Goal: Task Accomplishment & Management: Use online tool/utility

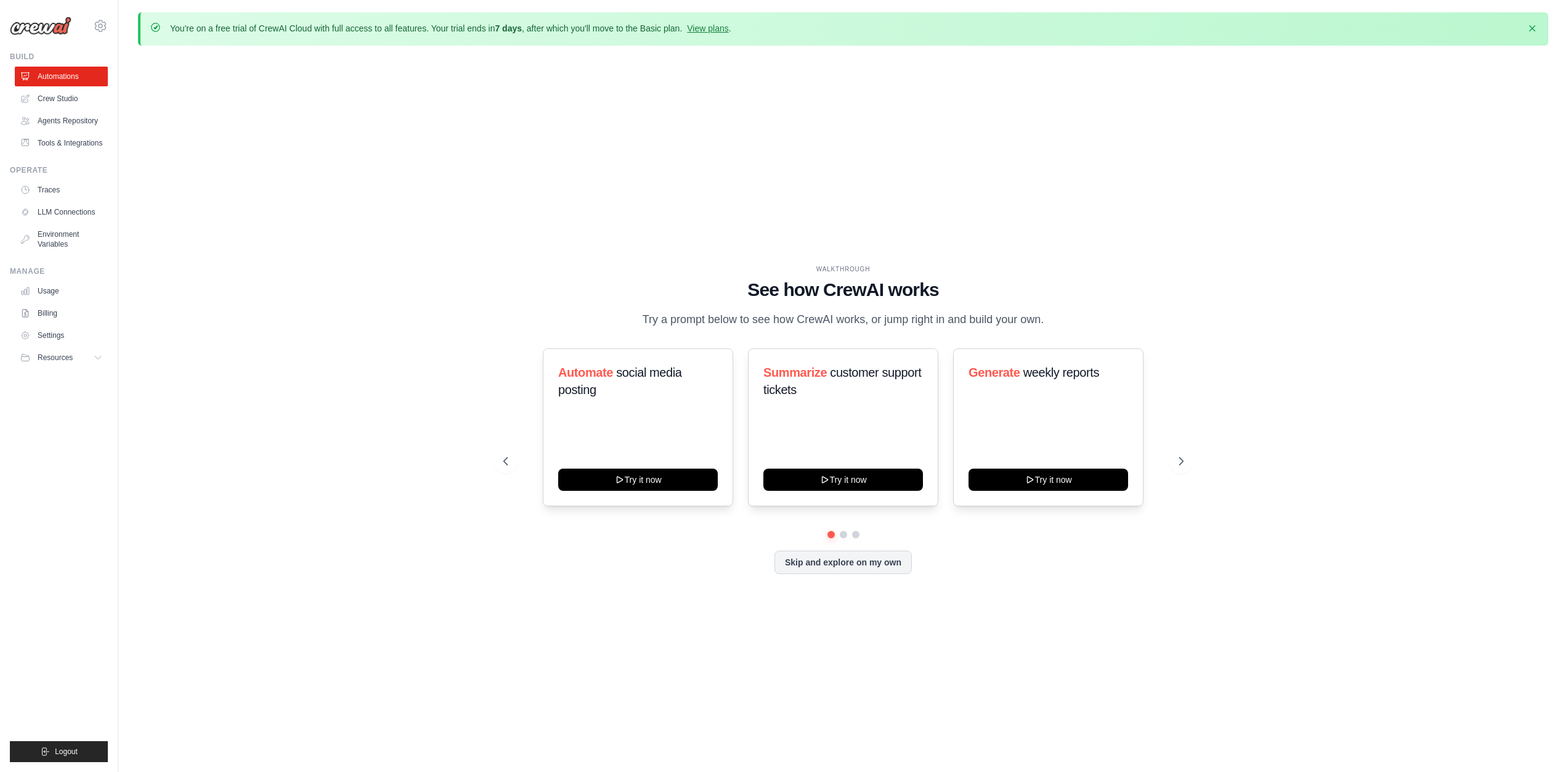
drag, startPoint x: 677, startPoint y: 260, endPoint x: 1040, endPoint y: 323, distance: 368.4
click at [1038, 323] on div "WALKTHROUGH See how CrewAI works Try a prompt below to see how CrewAI works, or…" at bounding box center [843, 429] width 1411 height 747
click at [1045, 323] on p "Try a prompt below to see how CrewAI works, or jump right in and build your own." at bounding box center [843, 319] width 414 height 18
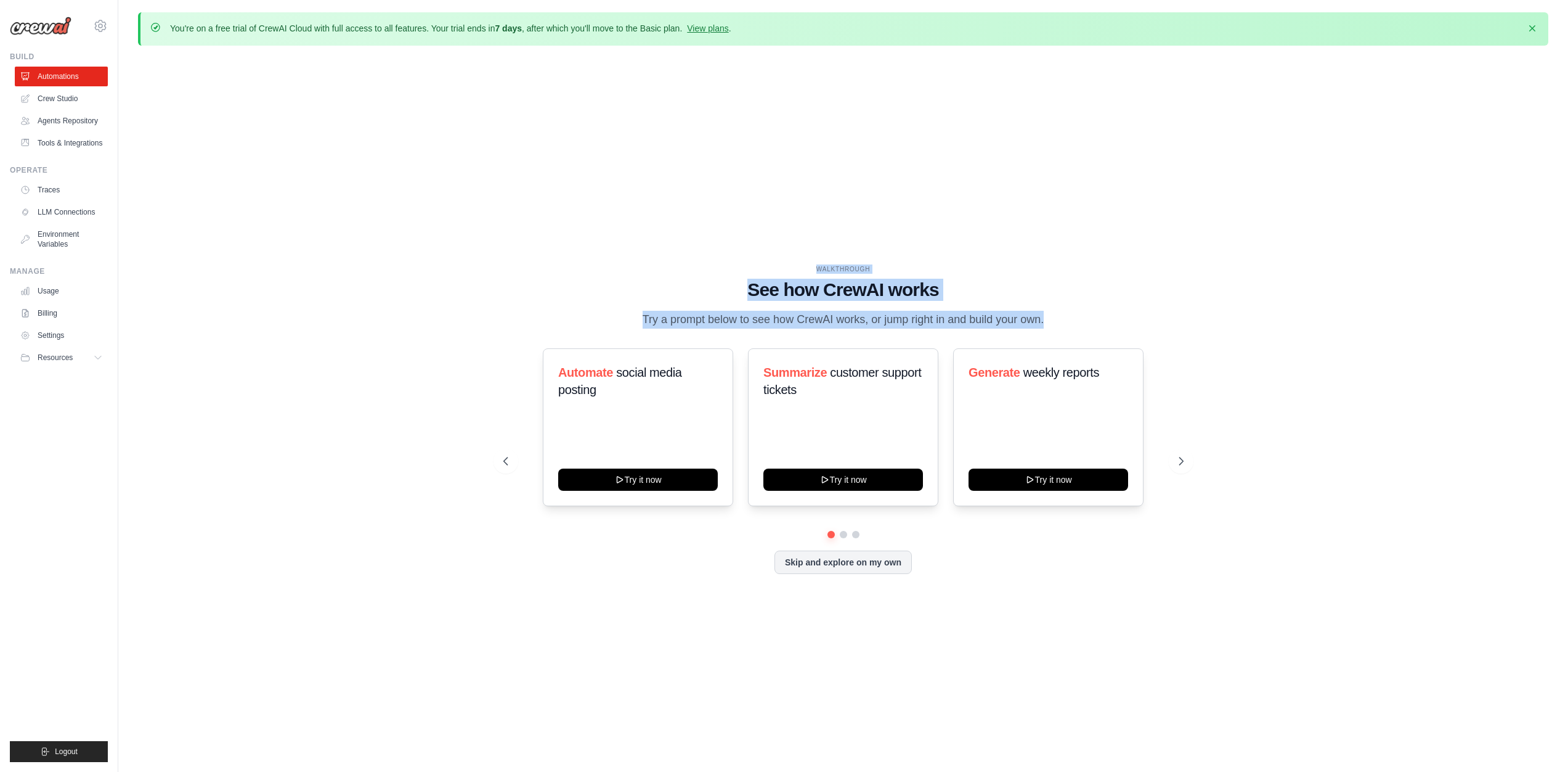
drag, startPoint x: 1045, startPoint y: 323, endPoint x: 820, endPoint y: 262, distance: 233.1
click at [820, 263] on div "WALKTHROUGH See how CrewAI works Try a prompt below to see how CrewAI works, or…" at bounding box center [843, 429] width 1411 height 747
click at [820, 262] on div "WALKTHROUGH See how CrewAI works Try a prompt below to see how CrewAI works, or…" at bounding box center [843, 429] width 1411 height 747
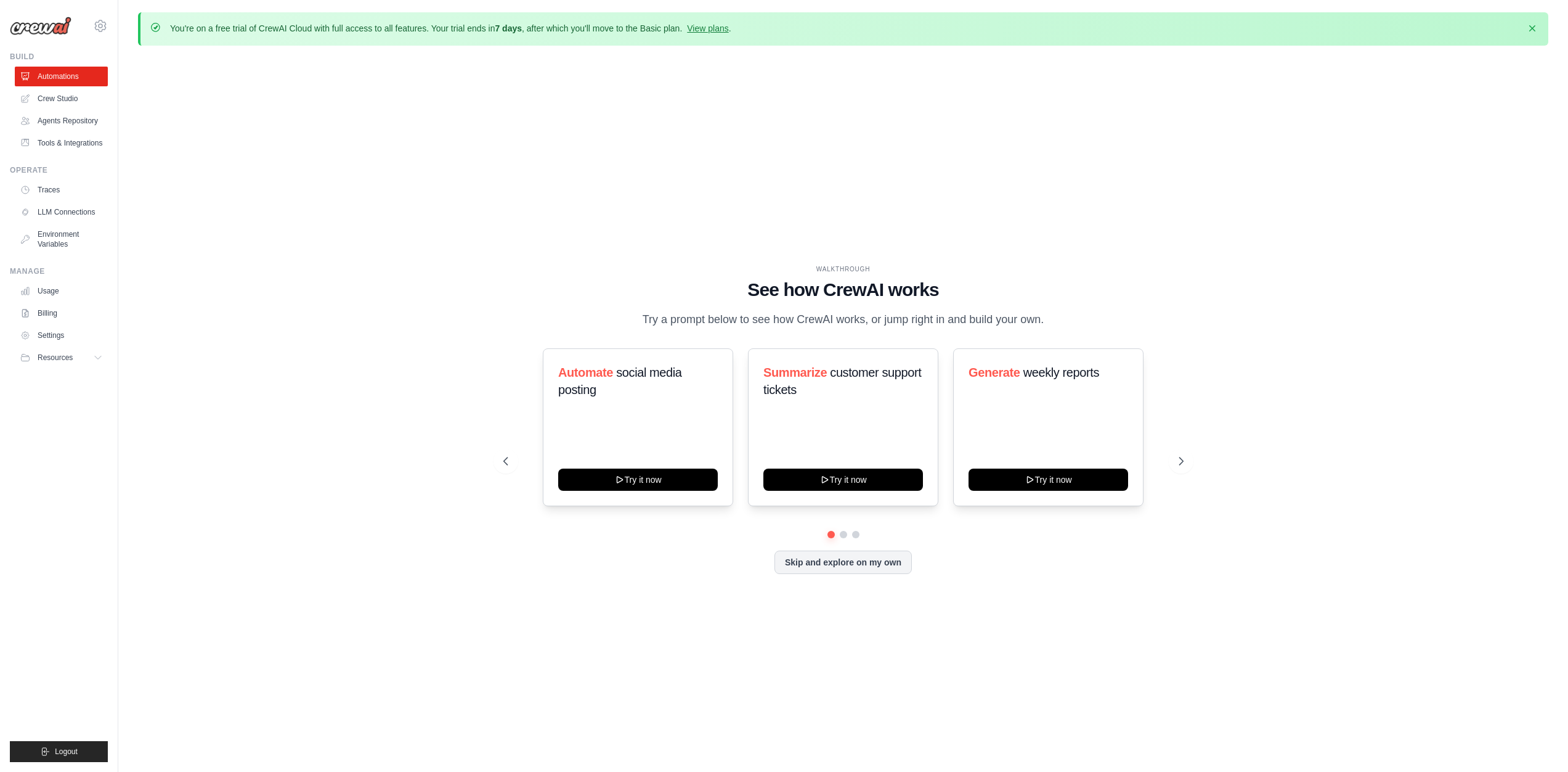
drag, startPoint x: 818, startPoint y: 259, endPoint x: 1045, endPoint y: 321, distance: 235.3
click at [1045, 321] on div "WALKTHROUGH See how CrewAI works Try a prompt below to see how CrewAI works, or…" at bounding box center [843, 429] width 1411 height 747
click at [1045, 321] on p "Try a prompt below to see how CrewAI works, or jump right in and build your own." at bounding box center [843, 319] width 414 height 18
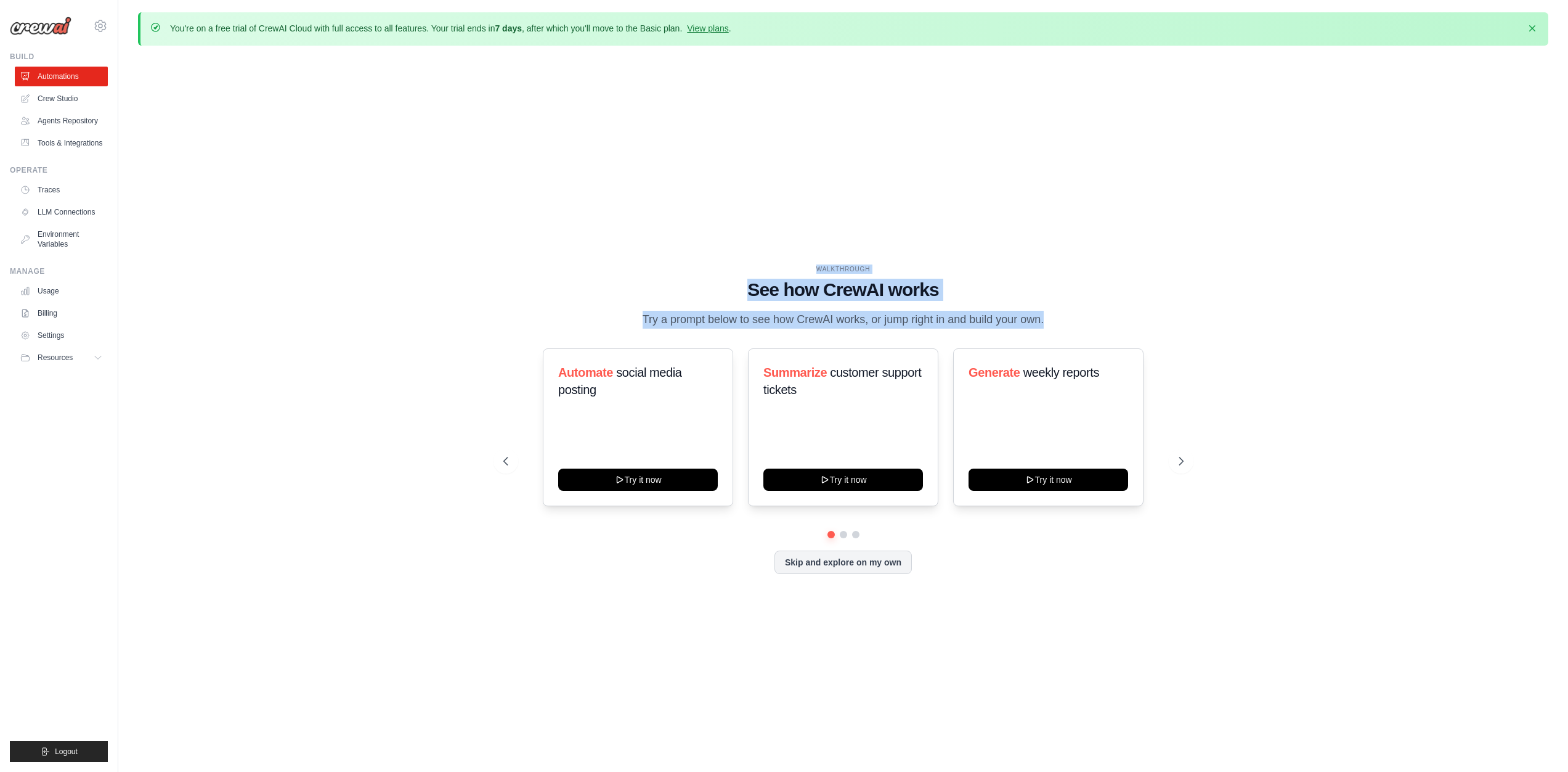
drag, startPoint x: 1045, startPoint y: 321, endPoint x: 759, endPoint y: 265, distance: 291.4
click at [759, 265] on div "WALKTHROUGH See how CrewAI works Try a prompt below to see how CrewAI works, or…" at bounding box center [843, 296] width 680 height 64
click at [759, 265] on div "WALKTHROUGH" at bounding box center [843, 269] width 680 height 9
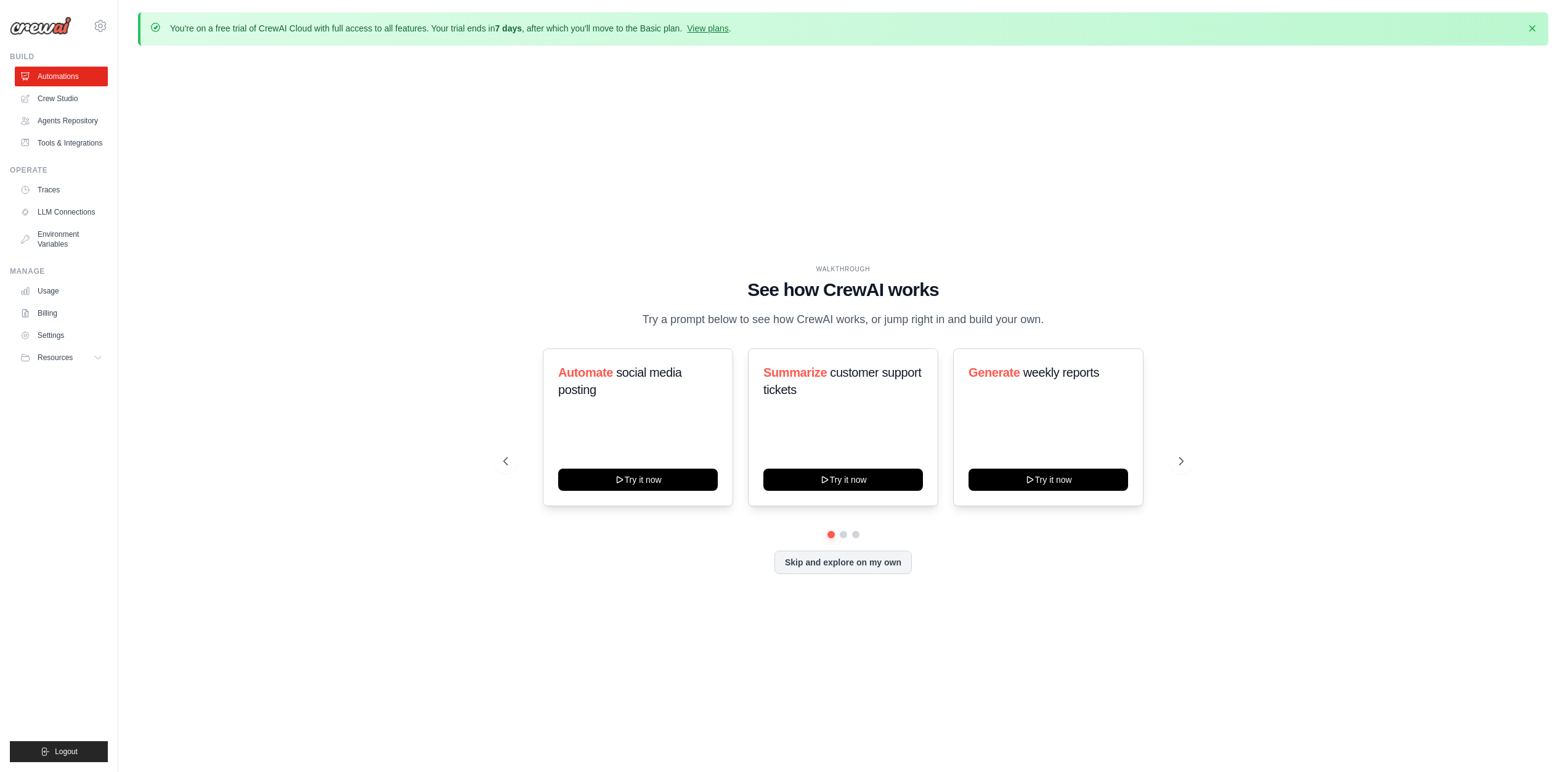
drag, startPoint x: 789, startPoint y: 270, endPoint x: 1058, endPoint y: 322, distance: 274.0
click at [1058, 322] on div "WALKTHROUGH See how CrewAI works Try a prompt below to see how CrewAI works, or…" at bounding box center [843, 296] width 680 height 64
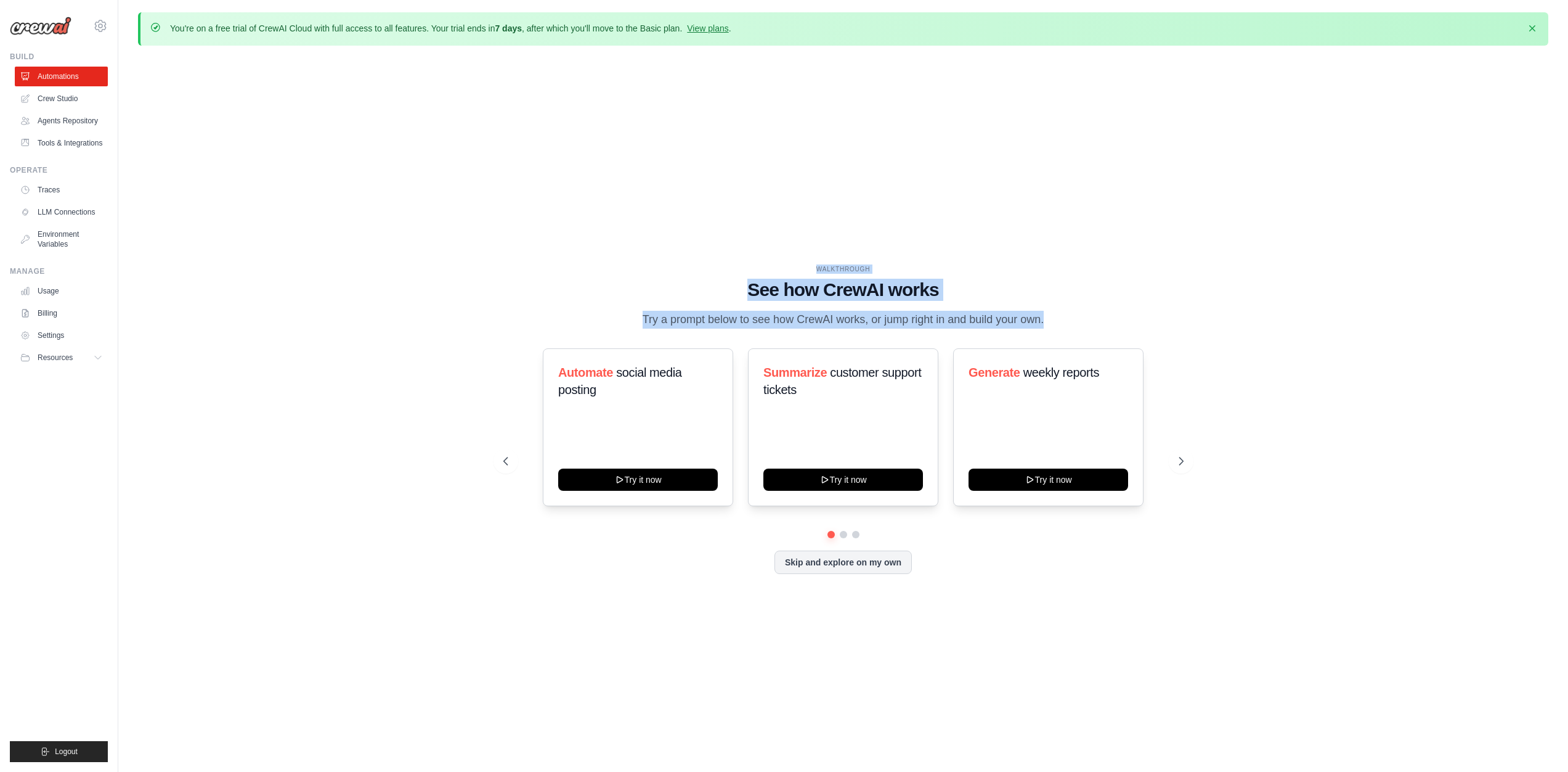
drag, startPoint x: 1043, startPoint y: 320, endPoint x: 615, endPoint y: 246, distance: 434.4
click at [615, 246] on div "WALKTHROUGH See how CrewAI works Try a prompt below to see how CrewAI works, or…" at bounding box center [843, 429] width 1411 height 747
click at [615, 246] on div "WALKTHROUGH See how CrewAI works Try a prompt below to see how CrewAI works, or…" at bounding box center [843, 429] width 1411 height 747
drag, startPoint x: 634, startPoint y: 249, endPoint x: 952, endPoint y: 288, distance: 320.4
click at [952, 288] on div "WALKTHROUGH See how CrewAI works Try a prompt below to see how CrewAI works, or…" at bounding box center [843, 429] width 1411 height 747
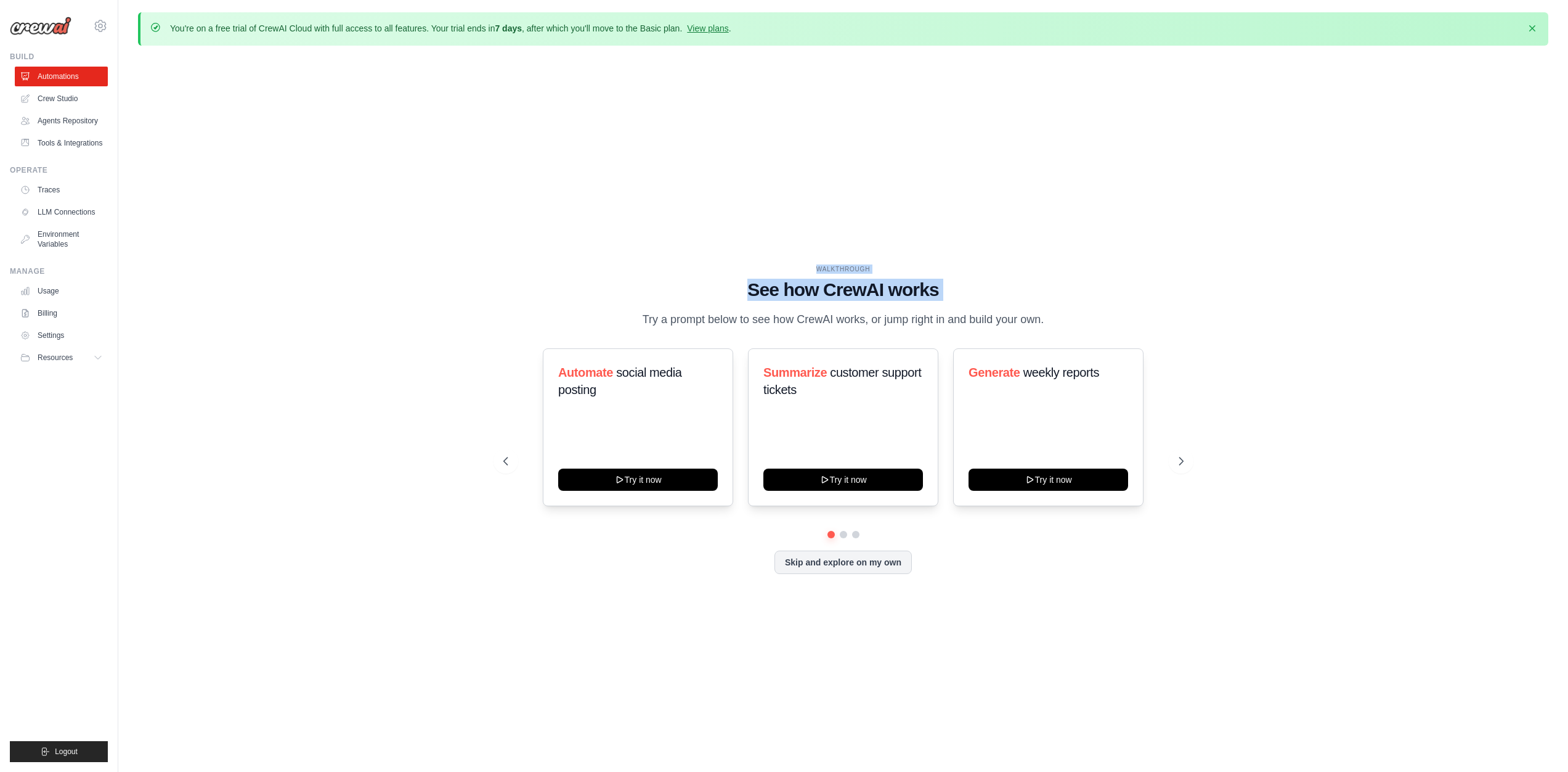
click at [952, 288] on h1 "See how CrewAI works" at bounding box center [843, 290] width 680 height 23
drag, startPoint x: 964, startPoint y: 293, endPoint x: 1076, endPoint y: 313, distance: 113.8
click at [1076, 313] on div "WALKTHROUGH See how CrewAI works Try a prompt below to see how CrewAI works, or…" at bounding box center [843, 296] width 680 height 64
drag, startPoint x: 1076, startPoint y: 313, endPoint x: 597, endPoint y: 218, distance: 488.3
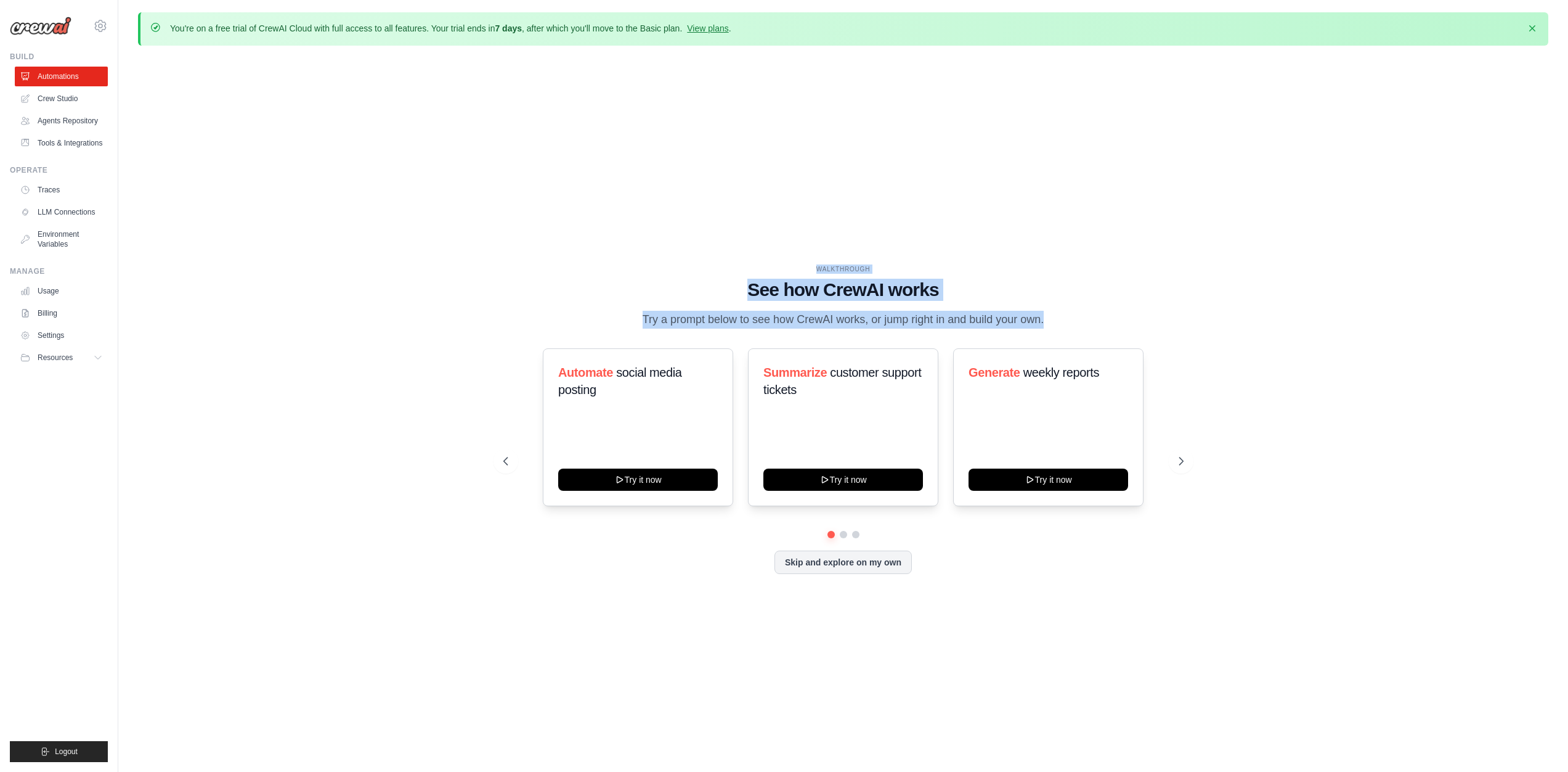
click at [597, 217] on div "WALKTHROUGH See how CrewAI works Try a prompt below to see how CrewAI works, or…" at bounding box center [843, 429] width 1411 height 747
click at [597, 218] on div "WALKTHROUGH See how CrewAI works Try a prompt below to see how CrewAI works, or…" at bounding box center [843, 429] width 1411 height 747
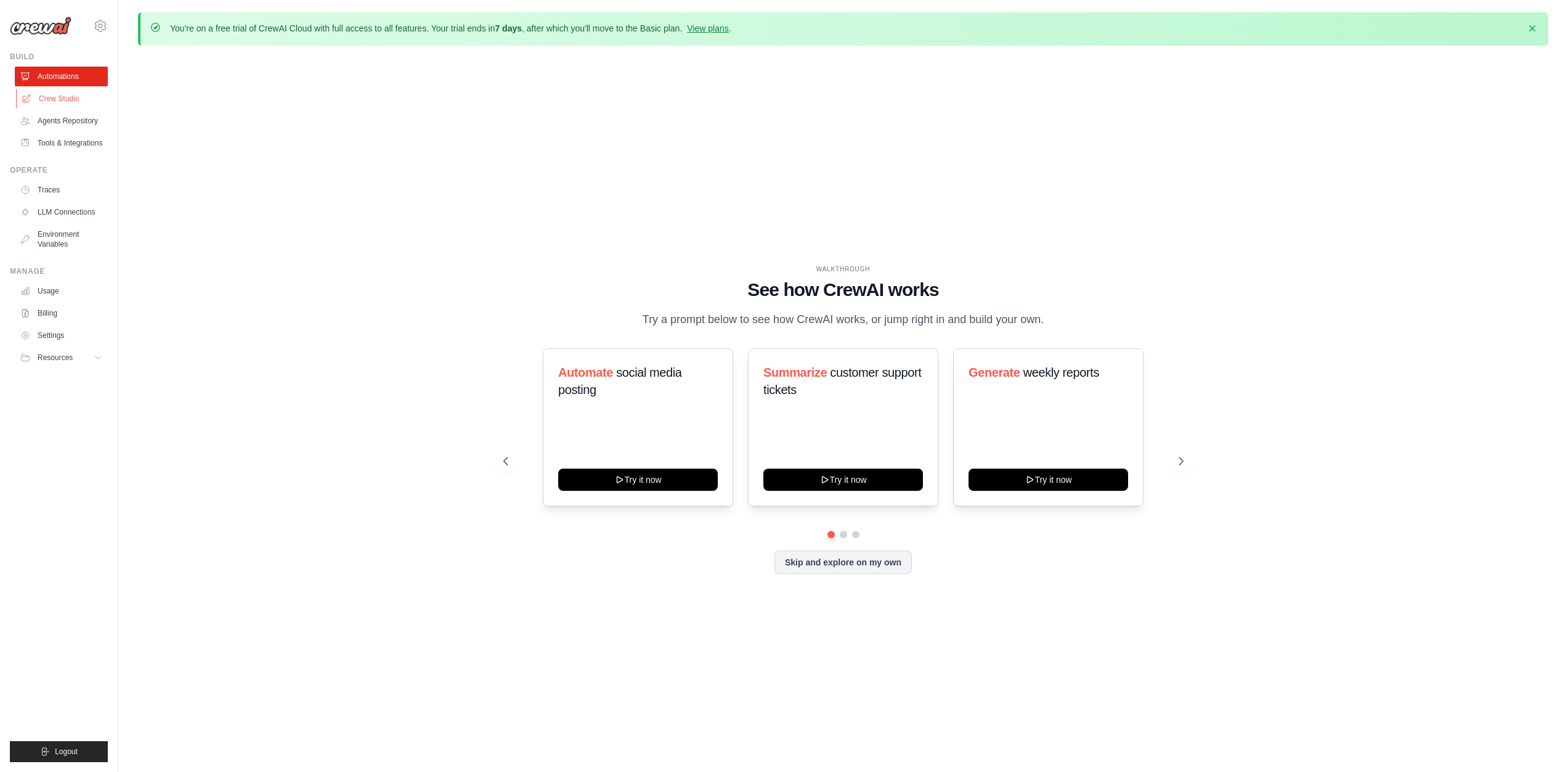
click at [52, 93] on link "Crew Studio" at bounding box center [62, 99] width 93 height 20
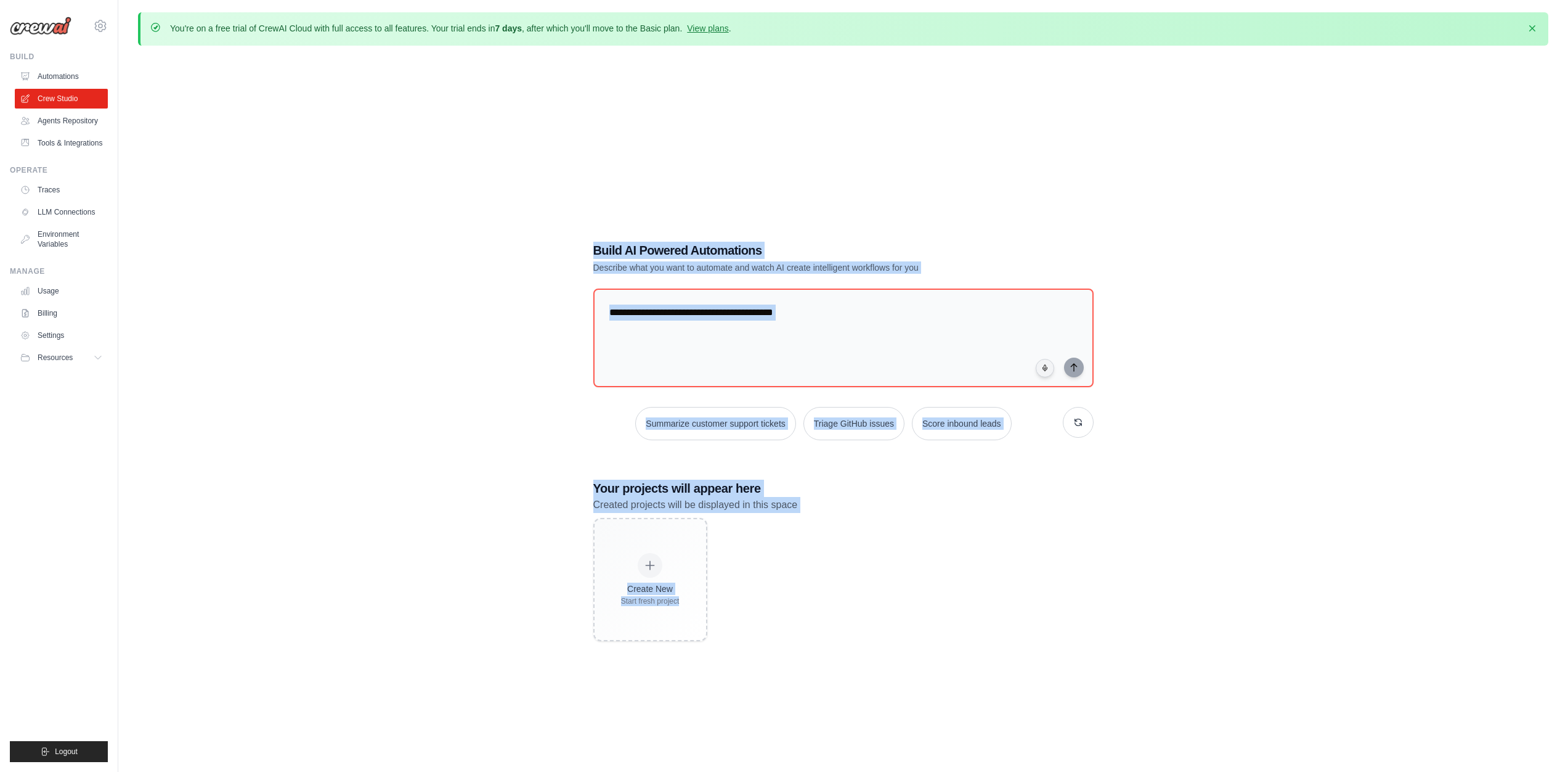
drag, startPoint x: 419, startPoint y: 189, endPoint x: 765, endPoint y: 598, distance: 535.7
click at [765, 599] on div "Build AI Powered Automations Describe what you want to automate and watch AI cr…" at bounding box center [843, 441] width 1411 height 772
drag, startPoint x: 765, startPoint y: 598, endPoint x: 766, endPoint y: 616, distance: 18.0
click at [765, 598] on div "Create New Start fresh project" at bounding box center [843, 579] width 500 height 123
drag, startPoint x: 766, startPoint y: 623, endPoint x: 580, endPoint y: 239, distance: 426.7
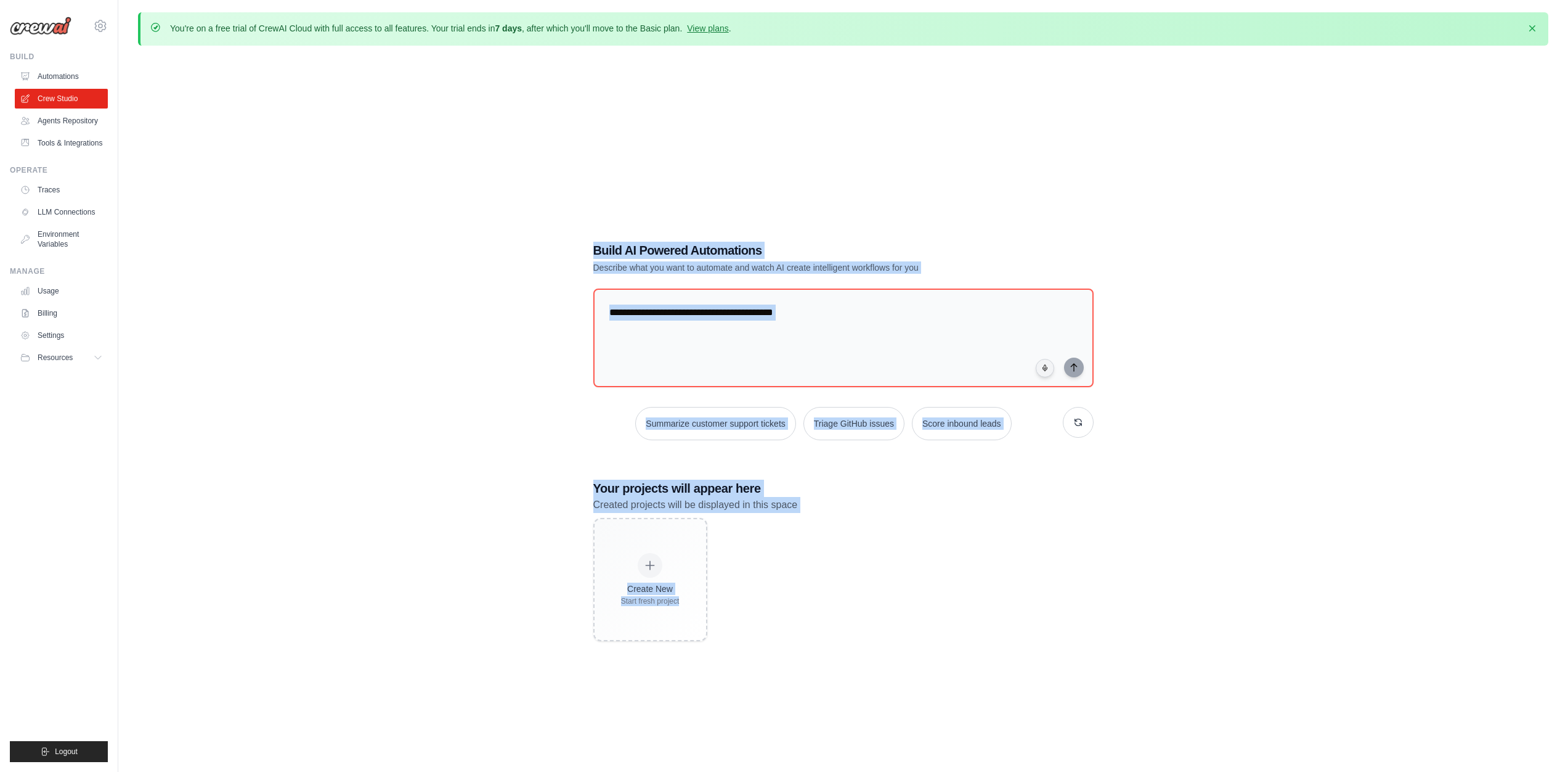
click at [580, 239] on div "Build AI Powered Automations Describe what you want to automate and watch AI cr…" at bounding box center [843, 441] width 530 height 439
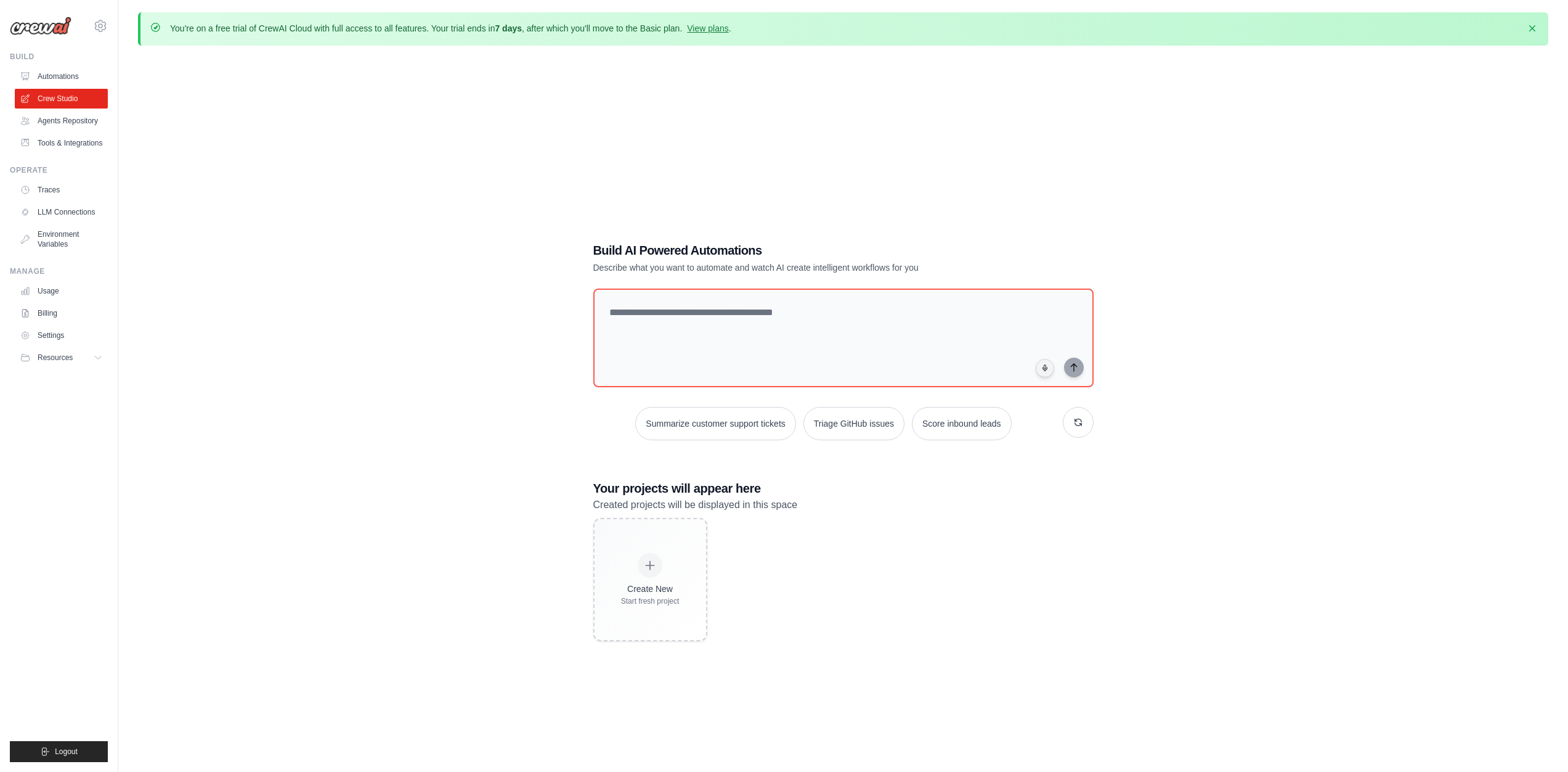
click at [535, 28] on p "You're on a free trial of CrewAI Cloud with full access to all features. Your t…" at bounding box center [450, 29] width 562 height 13
click at [542, 49] on div "You're on a free trial of CrewAI Cloud with full access to all features. Your t…" at bounding box center [843, 420] width 1450 height 815
drag, startPoint x: 527, startPoint y: 28, endPoint x: 757, endPoint y: 29, distance: 230.0
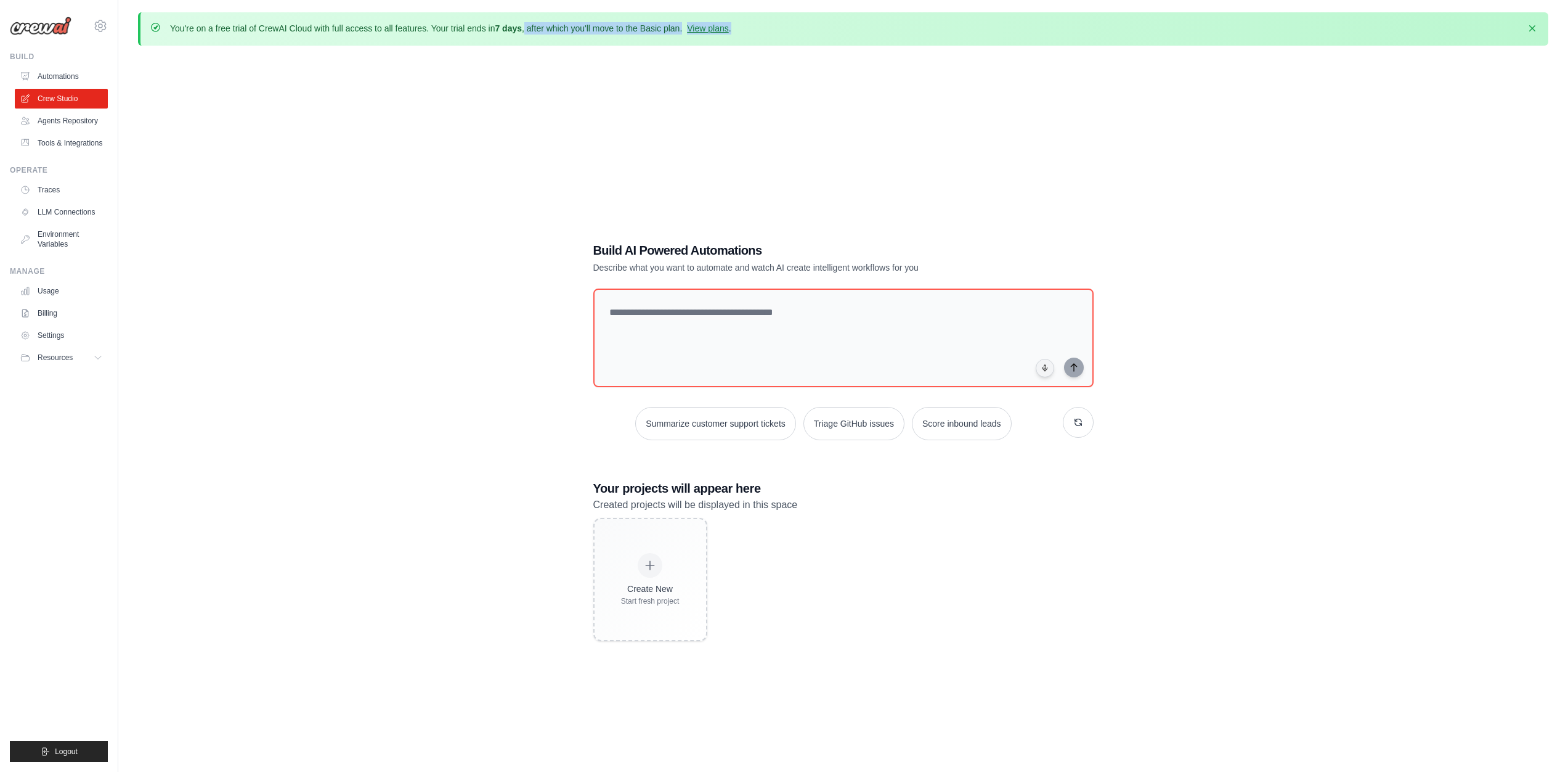
click at [757, 29] on div "You're on a free trial of CrewAI Cloud with full access to all features. Your t…" at bounding box center [845, 29] width 1388 height 14
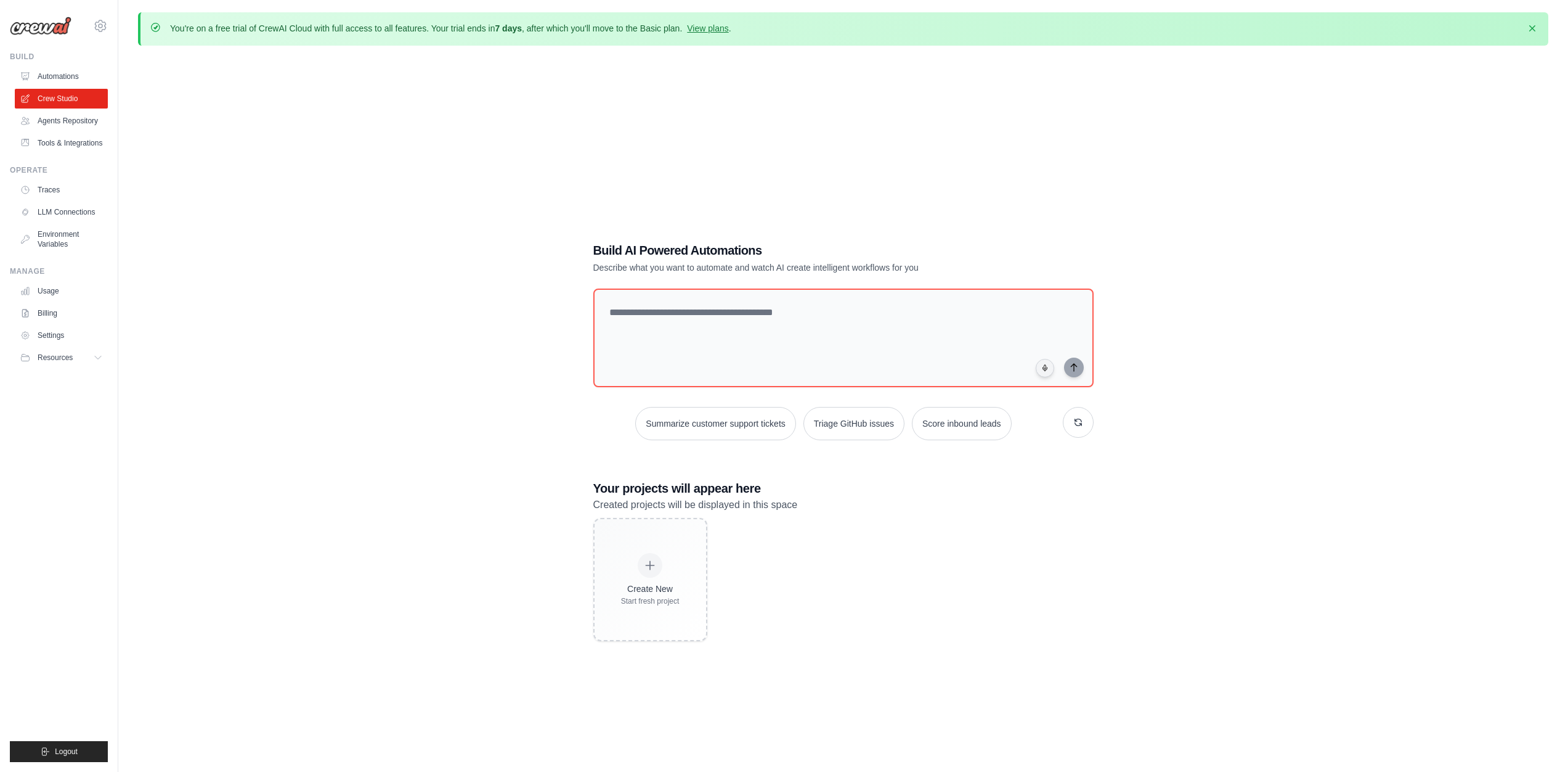
click at [750, 47] on div "You're on a free trial of CrewAI Cloud with full access to all features. Your t…" at bounding box center [843, 420] width 1450 height 815
click at [285, 32] on p "You're on a free trial of CrewAI Cloud with full access to all features. Your t…" at bounding box center [450, 29] width 562 height 13
click at [307, 29] on p "You're on a free trial of CrewAI Cloud with full access to all features. Your t…" at bounding box center [450, 29] width 562 height 13
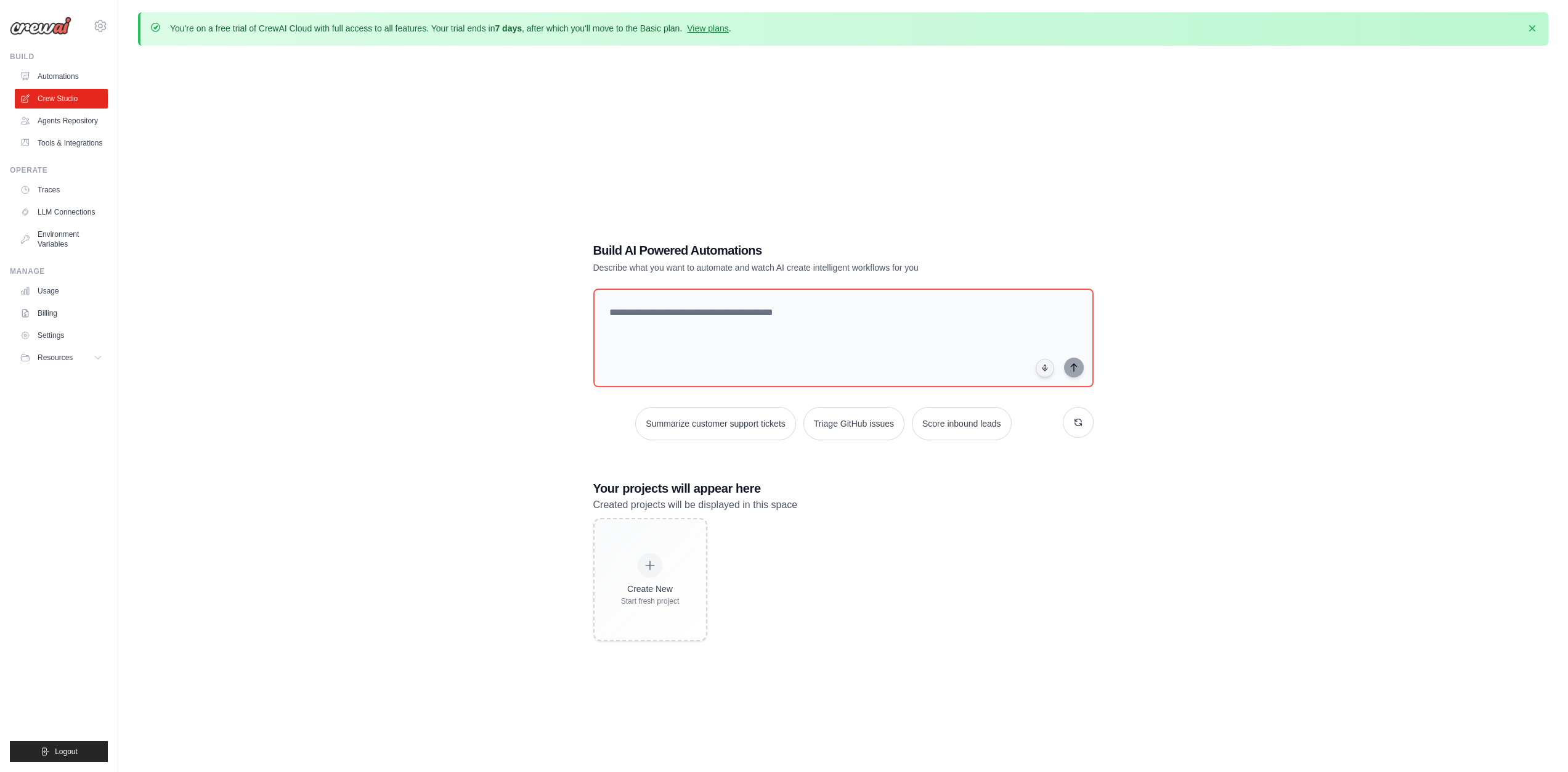
click at [307, 29] on p "You're on a free trial of CrewAI Cloud with full access to all features. Your t…" at bounding box center [450, 29] width 562 height 13
click at [346, 28] on p "You're on a free trial of CrewAI Cloud with full access to all features. Your t…" at bounding box center [450, 29] width 562 height 13
drag, startPoint x: 349, startPoint y: 27, endPoint x: 435, endPoint y: 31, distance: 86.1
click at [435, 31] on p "You're on a free trial of CrewAI Cloud with full access to all features. Your t…" at bounding box center [450, 29] width 562 height 13
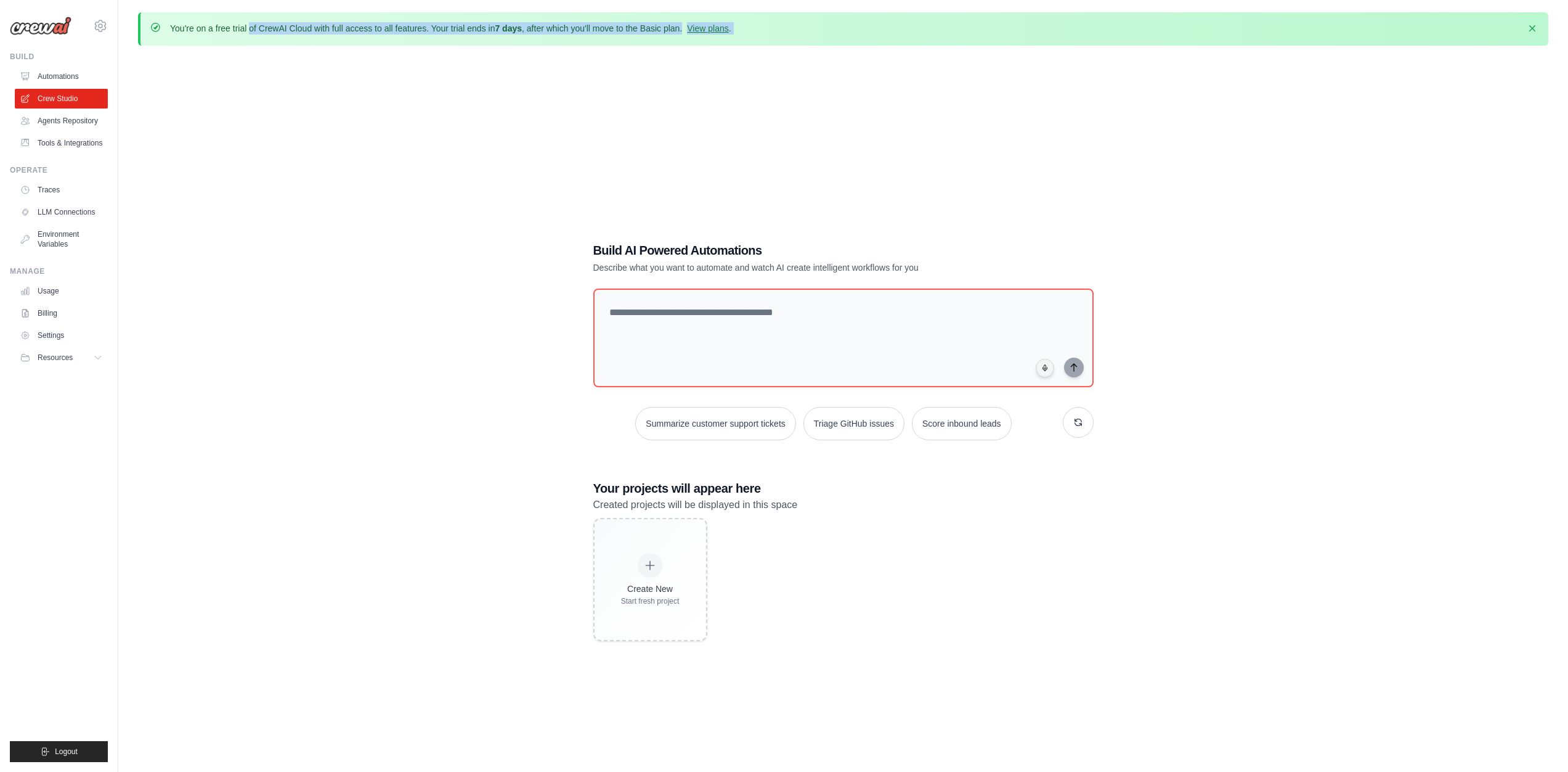
click at [435, 31] on p "You're on a free trial of CrewAI Cloud with full access to all features. Your t…" at bounding box center [450, 29] width 562 height 13
click at [712, 32] on link "View plans" at bounding box center [708, 28] width 41 height 10
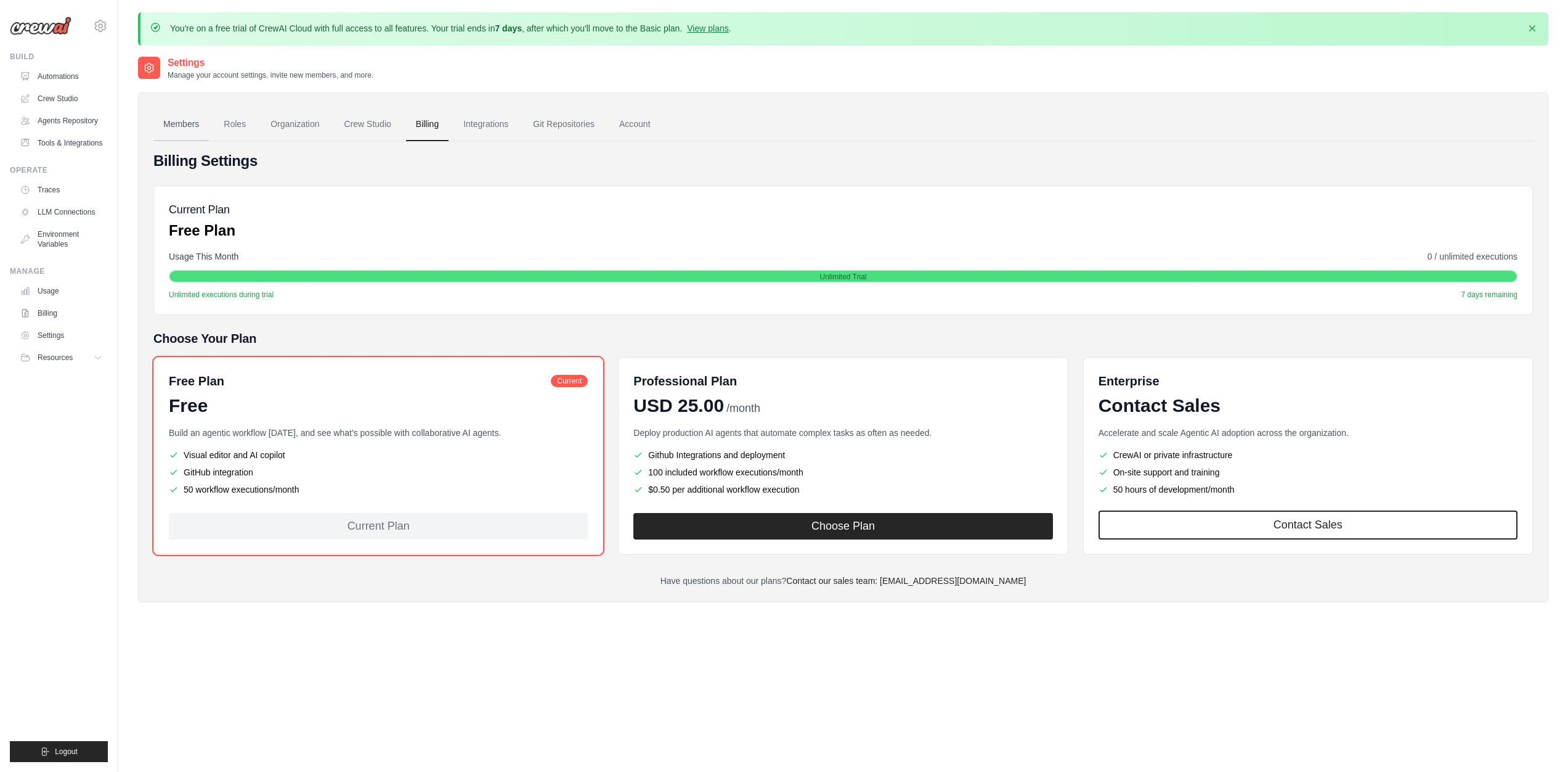
click at [186, 127] on link "Members" at bounding box center [181, 124] width 56 height 33
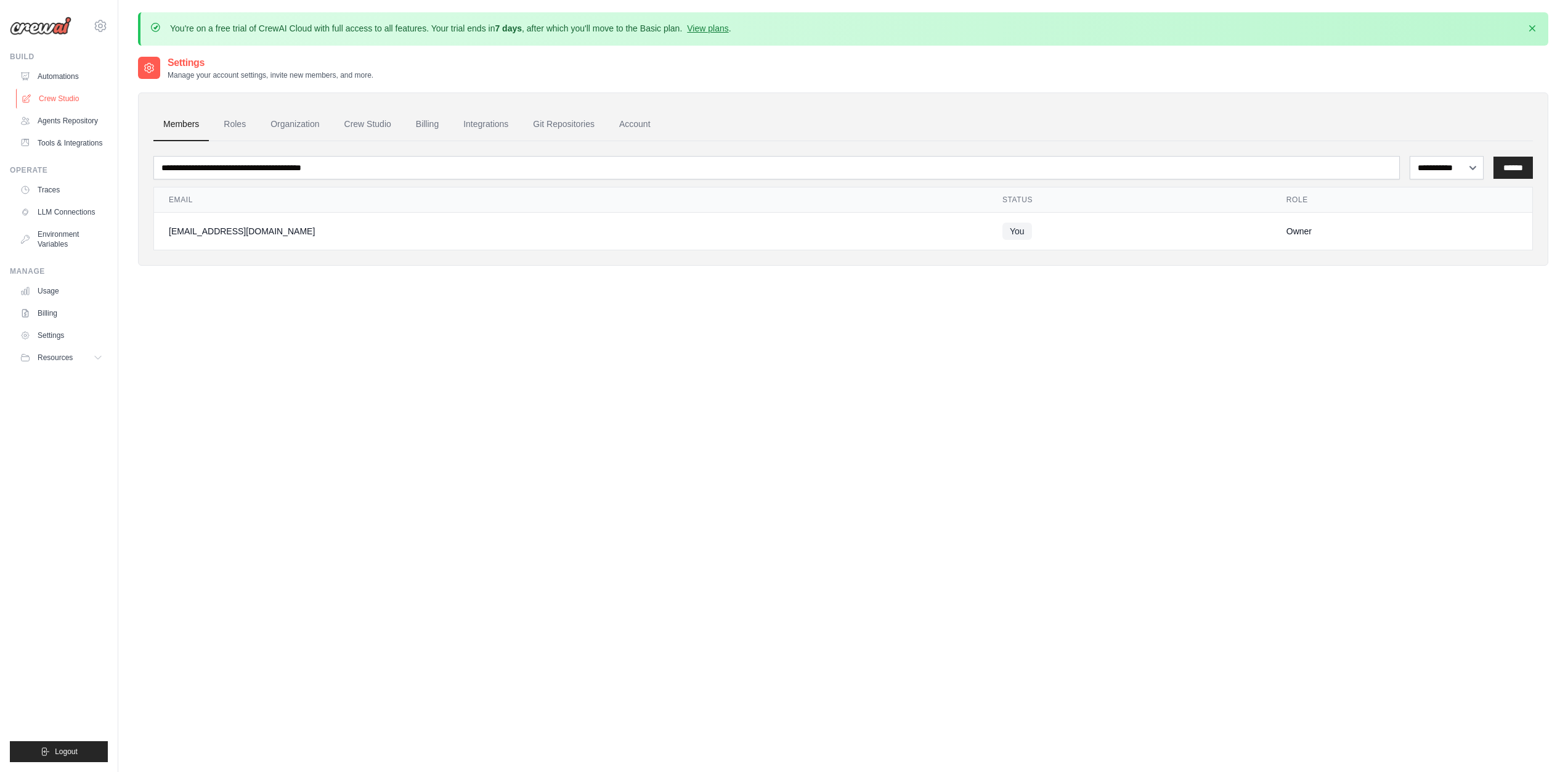
click at [101, 100] on link "Crew Studio" at bounding box center [62, 99] width 93 height 20
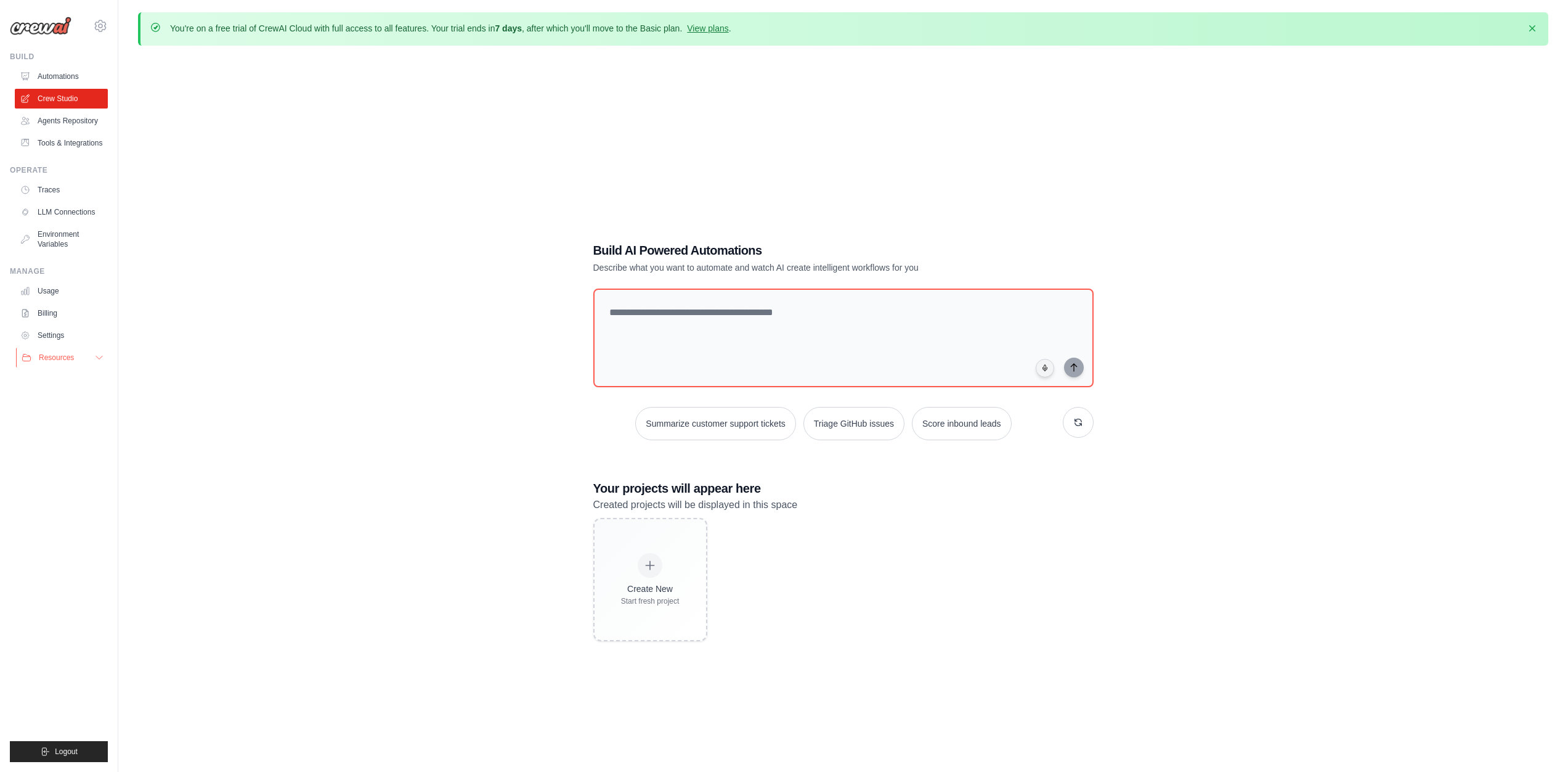
click at [56, 361] on span "Resources" at bounding box center [56, 358] width 35 height 10
click at [64, 294] on link "Usage" at bounding box center [62, 291] width 93 height 20
click at [62, 309] on link "Billing" at bounding box center [62, 313] width 93 height 20
click at [74, 183] on link "Traces" at bounding box center [62, 190] width 93 height 20
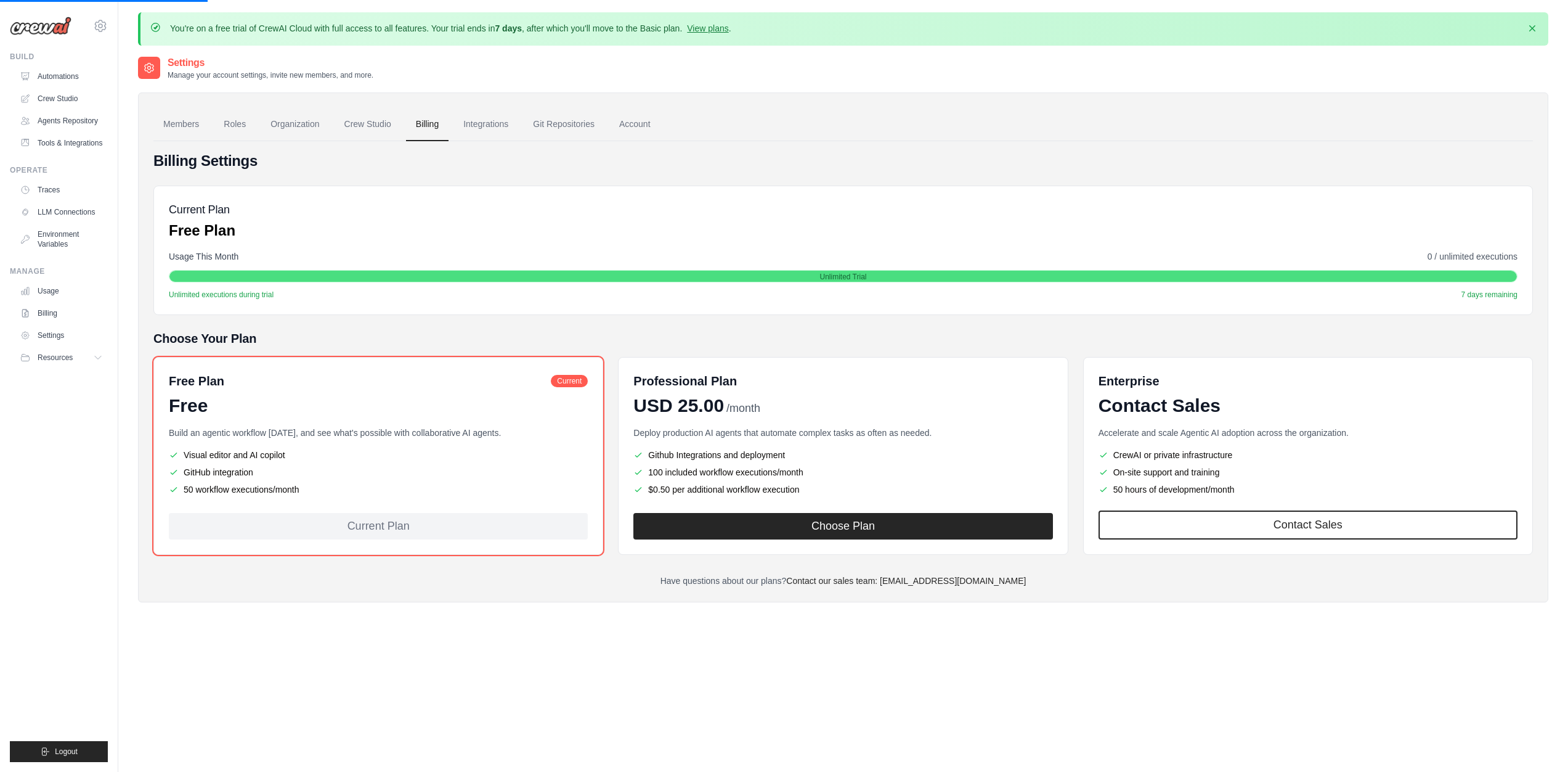
click at [314, 178] on div "Billing Settings Current Plan Free Plan Usage This Month 0 / unlimited executio…" at bounding box center [843, 369] width 1379 height 436
click at [82, 193] on link "Traces" at bounding box center [62, 190] width 93 height 20
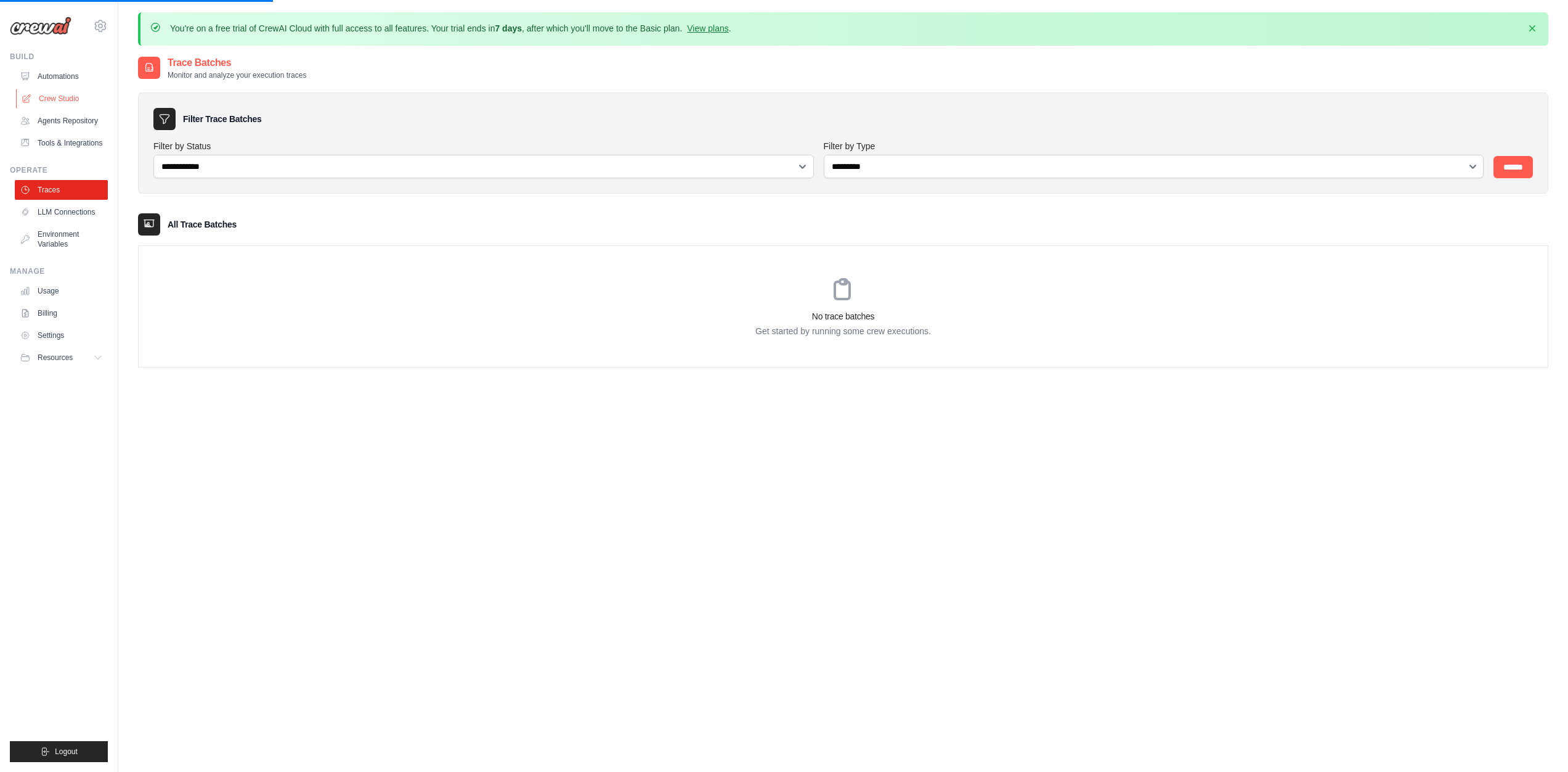
click at [63, 105] on link "Crew Studio" at bounding box center [62, 99] width 93 height 20
click at [68, 73] on link "Automations" at bounding box center [62, 77] width 93 height 20
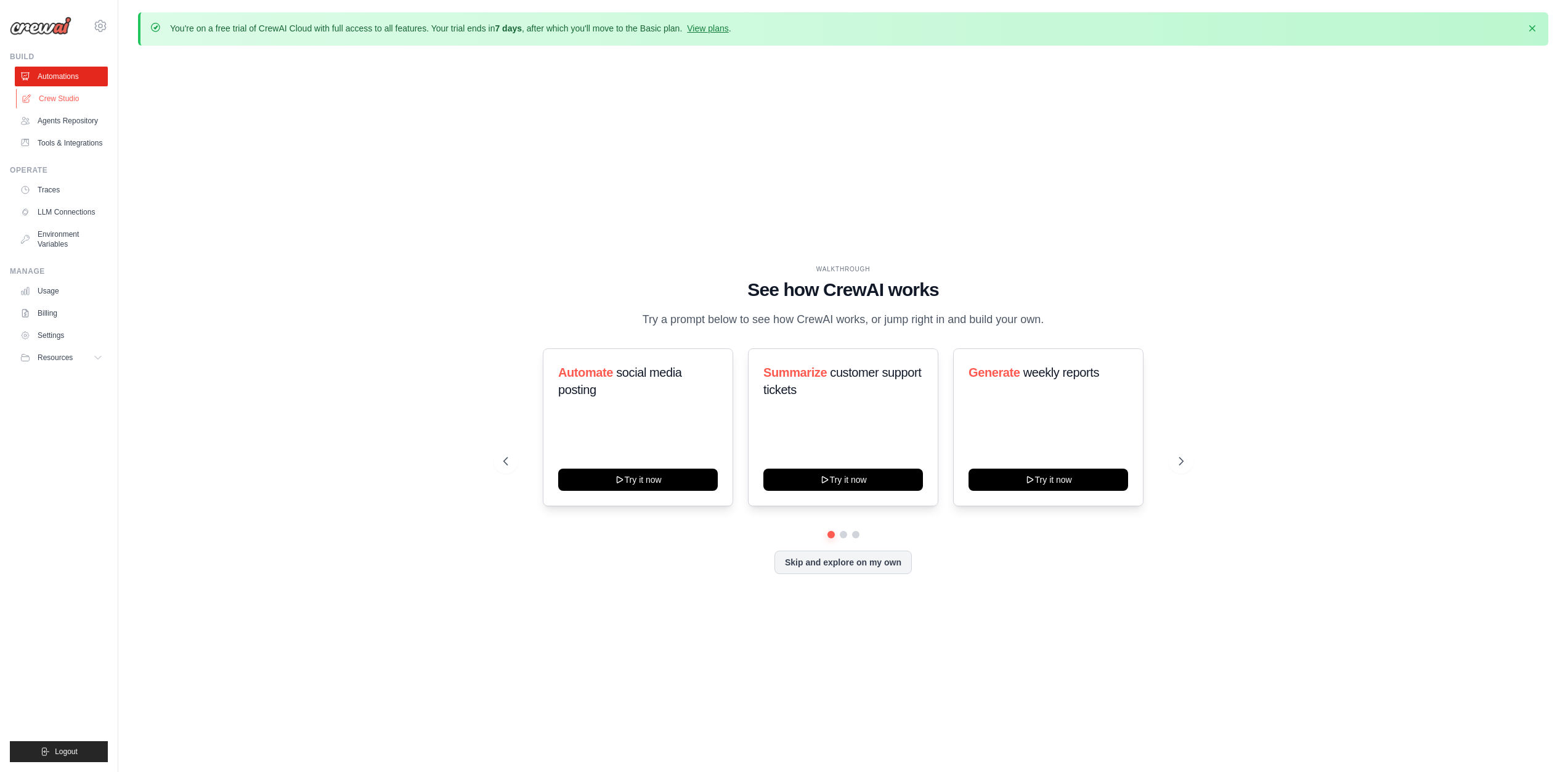
click at [74, 95] on link "Crew Studio" at bounding box center [62, 99] width 93 height 20
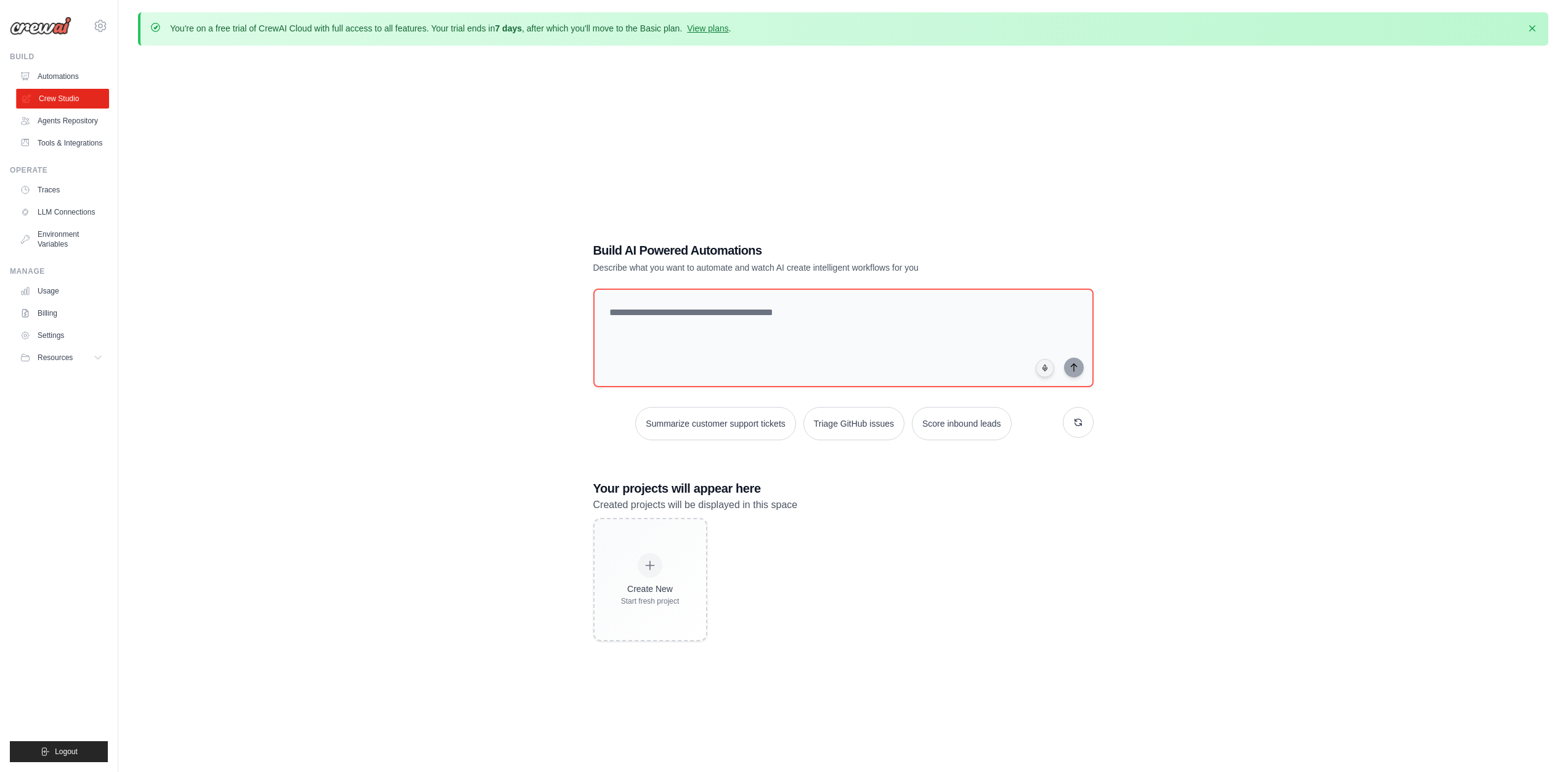
click at [69, 95] on link "Crew Studio" at bounding box center [62, 99] width 93 height 20
click at [310, 261] on div "Build AI Powered Automations Describe what you want to automate and watch AI cr…" at bounding box center [843, 441] width 1411 height 772
click at [986, 190] on div "Build AI Powered Automations Describe what you want to automate and watch AI cr…" at bounding box center [843, 441] width 1411 height 772
click at [673, 575] on div "Create New Start fresh project" at bounding box center [650, 579] width 59 height 53
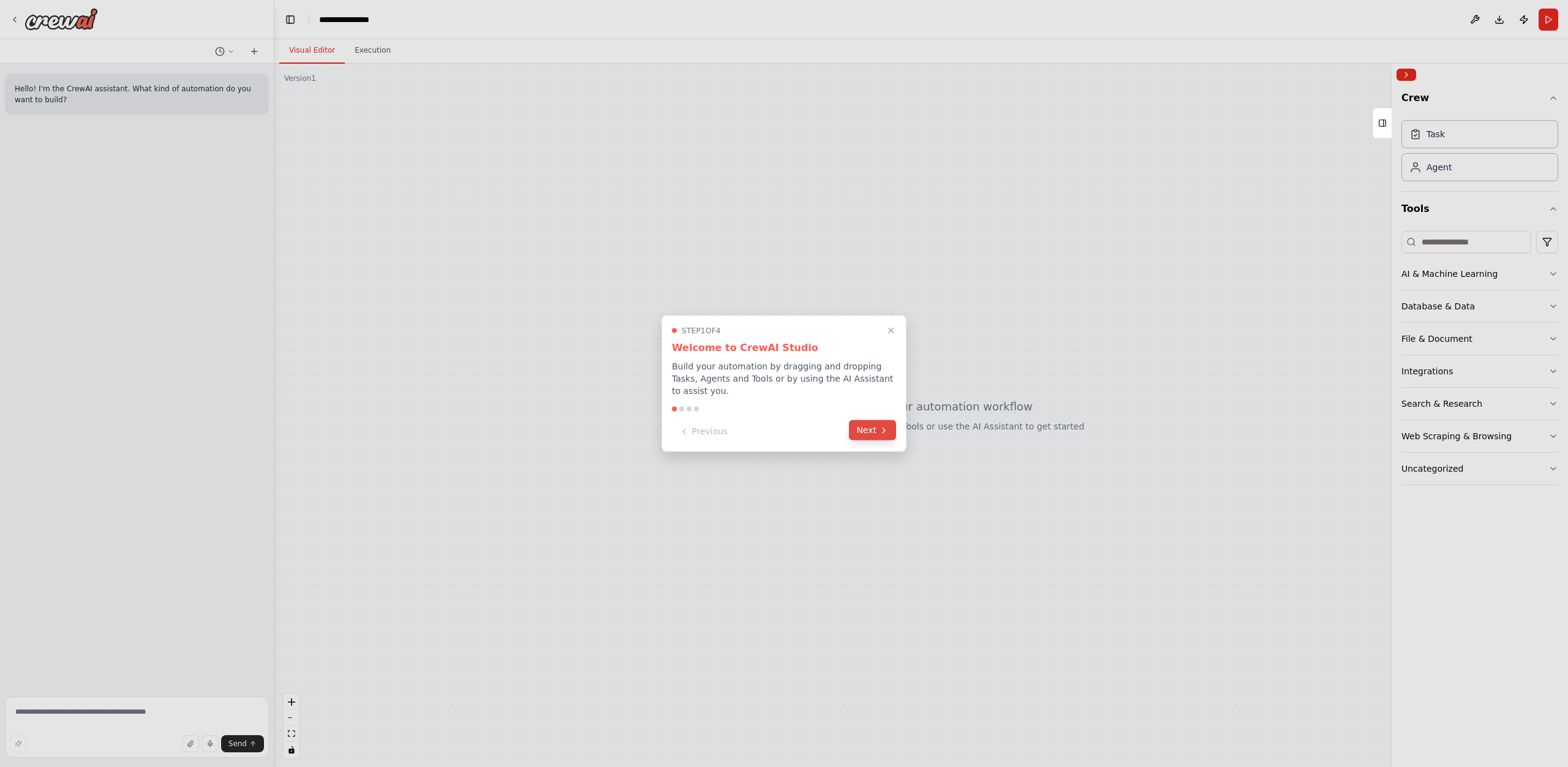
click at [868, 433] on button "Next" at bounding box center [872, 430] width 47 height 20
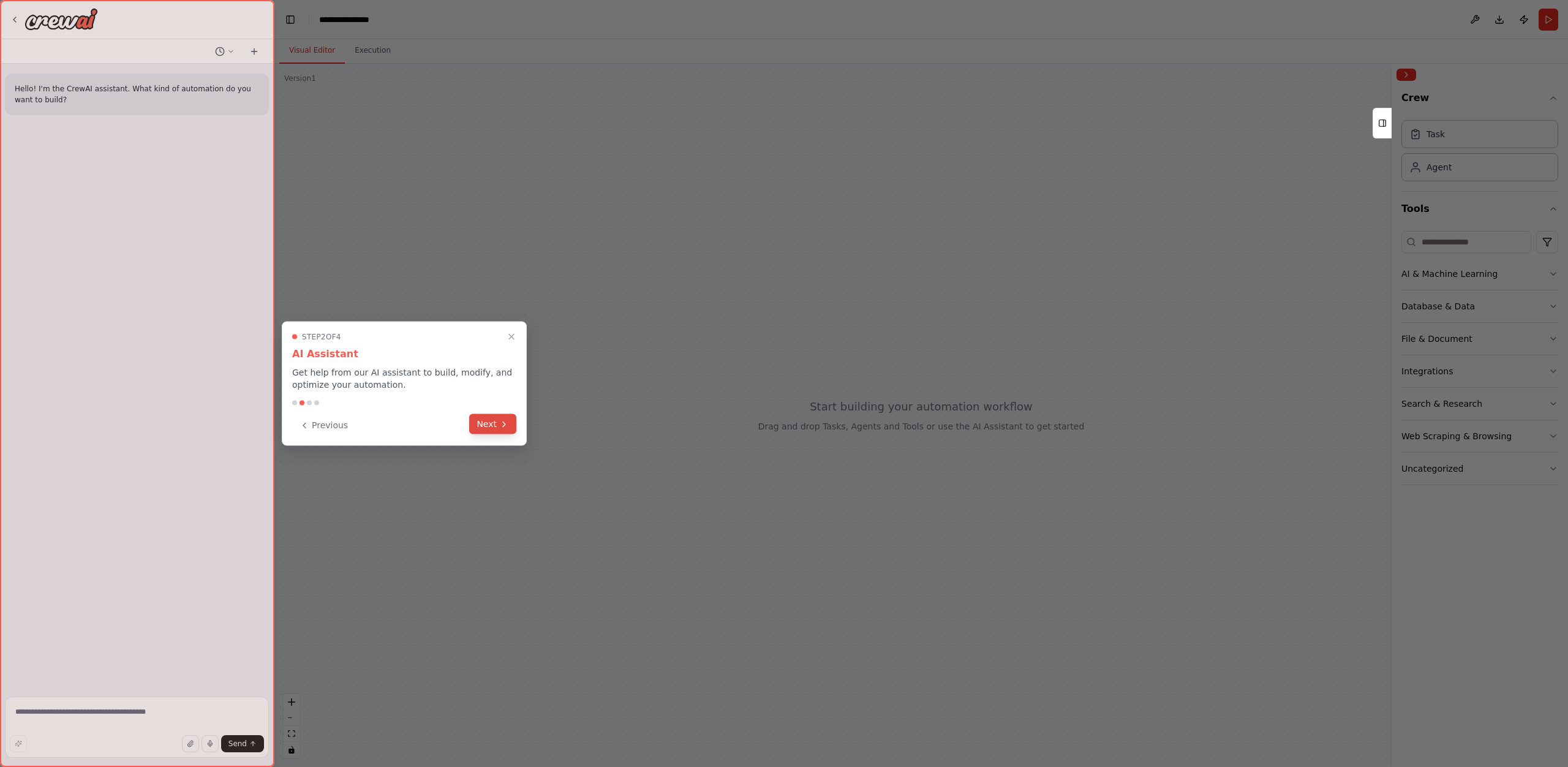
click at [507, 420] on icon at bounding box center [504, 424] width 10 height 10
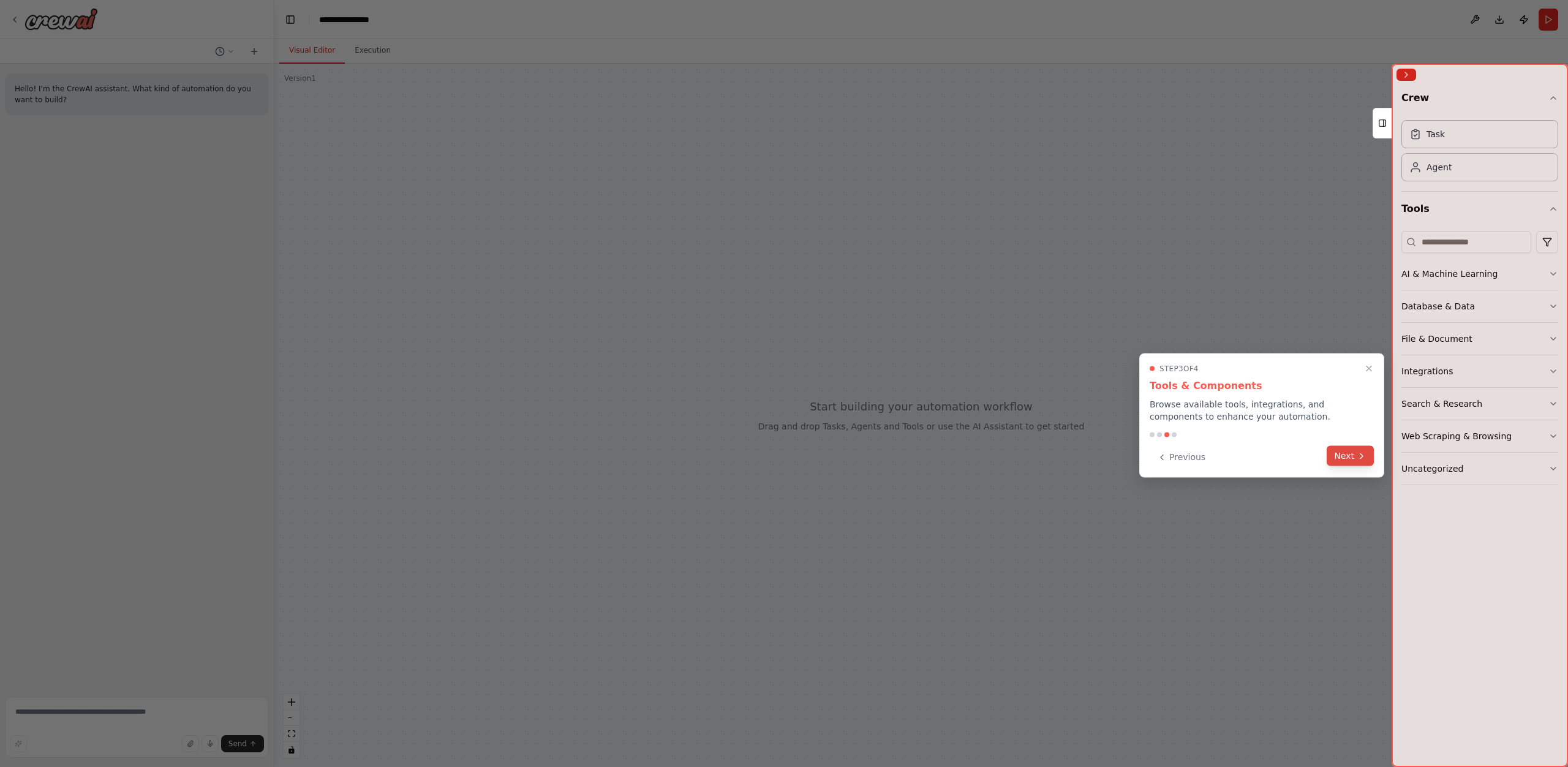
click at [1353, 457] on button "Next" at bounding box center [1350, 456] width 47 height 20
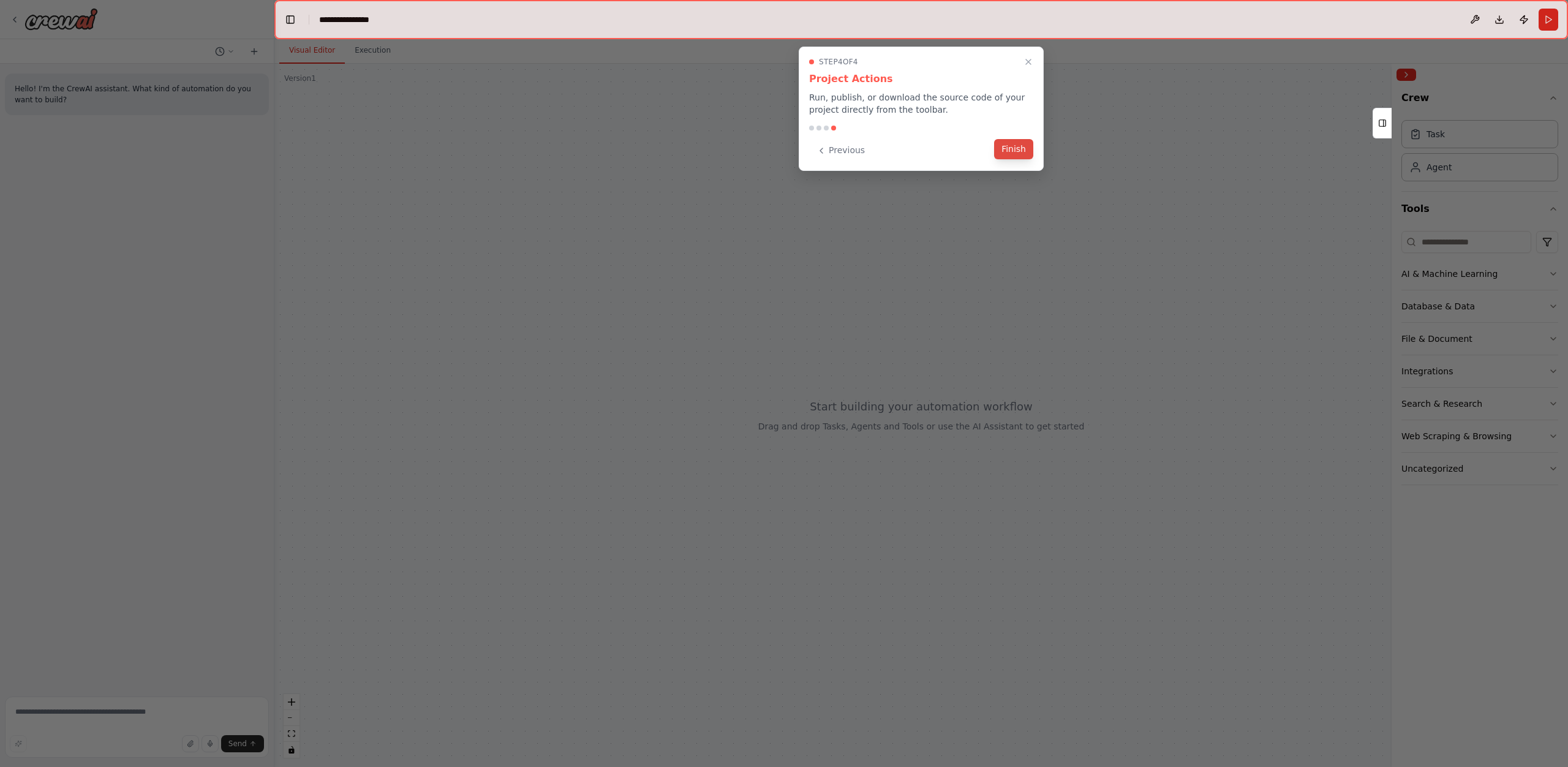
click at [1017, 148] on button "Finish" at bounding box center [1013, 149] width 39 height 20
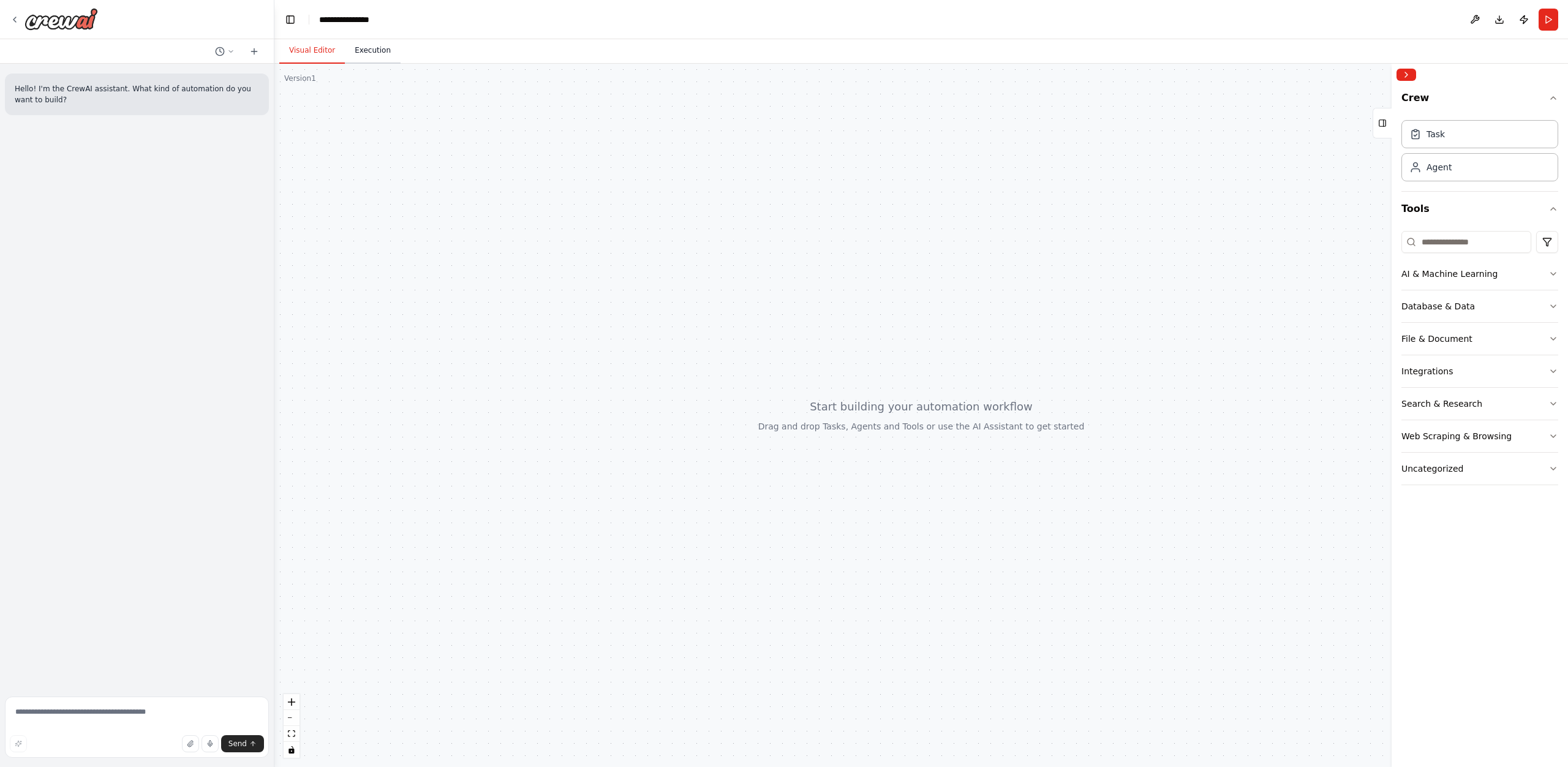
click at [377, 53] on button "Execution" at bounding box center [373, 50] width 56 height 25
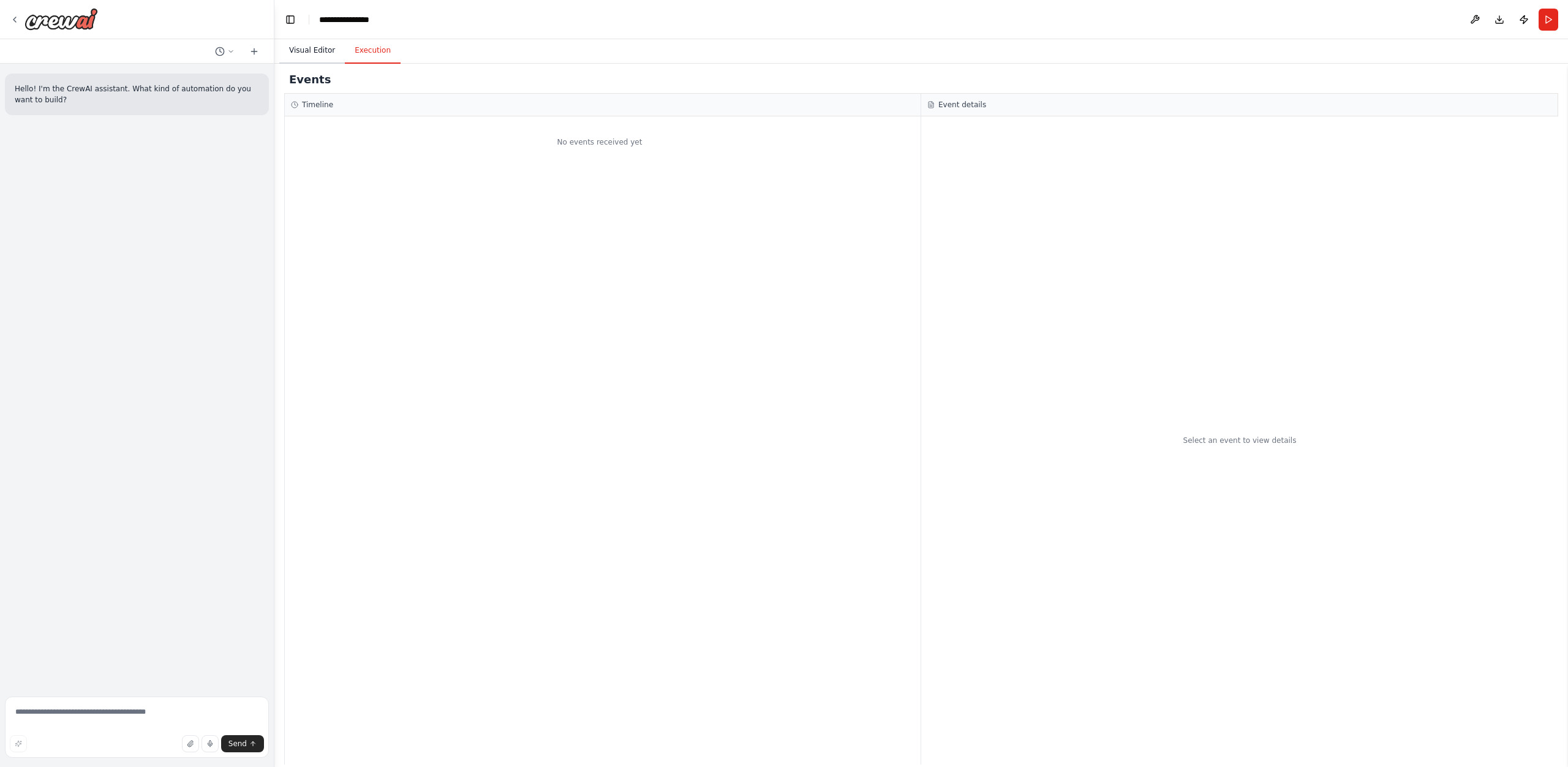
click at [303, 50] on button "Visual Editor" at bounding box center [312, 50] width 66 height 25
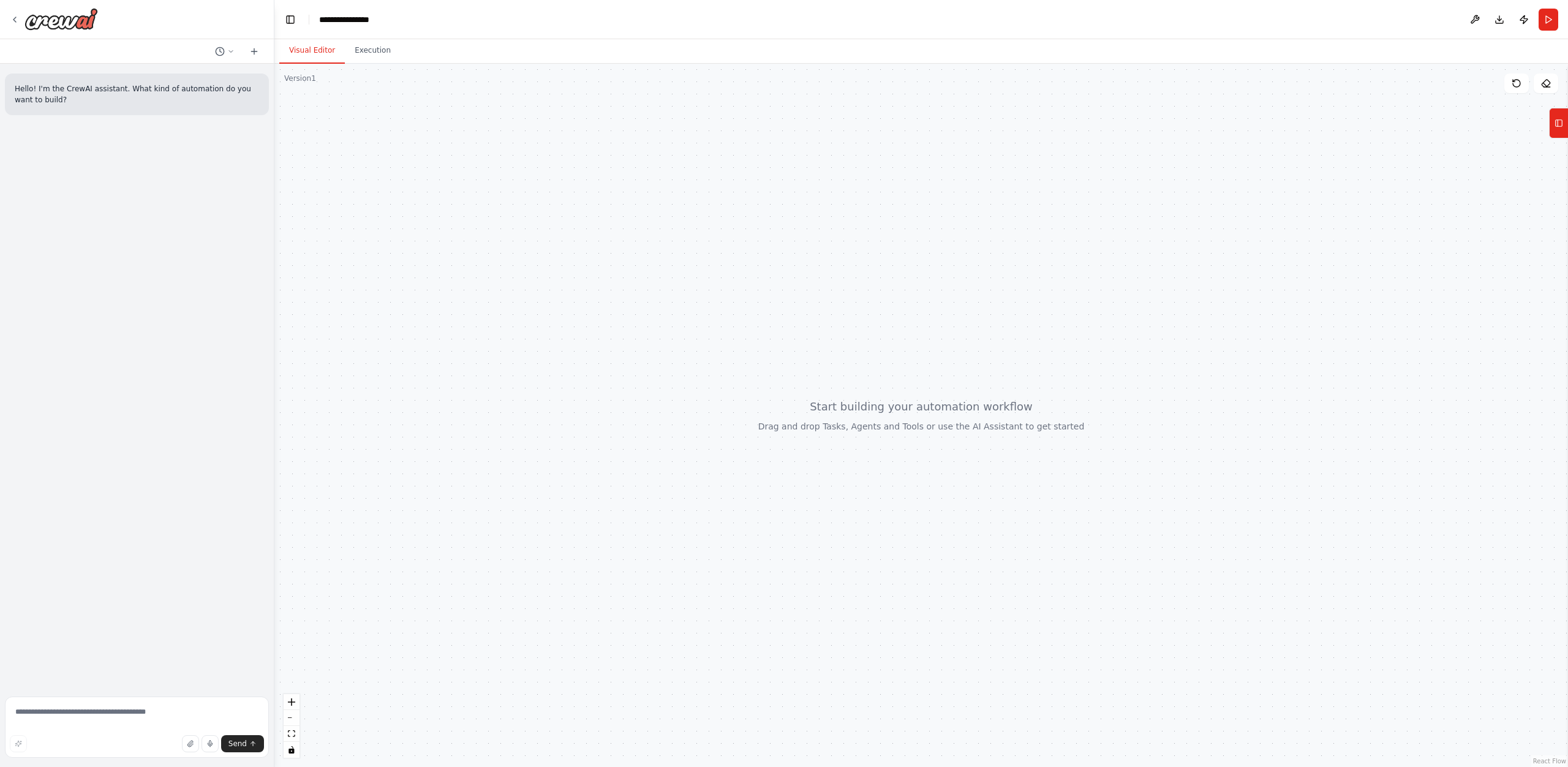
drag, startPoint x: 125, startPoint y: 55, endPoint x: 165, endPoint y: 53, distance: 40.0
click at [125, 55] on div at bounding box center [137, 51] width 274 height 24
click at [226, 53] on button at bounding box center [224, 52] width 29 height 15
click at [226, 53] on div at bounding box center [137, 383] width 274 height 767
click at [127, 94] on p "Hello! I'm the CrewAI assistant. What kind of automation do you want to build?" at bounding box center [137, 94] width 245 height 22
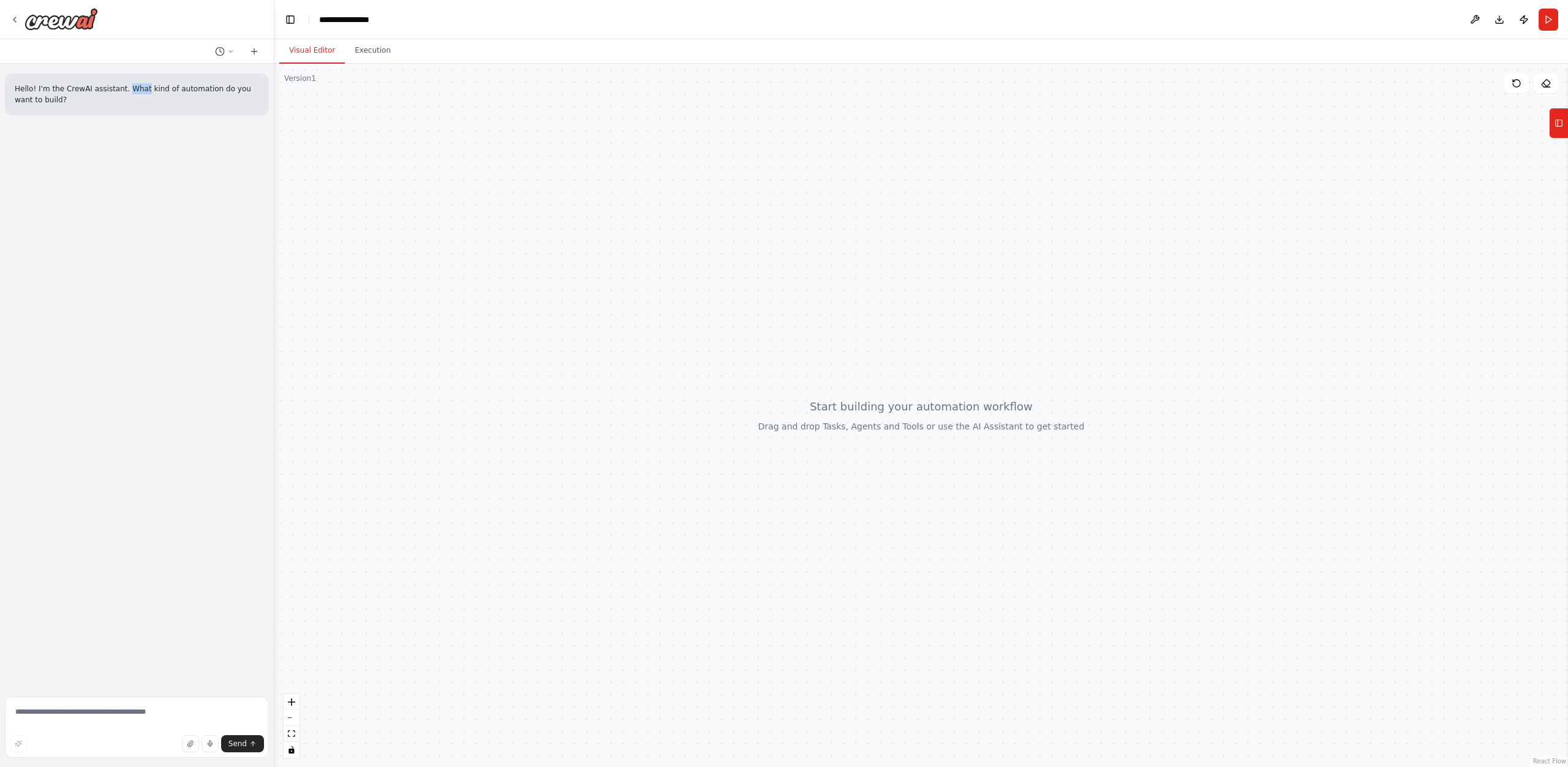
click at [127, 94] on p "Hello! I'm the CrewAI assistant. What kind of automation do you want to build?" at bounding box center [137, 94] width 245 height 22
click at [156, 102] on p "Hello! I'm the CrewAI assistant. What kind of automation do you want to build?" at bounding box center [137, 94] width 245 height 22
drag, startPoint x: 156, startPoint y: 102, endPoint x: 14, endPoint y: 84, distance: 143.1
click at [14, 84] on div "Hello! I'm the CrewAI assistant. What kind of automation do you want to build?" at bounding box center [137, 94] width 264 height 42
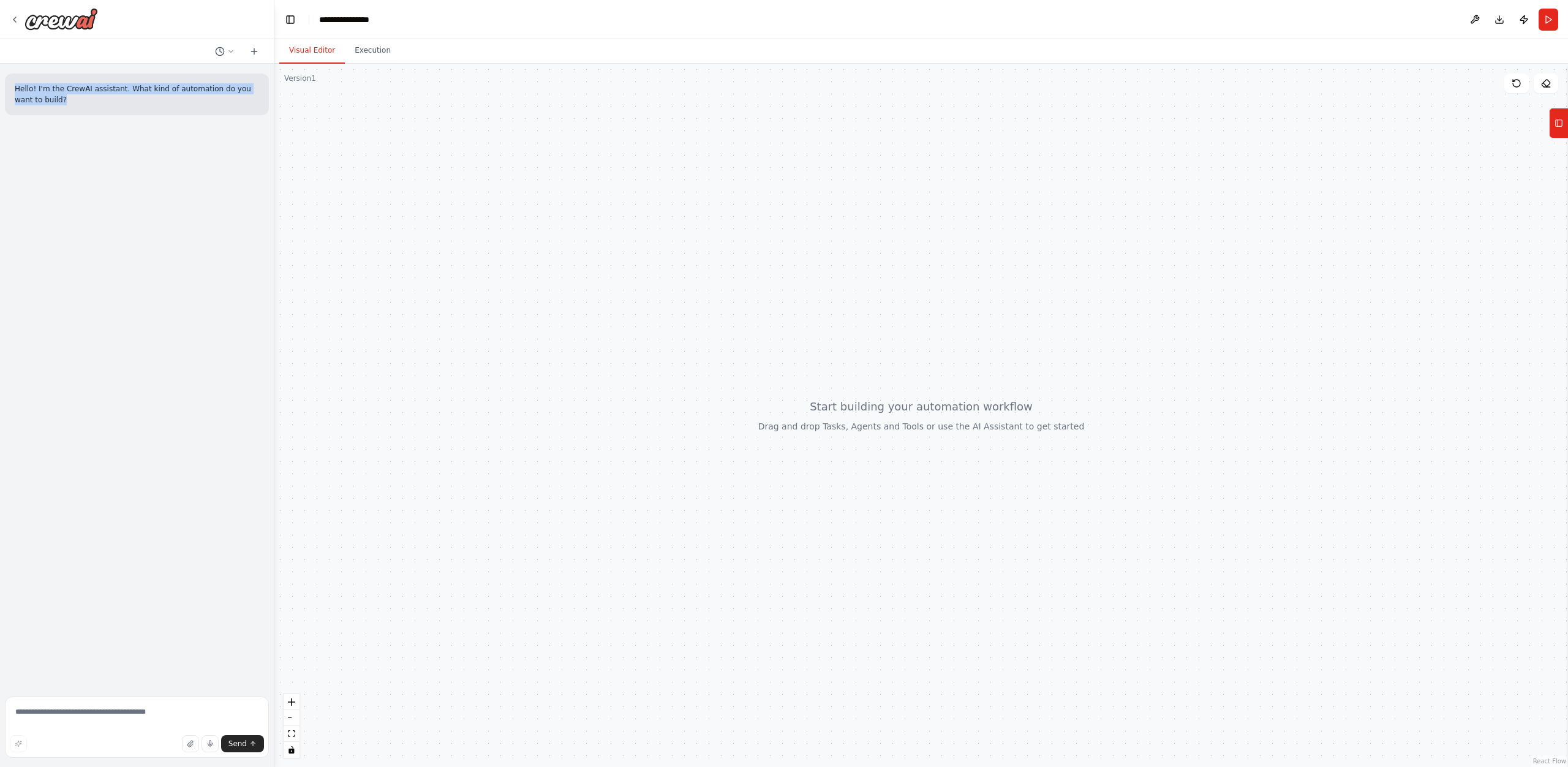
click at [14, 84] on div "Hello! I'm the CrewAI assistant. What kind of automation do you want to build?" at bounding box center [137, 94] width 264 height 42
click at [73, 109] on div "Hello! I'm the CrewAI assistant. What kind of automation do you want to build?" at bounding box center [137, 94] width 264 height 42
click at [317, 211] on div at bounding box center [921, 415] width 1294 height 703
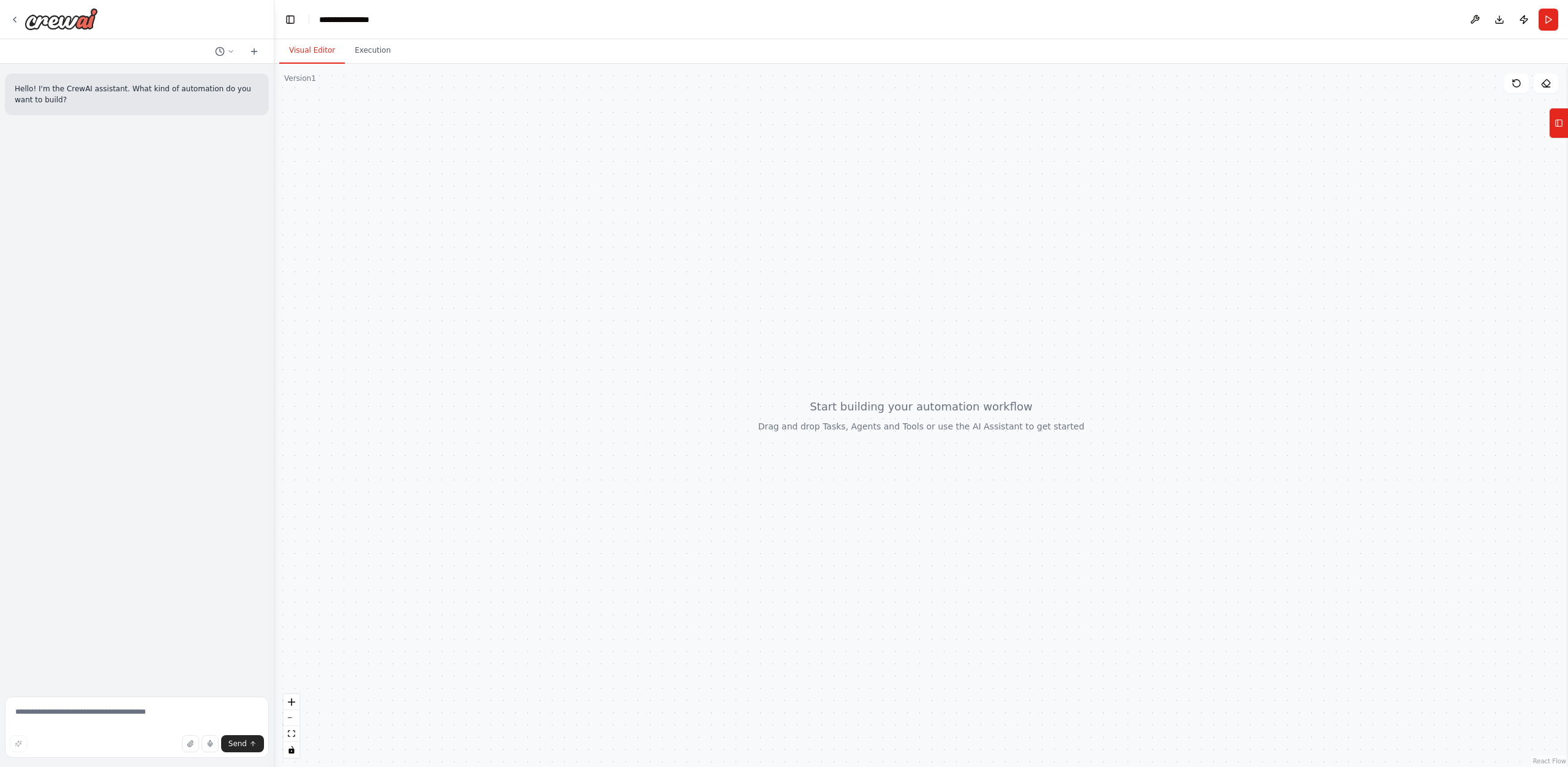
drag, startPoint x: 643, startPoint y: 248, endPoint x: 482, endPoint y: 255, distance: 161.2
click at [482, 255] on div at bounding box center [921, 415] width 1294 height 703
drag, startPoint x: 801, startPoint y: 318, endPoint x: 533, endPoint y: 208, distance: 289.7
click at [704, 311] on div at bounding box center [921, 415] width 1294 height 703
click at [387, 55] on button "Execution" at bounding box center [373, 50] width 56 height 25
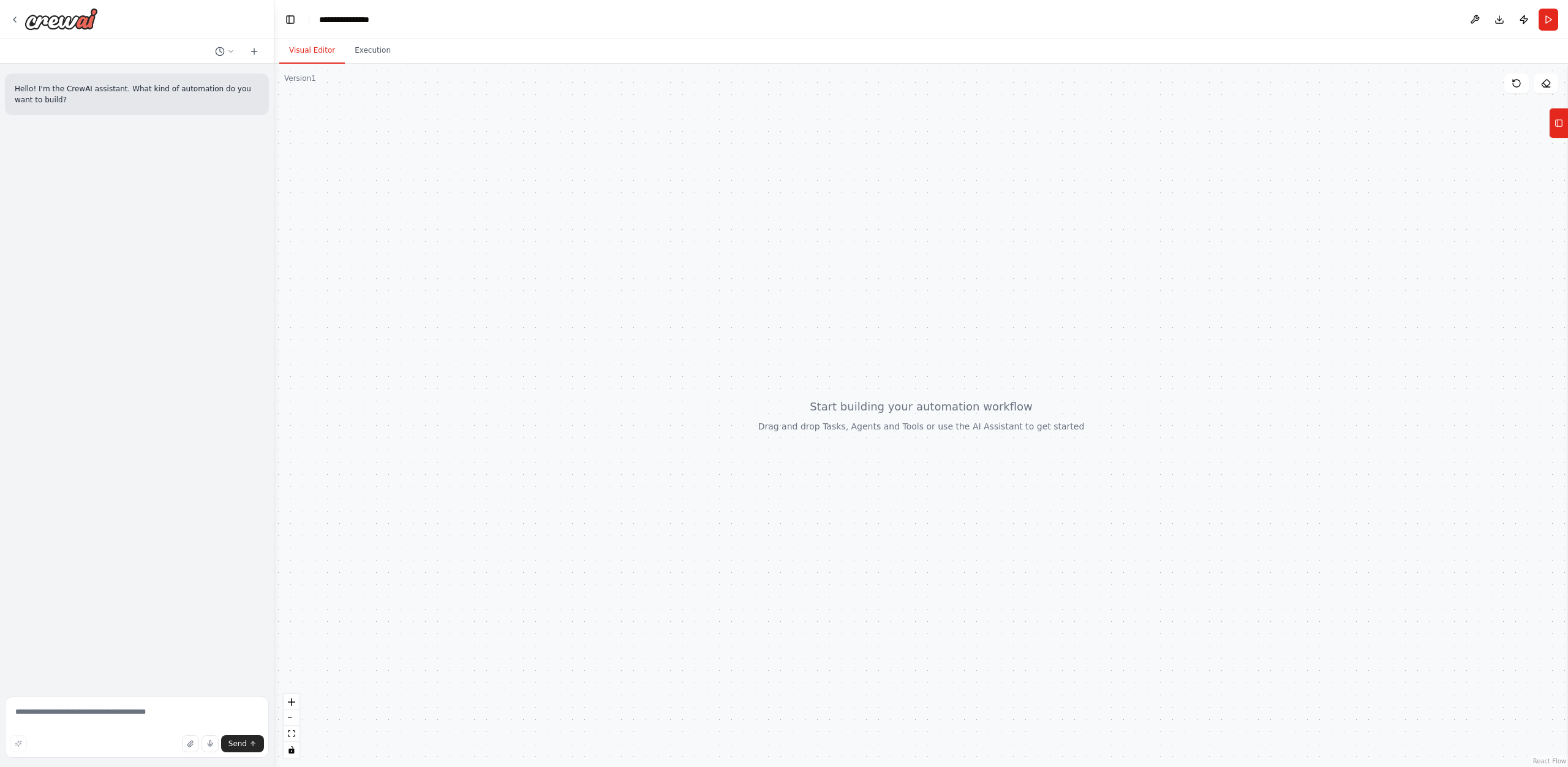
click at [309, 53] on button "Visual Editor" at bounding box center [312, 50] width 66 height 25
click at [324, 21] on div "**********" at bounding box center [351, 20] width 63 height 12
click at [340, 20] on div "**********" at bounding box center [380, 20] width 122 height 12
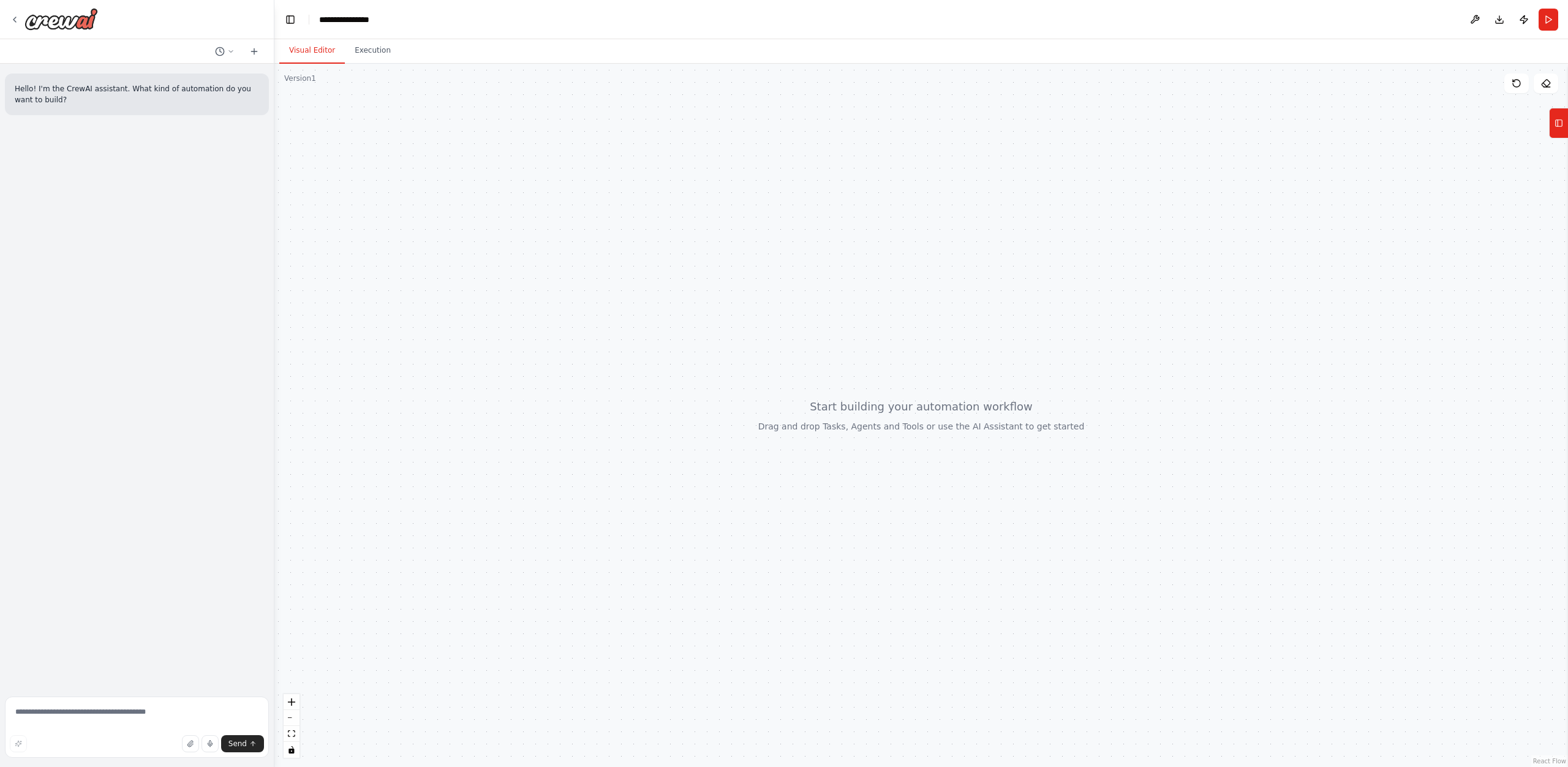
click at [332, 107] on div at bounding box center [921, 415] width 1294 height 703
click at [179, 92] on p "Hello! I'm the CrewAI assistant. What kind of automation do you want to build?" at bounding box center [137, 94] width 245 height 22
click at [189, 102] on p "Hello! I'm the CrewAI assistant. What kind of automation do you want to build?" at bounding box center [137, 94] width 245 height 22
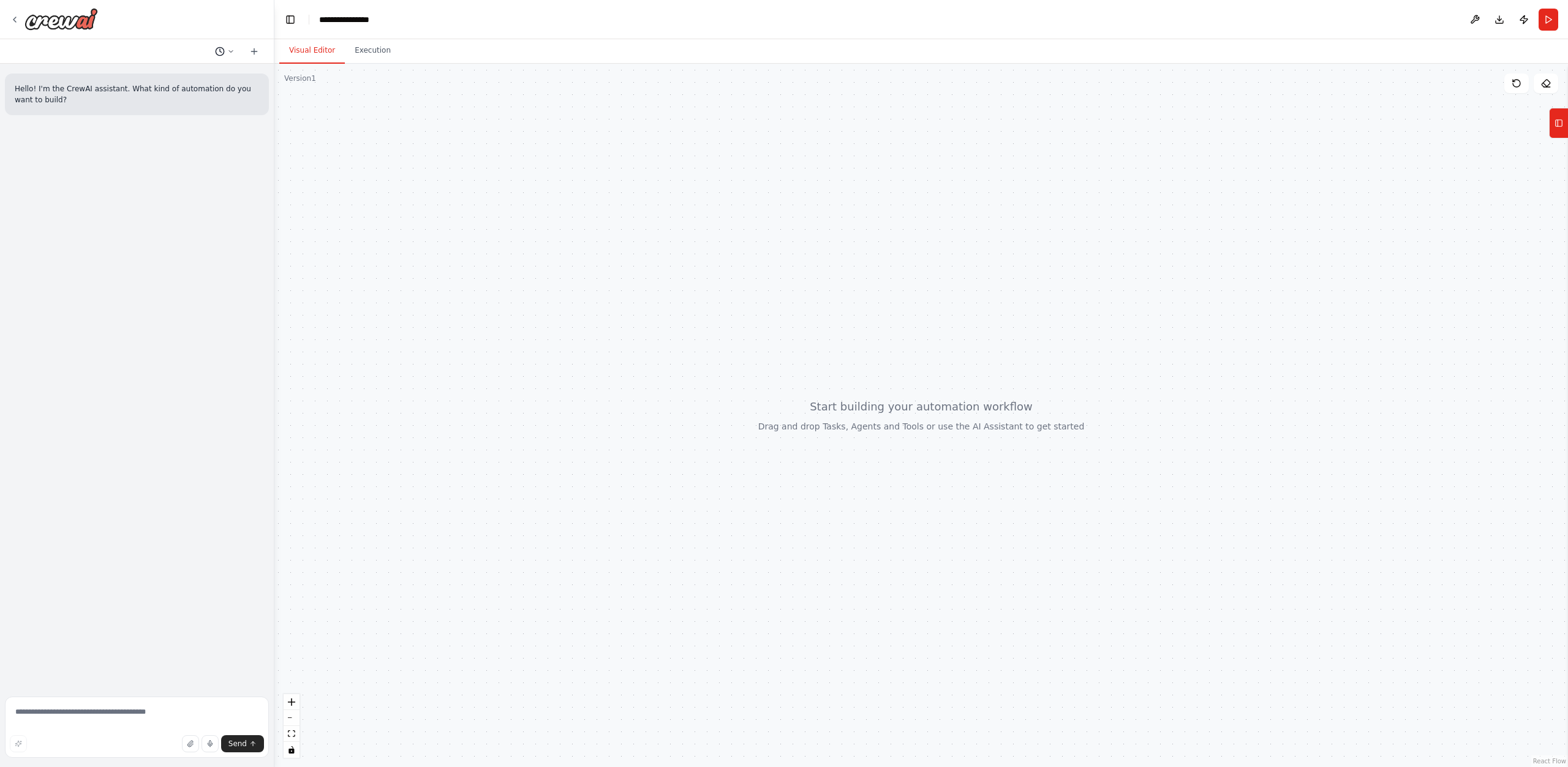
click at [231, 51] on icon at bounding box center [231, 52] width 7 height 7
click at [231, 51] on div at bounding box center [137, 383] width 274 height 767
click at [250, 52] on icon at bounding box center [254, 52] width 10 height 10
click at [376, 90] on div at bounding box center [921, 415] width 1294 height 703
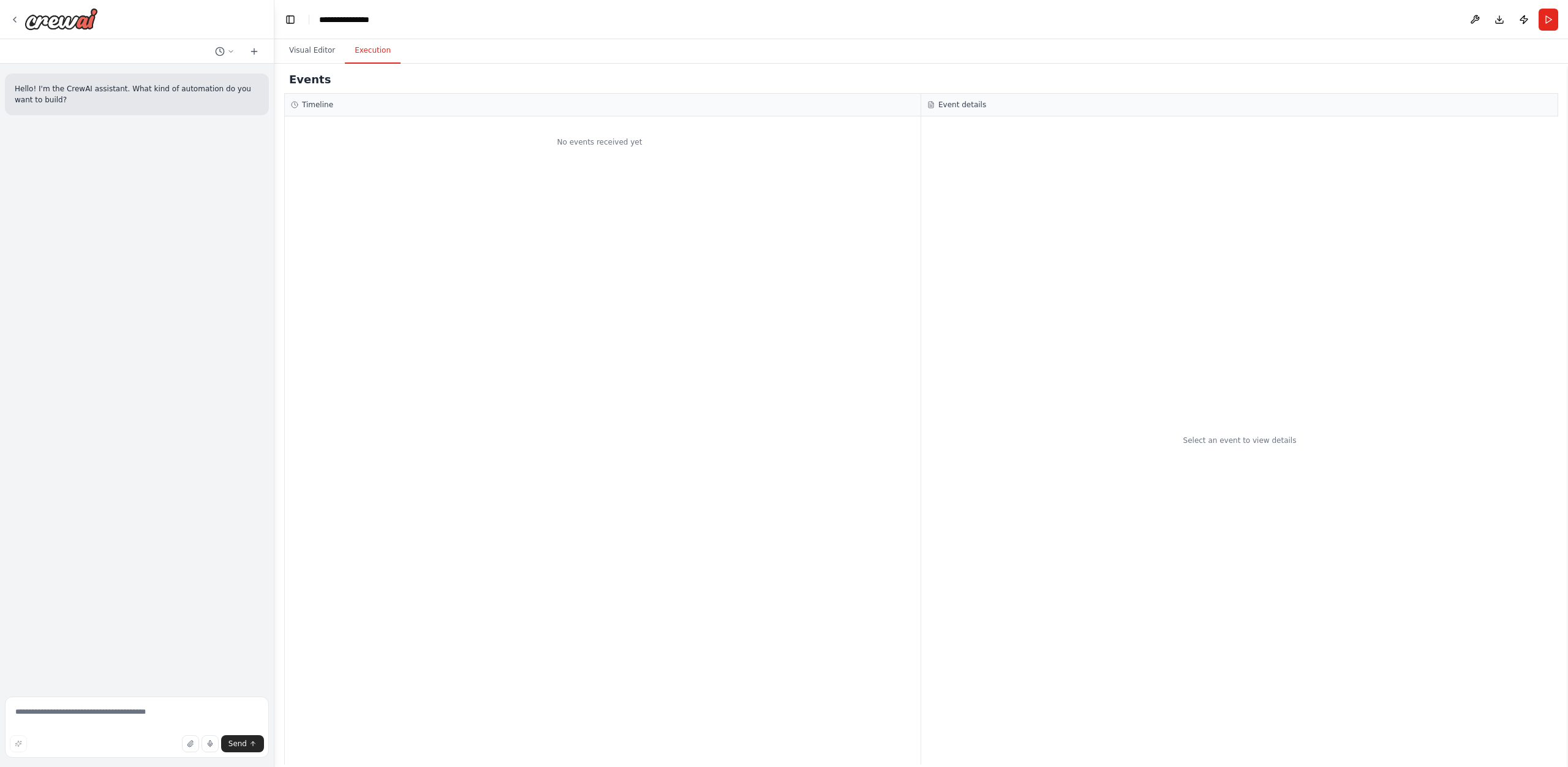
click at [376, 51] on button "Execution" at bounding box center [373, 50] width 56 height 25
click at [335, 50] on button "Visual Editor" at bounding box center [312, 50] width 66 height 25
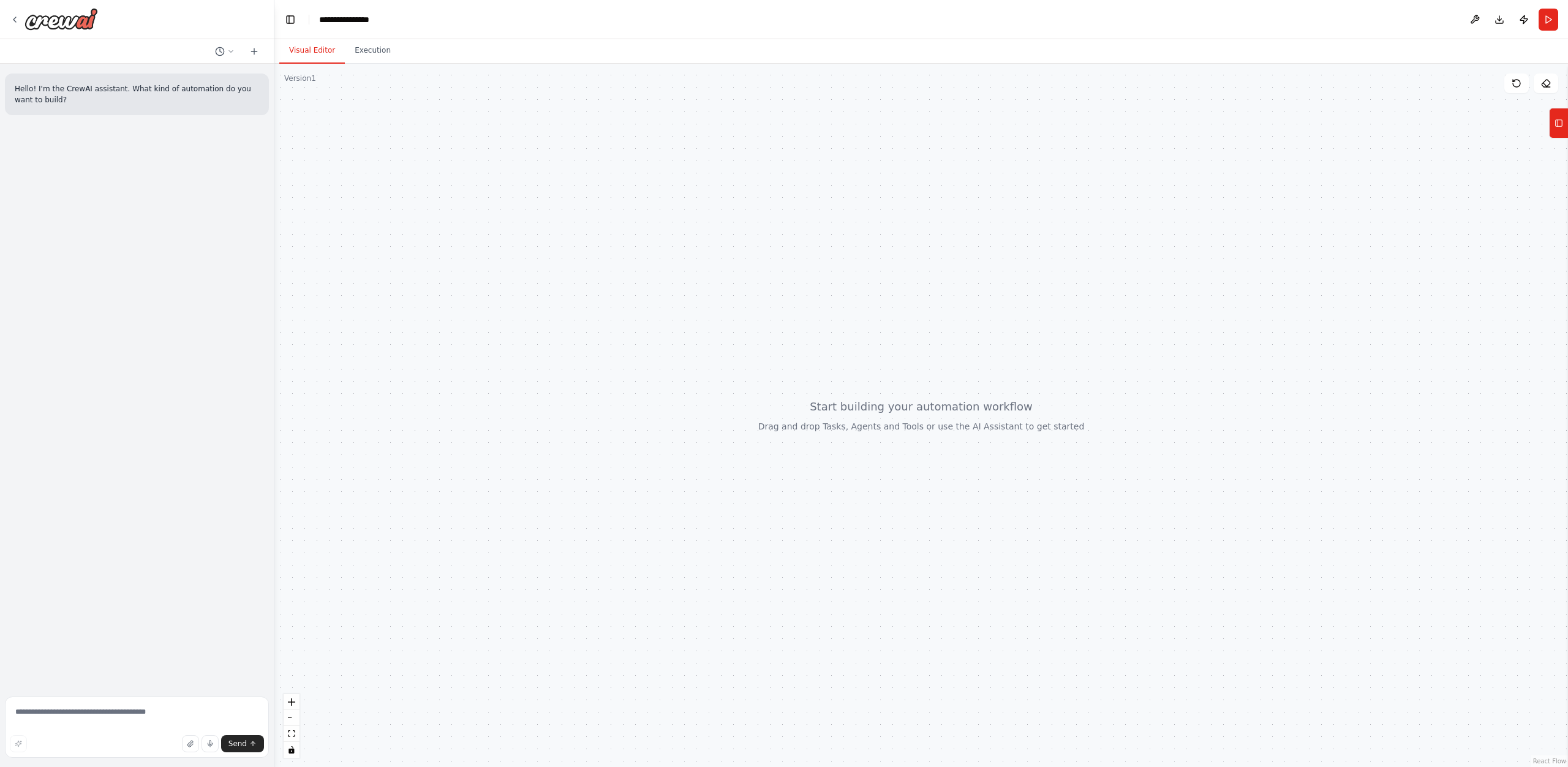
drag, startPoint x: 866, startPoint y: 313, endPoint x: 1068, endPoint y: 430, distance: 233.4
click at [1068, 430] on div at bounding box center [921, 415] width 1294 height 703
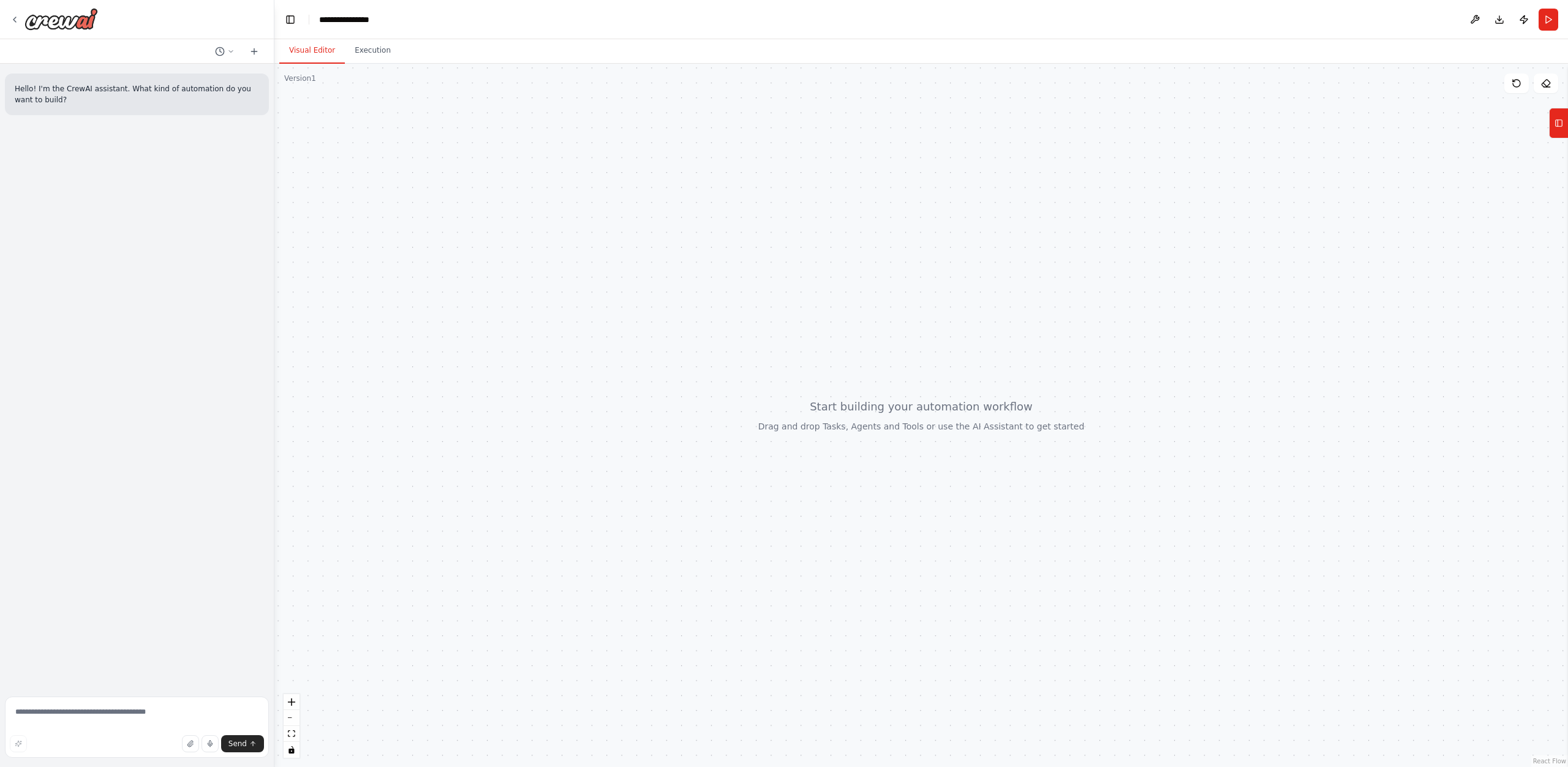
drag, startPoint x: 1000, startPoint y: 458, endPoint x: 916, endPoint y: 452, distance: 84.2
click at [916, 452] on div at bounding box center [921, 415] width 1294 height 703
click at [1561, 131] on icon at bounding box center [1559, 123] width 9 height 20
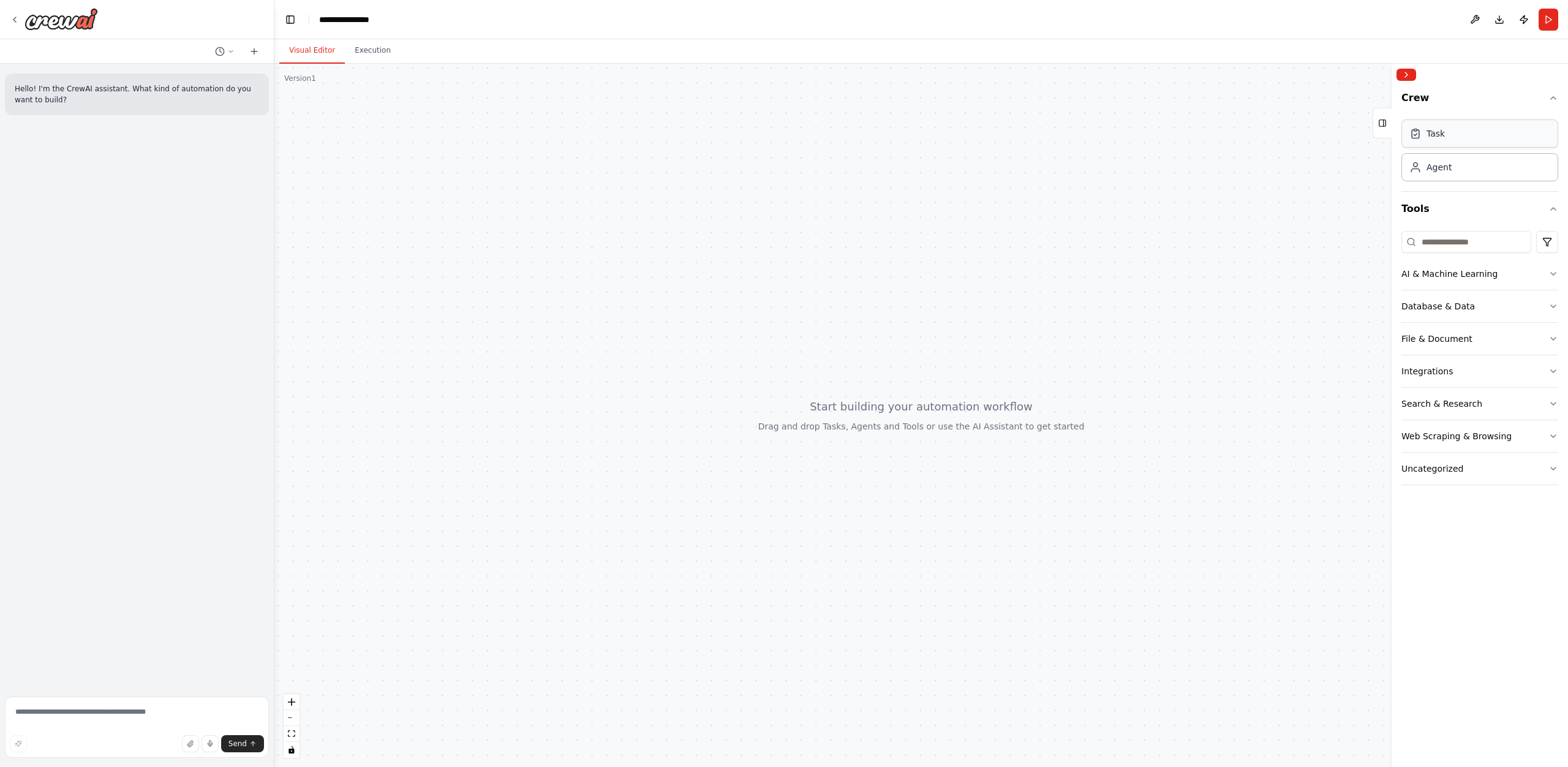
click at [1471, 137] on div "Task" at bounding box center [1480, 133] width 156 height 28
click at [1401, 136] on div "Crew Task Agent Tools AI & Machine Learning Database & Data File & Document Int…" at bounding box center [1480, 426] width 176 height 681
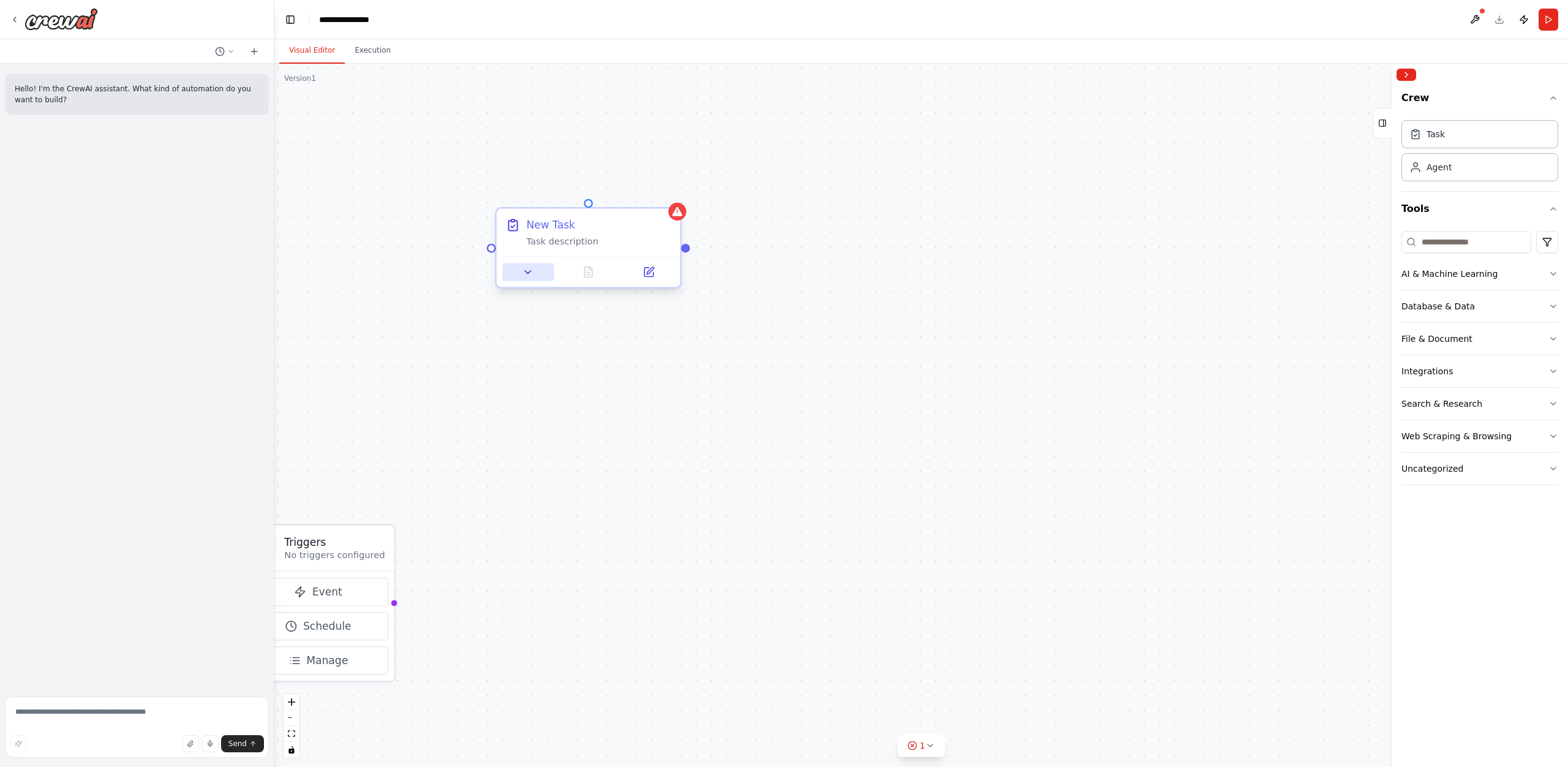
click at [529, 275] on icon at bounding box center [528, 272] width 12 height 12
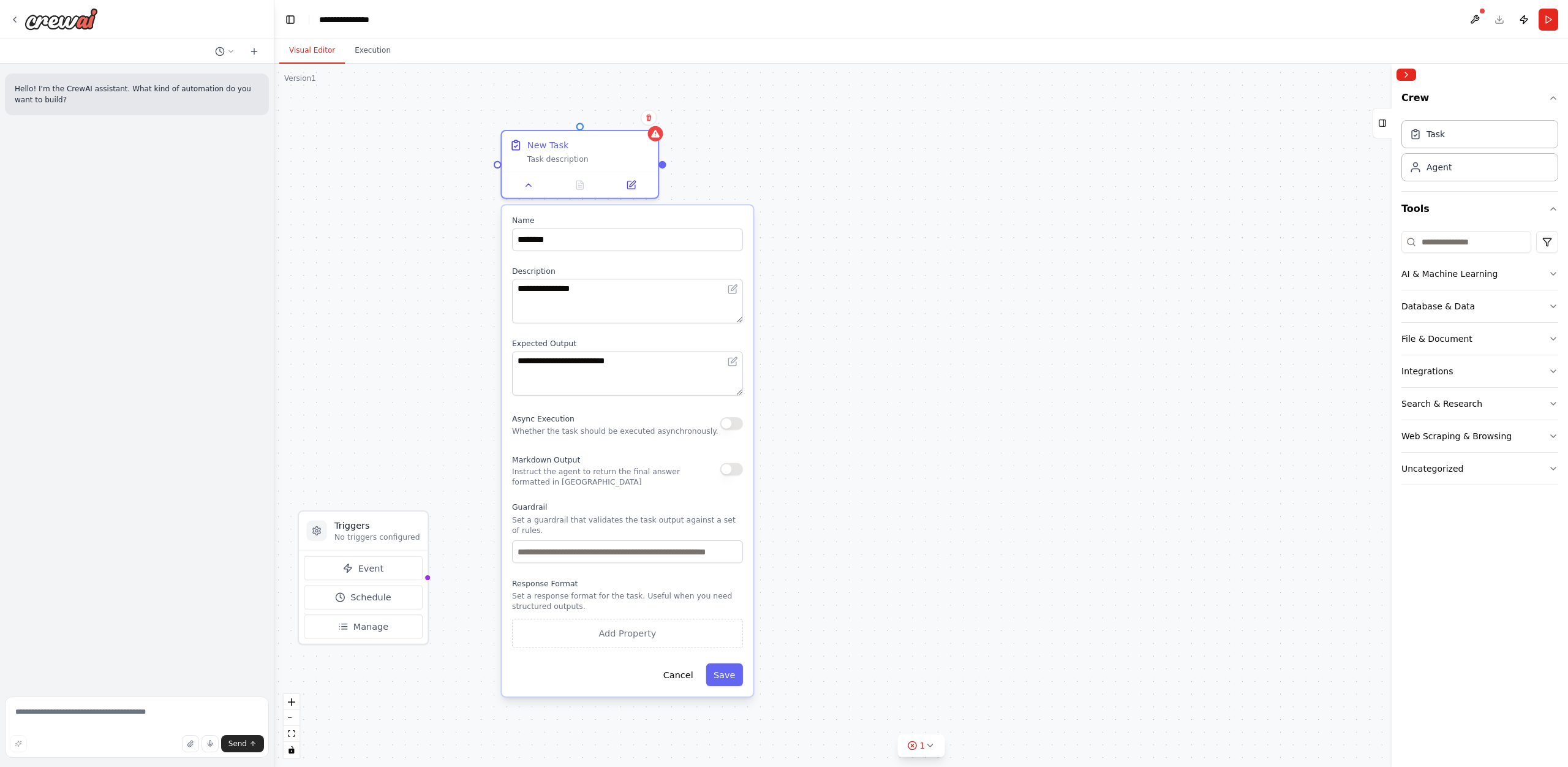
drag, startPoint x: 641, startPoint y: 556, endPoint x: 623, endPoint y: 443, distance: 114.4
click at [623, 443] on div "**********" at bounding box center [627, 450] width 251 height 491
click at [1454, 170] on div "Agent" at bounding box center [1480, 166] width 156 height 28
drag, startPoint x: 1454, startPoint y: 170, endPoint x: 1037, endPoint y: 201, distance: 418.2
click at [1037, 201] on div "**********" at bounding box center [784, 383] width 1568 height 767
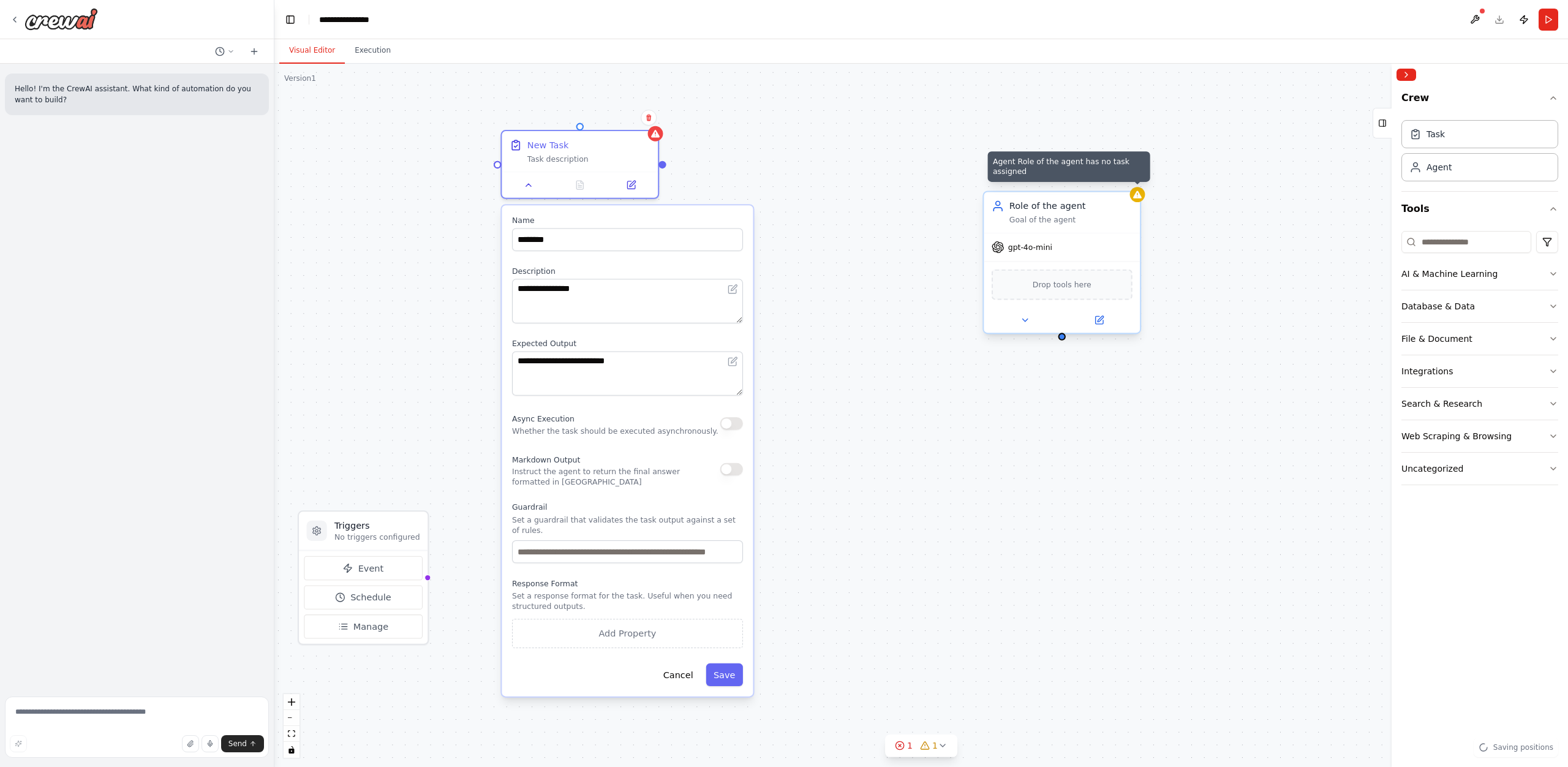
click at [1140, 195] on icon at bounding box center [1138, 194] width 9 height 7
click at [1133, 176] on icon at bounding box center [1131, 180] width 7 height 7
click at [1102, 181] on button "Confirm" at bounding box center [1096, 180] width 43 height 15
click at [764, 202] on div "**********" at bounding box center [921, 415] width 1294 height 703
click at [735, 207] on div "**********" at bounding box center [627, 450] width 251 height 491
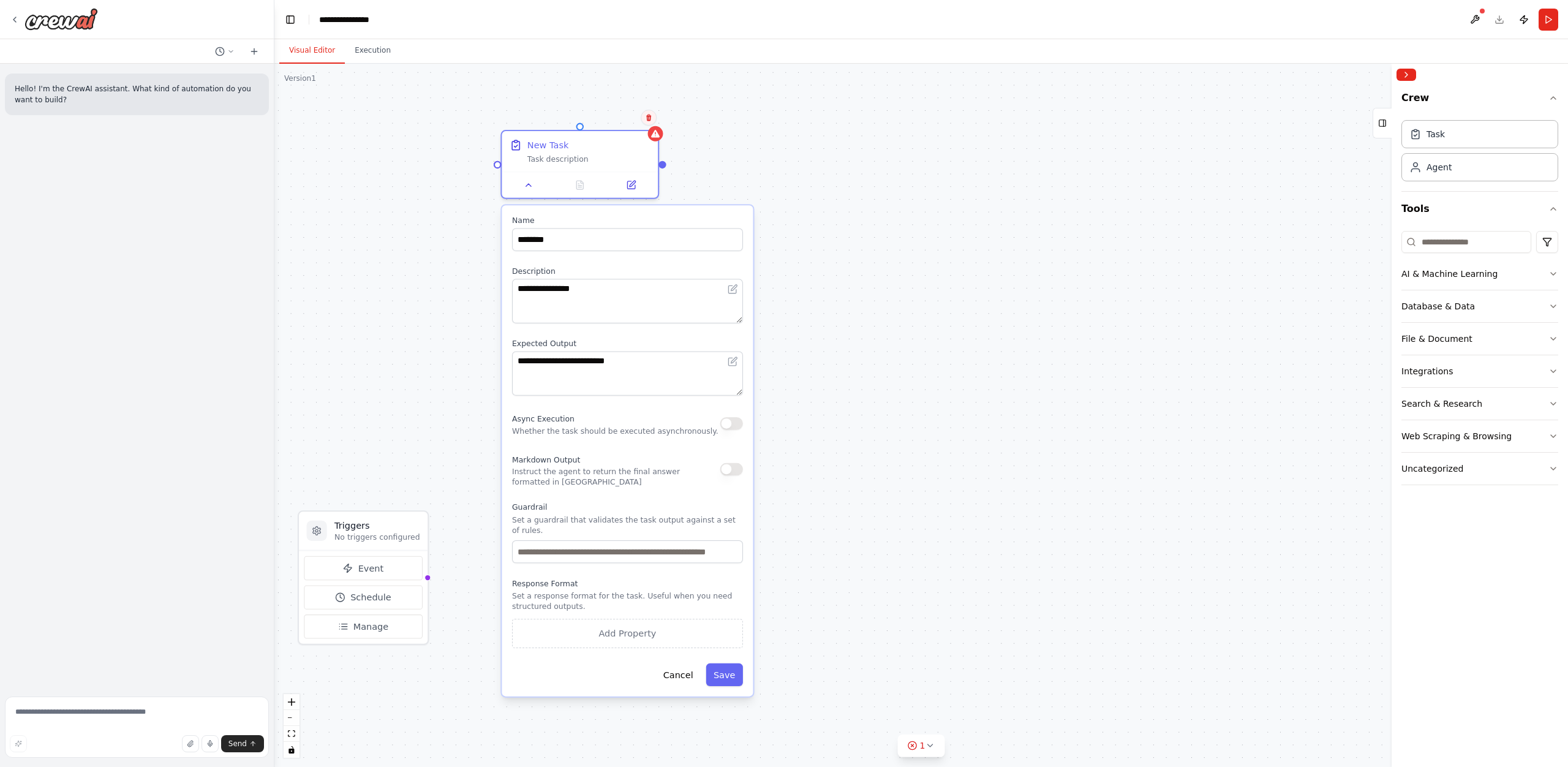
click at [651, 117] on icon at bounding box center [649, 117] width 7 height 7
click at [645, 116] on icon at bounding box center [649, 117] width 7 height 7
click at [651, 116] on icon at bounding box center [649, 117] width 7 height 7
click at [611, 120] on button "Confirm" at bounding box center [614, 118] width 43 height 15
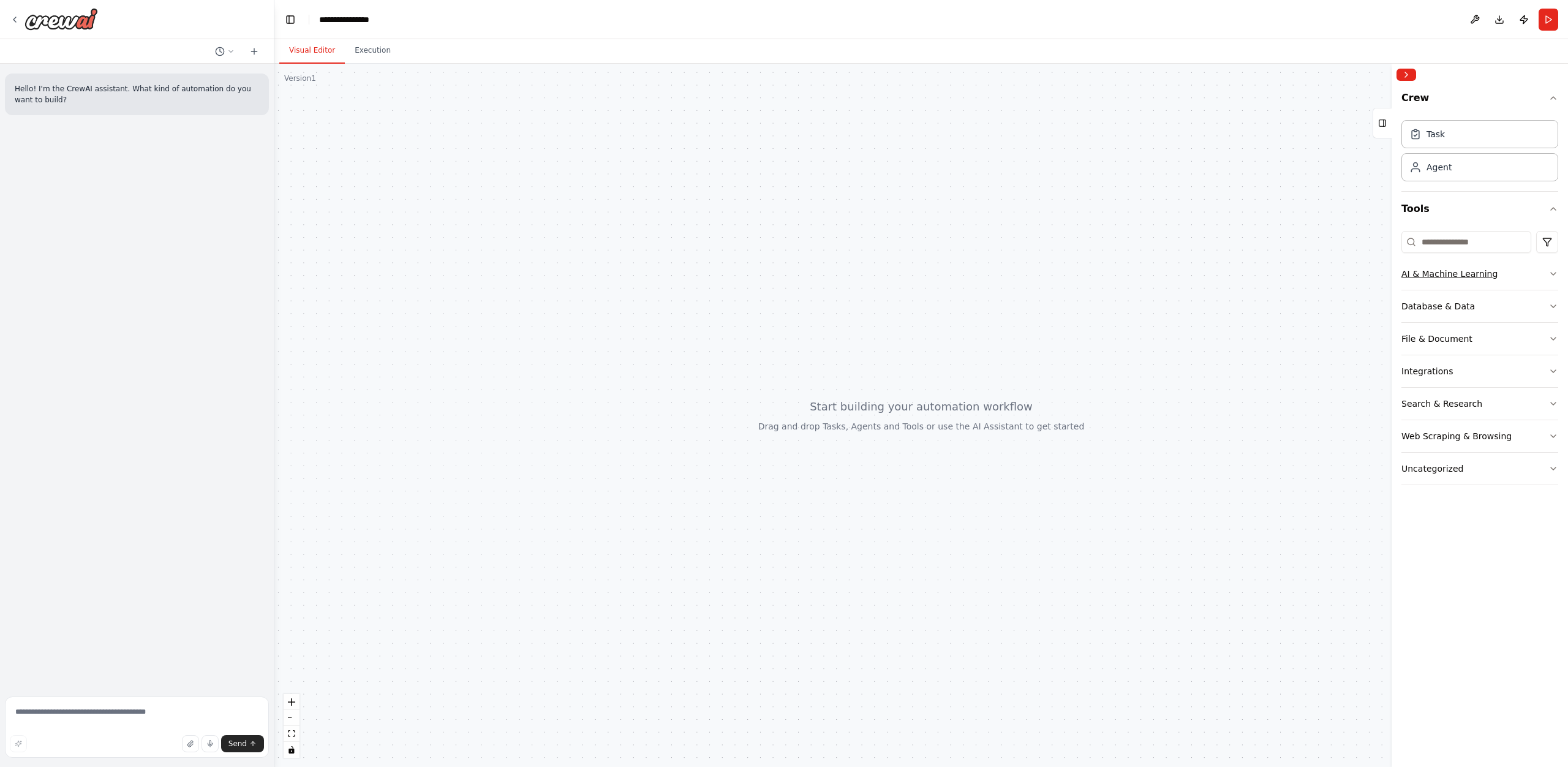
click at [1525, 277] on button "AI & Machine Learning" at bounding box center [1480, 273] width 156 height 32
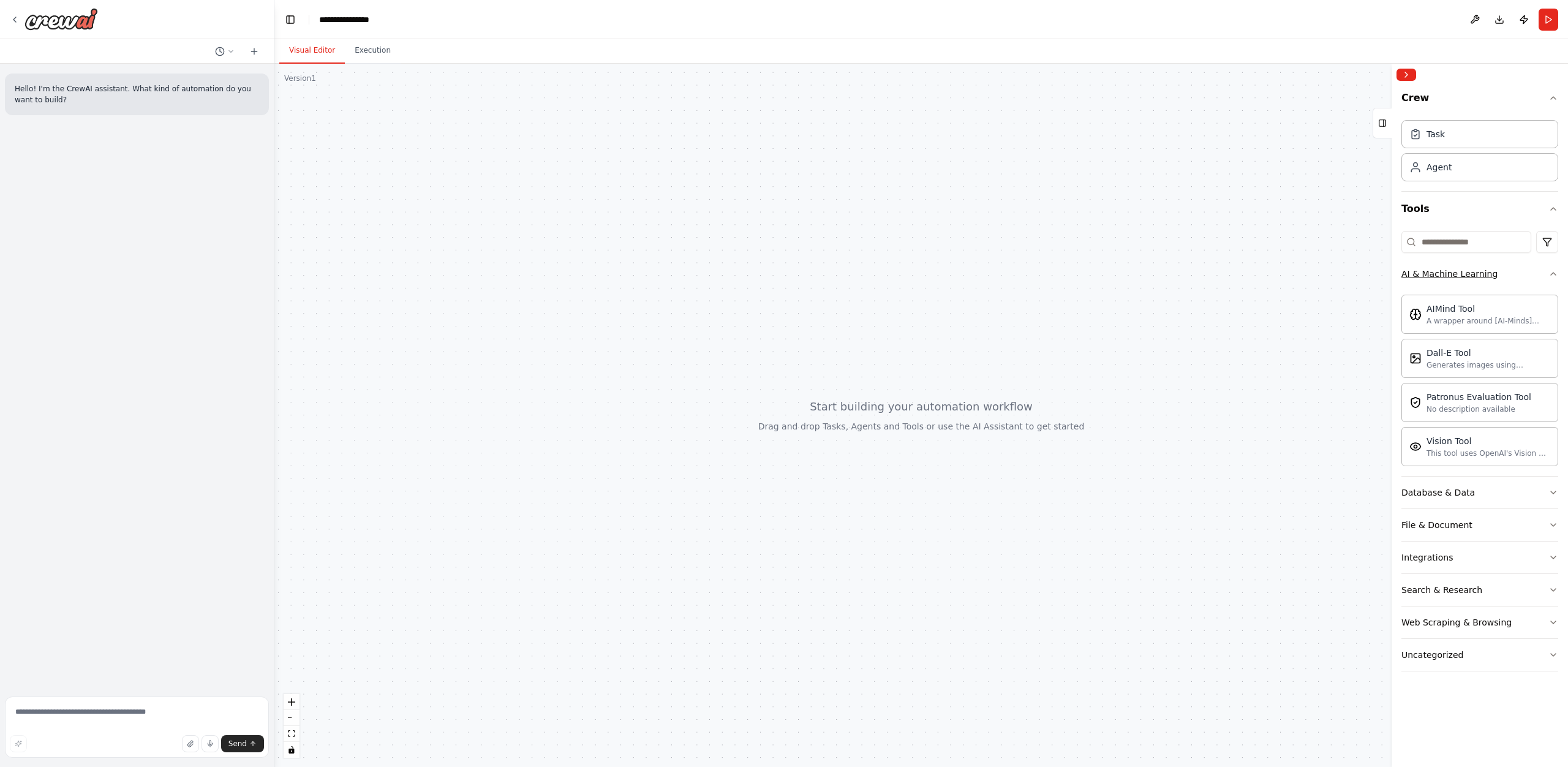
click at [1525, 277] on button "AI & Machine Learning" at bounding box center [1480, 273] width 156 height 32
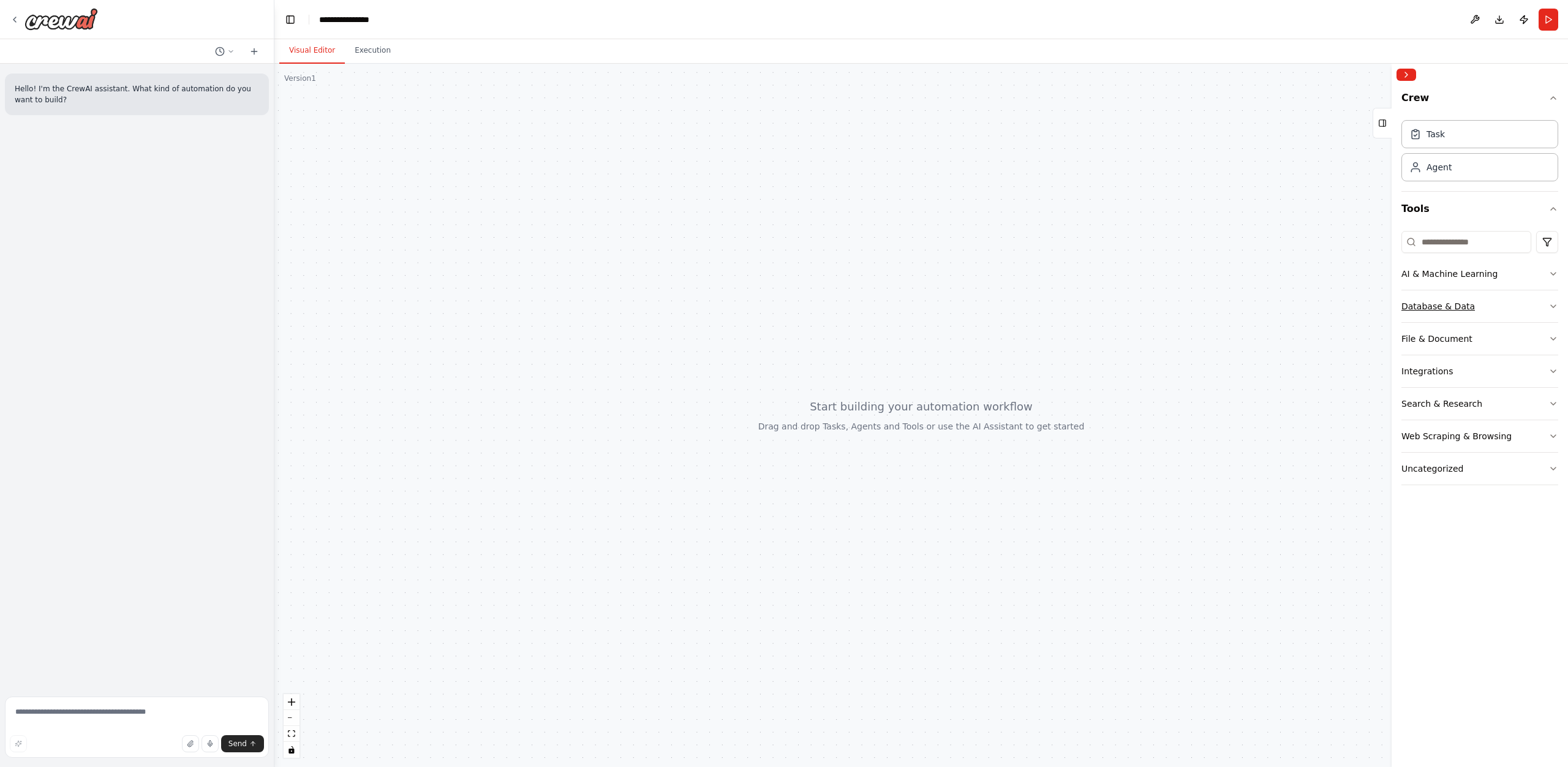
click at [1518, 315] on button "Database & Data" at bounding box center [1480, 306] width 156 height 32
click at [1518, 315] on button "Database & Data" at bounding box center [1480, 306] width 156 height 32
click at [1516, 362] on button "Integrations" at bounding box center [1480, 371] width 156 height 32
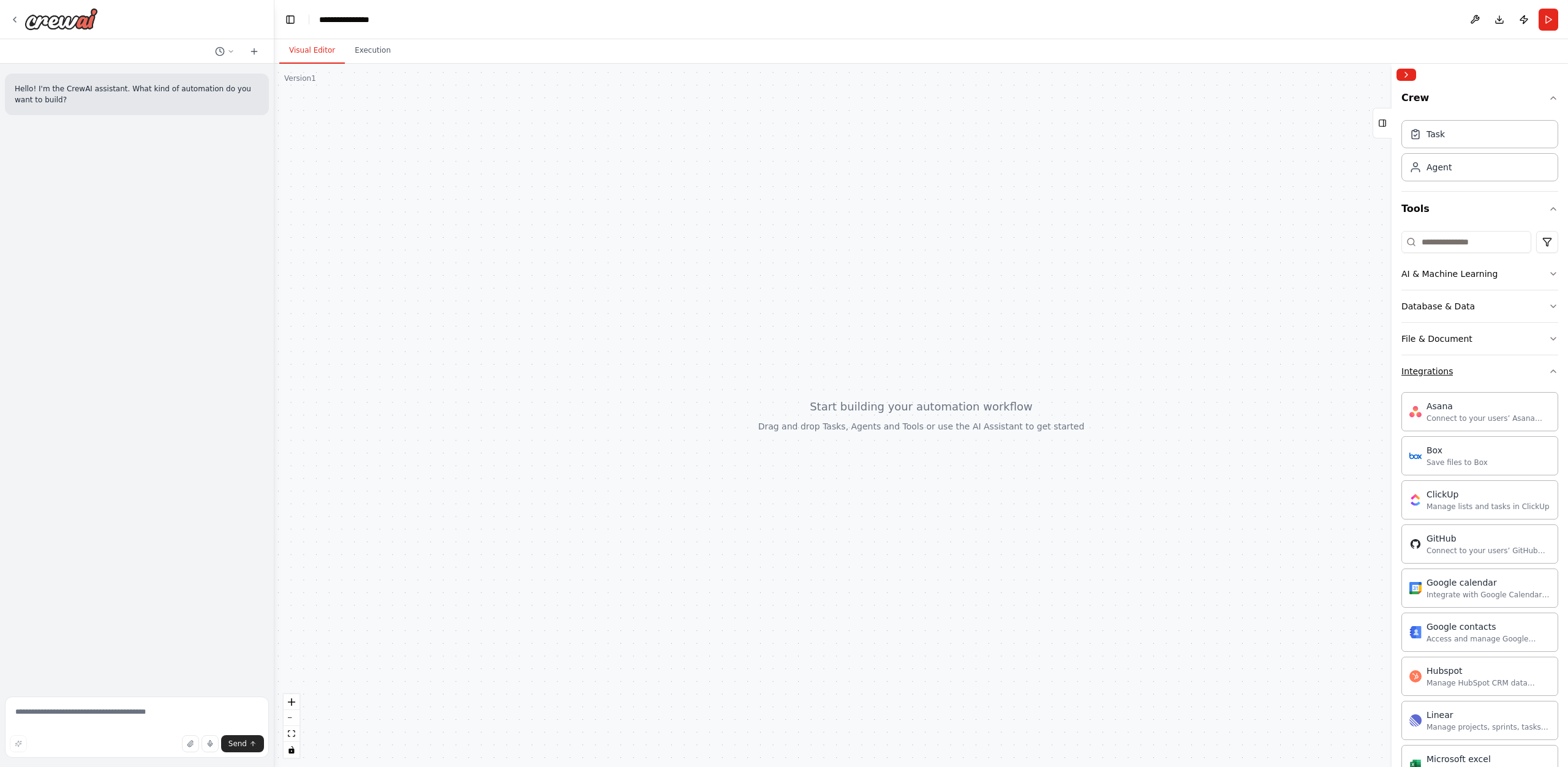
click at [1516, 363] on button "Integrations" at bounding box center [1480, 371] width 156 height 32
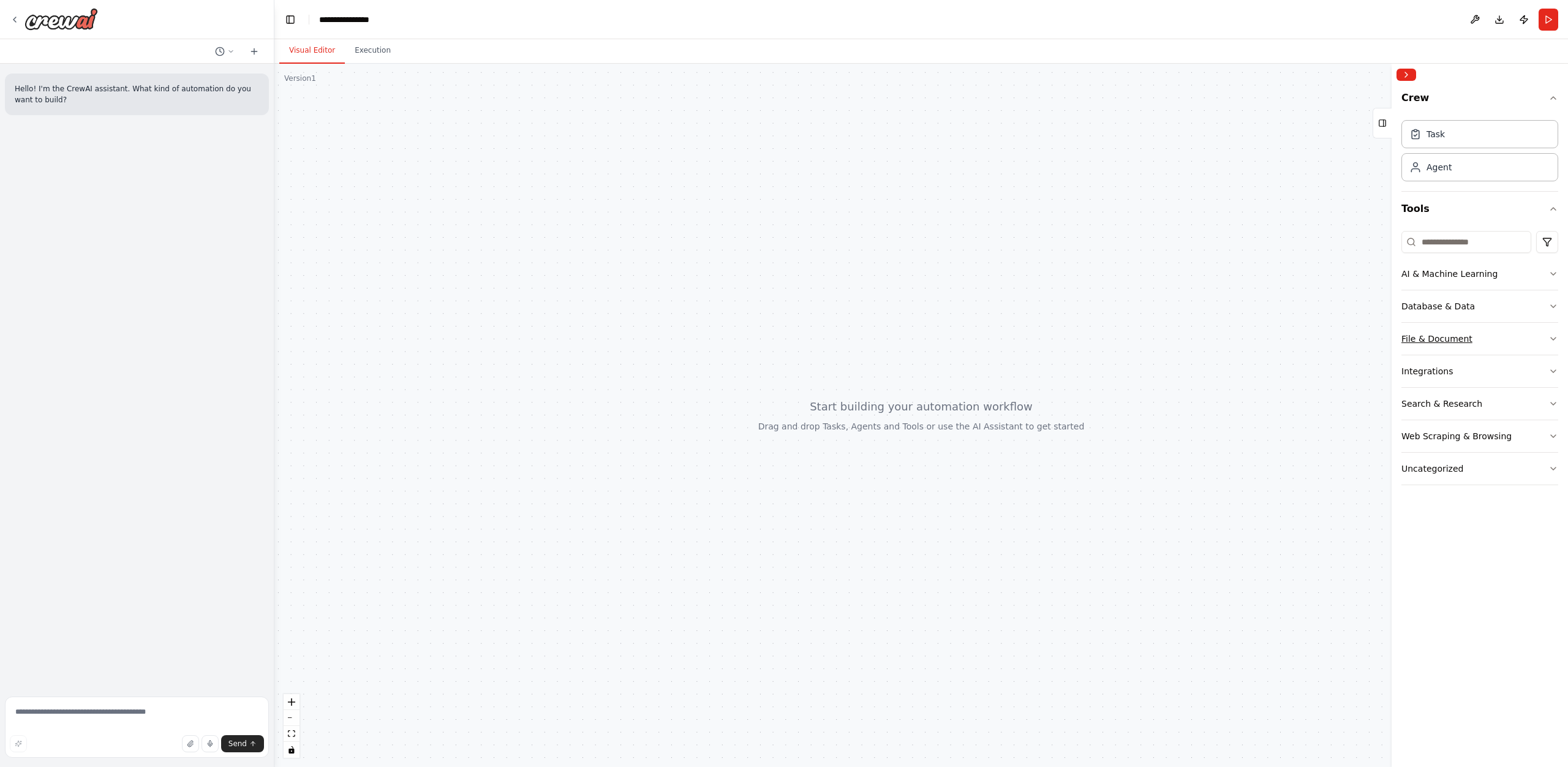
click at [1518, 345] on button "File & Document" at bounding box center [1480, 338] width 156 height 32
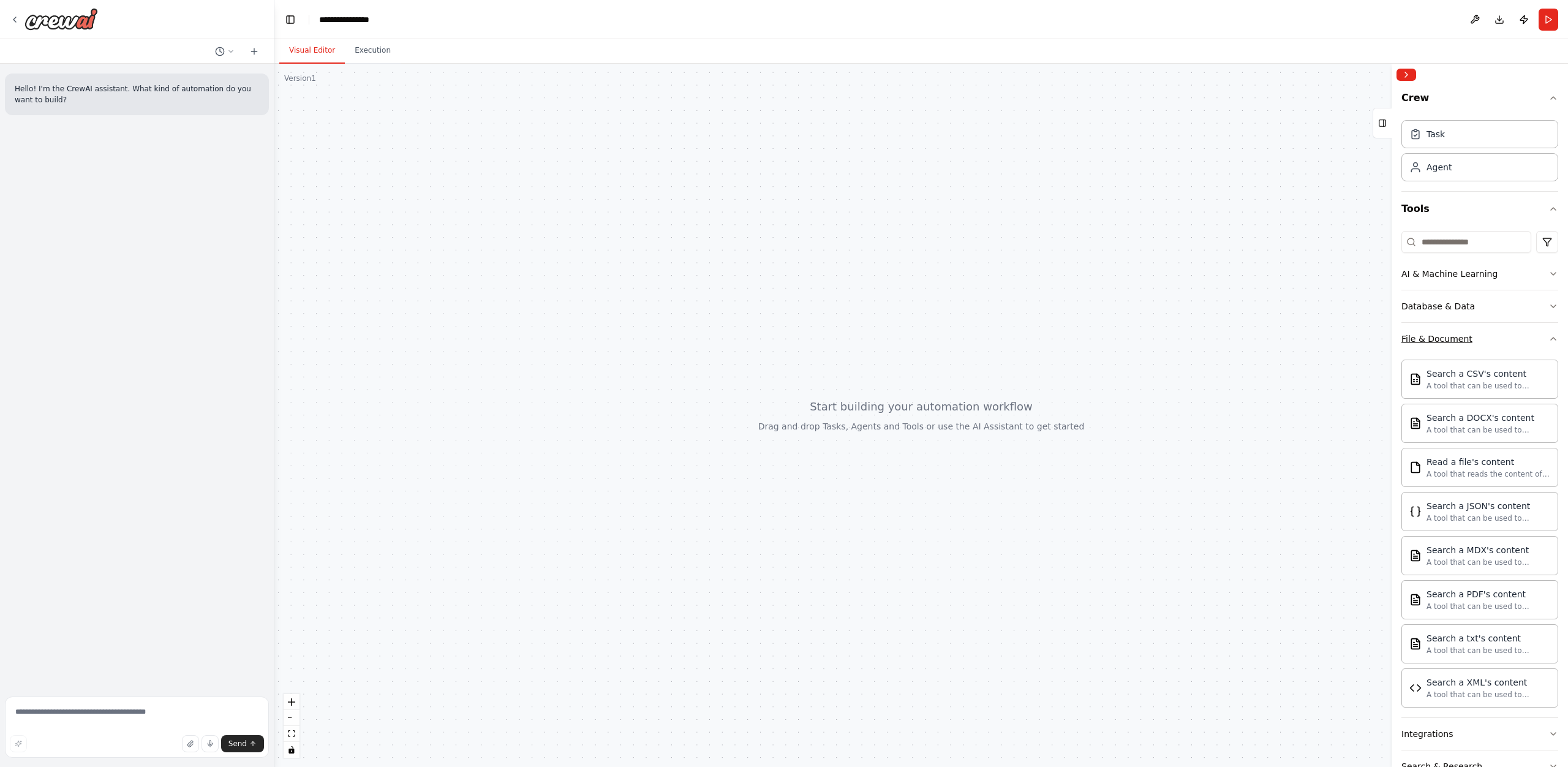
click at [1518, 345] on button "File & Document" at bounding box center [1480, 338] width 156 height 32
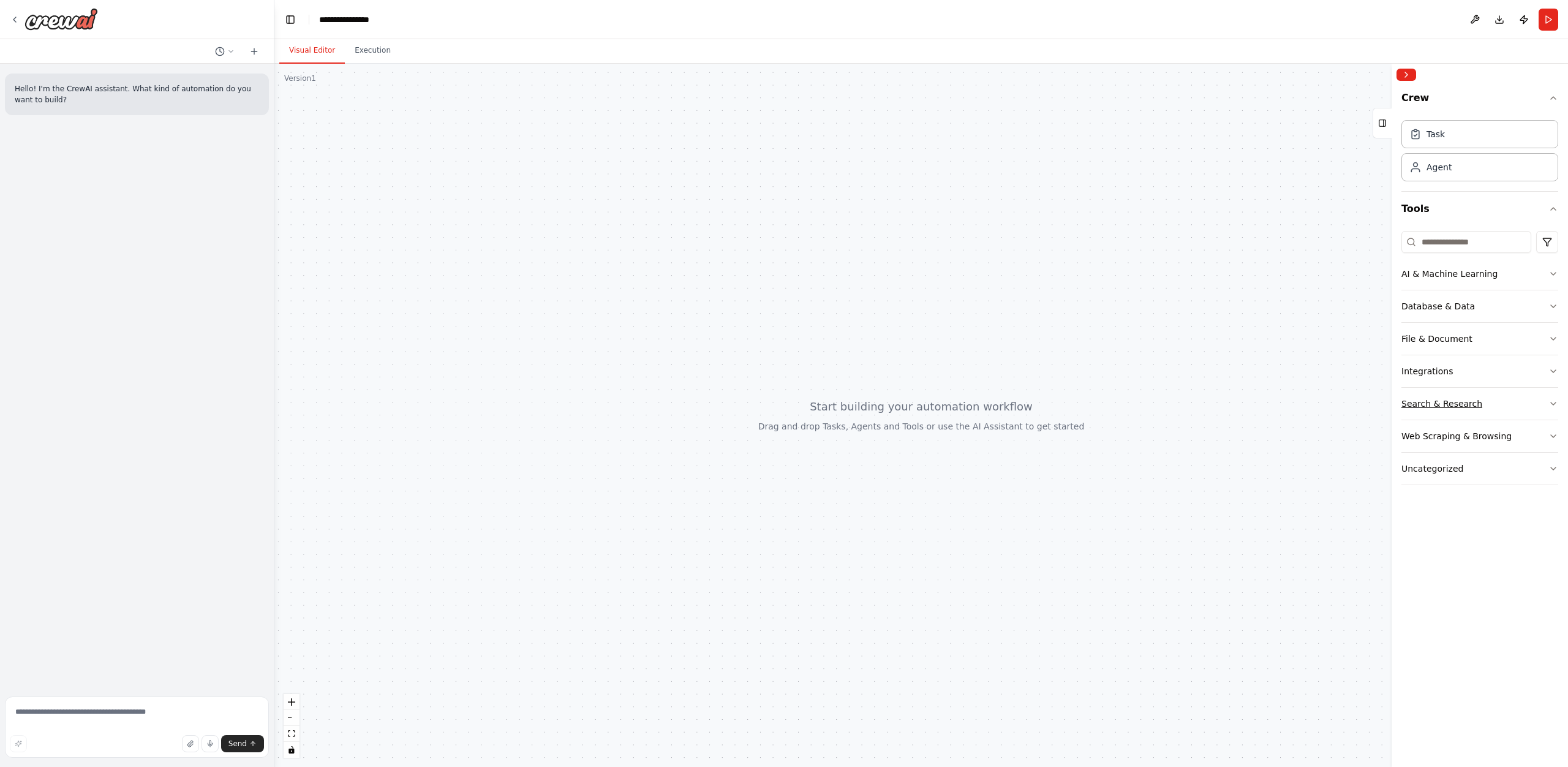
click at [1515, 411] on button "Search & Research" at bounding box center [1480, 403] width 156 height 32
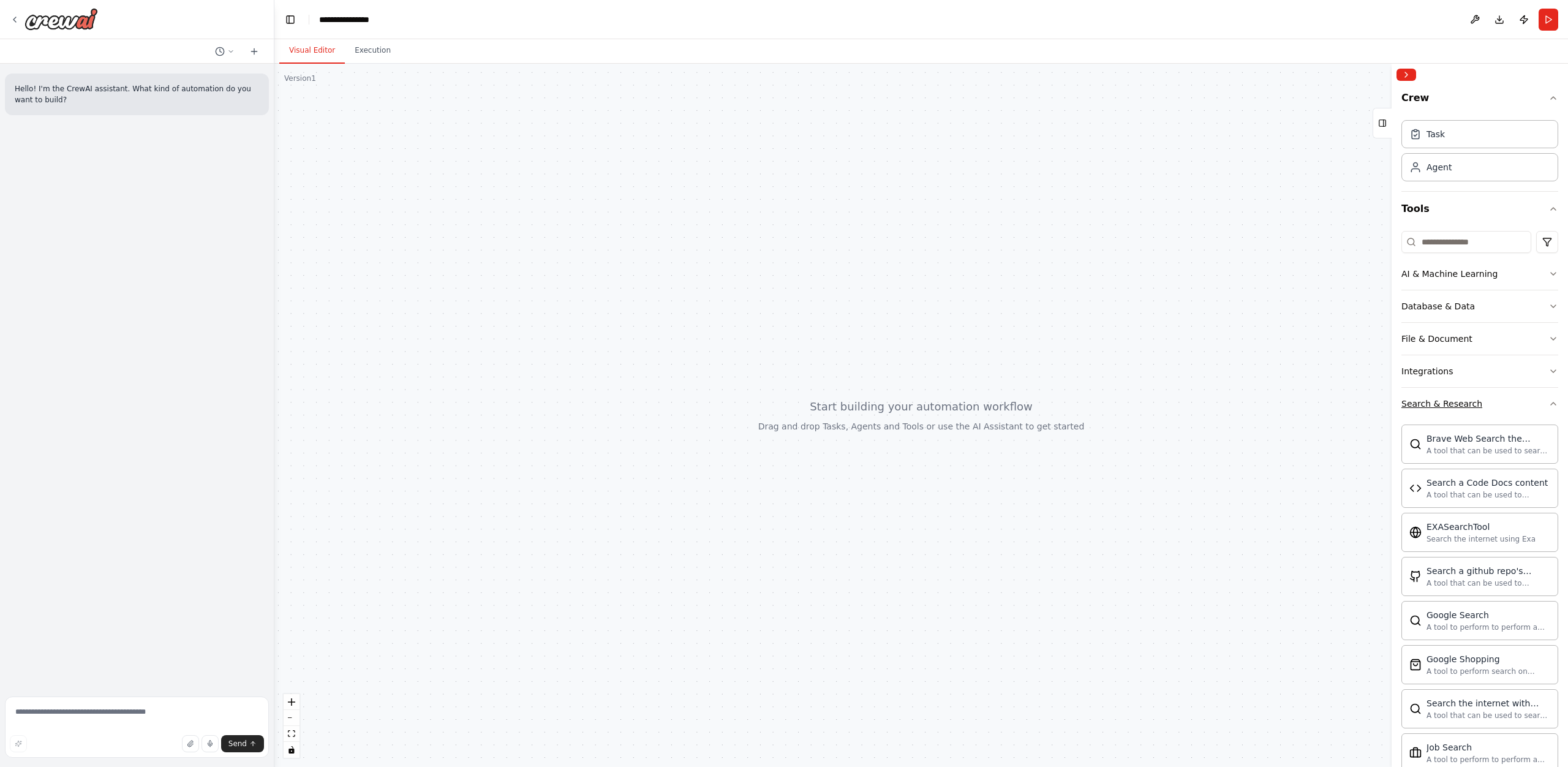
click at [1515, 411] on button "Search & Research" at bounding box center [1480, 403] width 156 height 32
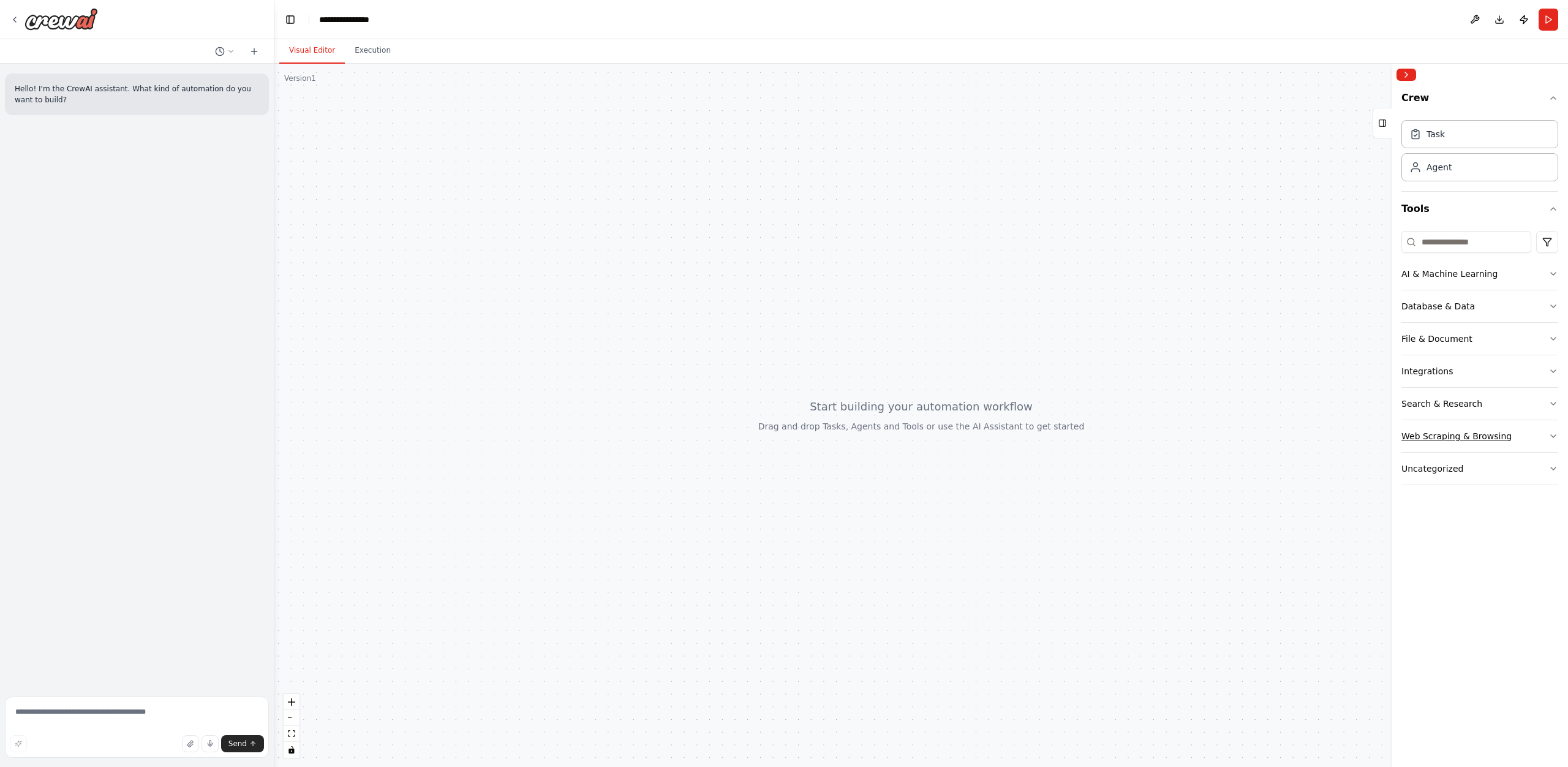
click at [1508, 435] on button "Web Scraping & Browsing" at bounding box center [1480, 436] width 156 height 32
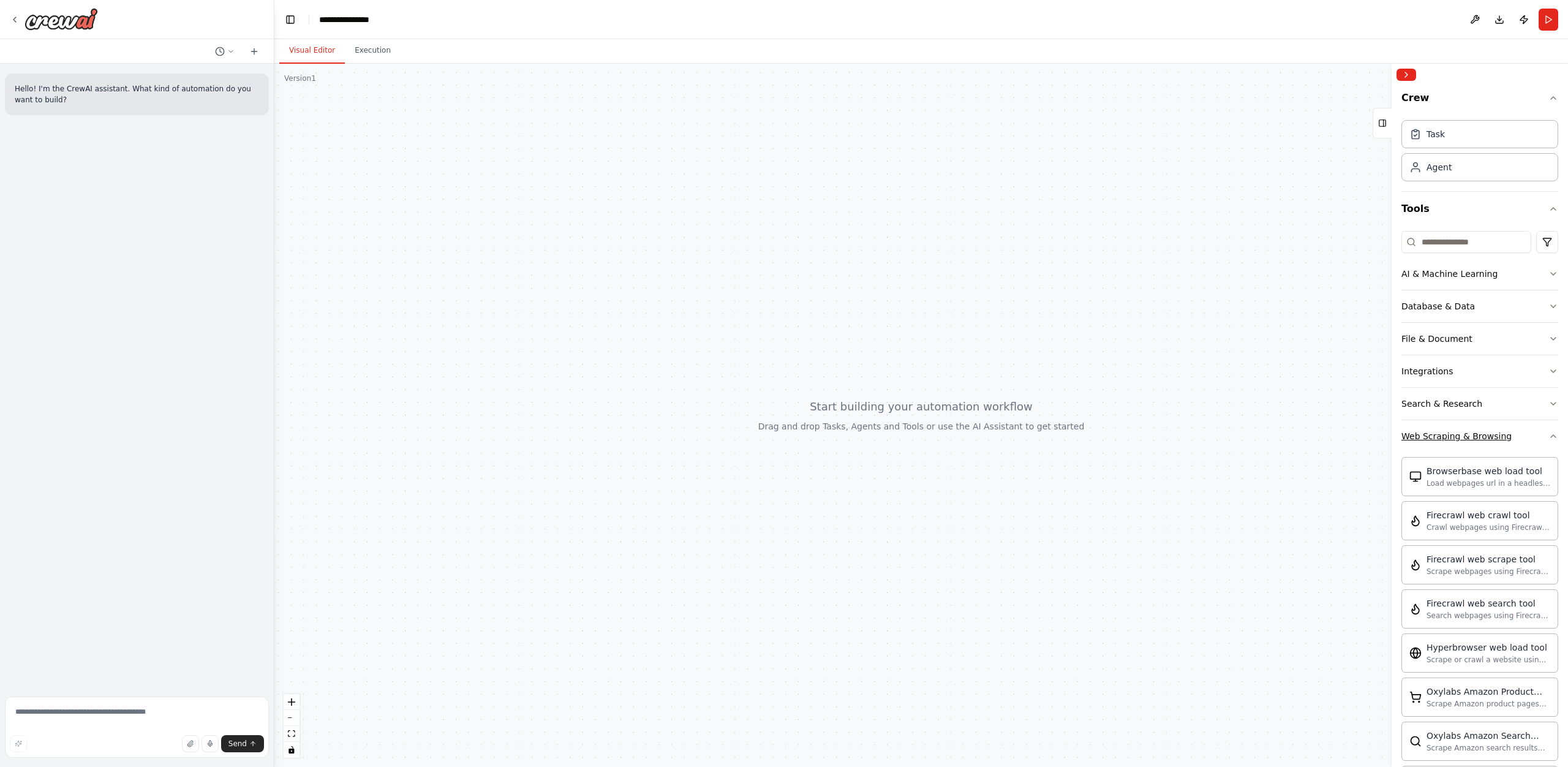
click at [1508, 435] on button "Web Scraping & Browsing" at bounding box center [1480, 436] width 156 height 32
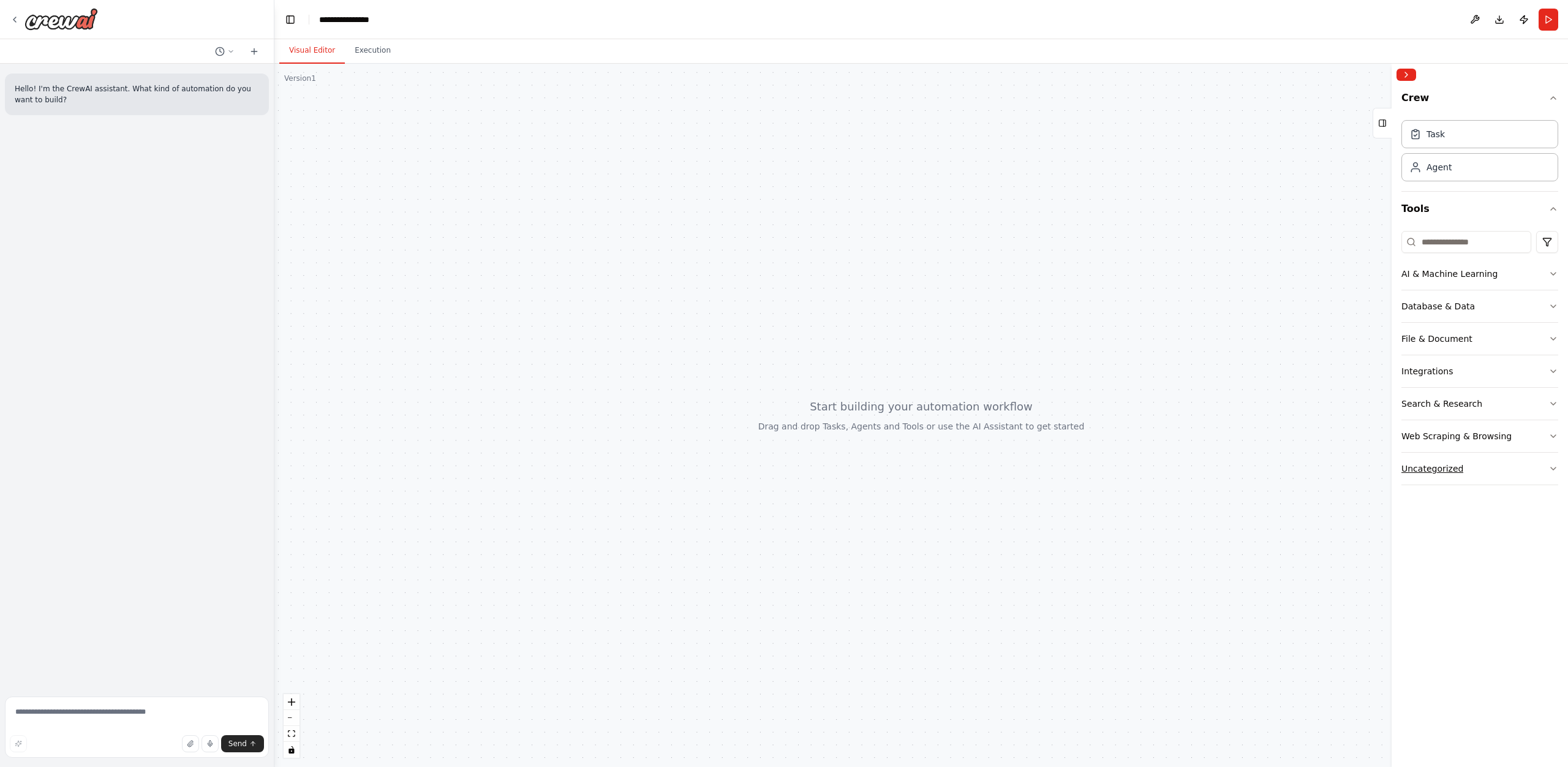
click at [1503, 470] on button "Uncategorized" at bounding box center [1480, 468] width 156 height 32
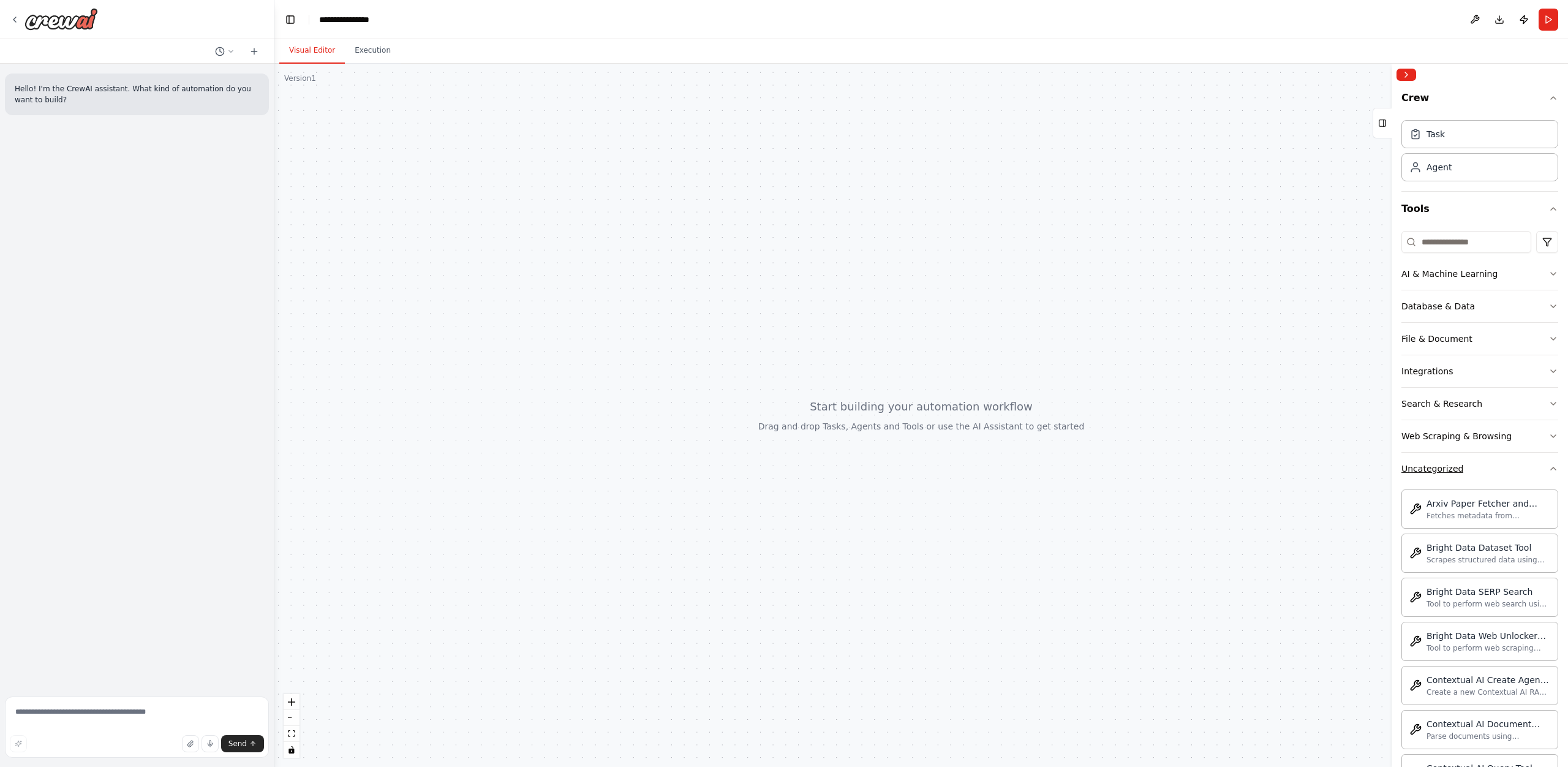
click at [1502, 470] on button "Uncategorized" at bounding box center [1480, 468] width 156 height 32
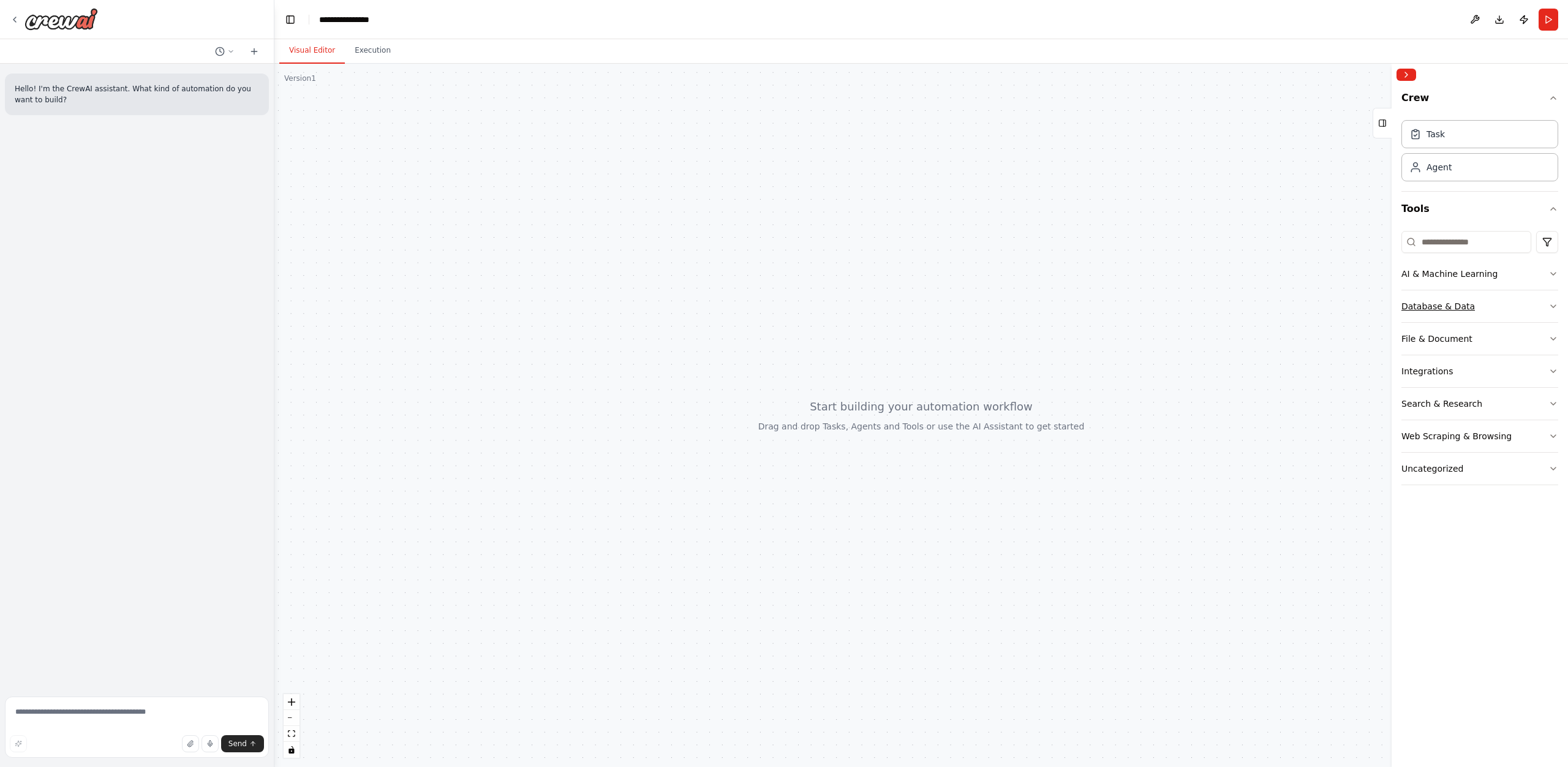
click at [1471, 302] on button "Database & Data" at bounding box center [1480, 306] width 156 height 32
click at [1472, 266] on button "AI & Machine Learning" at bounding box center [1480, 273] width 156 height 32
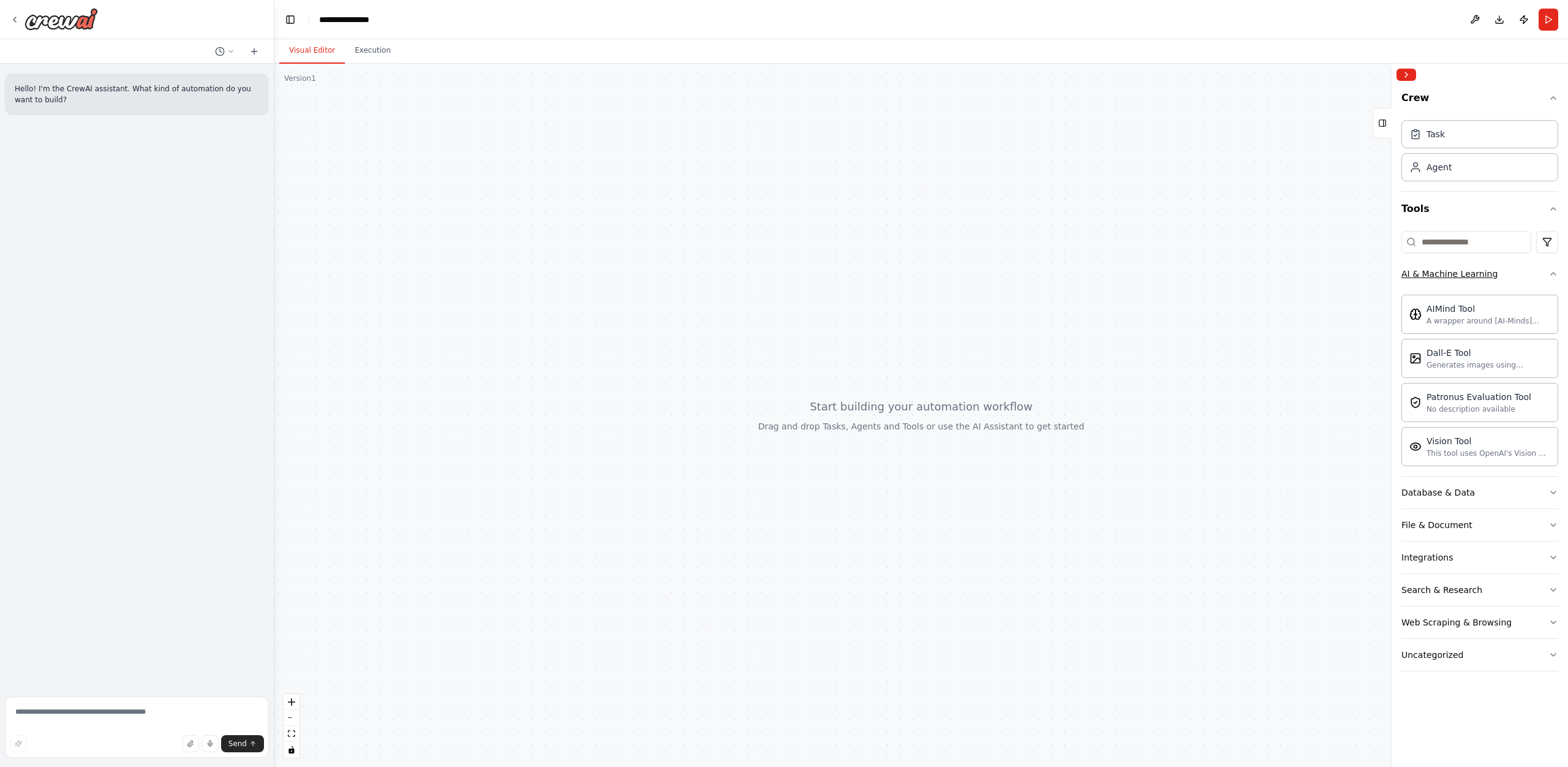
click at [1472, 266] on button "AI & Machine Learning" at bounding box center [1480, 273] width 156 height 32
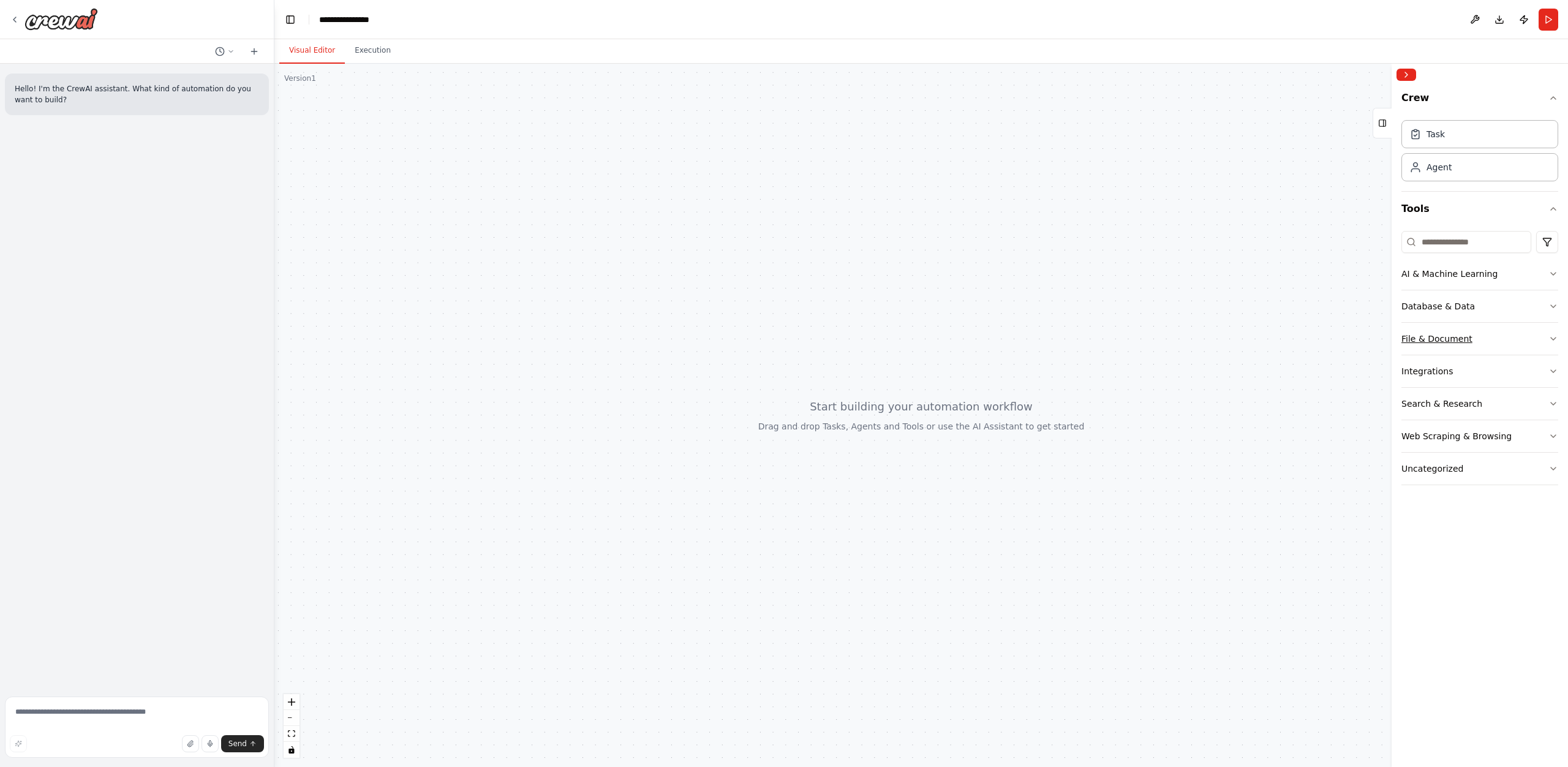
click at [1485, 333] on button "File & Document" at bounding box center [1480, 338] width 156 height 32
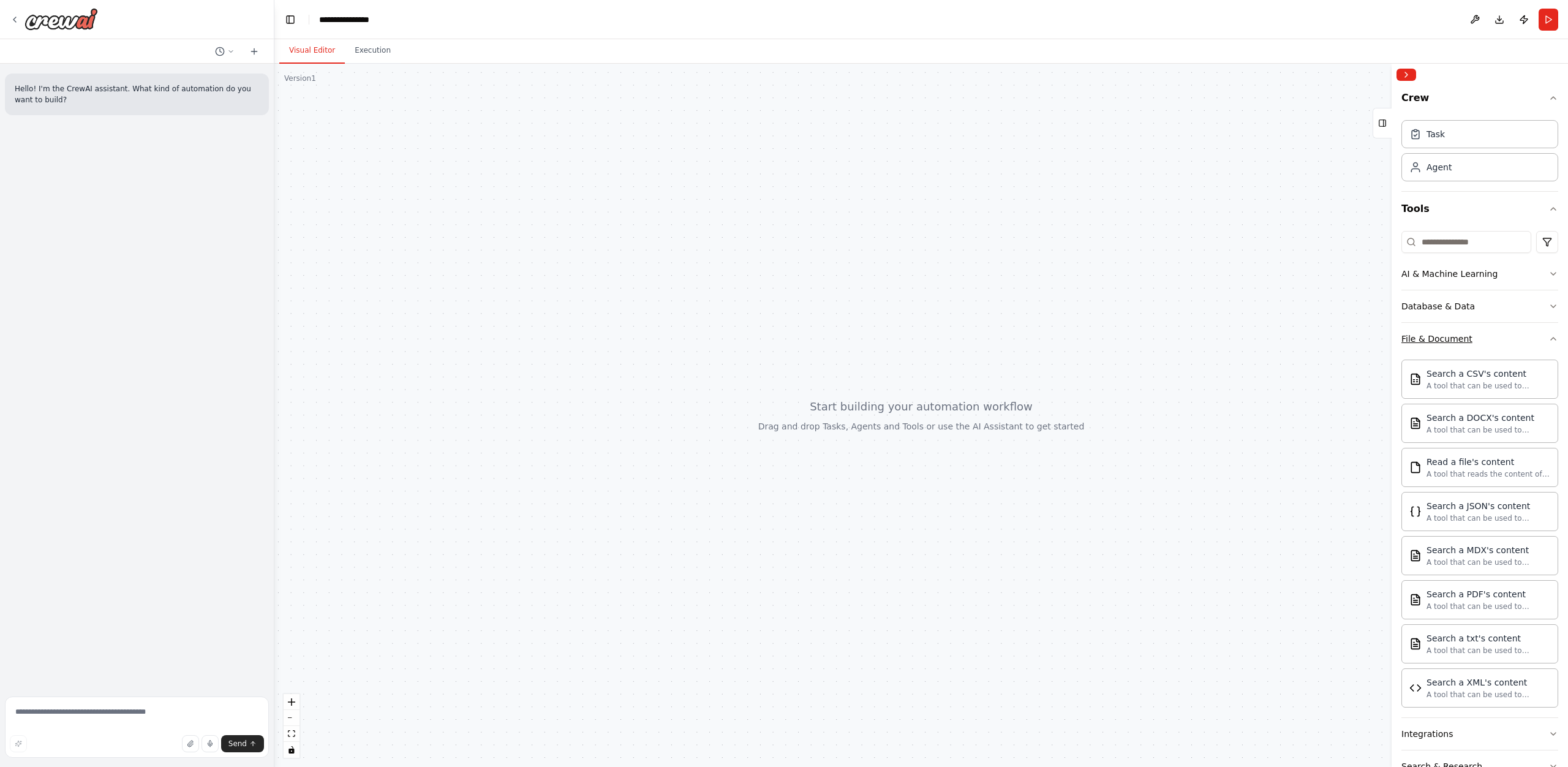
click at [1485, 333] on button "File & Document" at bounding box center [1480, 338] width 156 height 32
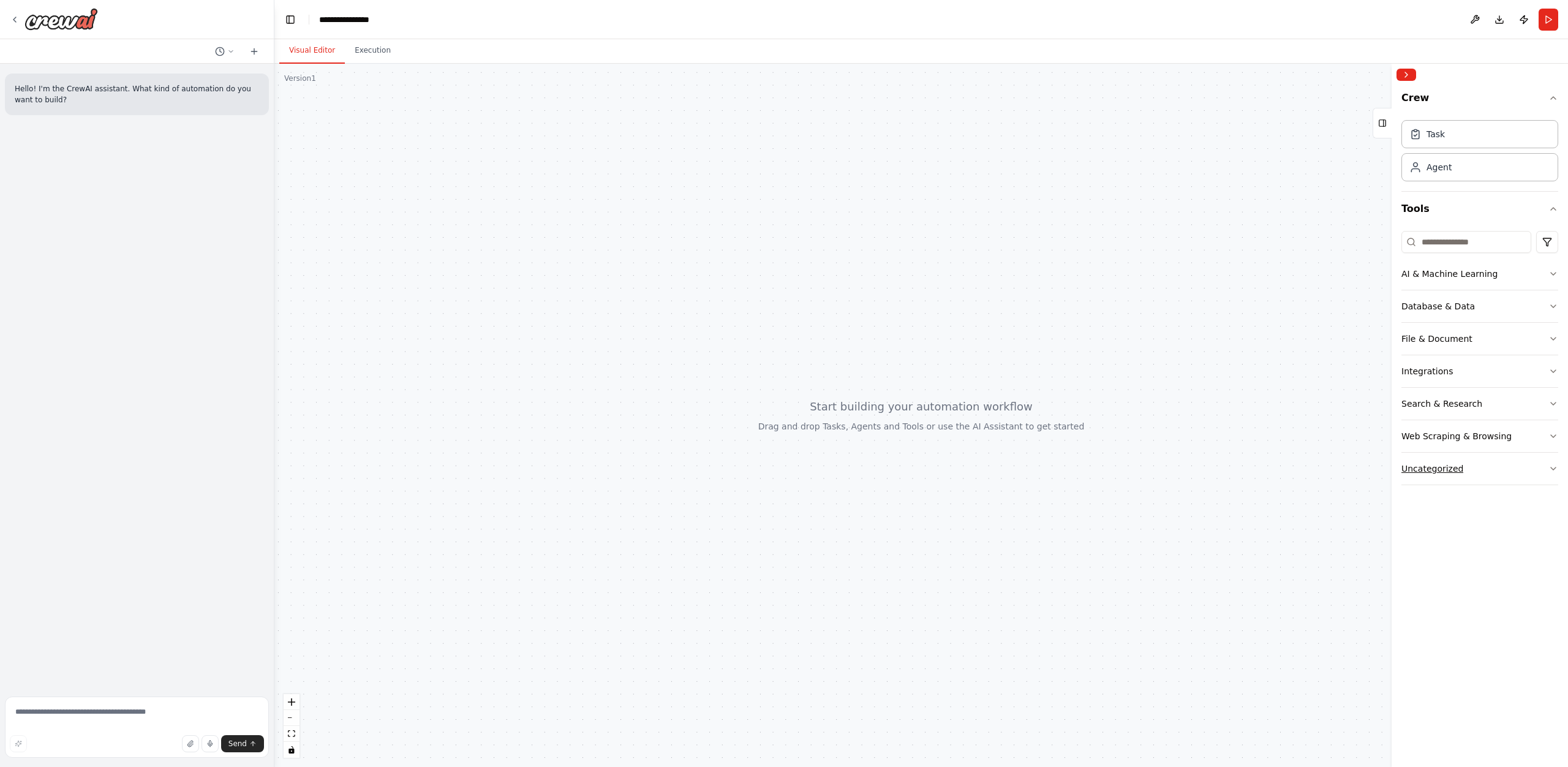
click at [1479, 470] on button "Uncategorized" at bounding box center [1480, 468] width 156 height 32
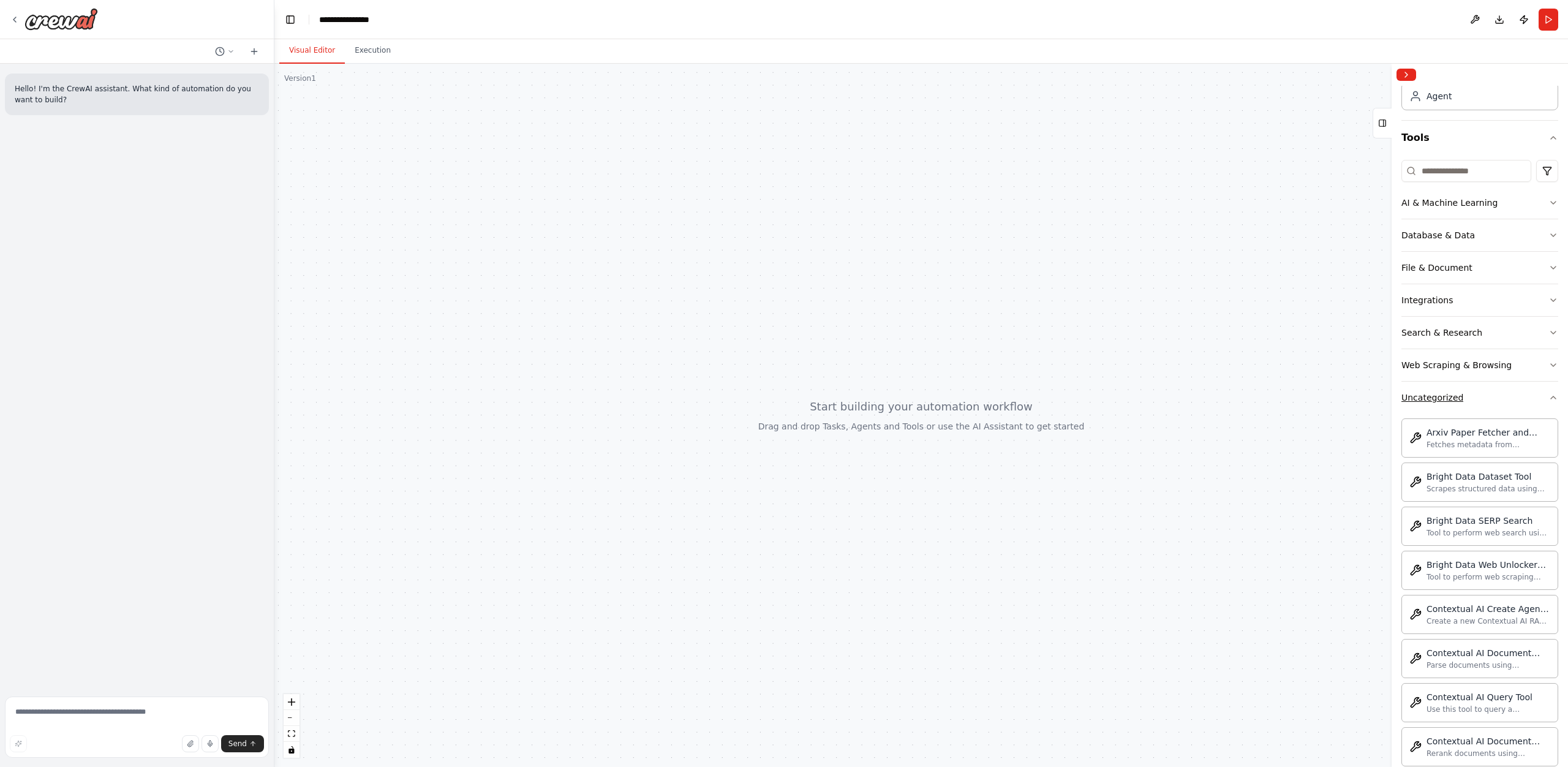
scroll to position [71, 0]
click at [1489, 409] on button "Uncategorized" at bounding box center [1480, 396] width 156 height 32
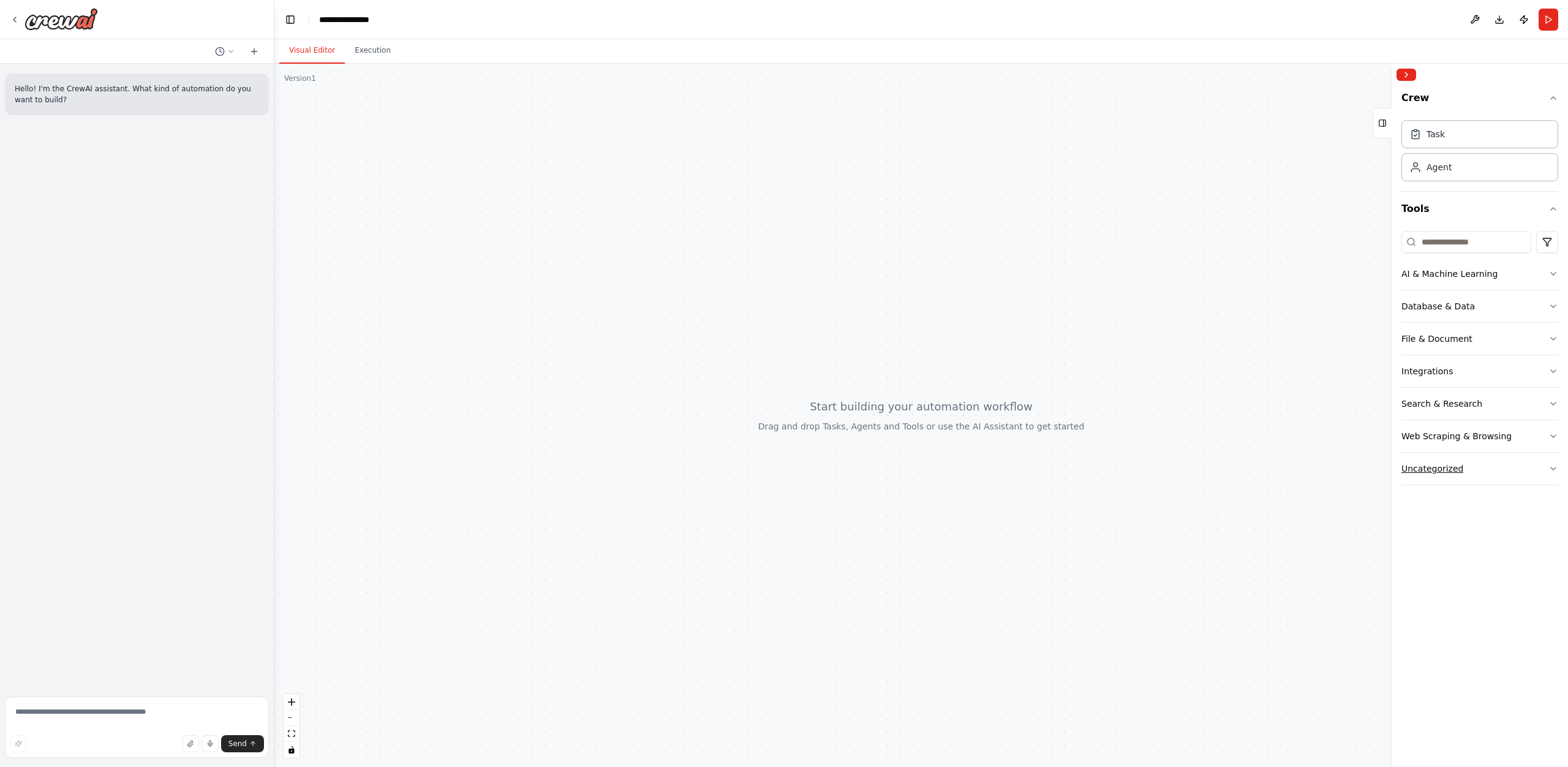
click at [1474, 456] on button "Uncategorized" at bounding box center [1480, 468] width 156 height 32
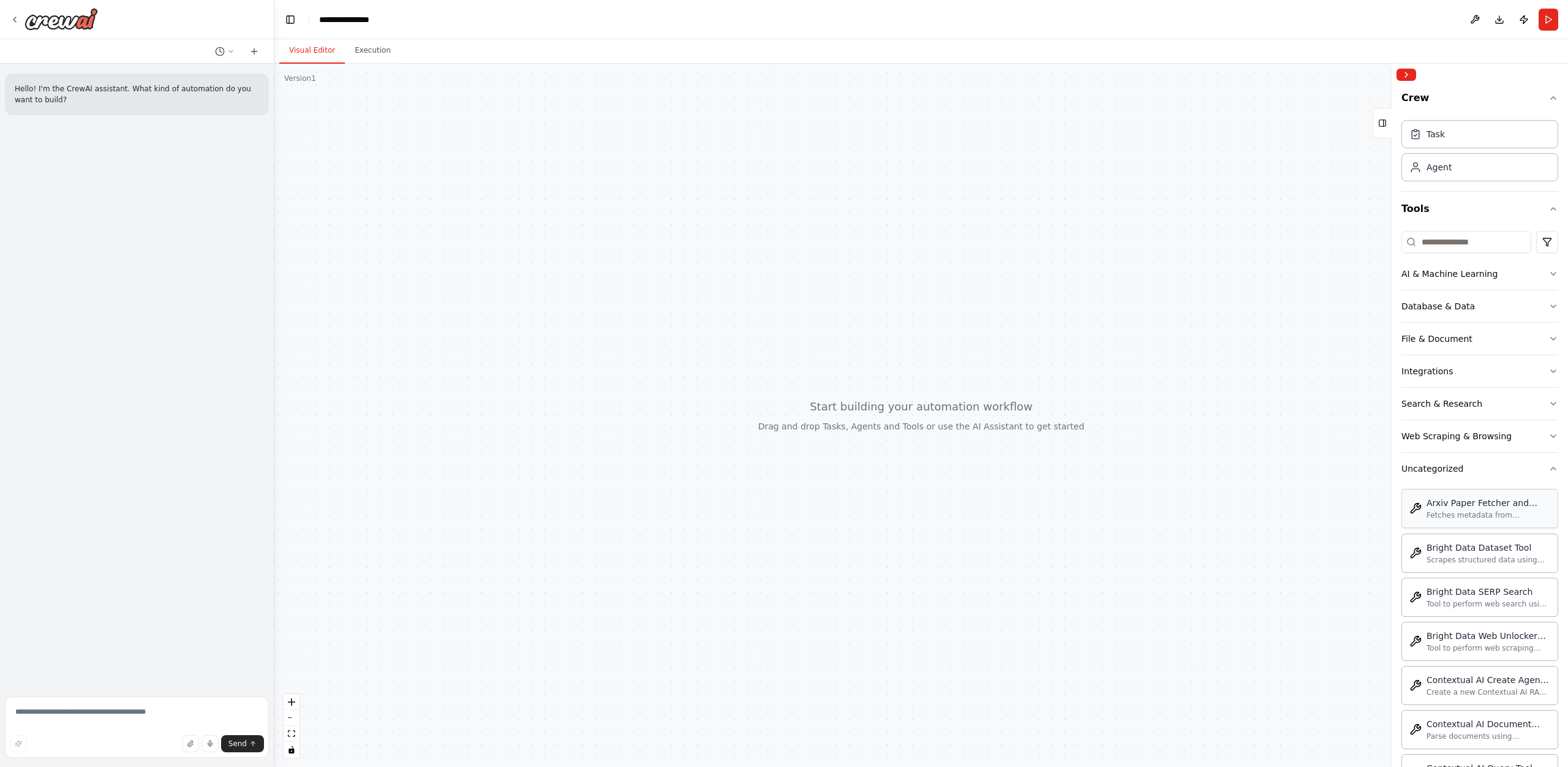
drag, startPoint x: 1464, startPoint y: 489, endPoint x: 1463, endPoint y: 497, distance: 8.1
click at [1464, 489] on div "Arxiv Paper Fetcher and Downloader Fetches metadata from Arxiv based on a searc…" at bounding box center [1480, 508] width 156 height 39
click at [1522, 506] on div "Arxiv Paper Fetcher and Downloader" at bounding box center [1488, 503] width 124 height 12
click at [1446, 518] on div "Fetches metadata from Arxiv based on a search query and optionally downloads PD…" at bounding box center [1488, 515] width 124 height 10
drag, startPoint x: 799, startPoint y: 428, endPoint x: 950, endPoint y: 431, distance: 151.0
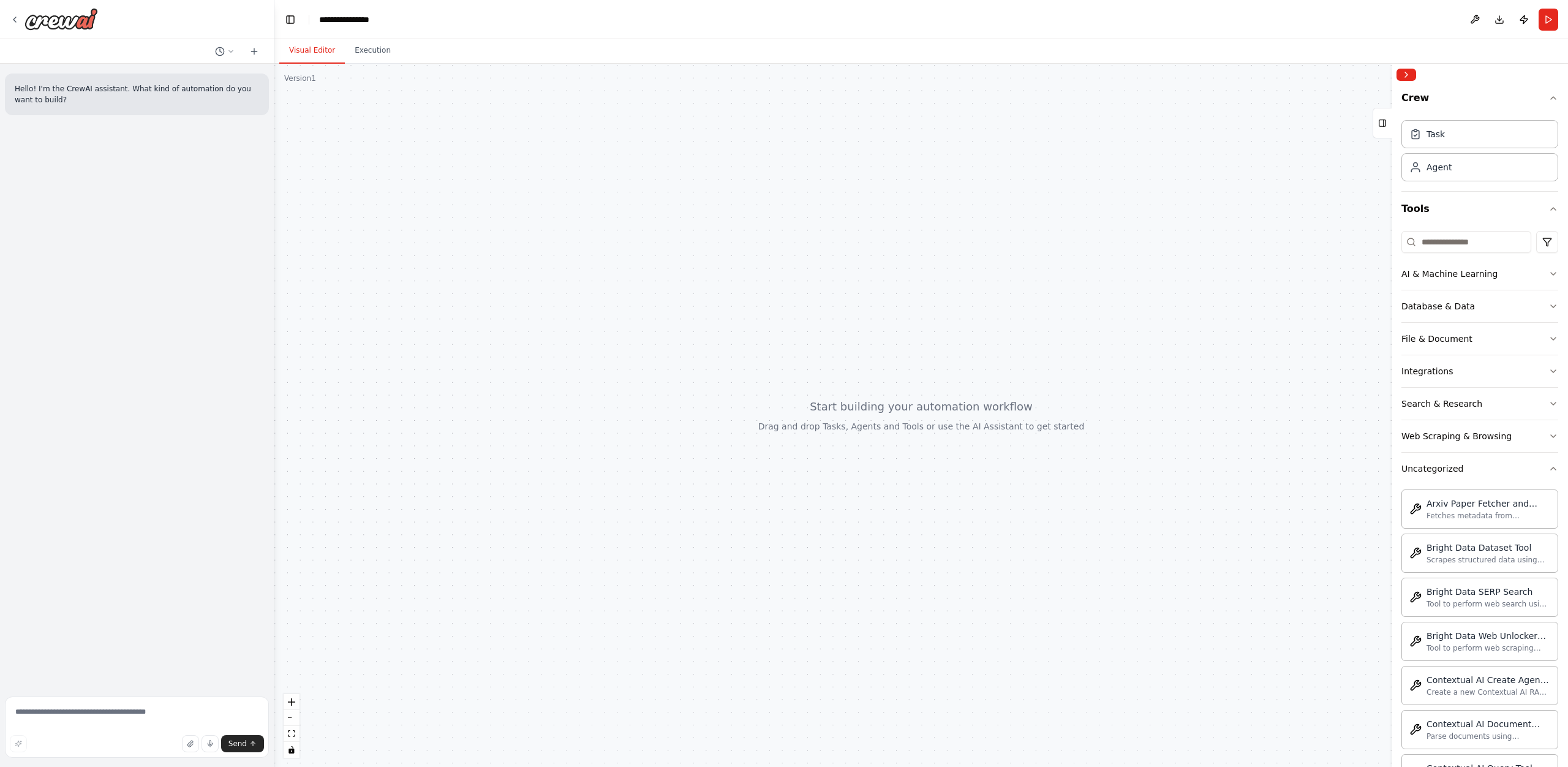
click at [950, 431] on div at bounding box center [921, 415] width 1294 height 703
click at [1461, 276] on div "AI & Machine Learning" at bounding box center [1449, 274] width 96 height 12
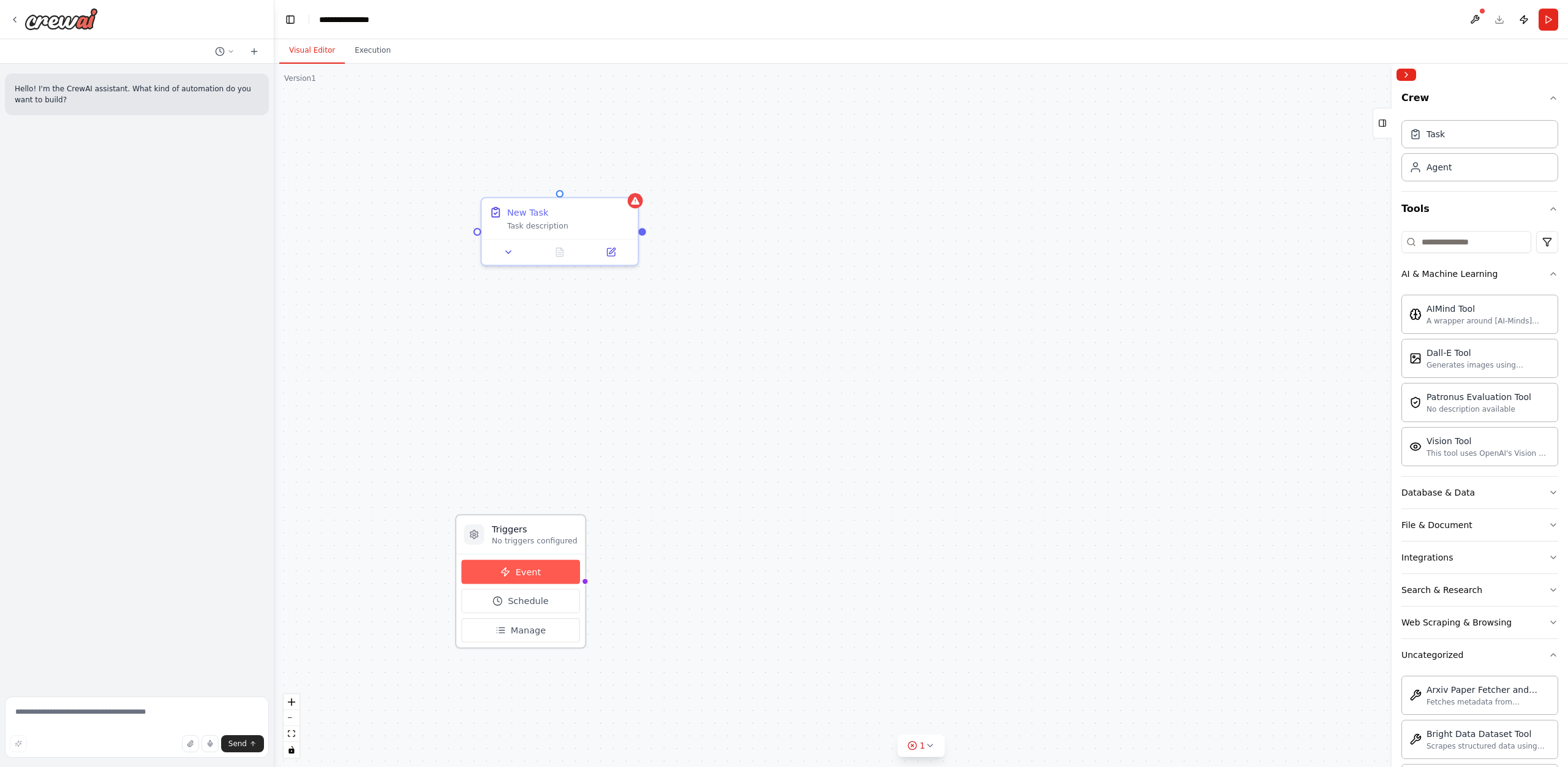
click at [533, 578] on span "Event" at bounding box center [528, 571] width 25 height 13
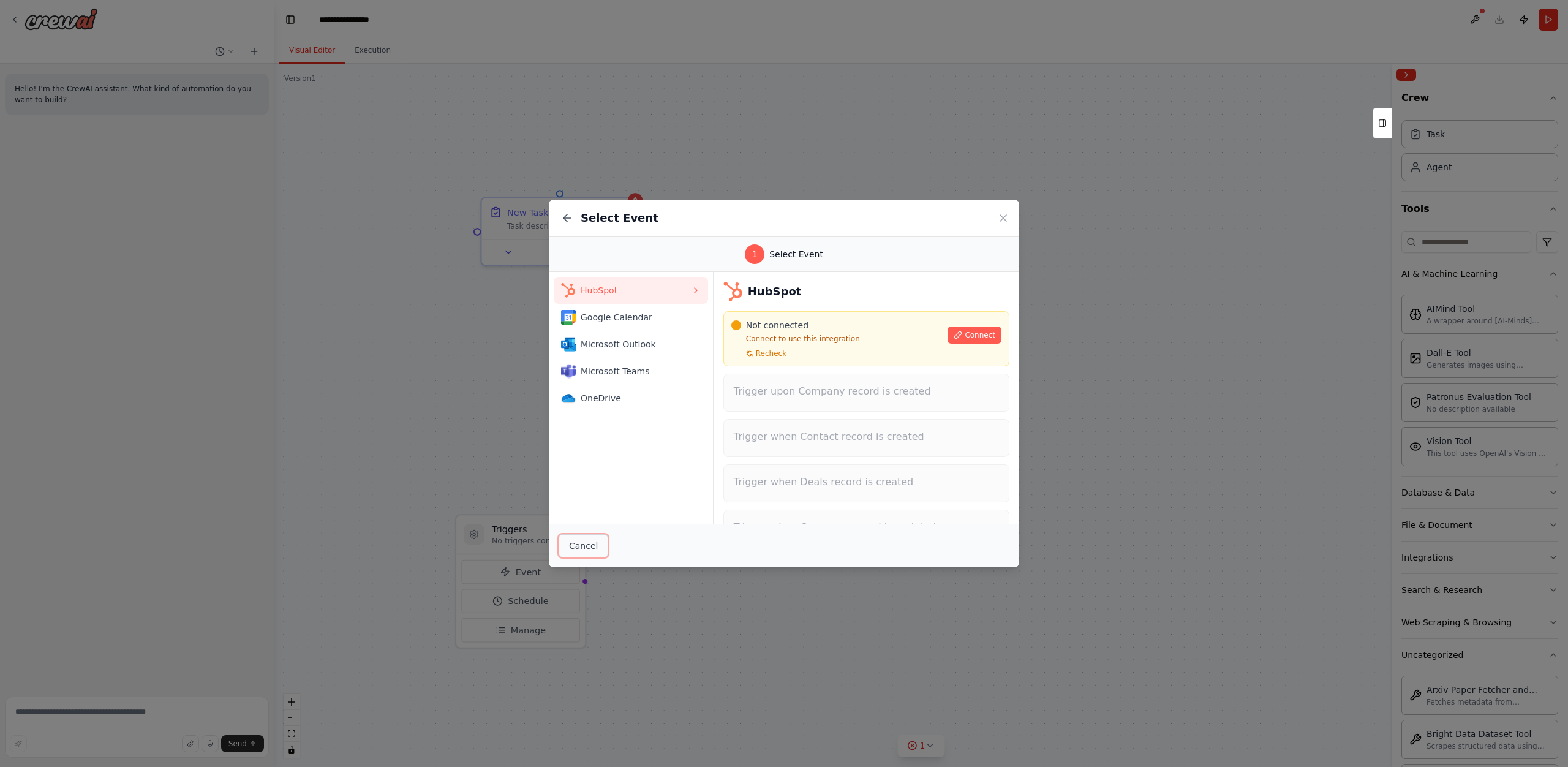
click at [584, 543] on button "Cancel" at bounding box center [583, 545] width 50 height 23
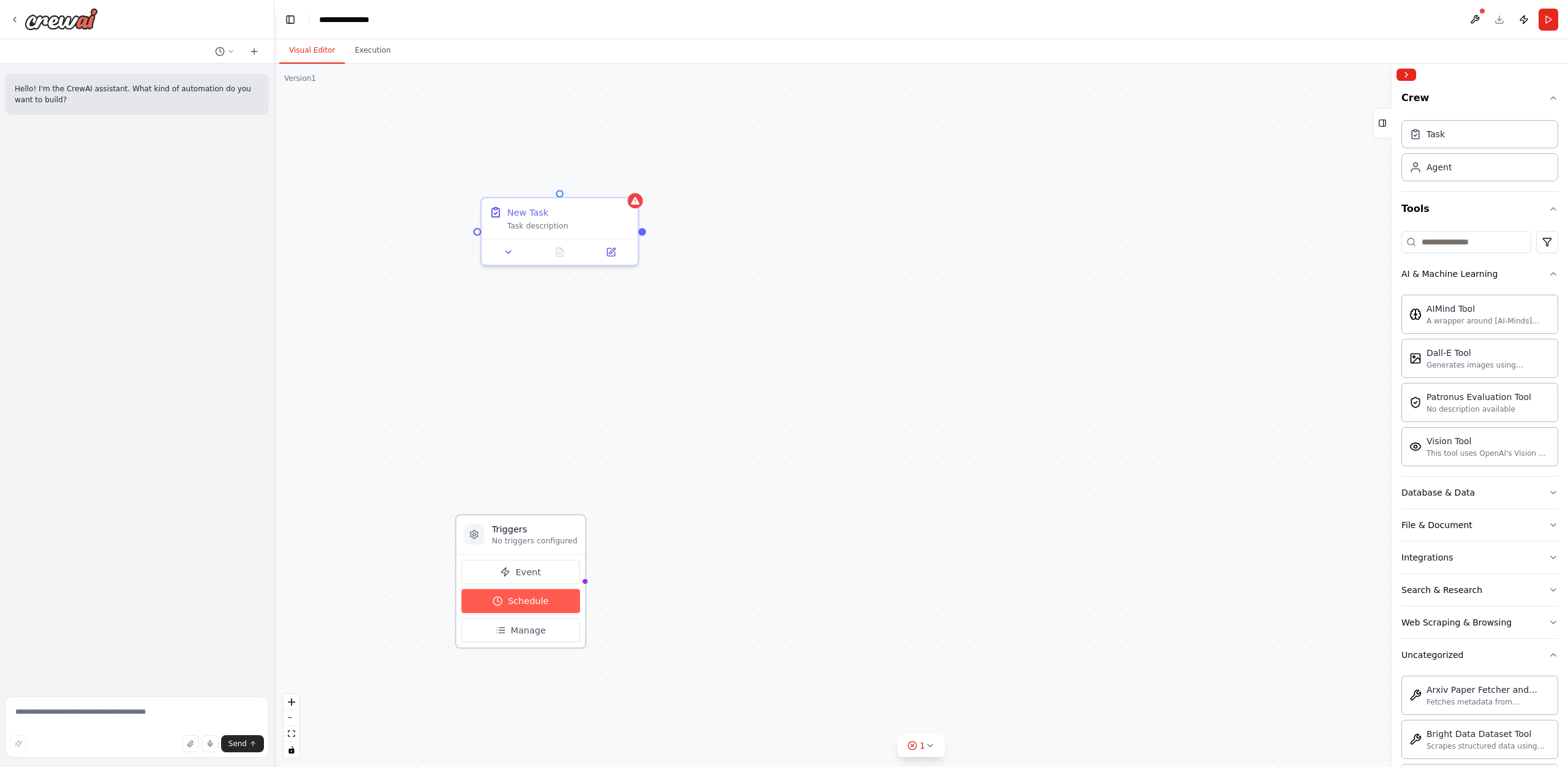
click at [526, 603] on span "Schedule" at bounding box center [528, 601] width 41 height 13
select select "******"
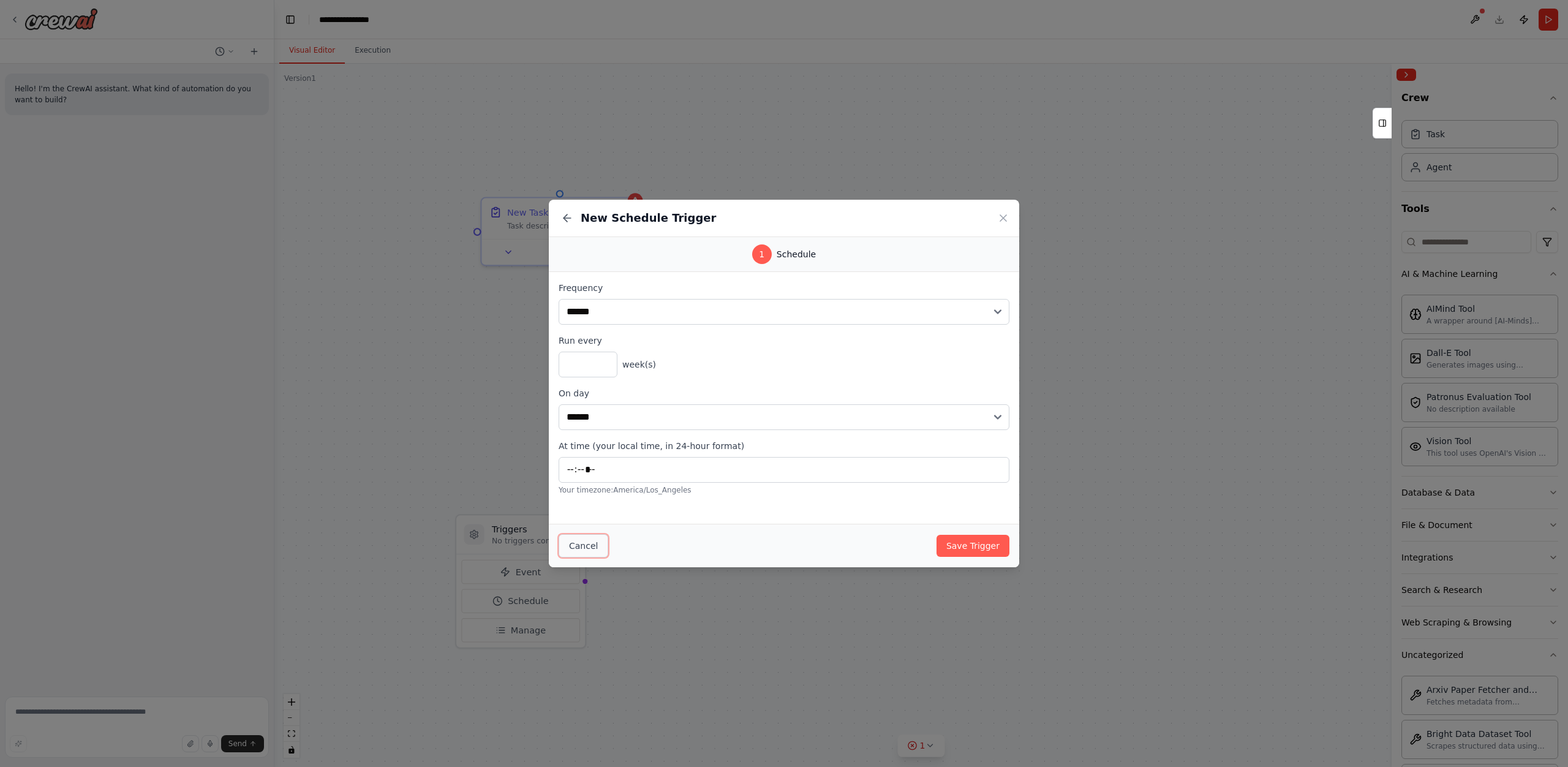
click at [579, 548] on button "Cancel" at bounding box center [583, 545] width 50 height 23
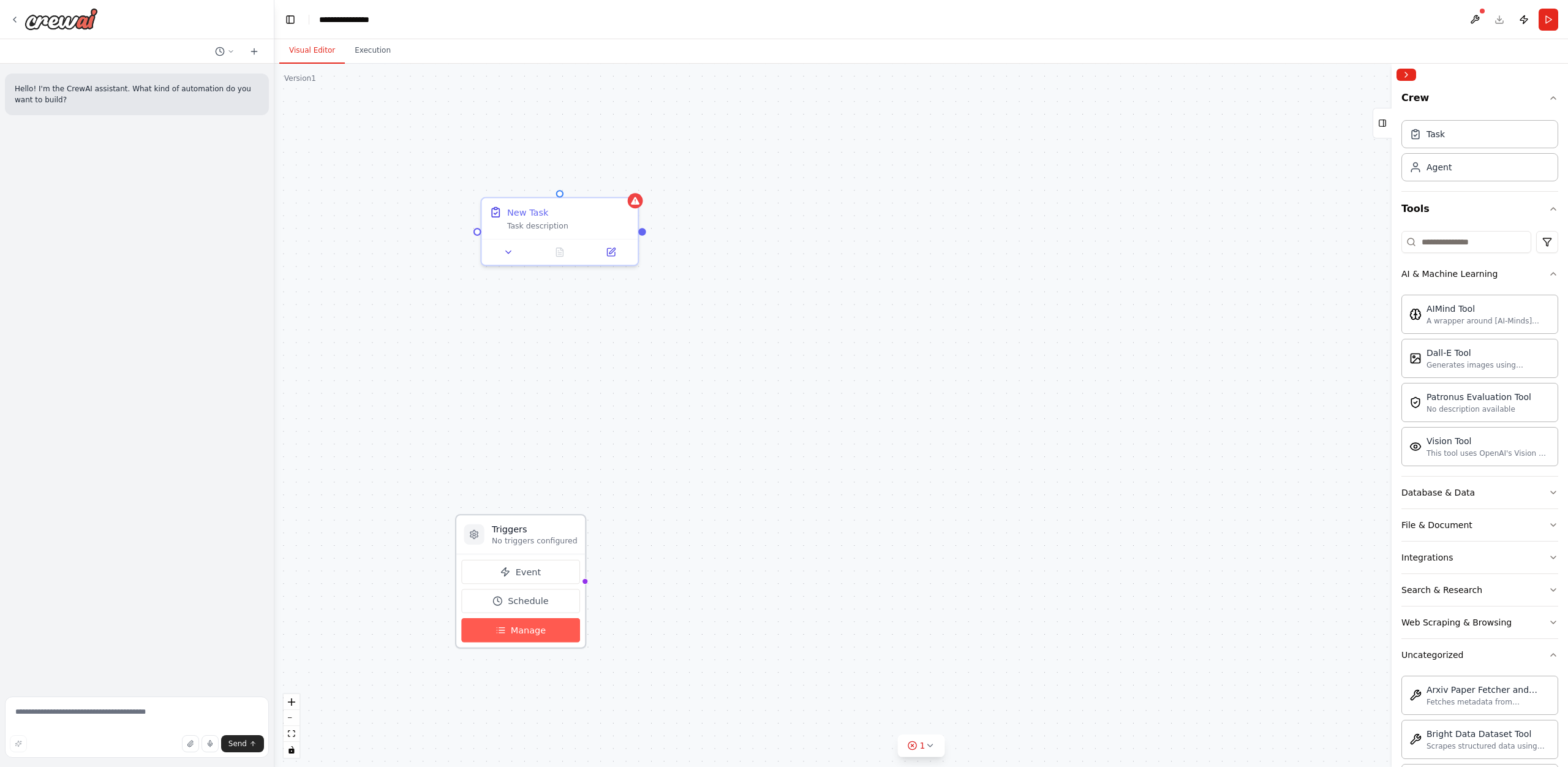
click at [532, 635] on span "Manage" at bounding box center [528, 630] width 35 height 13
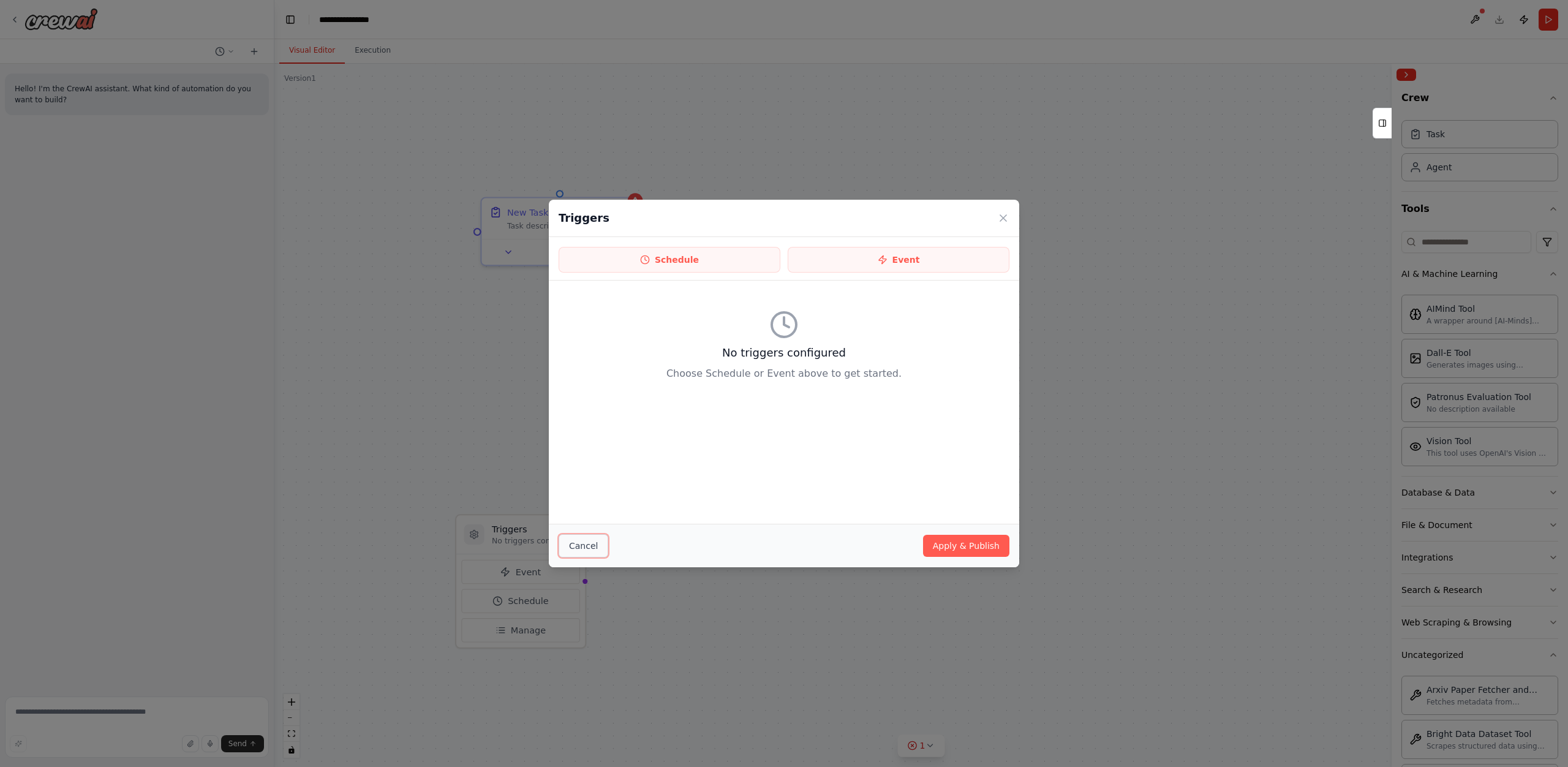
click at [572, 550] on button "Cancel" at bounding box center [583, 545] width 50 height 23
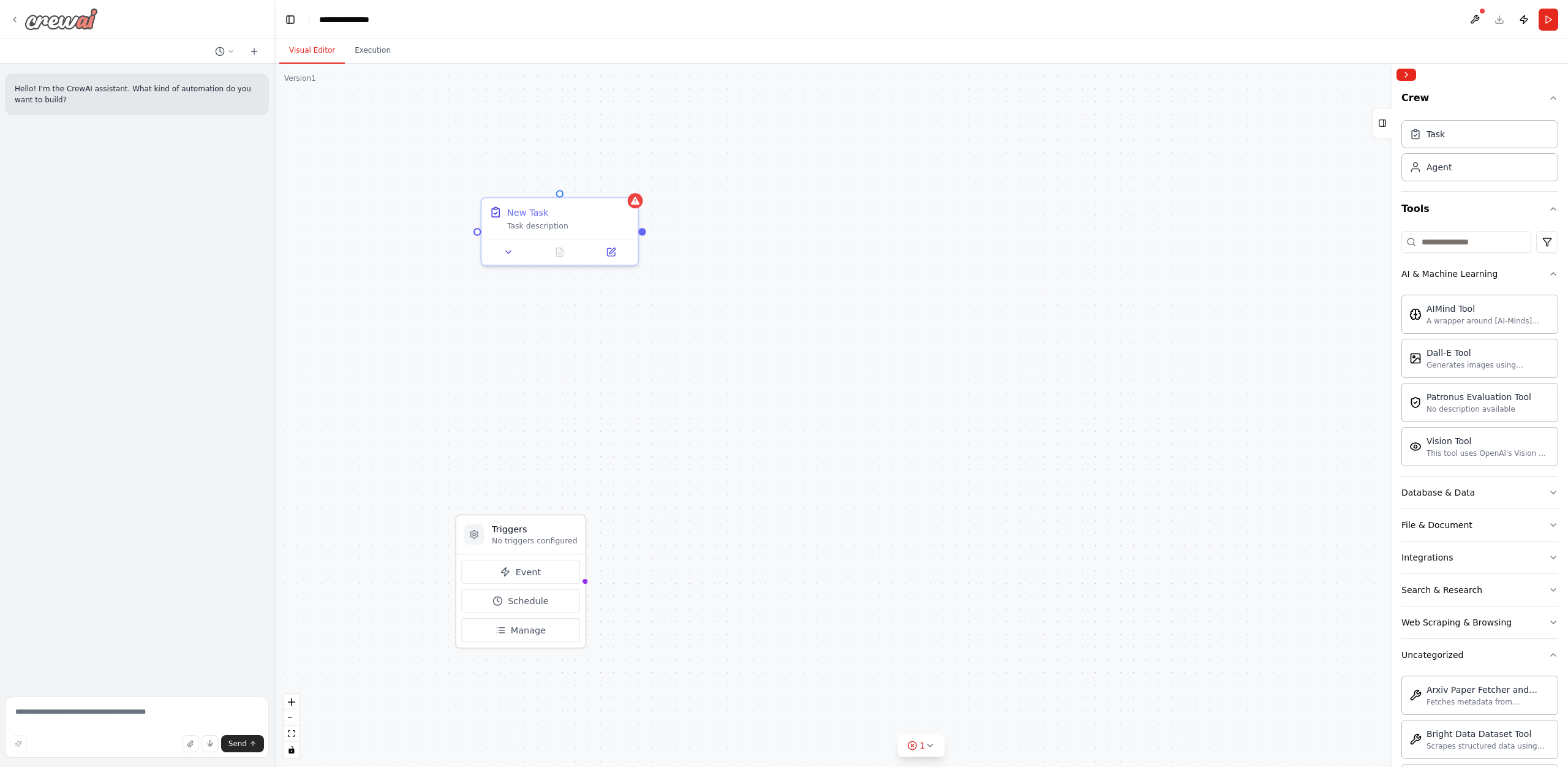
click at [39, 19] on img at bounding box center [61, 19] width 73 height 22
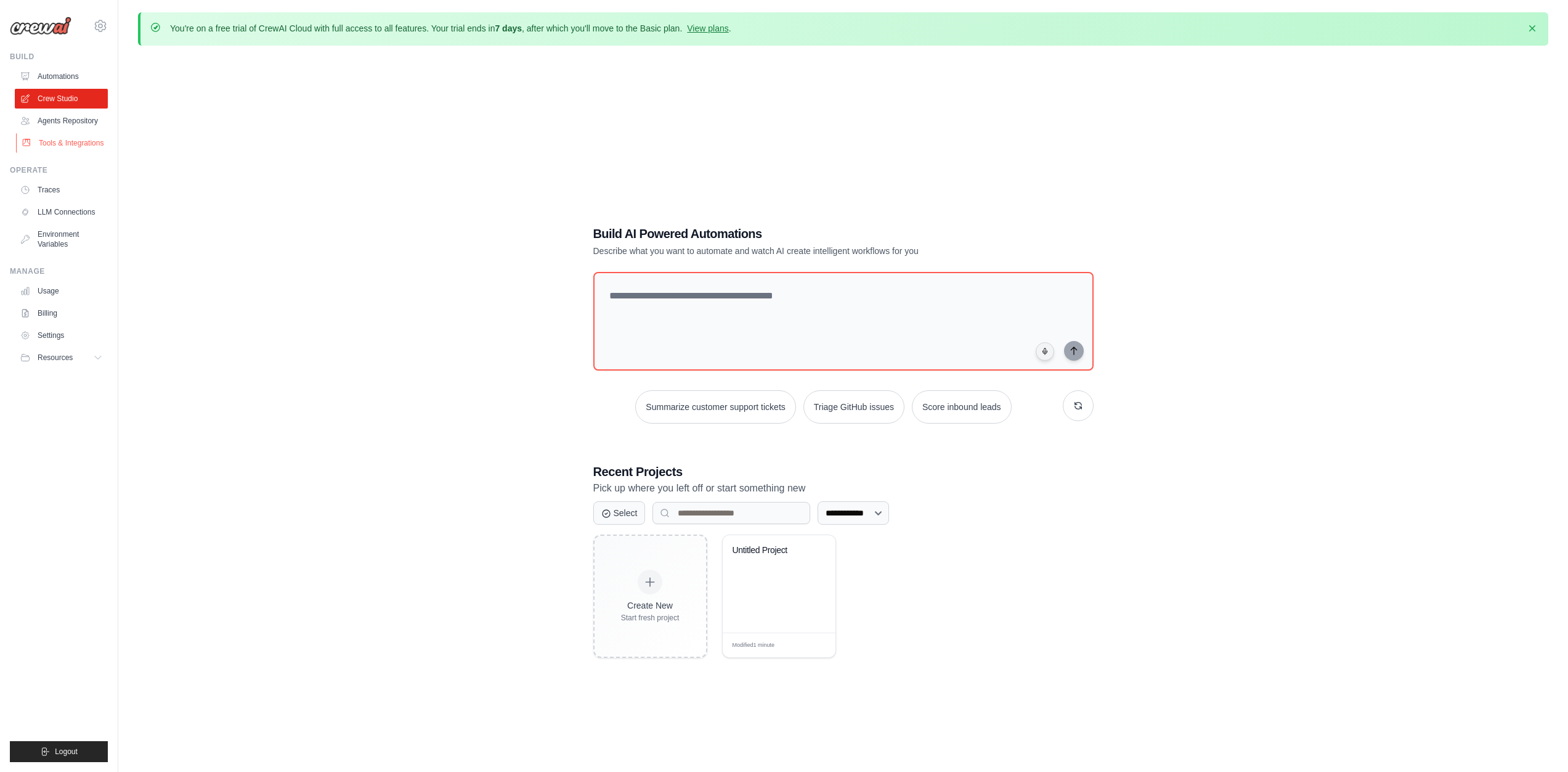
click at [56, 145] on link "Tools & Integrations" at bounding box center [62, 143] width 93 height 20
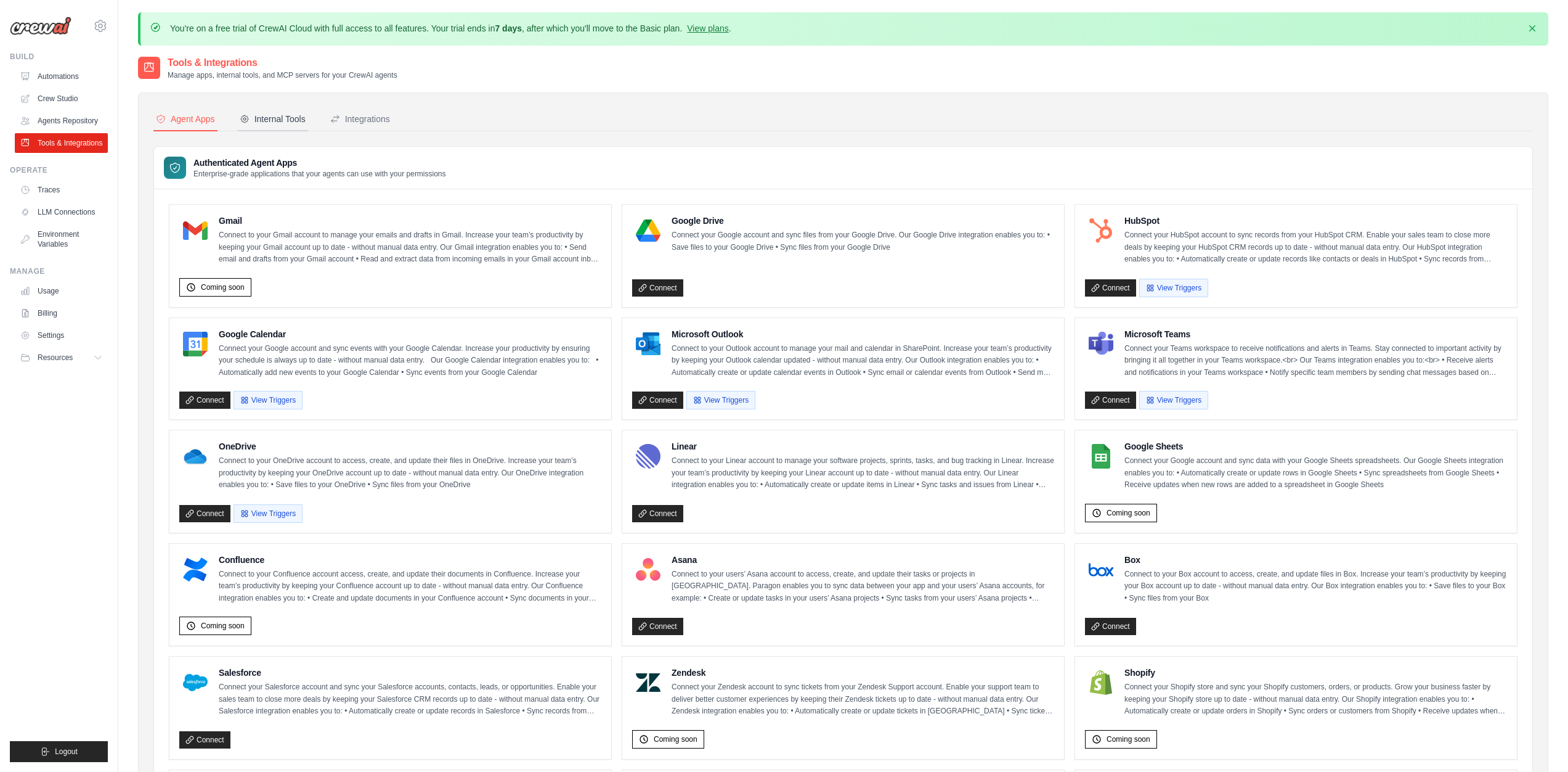
click at [275, 116] on div "Internal Tools" at bounding box center [273, 119] width 66 height 13
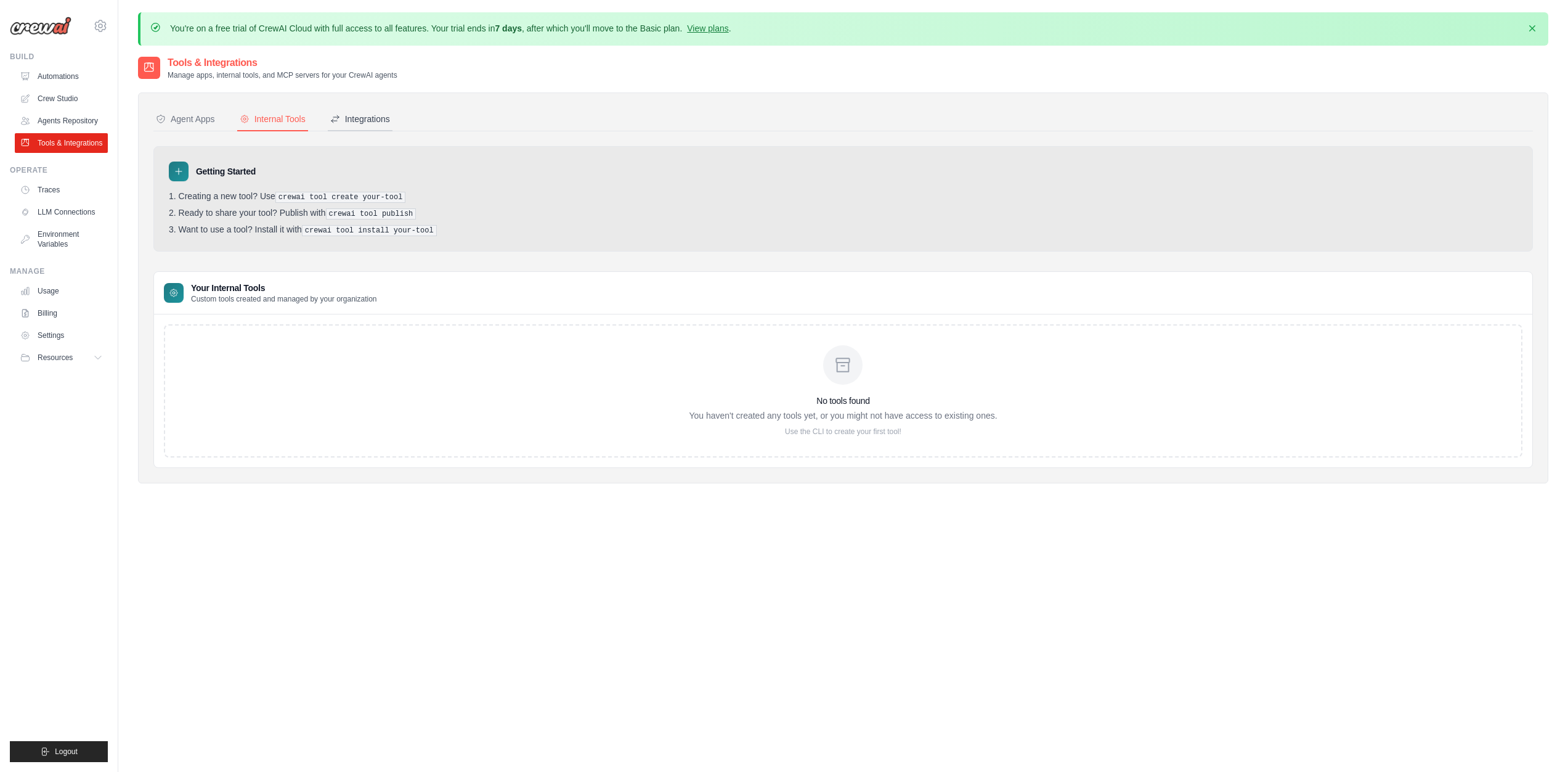
click at [355, 114] on div "Integrations" at bounding box center [360, 119] width 60 height 13
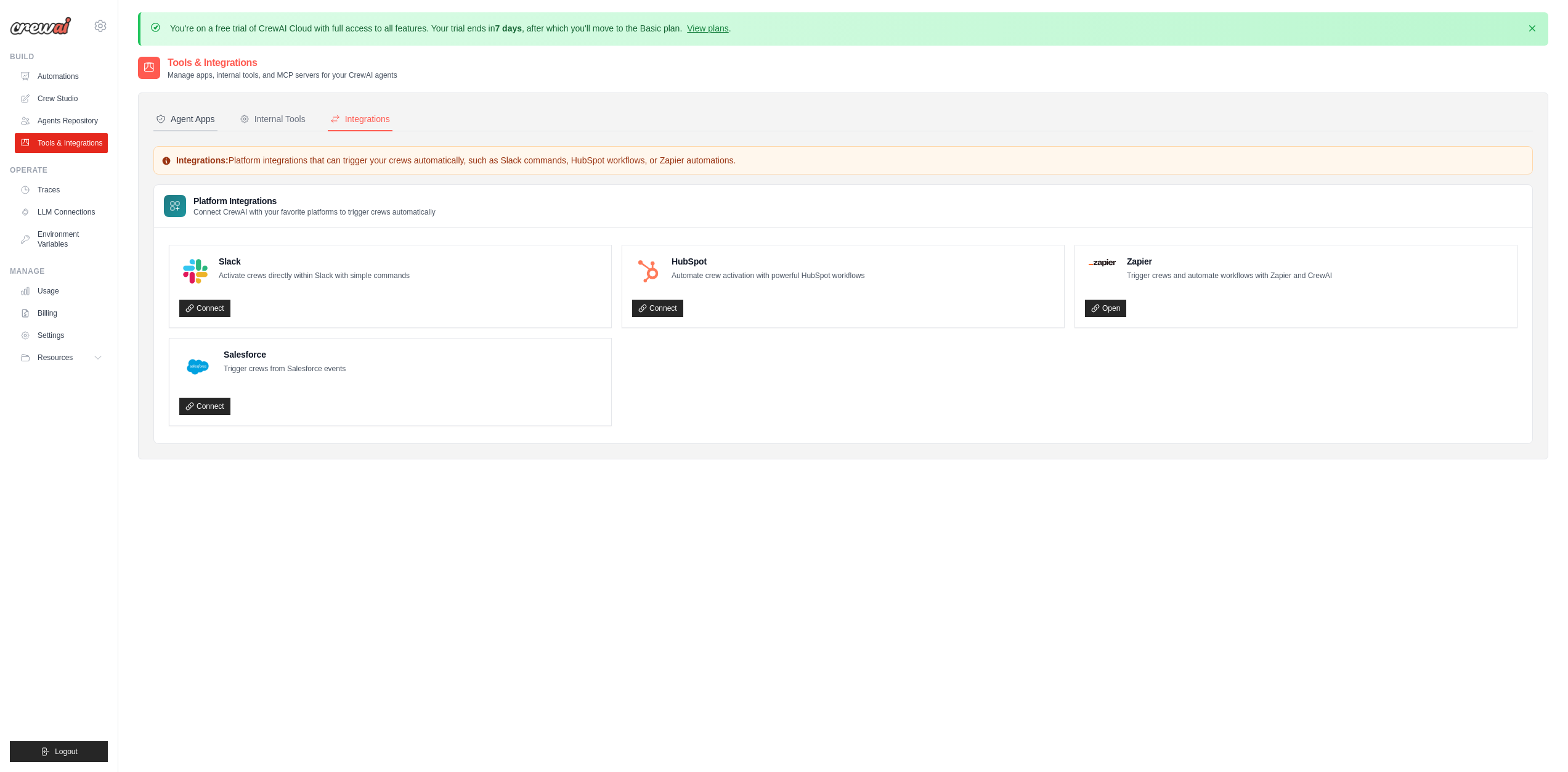
drag, startPoint x: 246, startPoint y: 118, endPoint x: 186, endPoint y: 125, distance: 60.4
click at [246, 118] on icon at bounding box center [245, 119] width 10 height 10
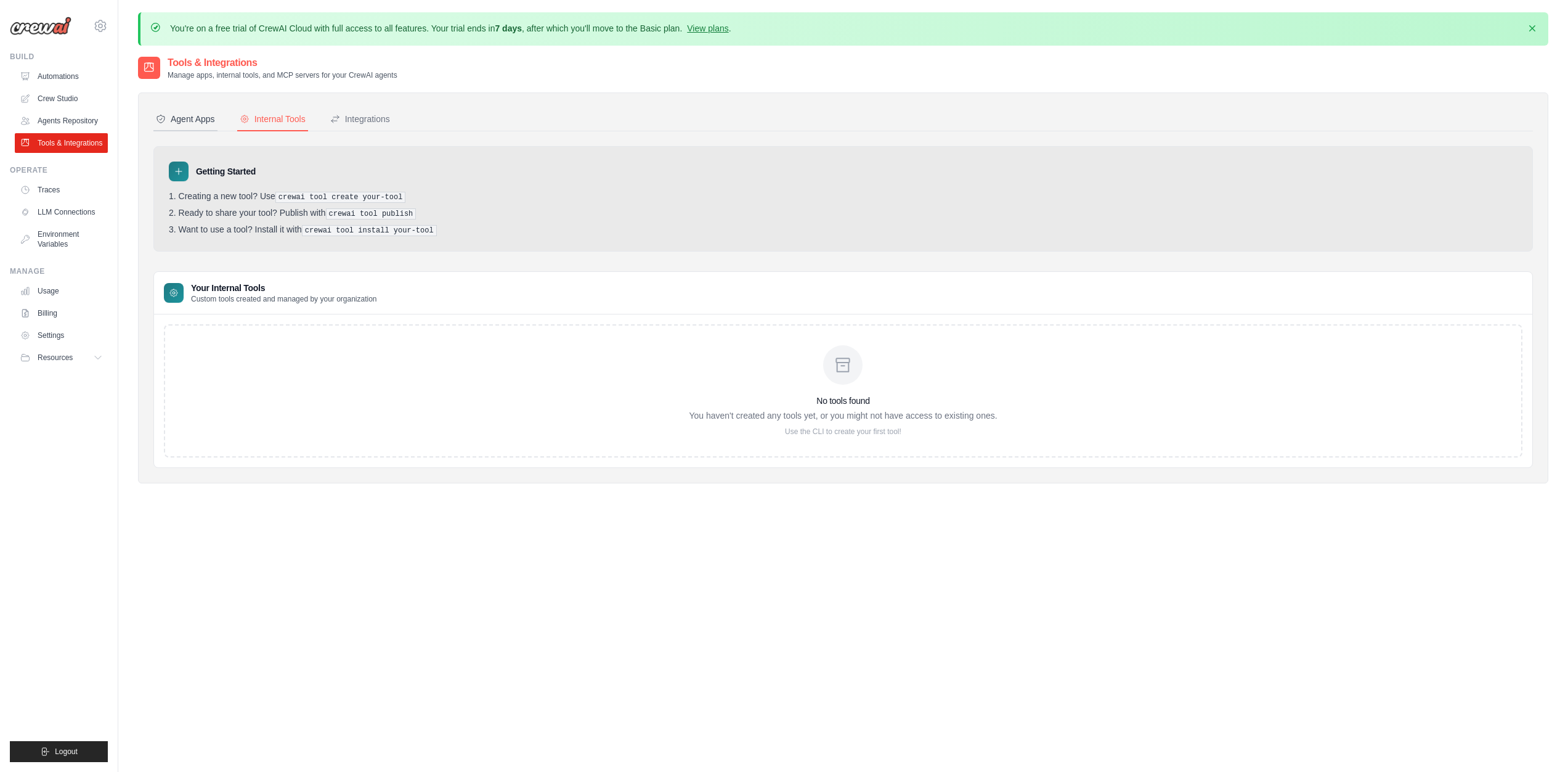
click at [154, 124] on button "Agent Apps" at bounding box center [186, 119] width 64 height 23
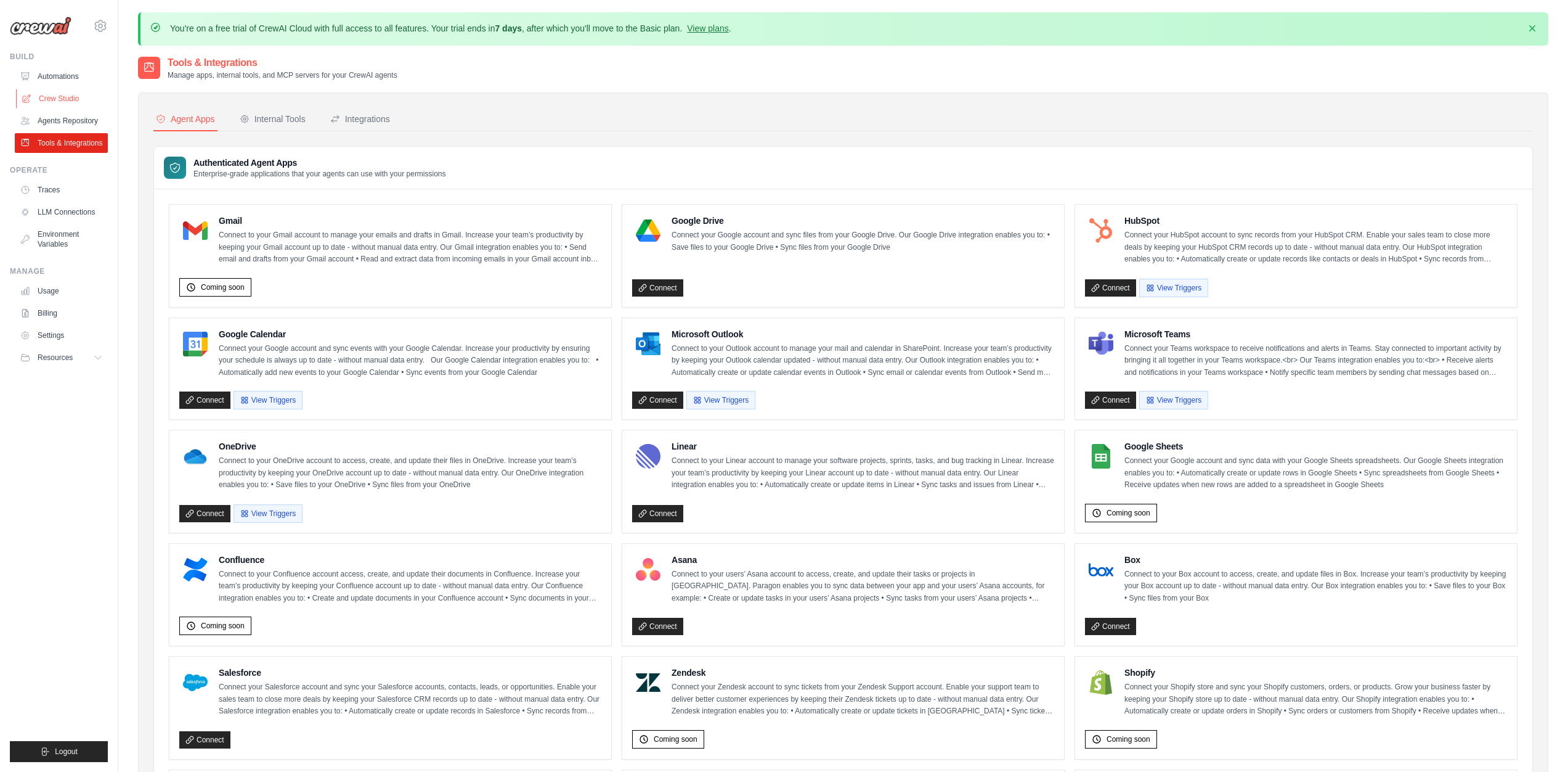
click at [67, 101] on link "Crew Studio" at bounding box center [62, 99] width 93 height 20
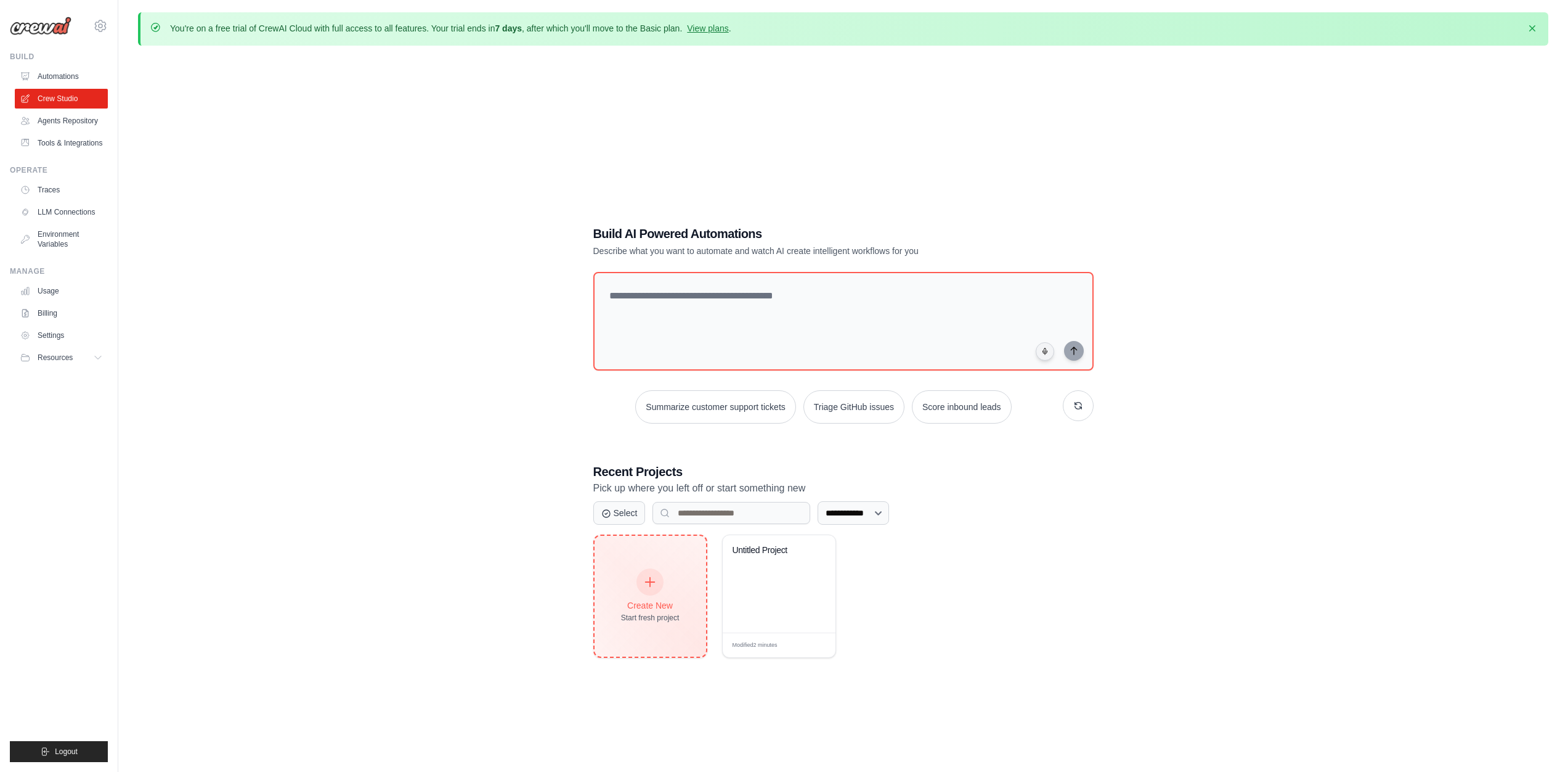
click at [626, 571] on div "Create New Start fresh project" at bounding box center [650, 596] width 59 height 53
click at [748, 584] on div "Untitled Project" at bounding box center [779, 584] width 112 height 98
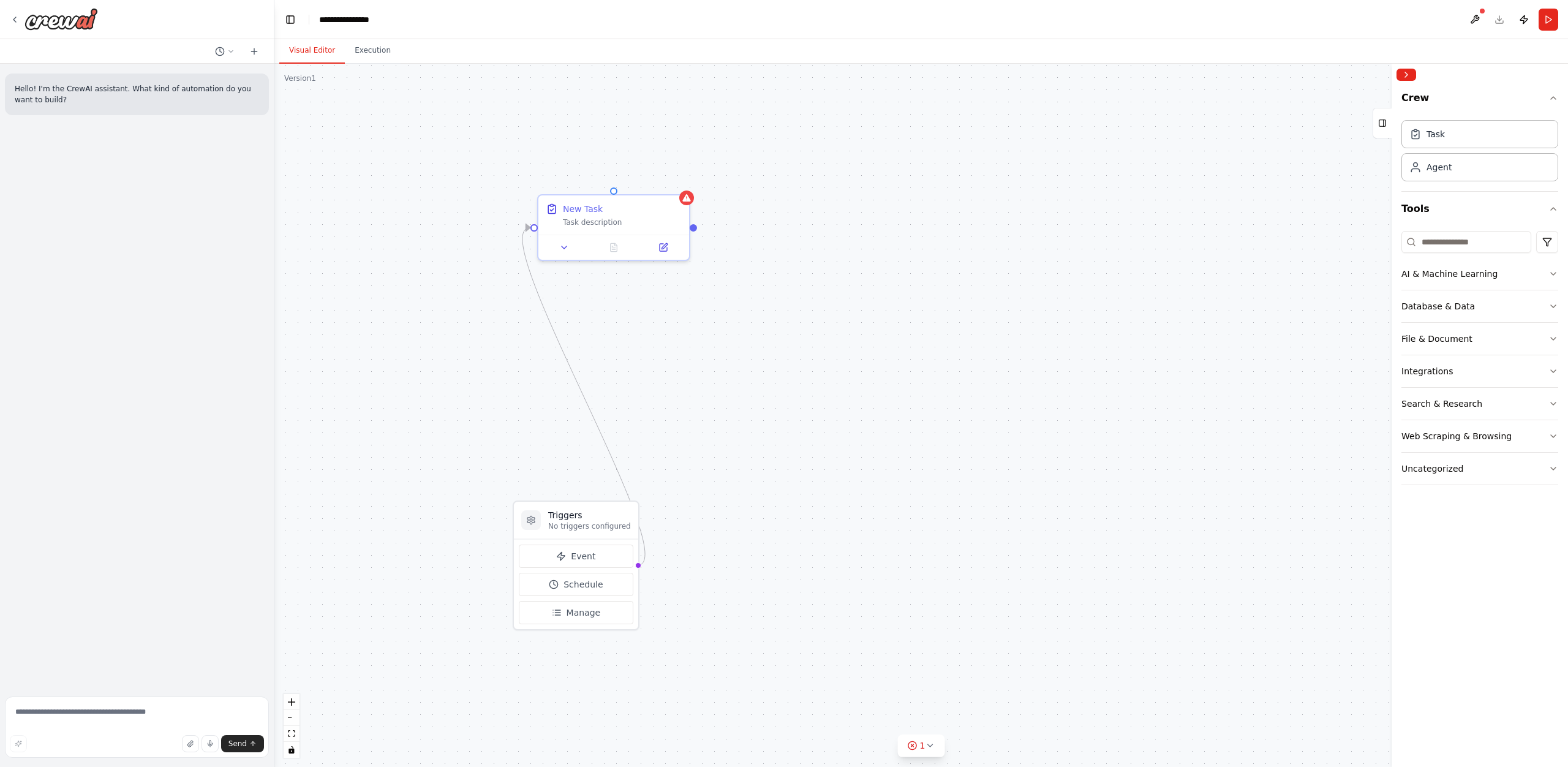
drag, startPoint x: 598, startPoint y: 344, endPoint x: 775, endPoint y: 524, distance: 252.4
click at [775, 524] on div "Triggers No triggers configured Event Schedule Manage New Task Task description" at bounding box center [921, 415] width 1294 height 703
drag, startPoint x: 628, startPoint y: 227, endPoint x: 872, endPoint y: 312, distance: 258.4
click at [872, 312] on div "New Task Task description" at bounding box center [858, 298] width 151 height 39
drag, startPoint x: 599, startPoint y: 514, endPoint x: 592, endPoint y: 272, distance: 242.1
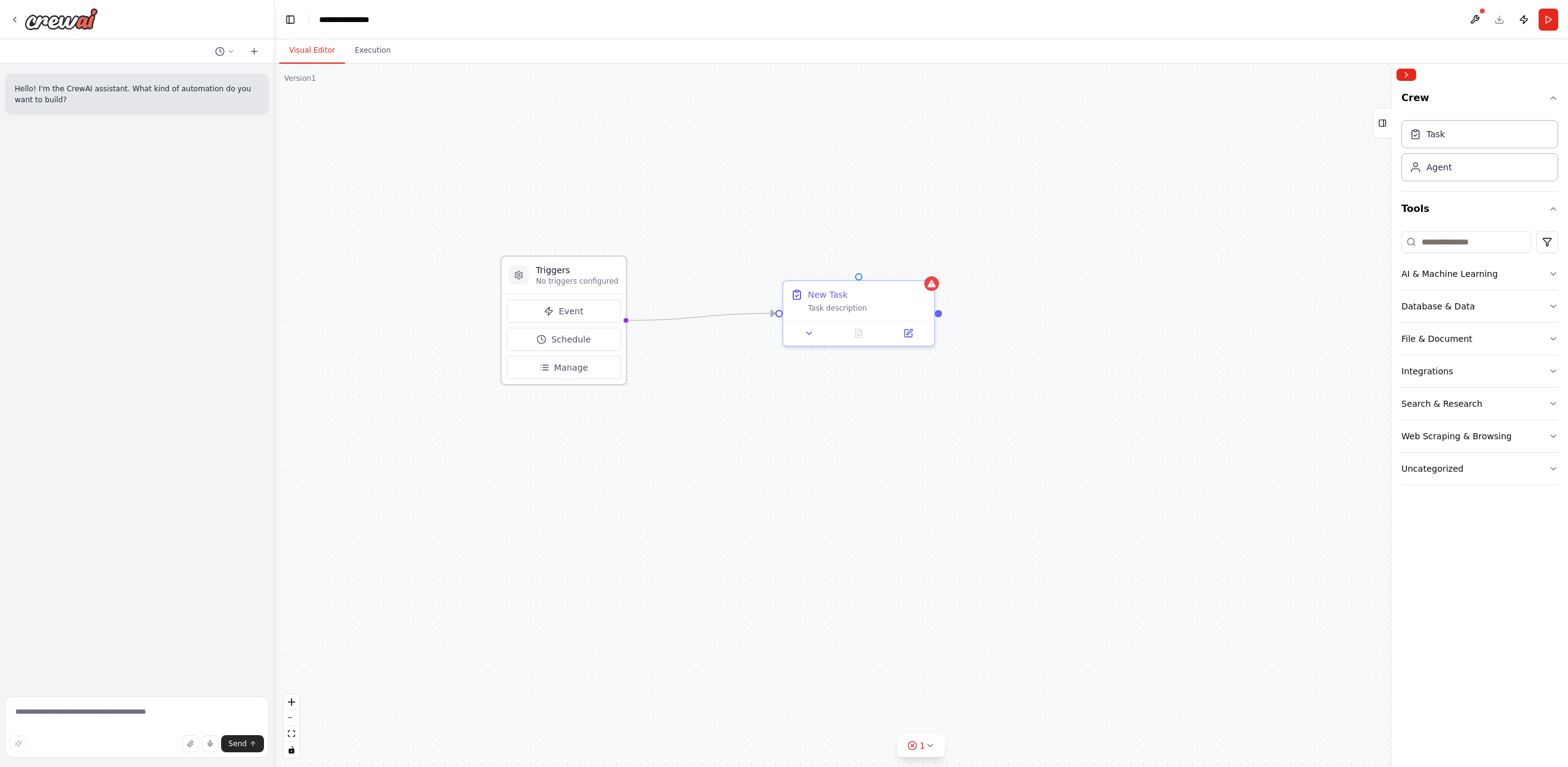
click at [592, 272] on h3 "Triggers" at bounding box center [577, 270] width 83 height 12
click at [603, 369] on button "Manage" at bounding box center [576, 367] width 114 height 23
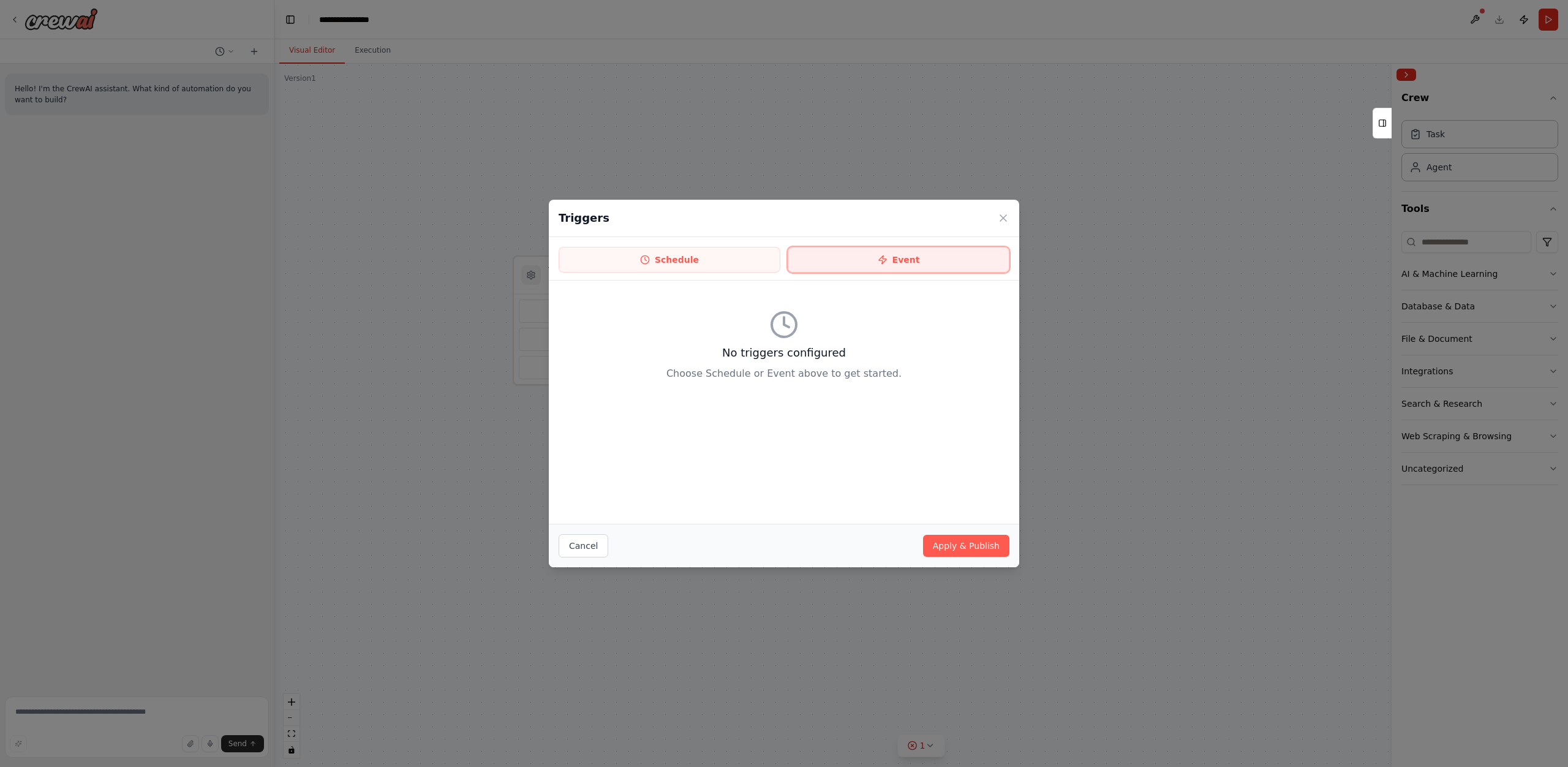
click at [916, 262] on button "Event" at bounding box center [898, 259] width 222 height 25
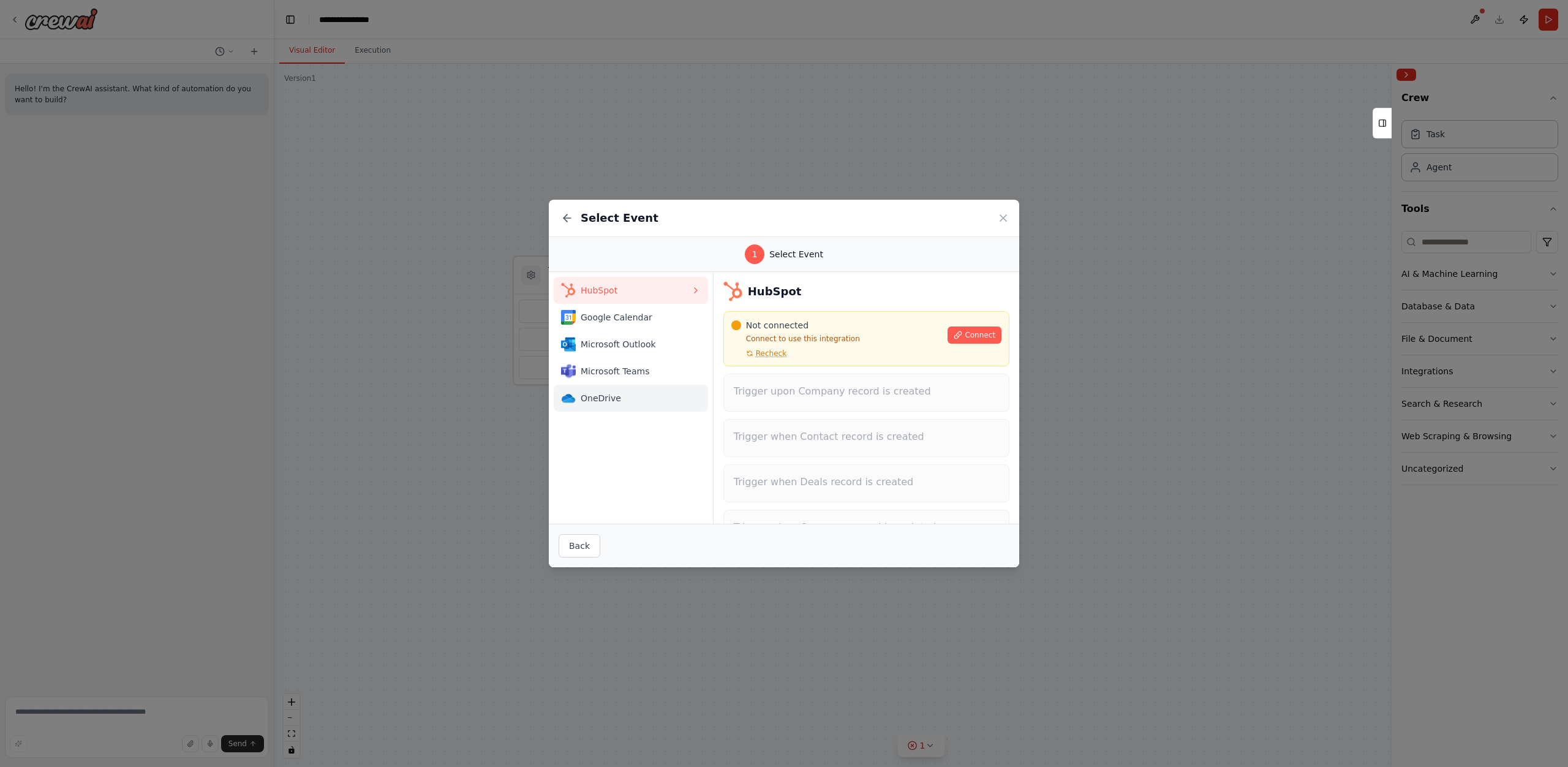
click at [632, 401] on span "OneDrive" at bounding box center [636, 398] width 111 height 12
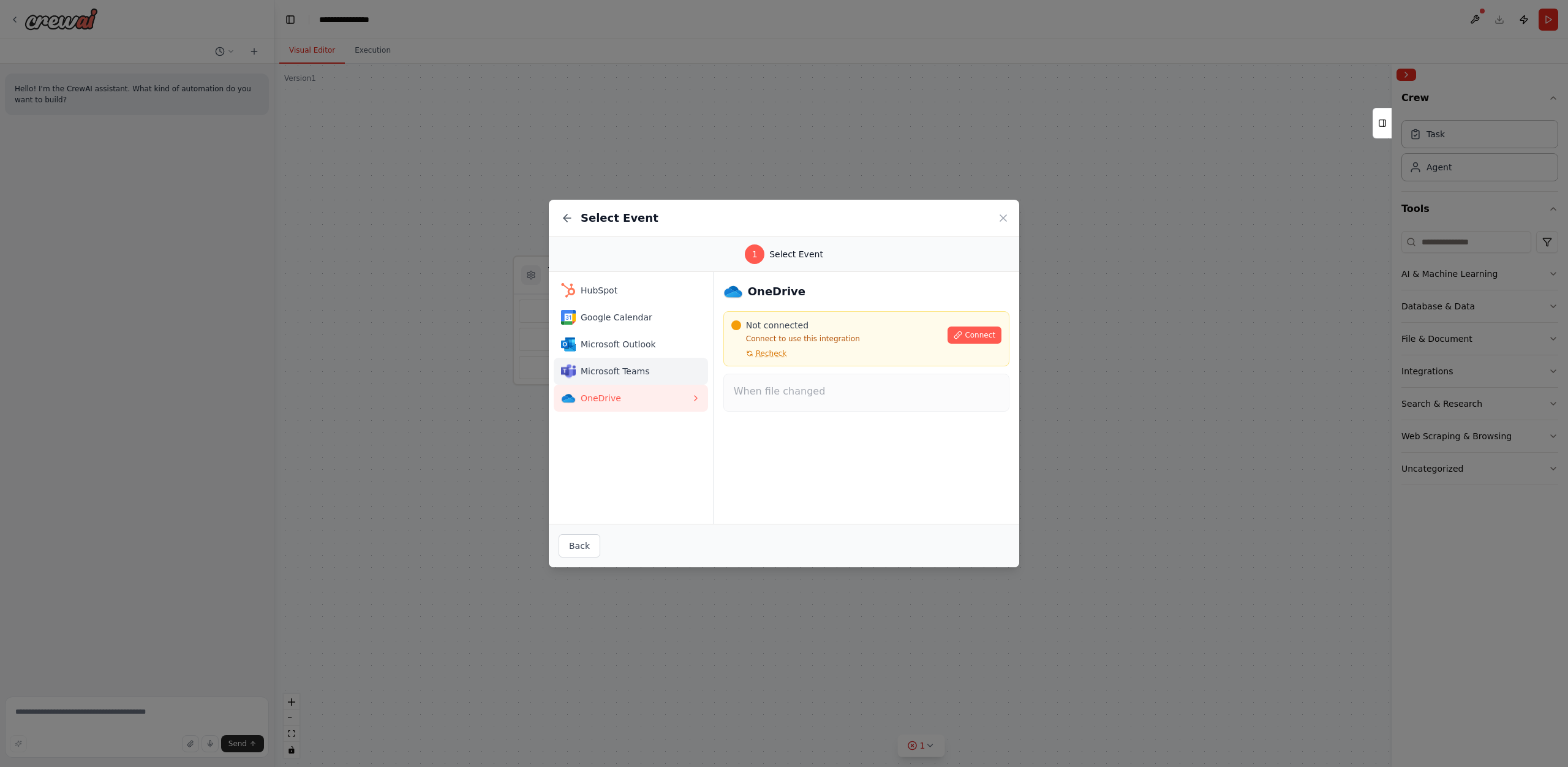
click at [636, 372] on span "Microsoft Teams" at bounding box center [636, 371] width 111 height 12
click at [638, 332] on button "Microsoft Outlook" at bounding box center [631, 344] width 155 height 27
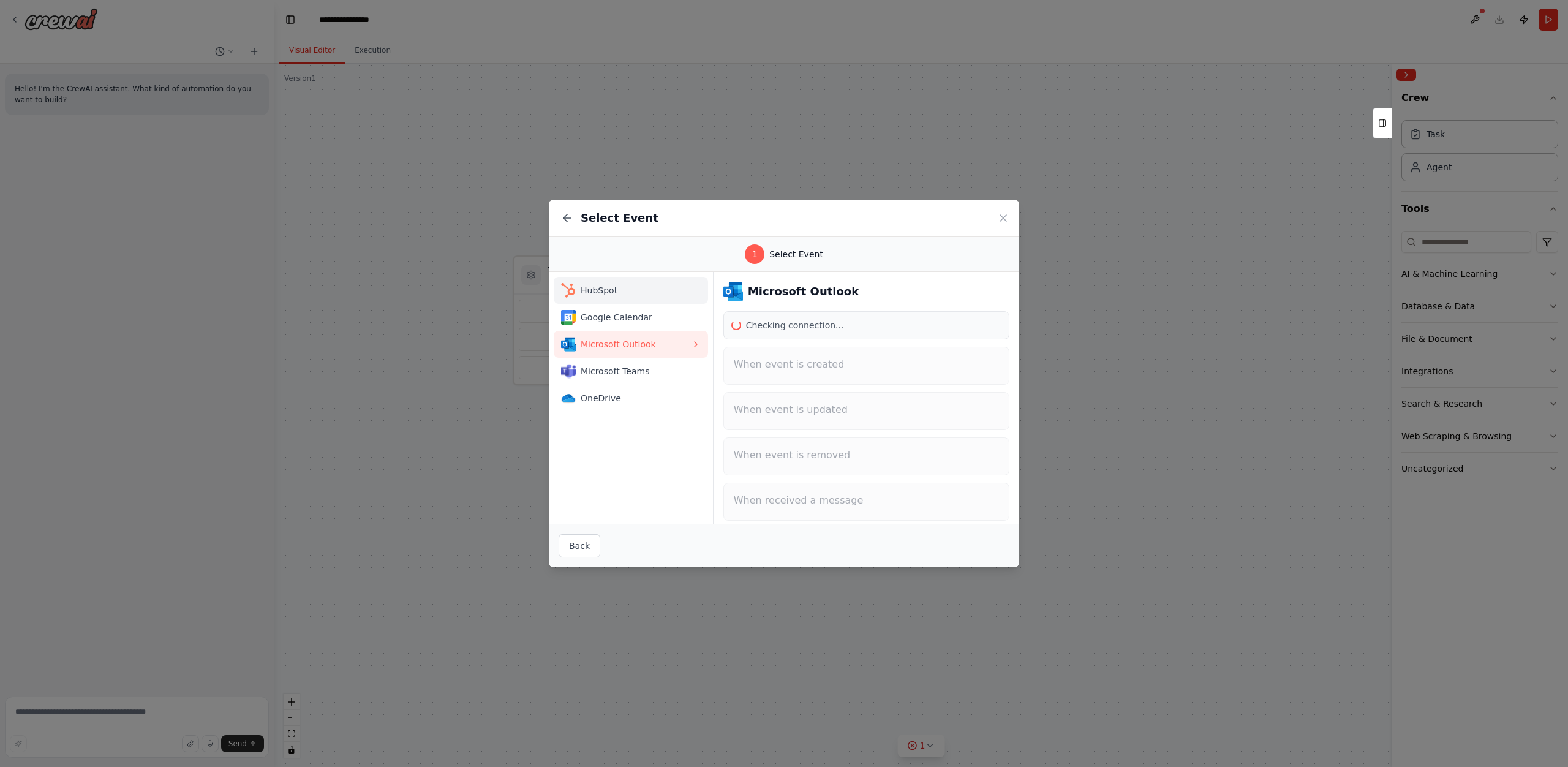
click at [642, 299] on button "HubSpot" at bounding box center [631, 290] width 155 height 27
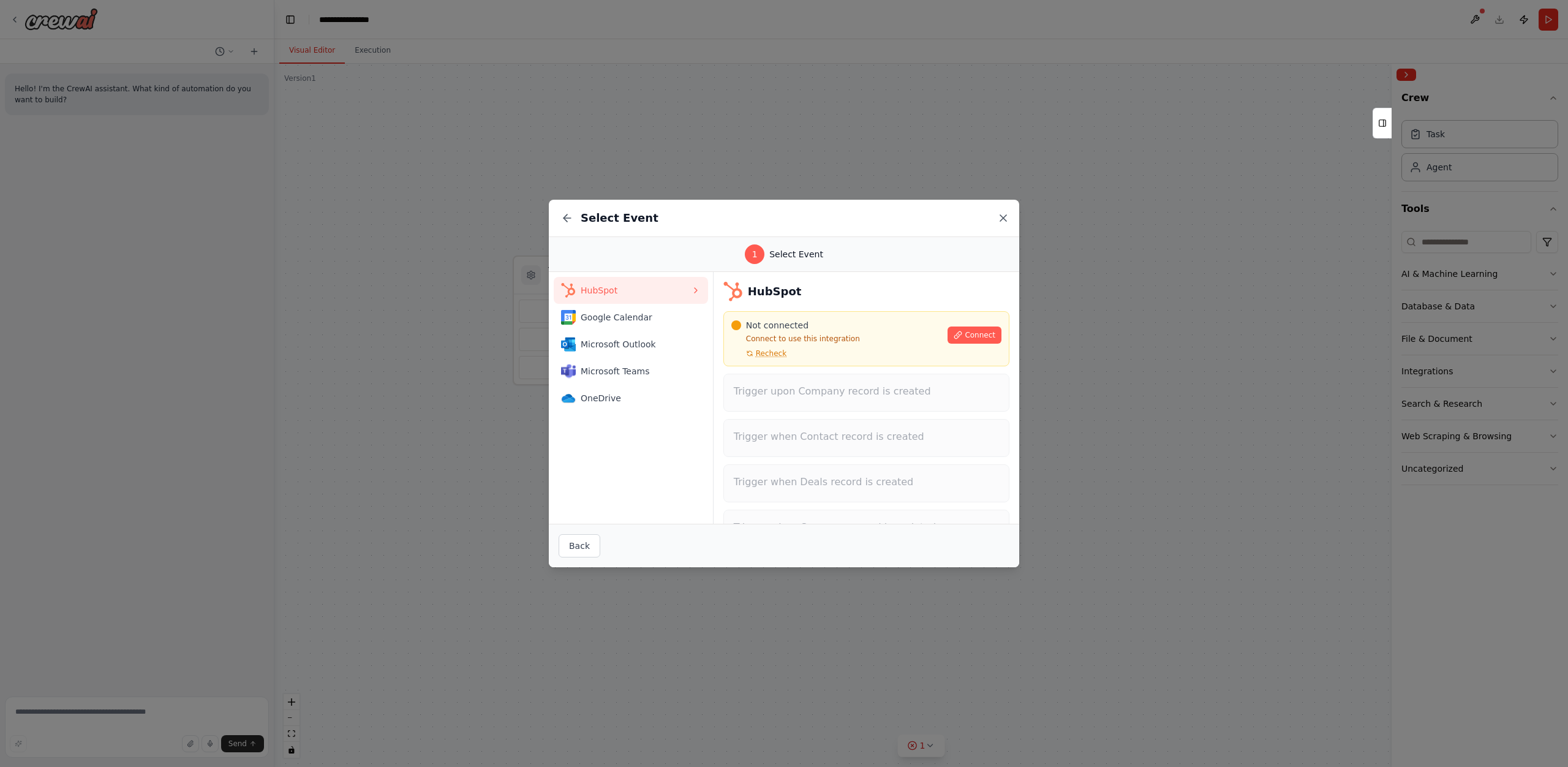
click at [1000, 217] on icon at bounding box center [1004, 218] width 12 height 12
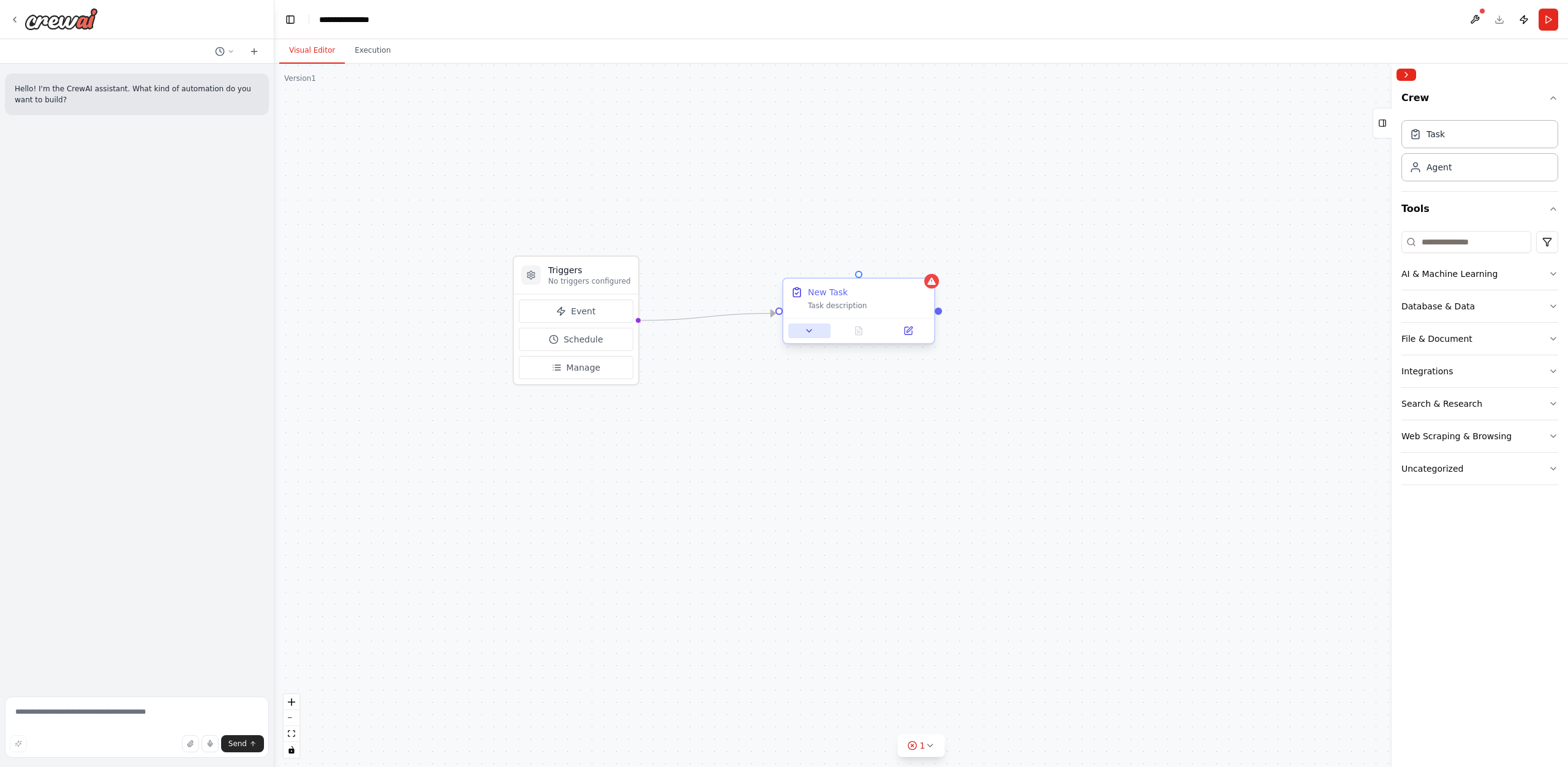
click at [817, 332] on button at bounding box center [809, 331] width 42 height 15
drag, startPoint x: 839, startPoint y: 313, endPoint x: 786, endPoint y: 307, distance: 53.3
click at [786, 307] on div "New Task Task description" at bounding box center [797, 298] width 151 height 39
click at [1067, 353] on div "Triggers No triggers configured Event Schedule Manage New Task Task description" at bounding box center [921, 415] width 1294 height 703
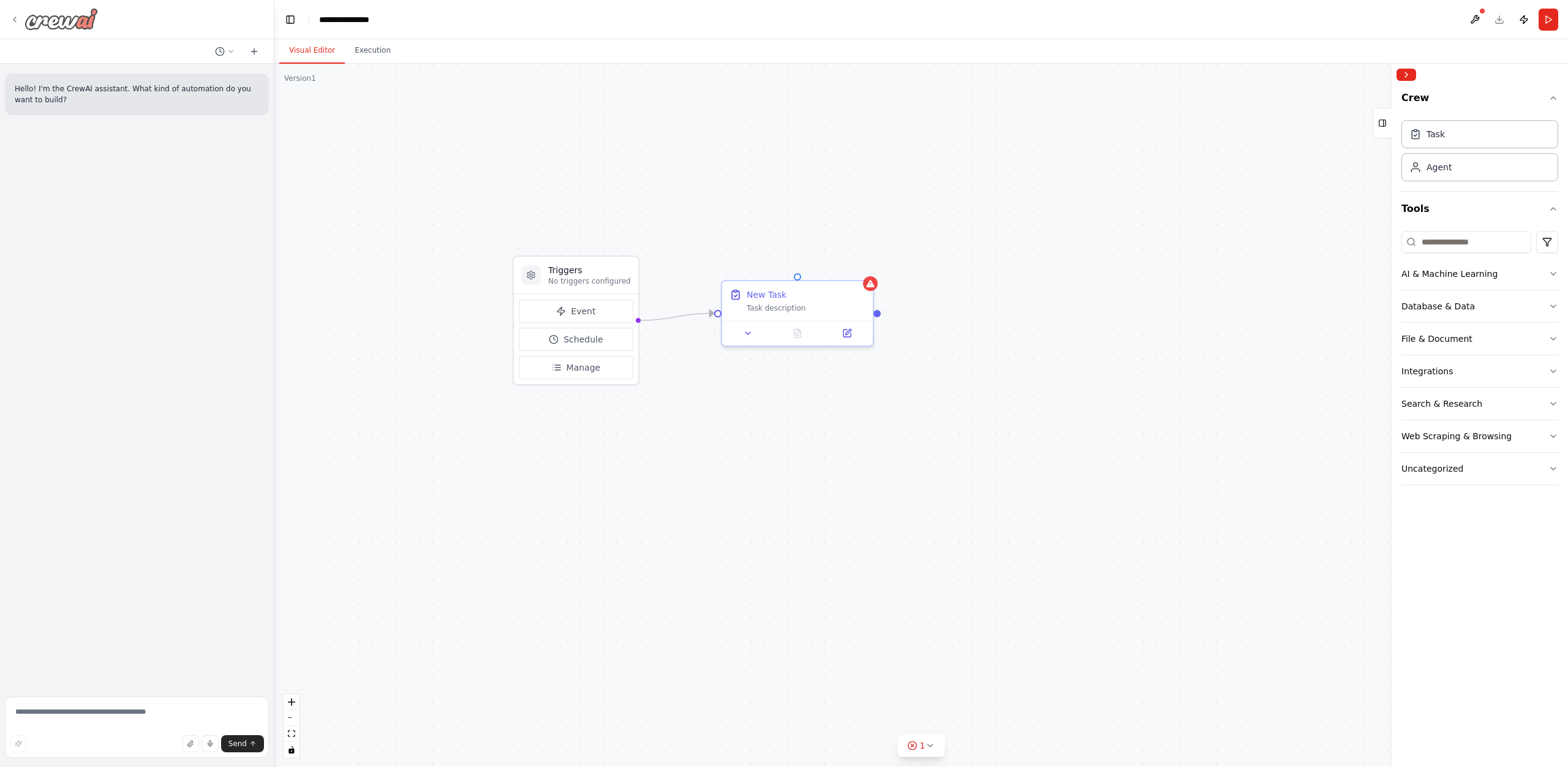
click at [71, 22] on img at bounding box center [61, 19] width 73 height 22
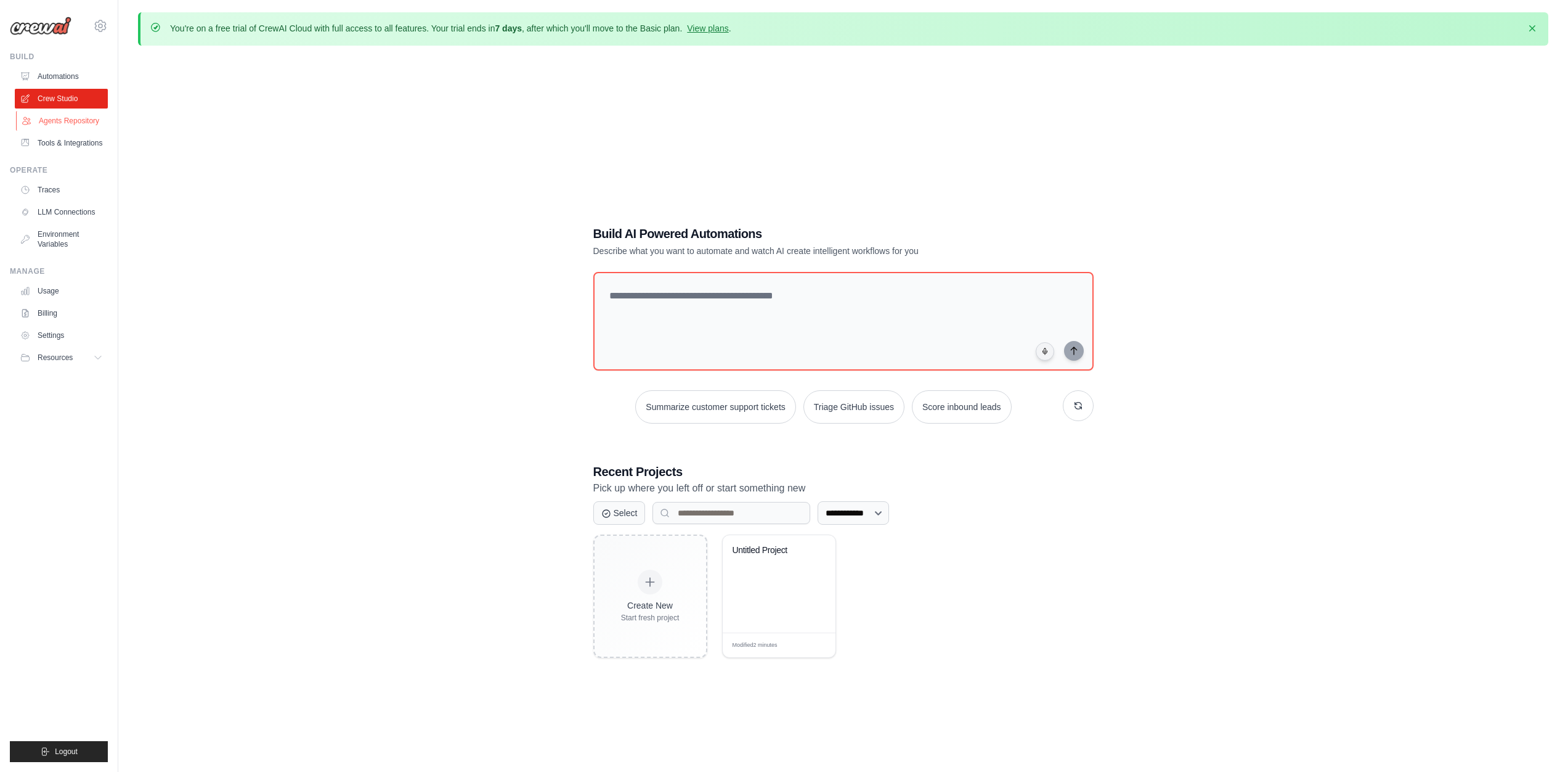
click at [74, 116] on link "Agents Repository" at bounding box center [62, 121] width 93 height 20
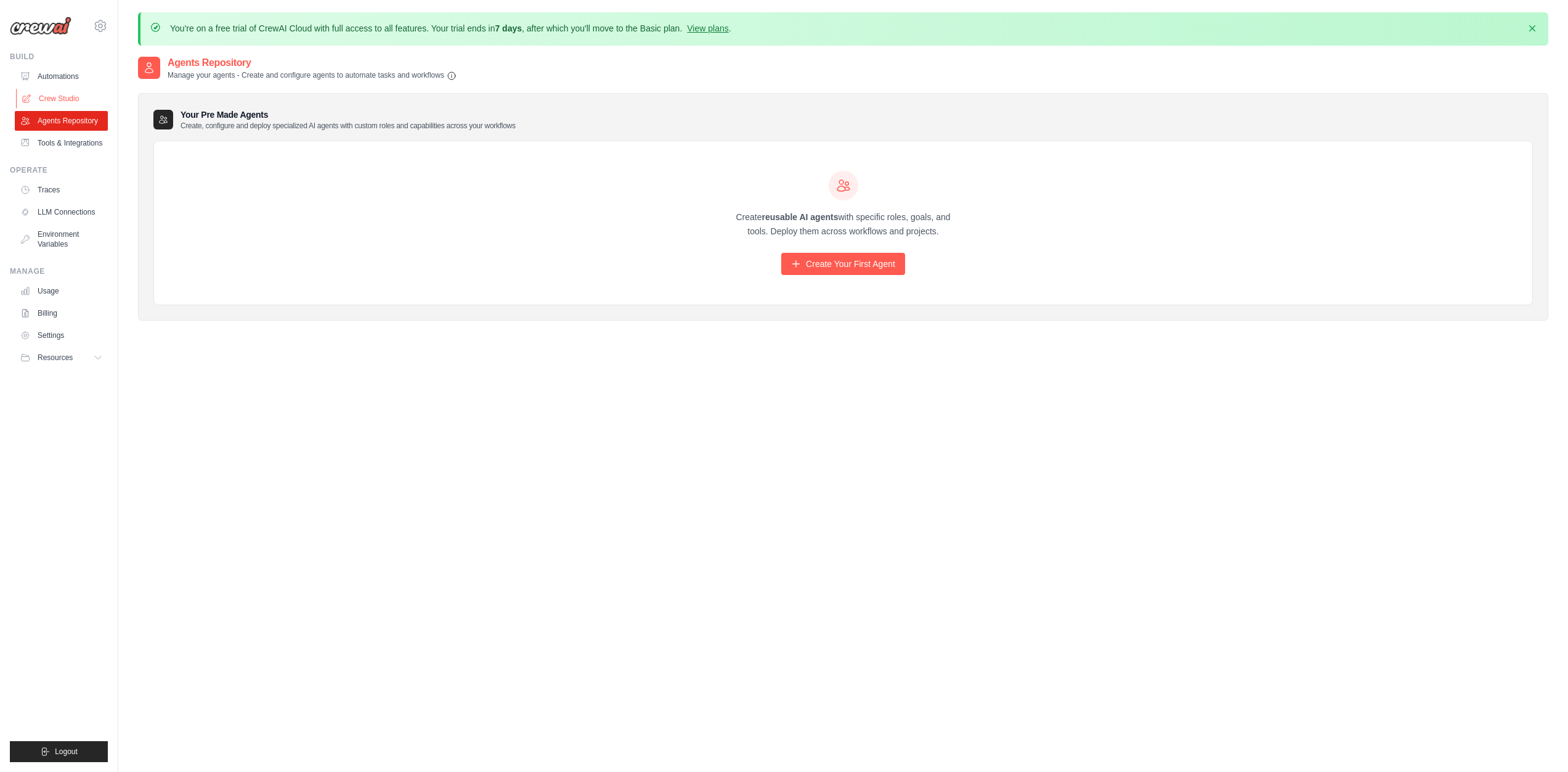
click at [74, 99] on link "Crew Studio" at bounding box center [62, 99] width 93 height 20
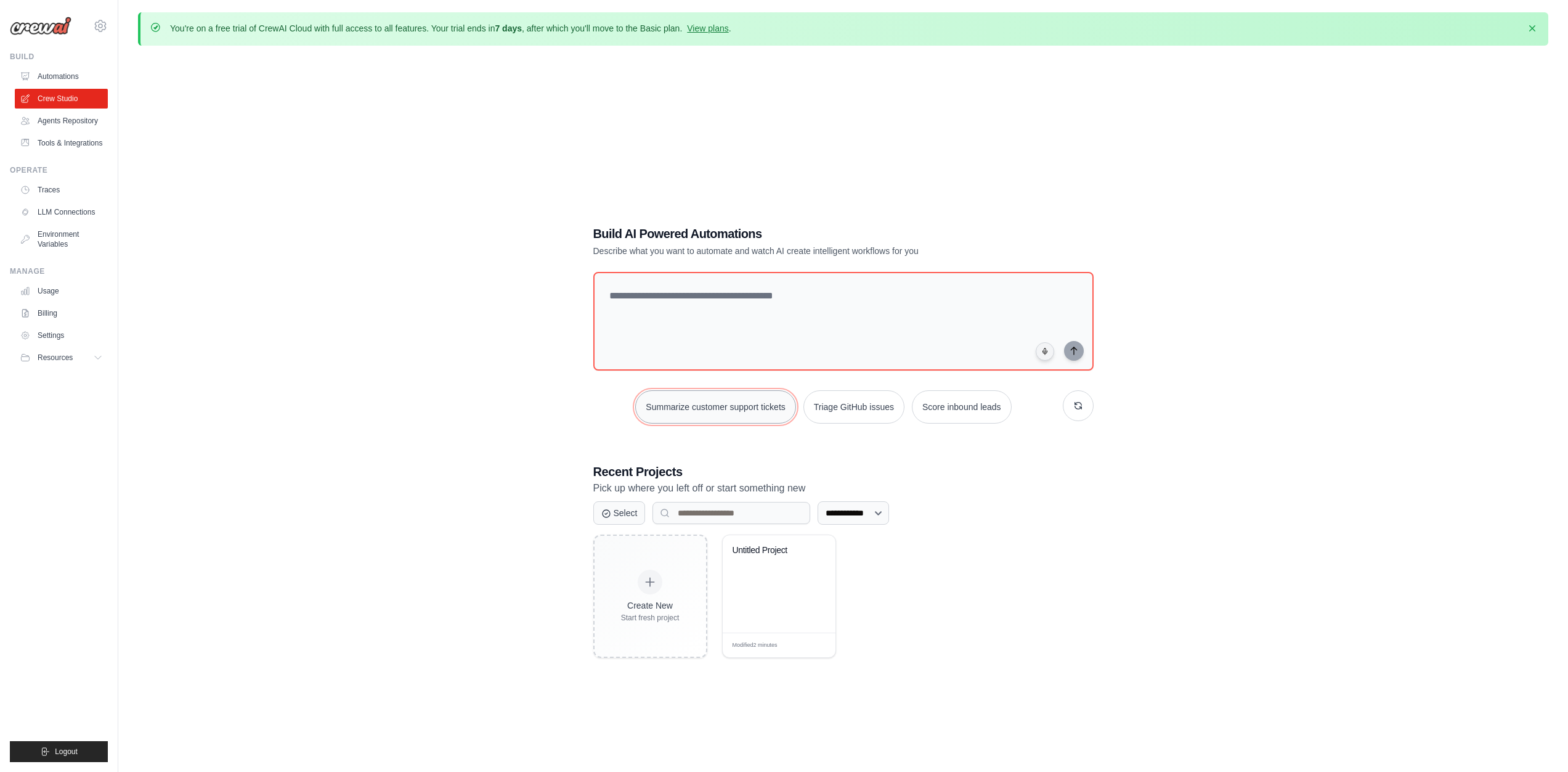
click at [697, 398] on button "Summarize customer support tickets" at bounding box center [715, 406] width 160 height 33
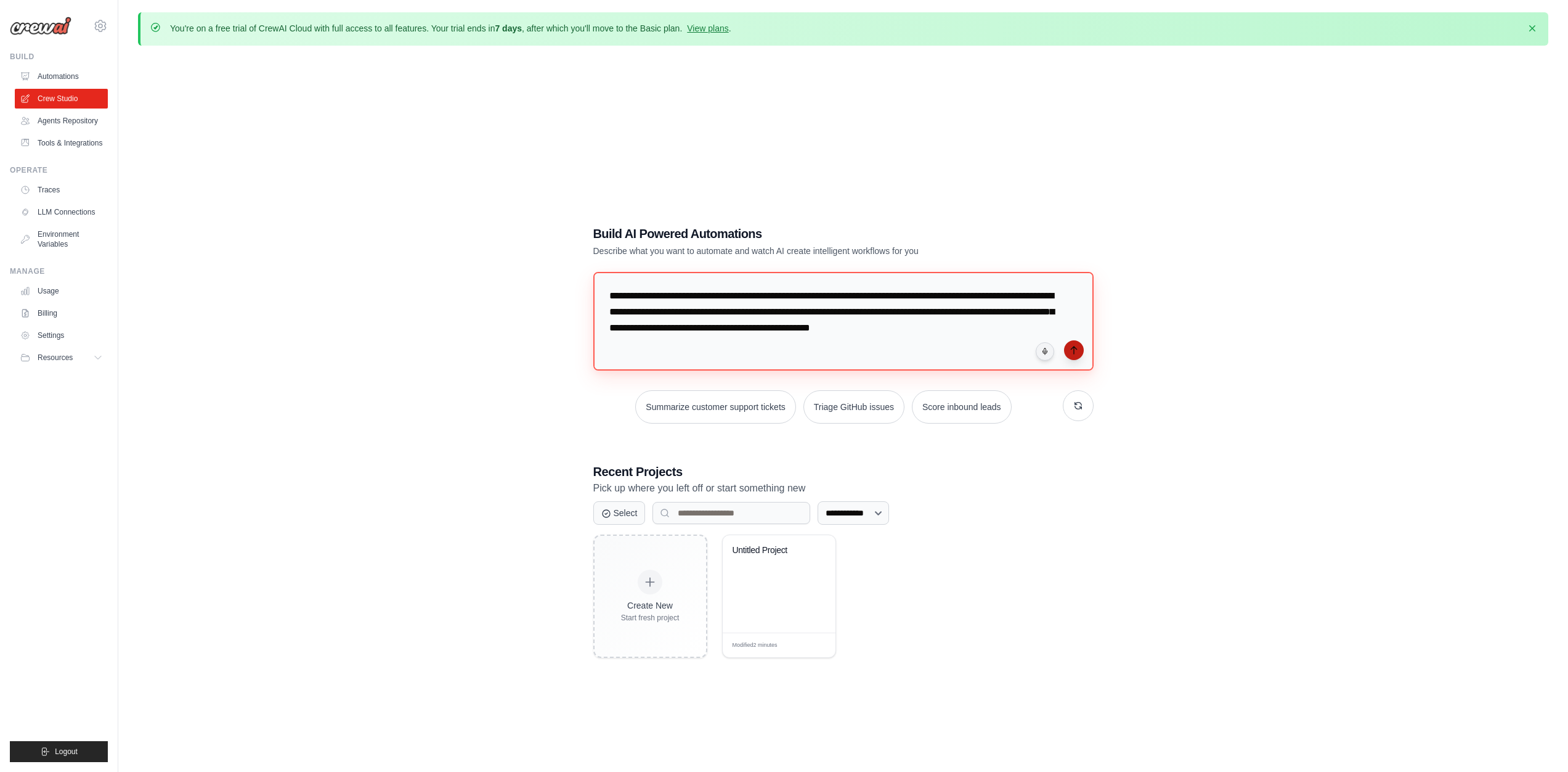
scroll to position [23, 0]
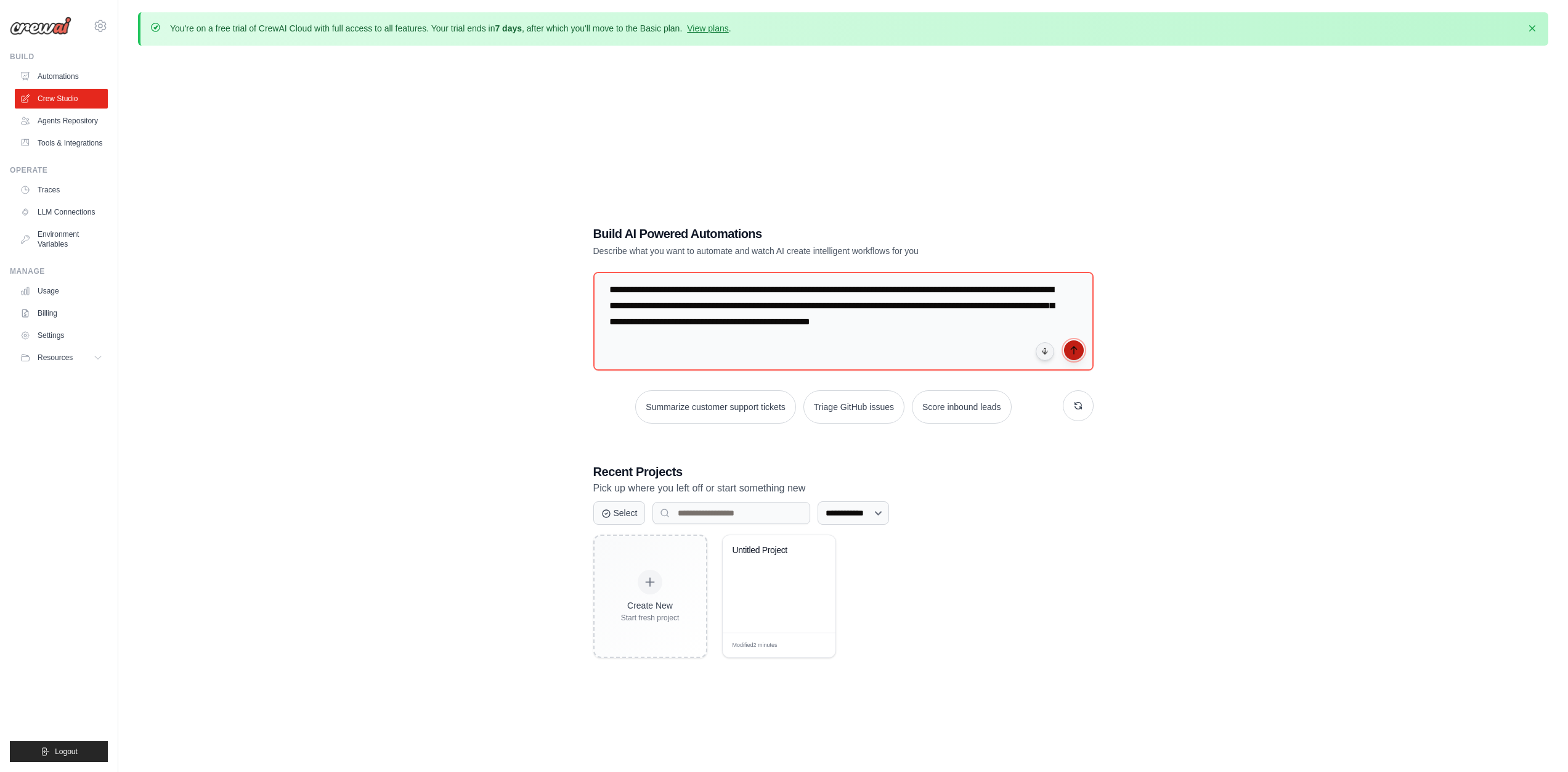
click at [1078, 353] on button "submit" at bounding box center [1074, 350] width 20 height 20
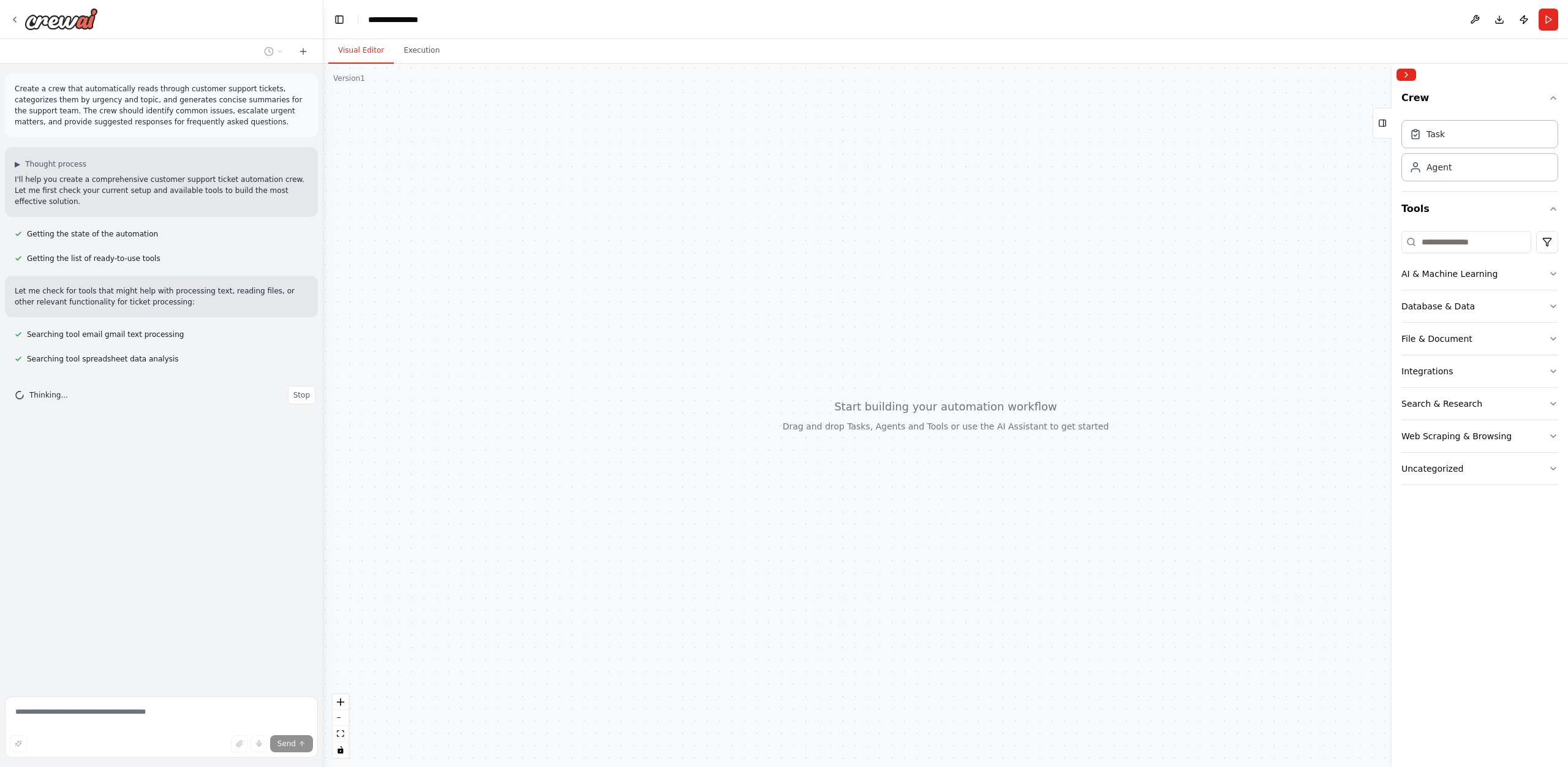
drag, startPoint x: 274, startPoint y: 457, endPoint x: 324, endPoint y: 463, distance: 50.4
click at [324, 463] on div "**********" at bounding box center [784, 383] width 1568 height 767
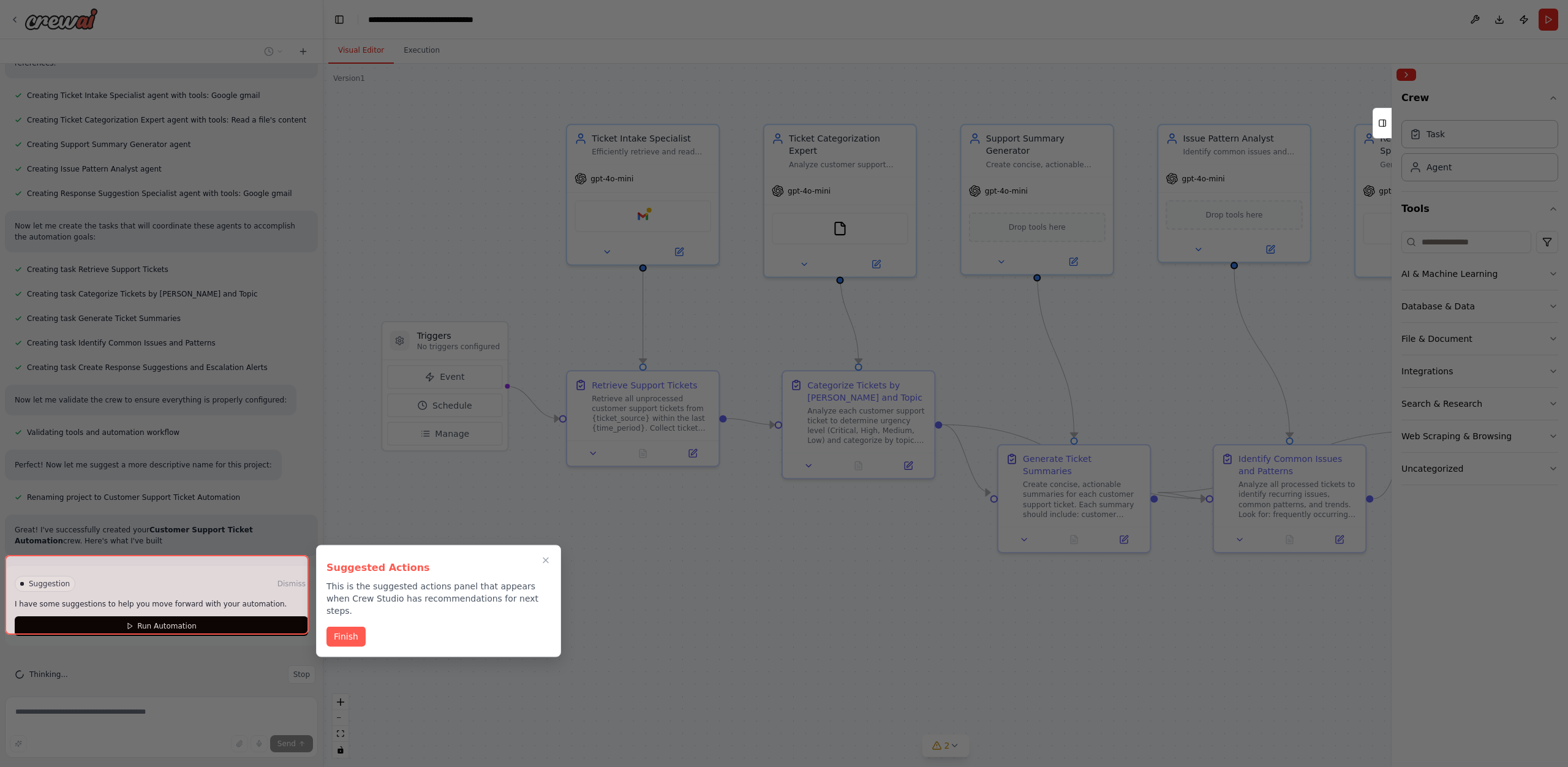
click at [517, 154] on div at bounding box center [784, 383] width 1568 height 767
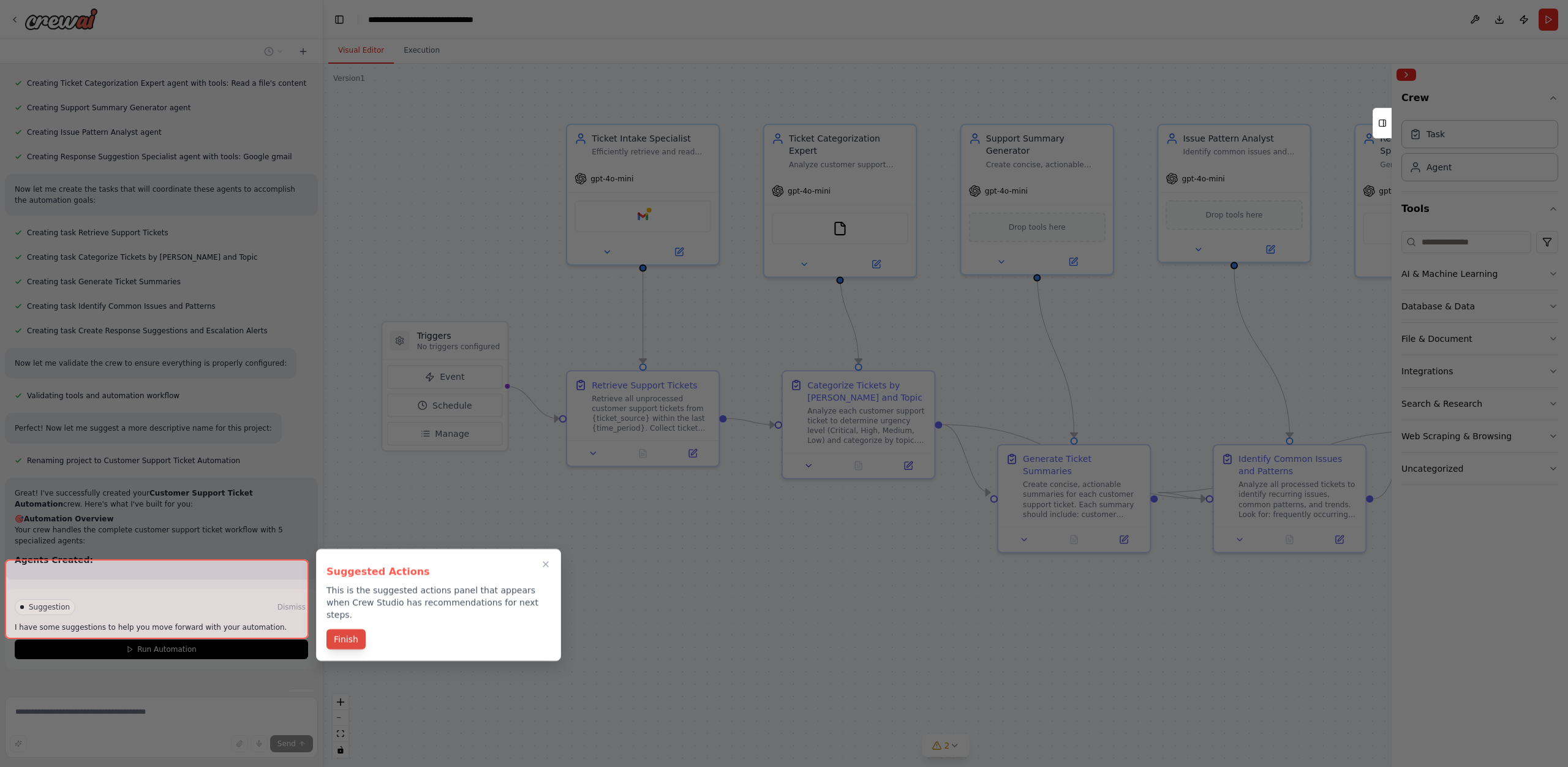
click at [350, 620] on div "Suggested Actions This is the suggested actions panel that appears when Crew St…" at bounding box center [438, 605] width 245 height 112
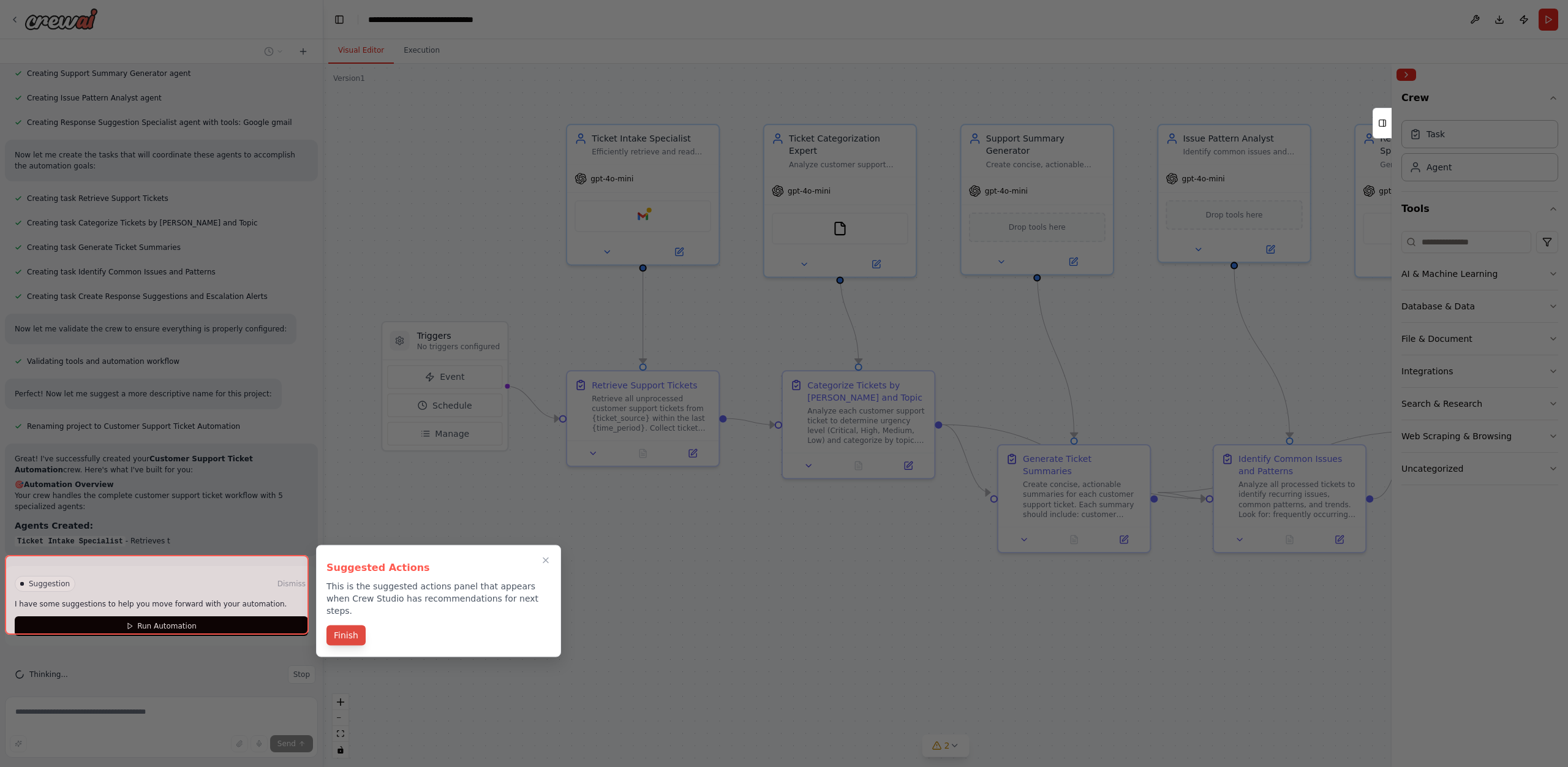
click at [348, 625] on button "Finish" at bounding box center [346, 635] width 39 height 20
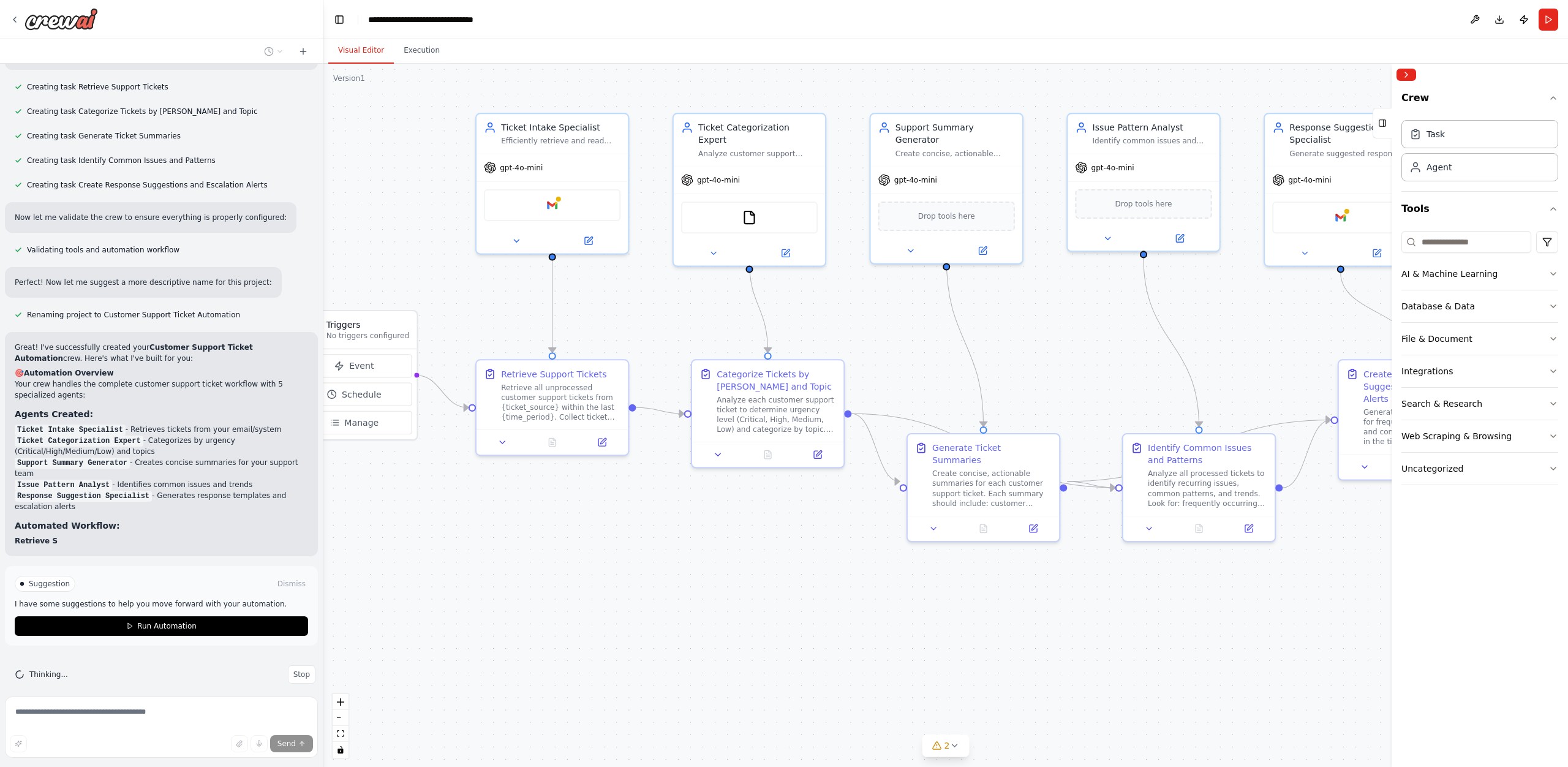
drag, startPoint x: 590, startPoint y: 530, endPoint x: 499, endPoint y: 519, distance: 91.7
click at [499, 519] on div ".deletable-edge-delete-btn { width: 20px; height: 20px; border: 0px solid #ffff…" at bounding box center [946, 415] width 1244 height 703
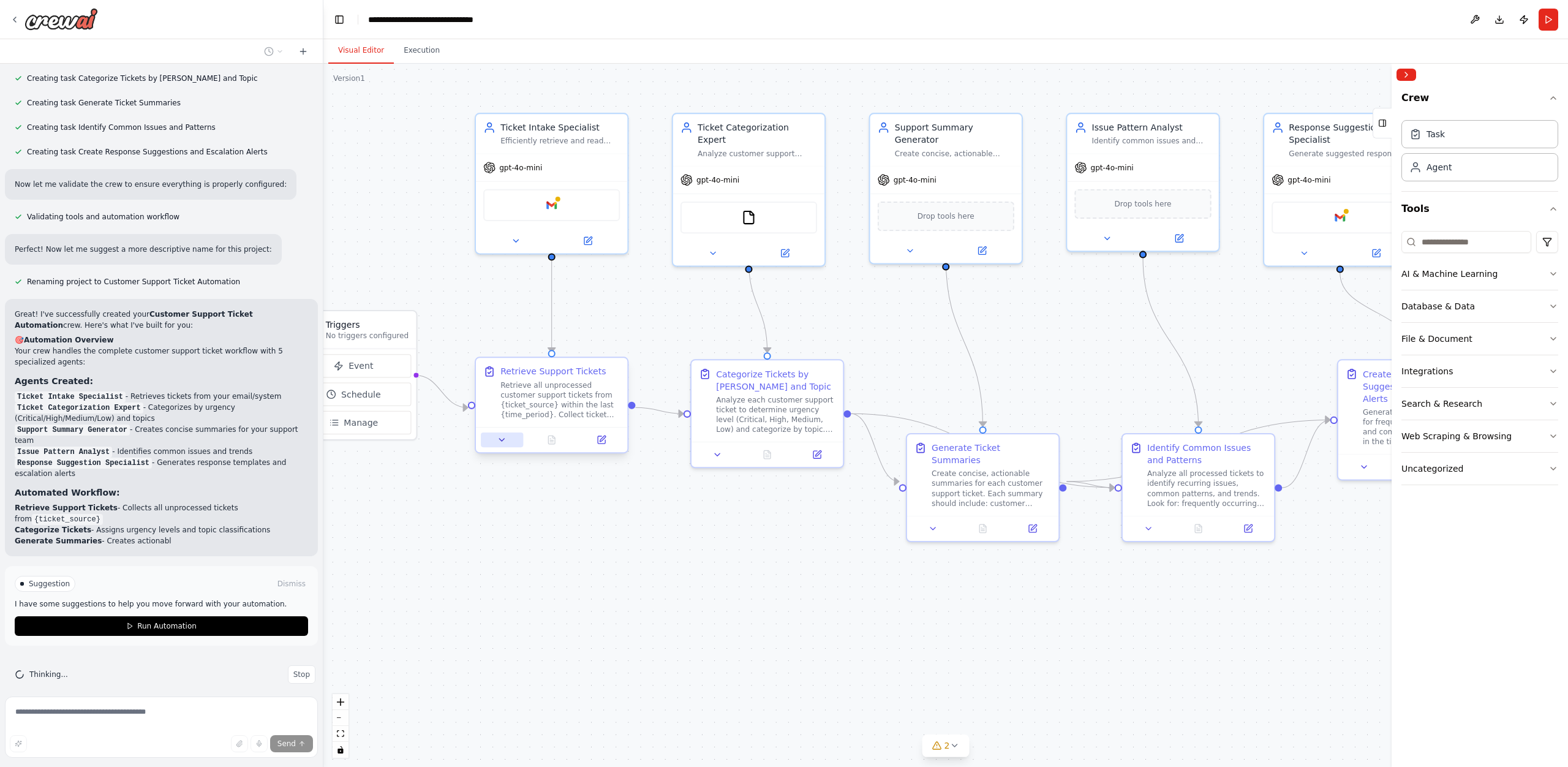
click at [502, 443] on icon at bounding box center [502, 440] width 10 height 10
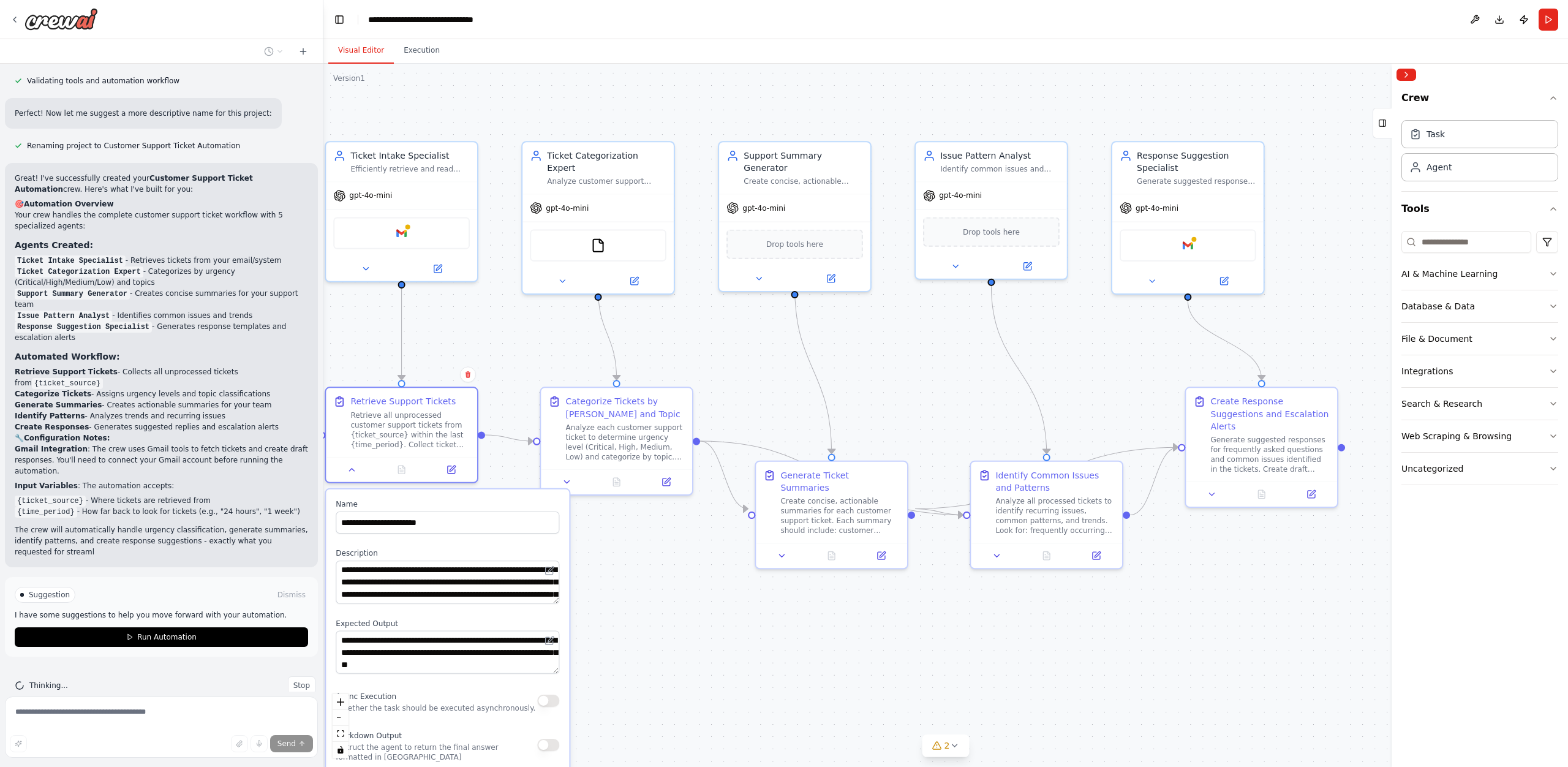
scroll to position [840, 0]
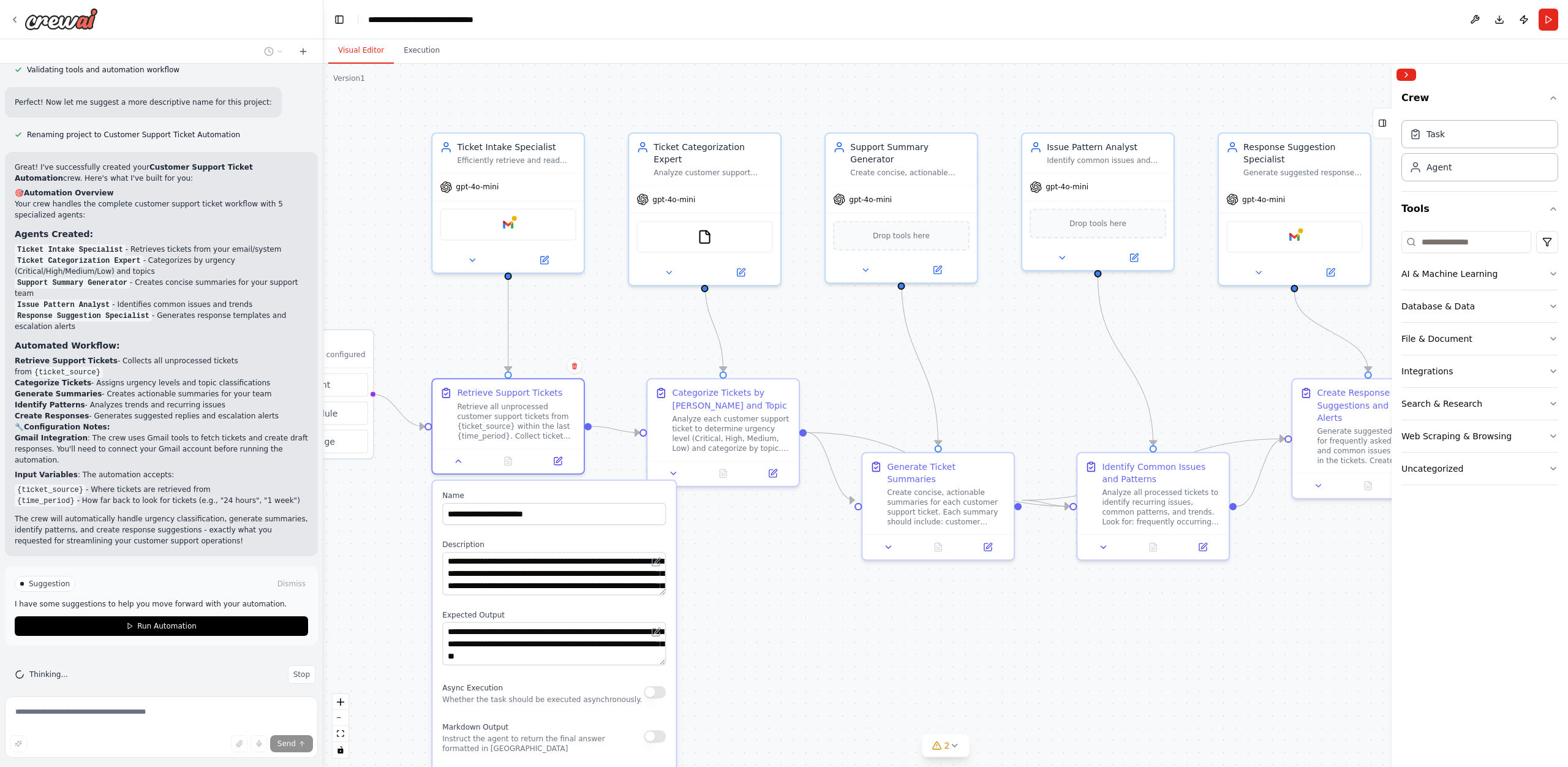
drag, startPoint x: 747, startPoint y: 615, endPoint x: 704, endPoint y: 634, distance: 47.0
click at [704, 634] on div ".deletable-edge-delete-btn { width: 20px; height: 20px; border: 0px solid #ffff…" at bounding box center [946, 415] width 1244 height 703
click at [469, 261] on icon at bounding box center [473, 258] width 10 height 10
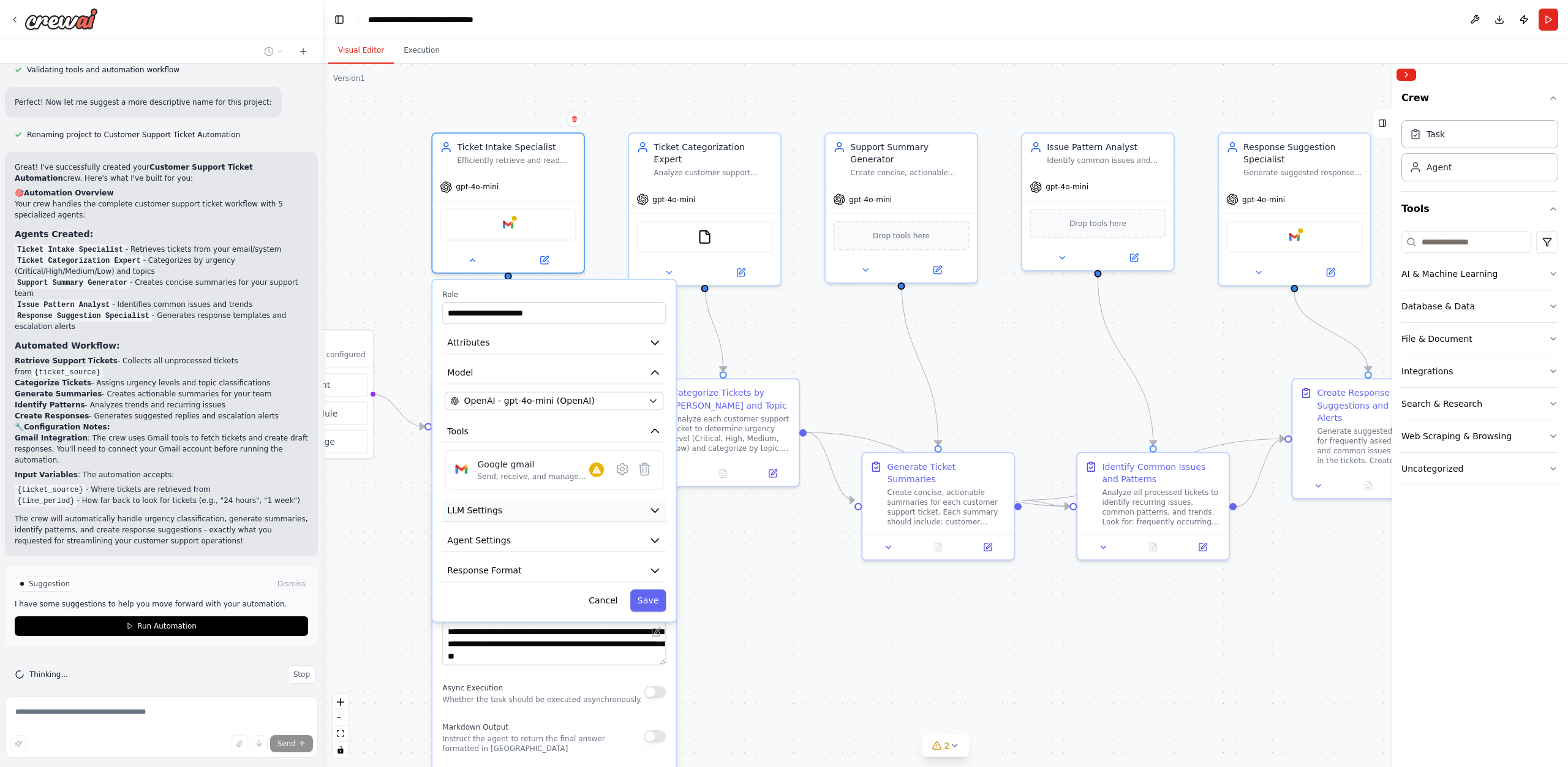
click at [484, 514] on span "LLM Settings" at bounding box center [474, 511] width 55 height 12
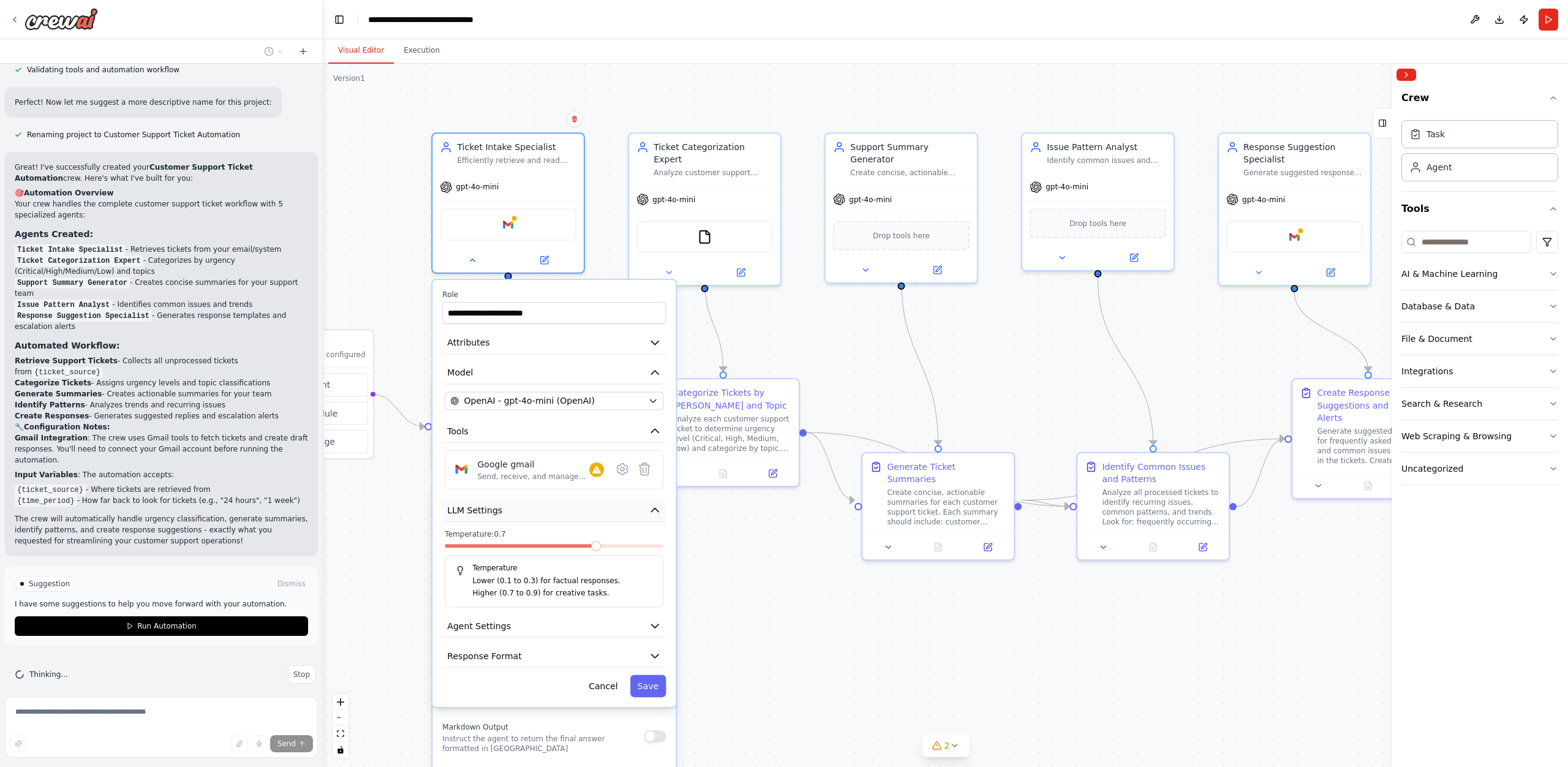
click at [484, 514] on span "LLM Settings" at bounding box center [474, 511] width 55 height 12
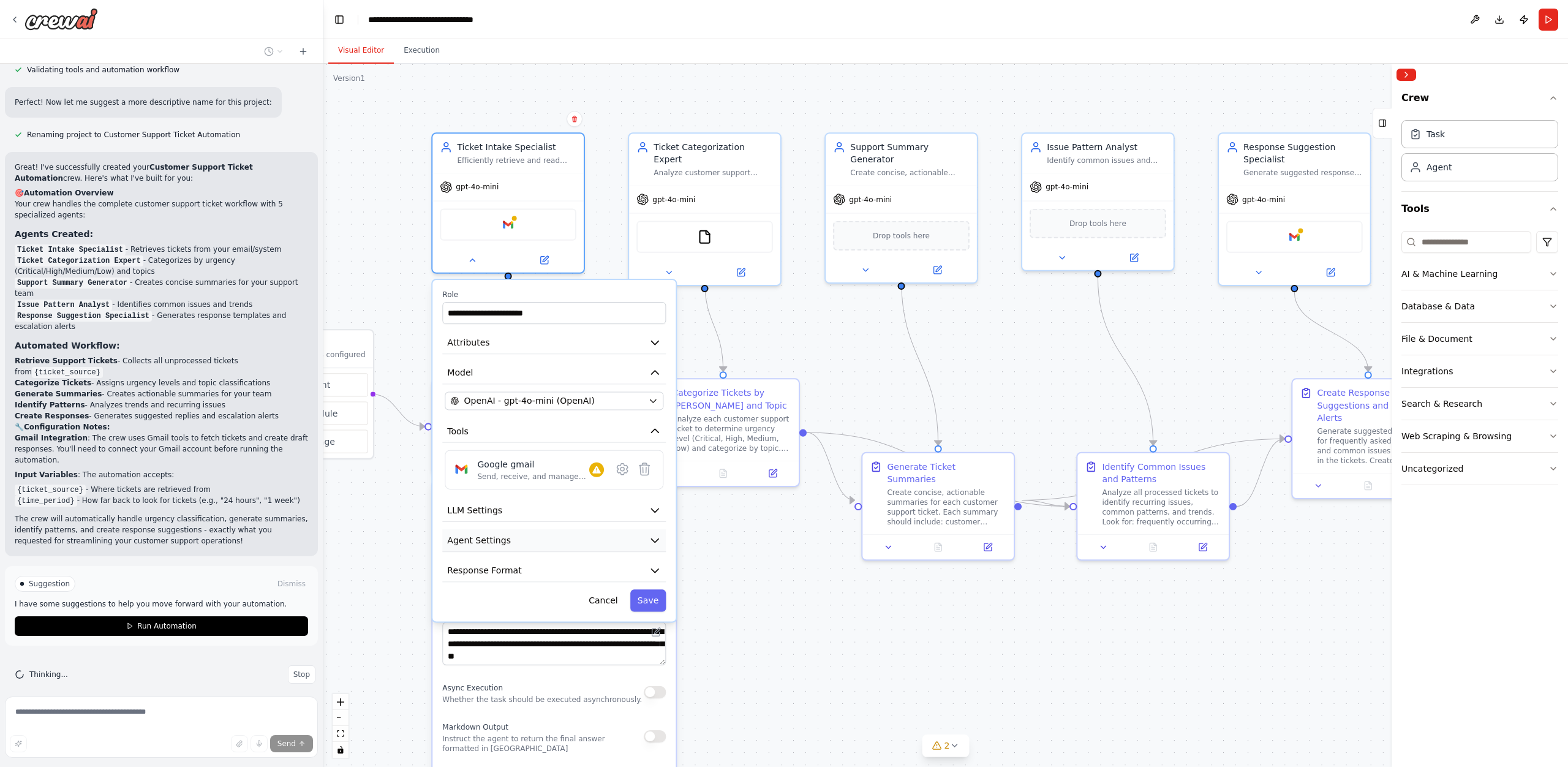
click at [482, 540] on span "Agent Settings" at bounding box center [479, 540] width 64 height 12
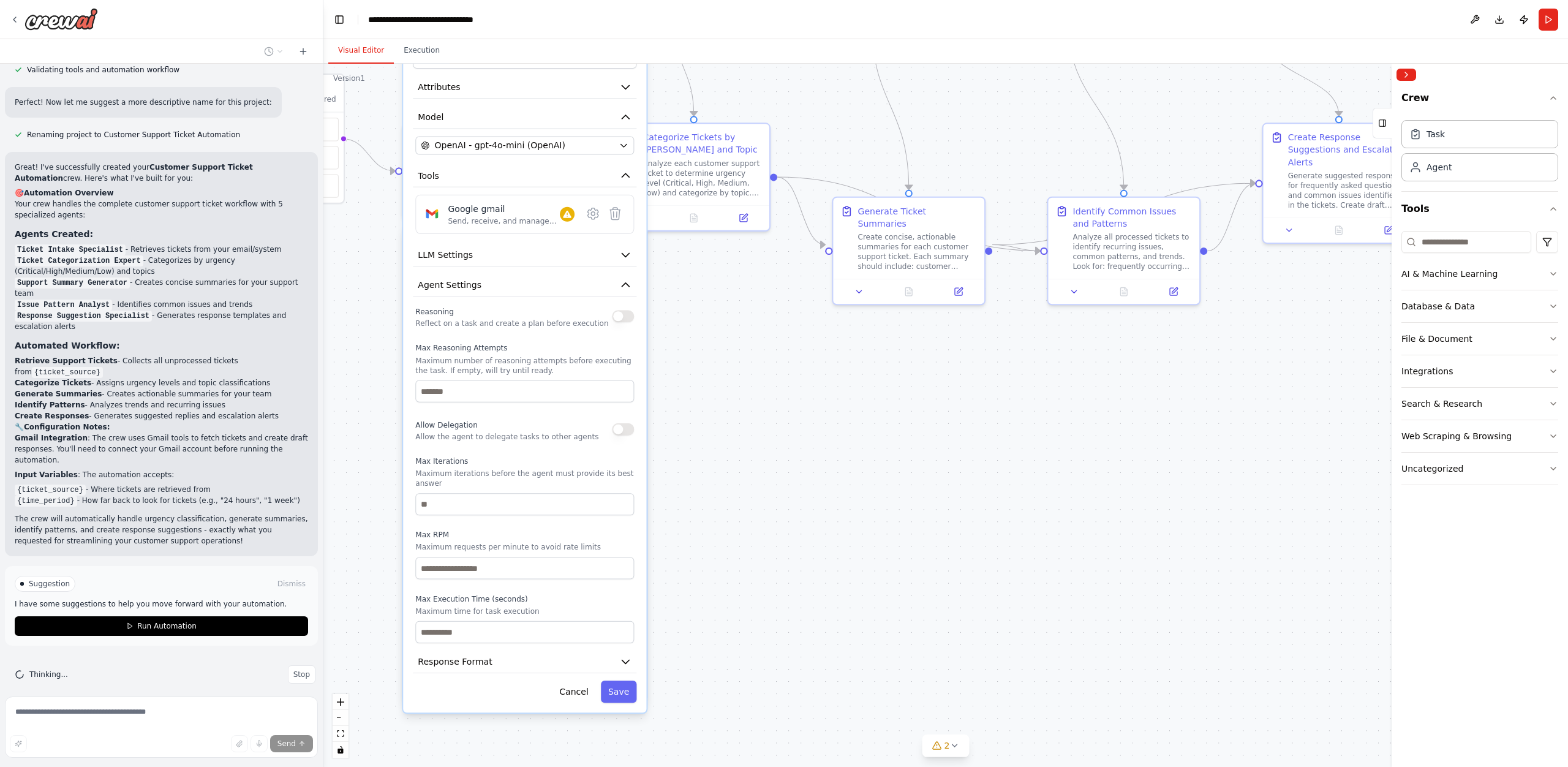
drag, startPoint x: 748, startPoint y: 648, endPoint x: 721, endPoint y: 407, distance: 242.5
click at [721, 407] on div ".deletable-edge-delete-btn { width: 20px; height: 20px; border: 0px solid #ffff…" at bounding box center [946, 415] width 1244 height 703
click at [484, 290] on button "Agent Settings" at bounding box center [525, 285] width 224 height 22
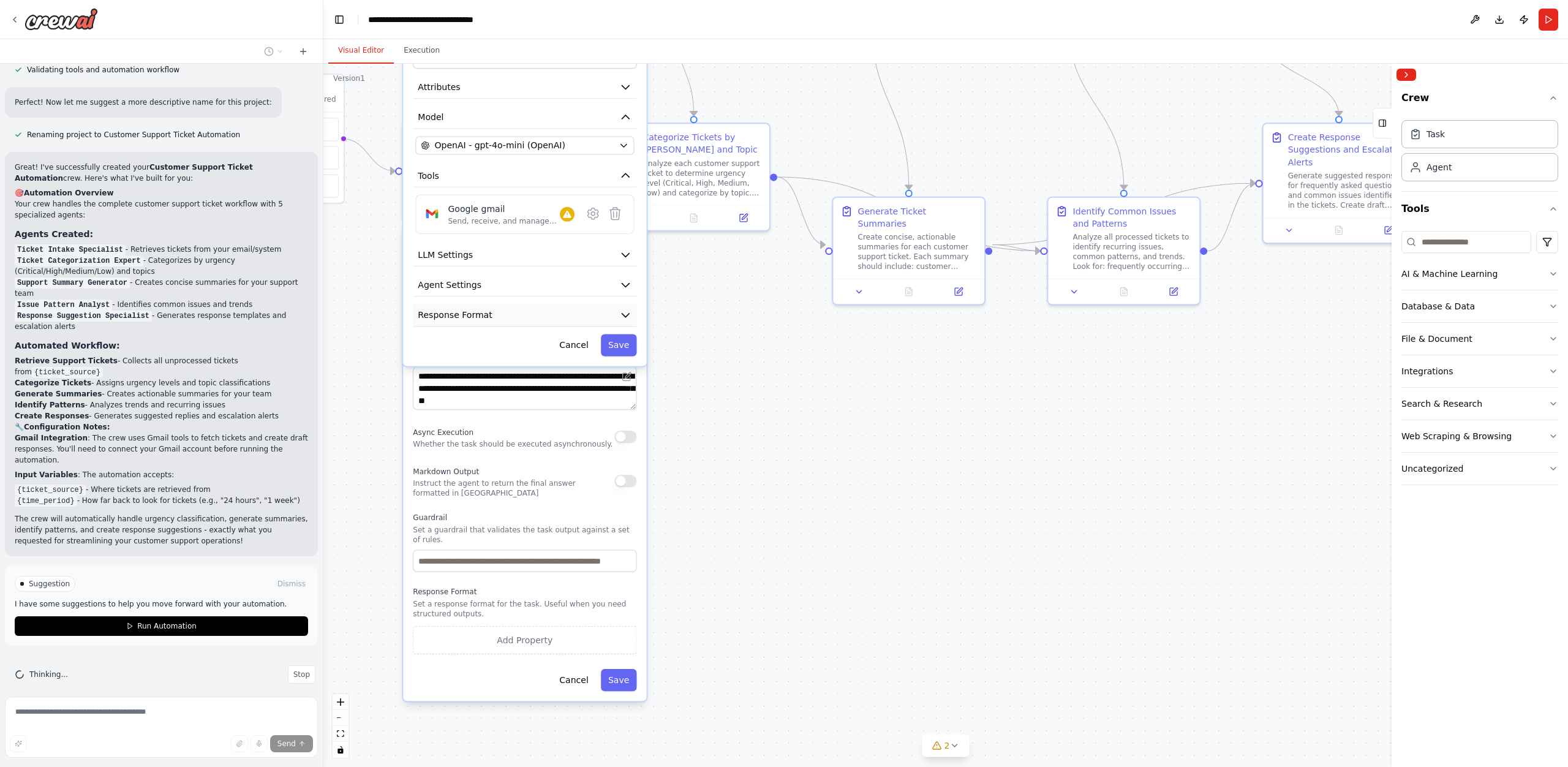
click at [481, 309] on span "Response Format" at bounding box center [455, 315] width 74 height 12
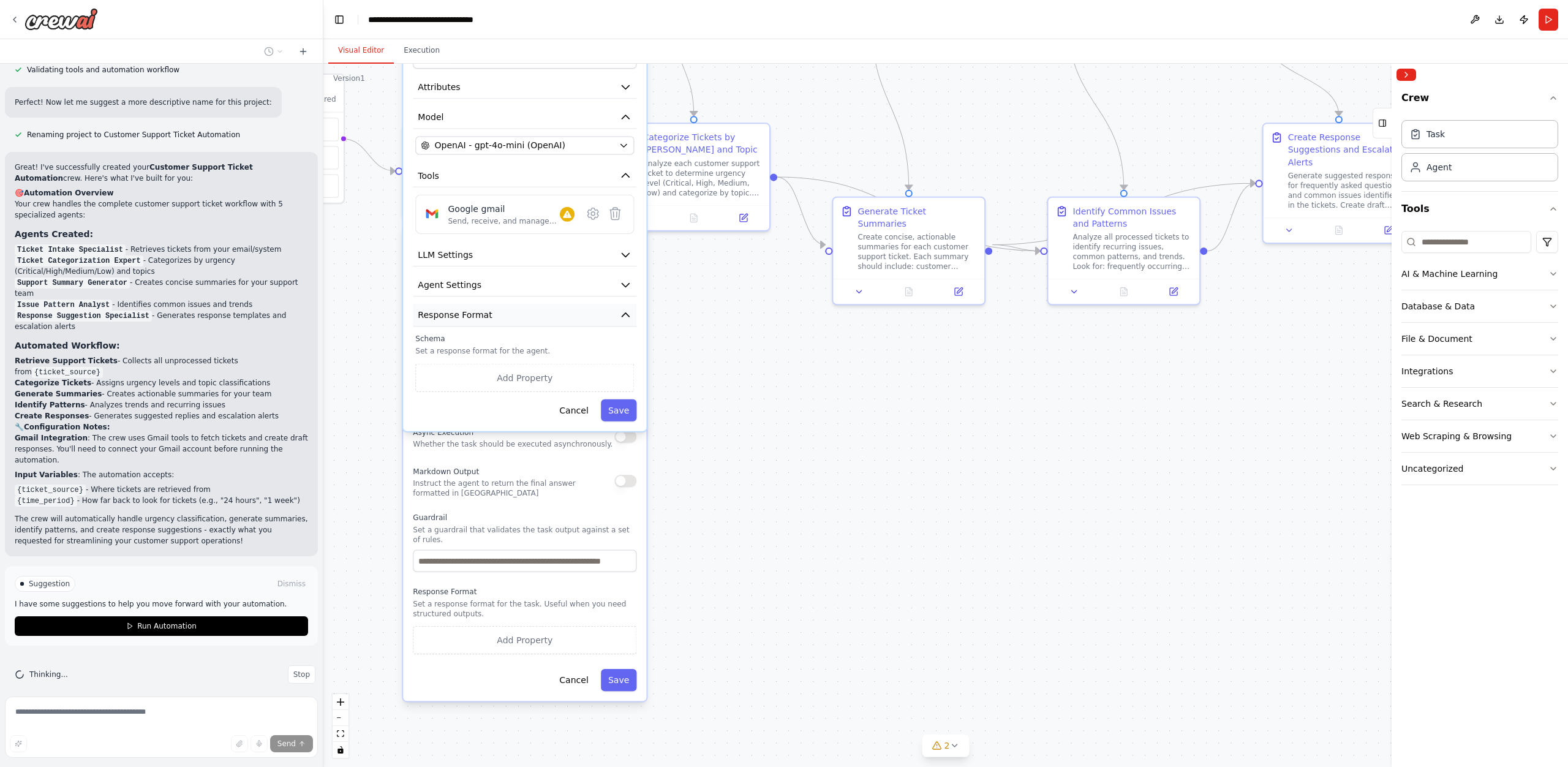
click at [481, 309] on span "Response Format" at bounding box center [455, 315] width 74 height 12
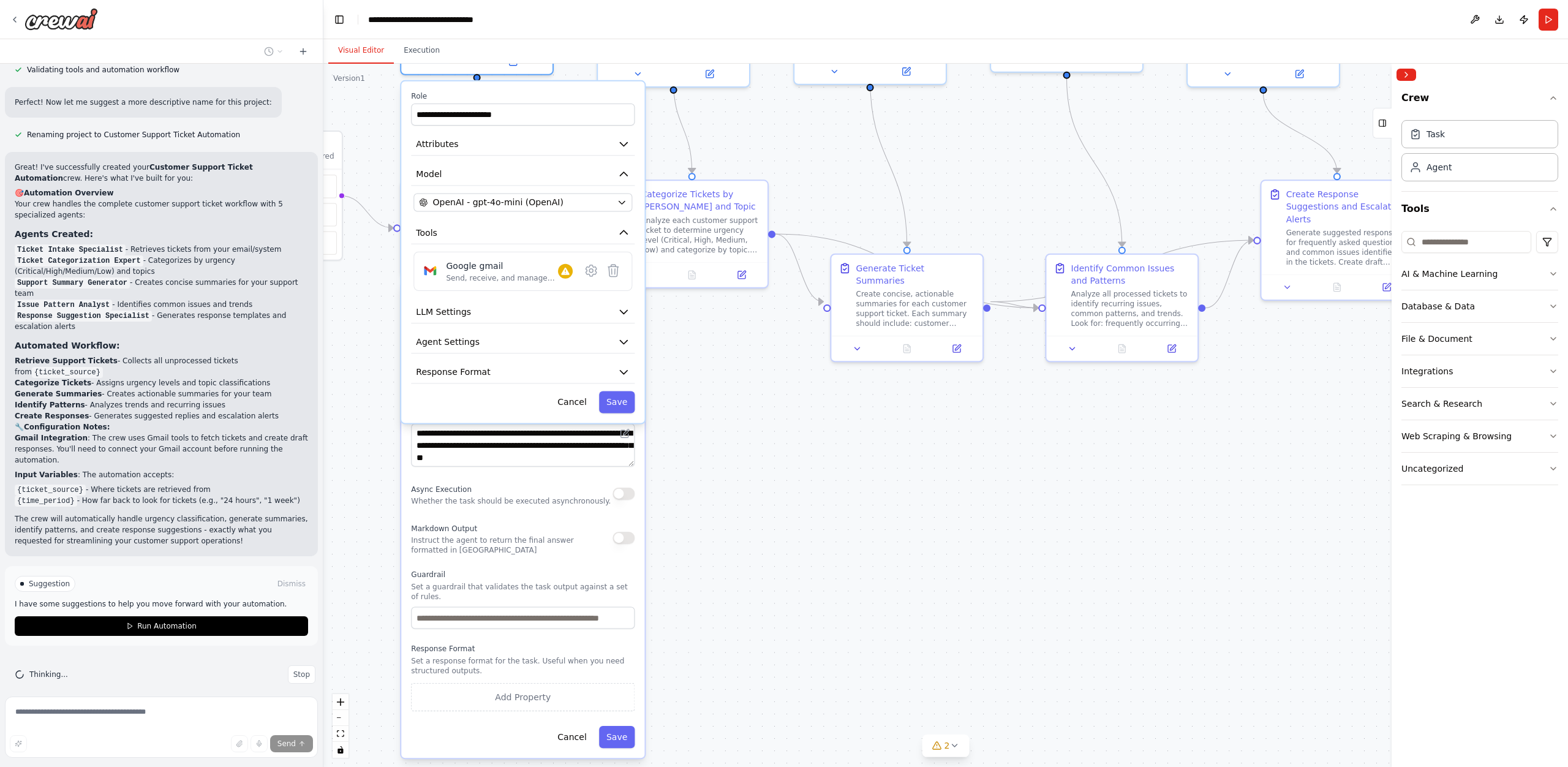
drag, startPoint x: 767, startPoint y: 342, endPoint x: 765, endPoint y: 400, distance: 58.0
click at [765, 400] on div ".deletable-edge-delete-btn { width: 20px; height: 20px; border: 0px solid #ffff…" at bounding box center [946, 415] width 1244 height 703
click at [566, 405] on button "Cancel" at bounding box center [572, 403] width 44 height 22
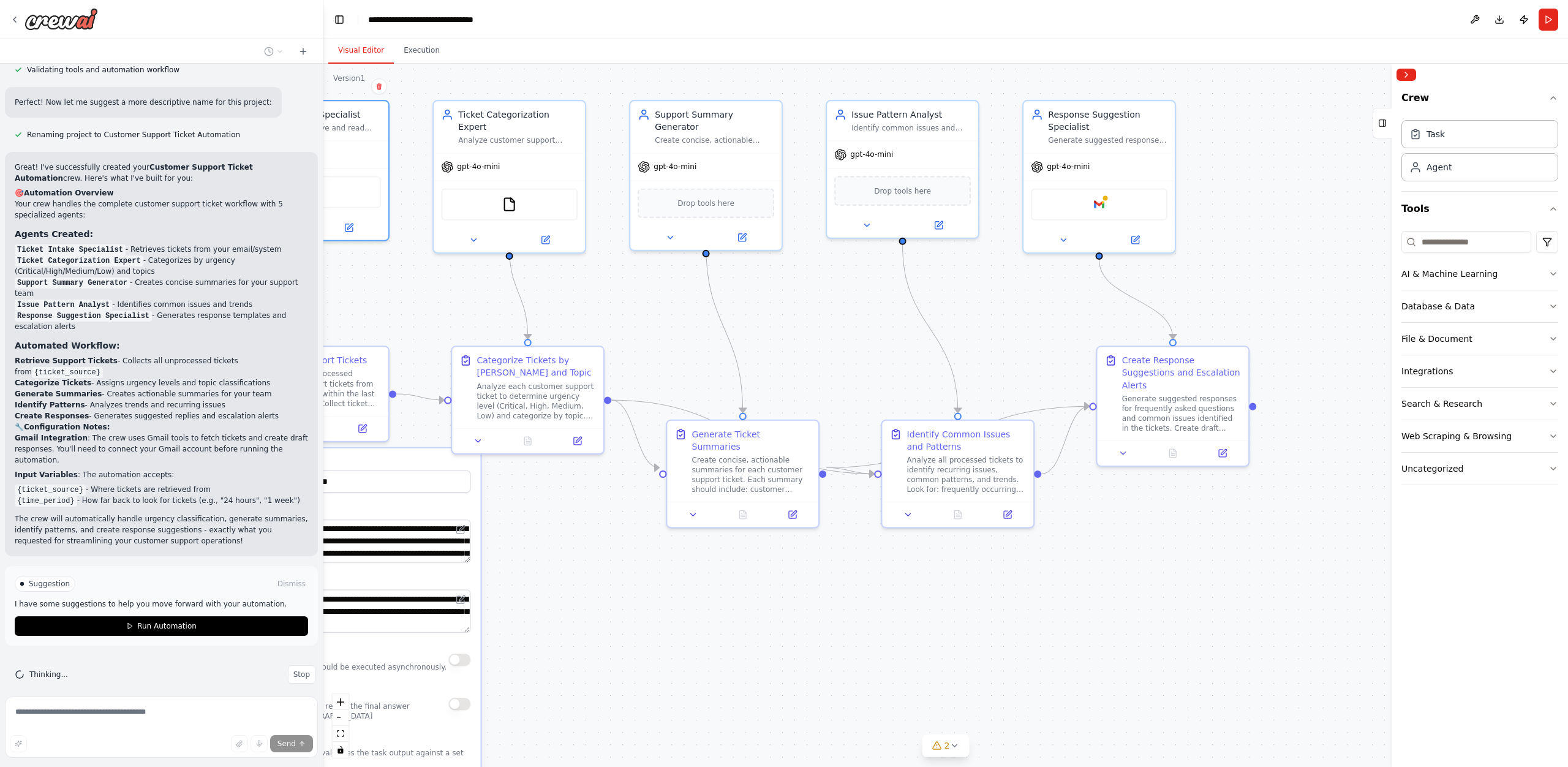
drag, startPoint x: 710, startPoint y: 433, endPoint x: 551, endPoint y: 550, distance: 197.4
click at [551, 550] on div ".deletable-edge-delete-btn { width: 20px; height: 20px; border: 0px solid #ffff…" at bounding box center [946, 415] width 1244 height 703
click at [499, 191] on div "FileReadTool" at bounding box center [509, 202] width 137 height 32
click at [484, 230] on button at bounding box center [473, 238] width 69 height 15
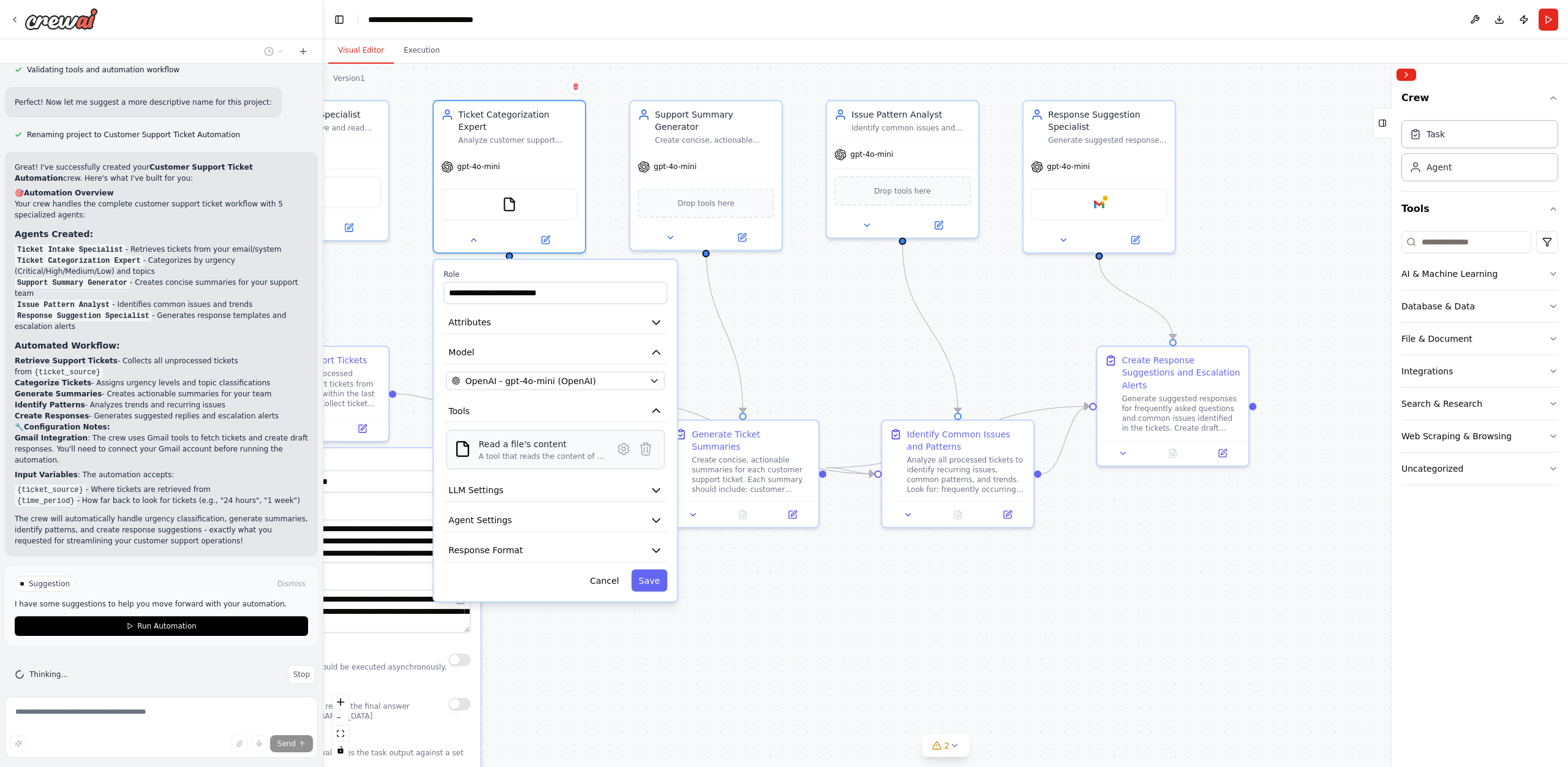
click at [526, 438] on div "Read a file's content" at bounding box center [542, 444] width 127 height 12
click at [627, 443] on icon at bounding box center [623, 449] width 11 height 11
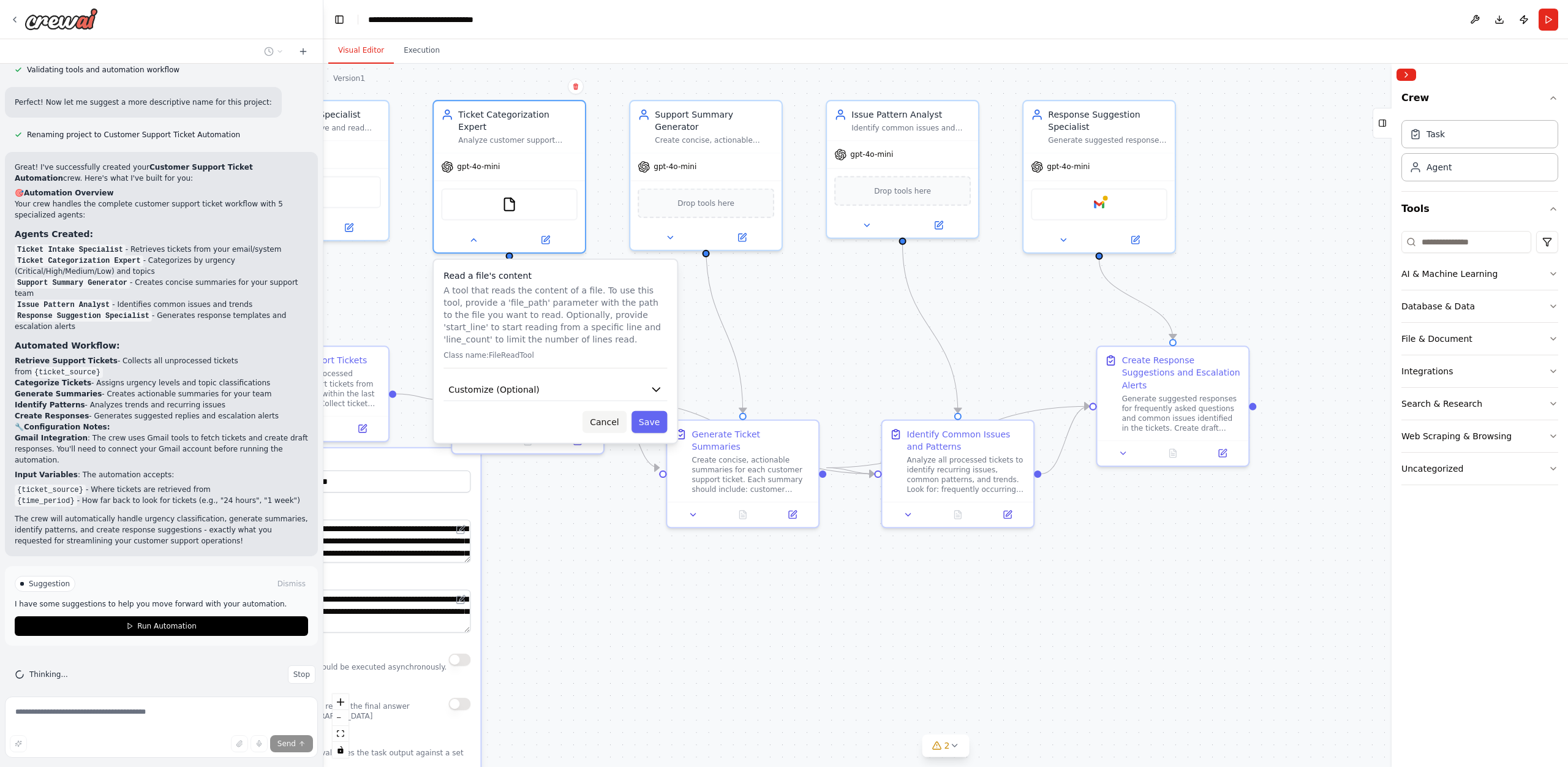
click at [614, 414] on button "Cancel" at bounding box center [604, 422] width 44 height 22
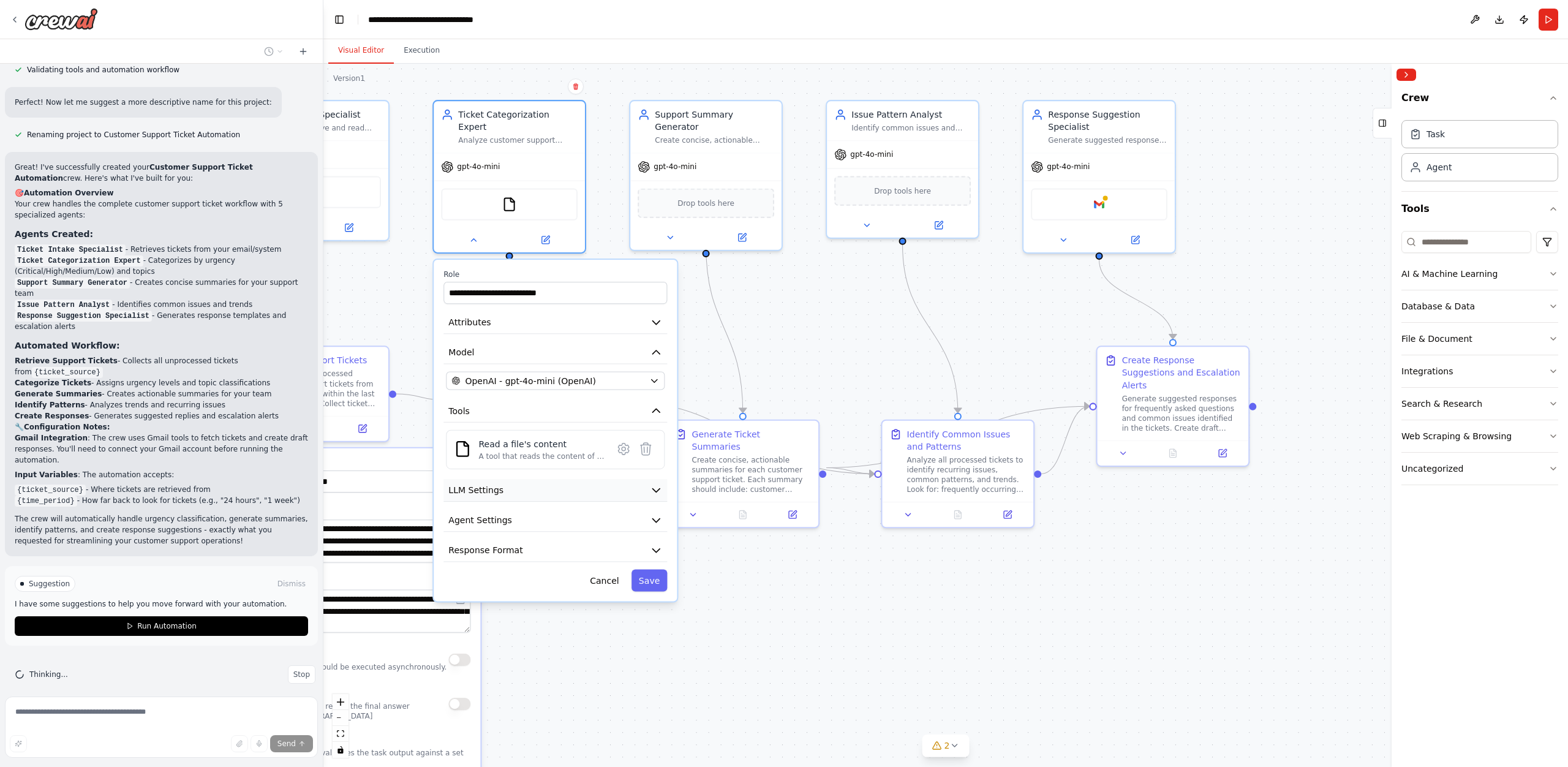
click at [582, 479] on button "LLM Settings" at bounding box center [555, 490] width 224 height 22
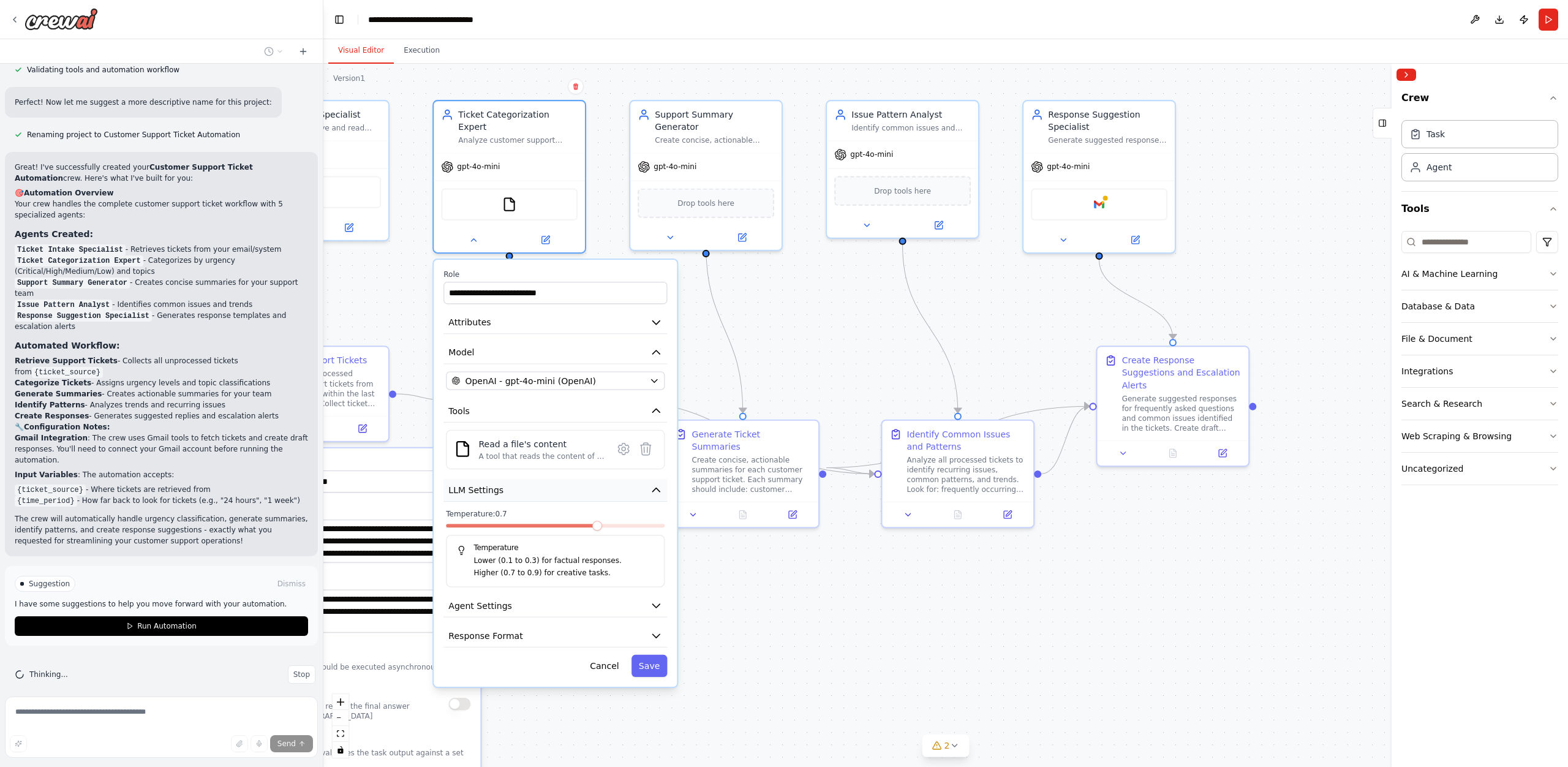
click at [582, 479] on button "LLM Settings" at bounding box center [555, 490] width 224 height 22
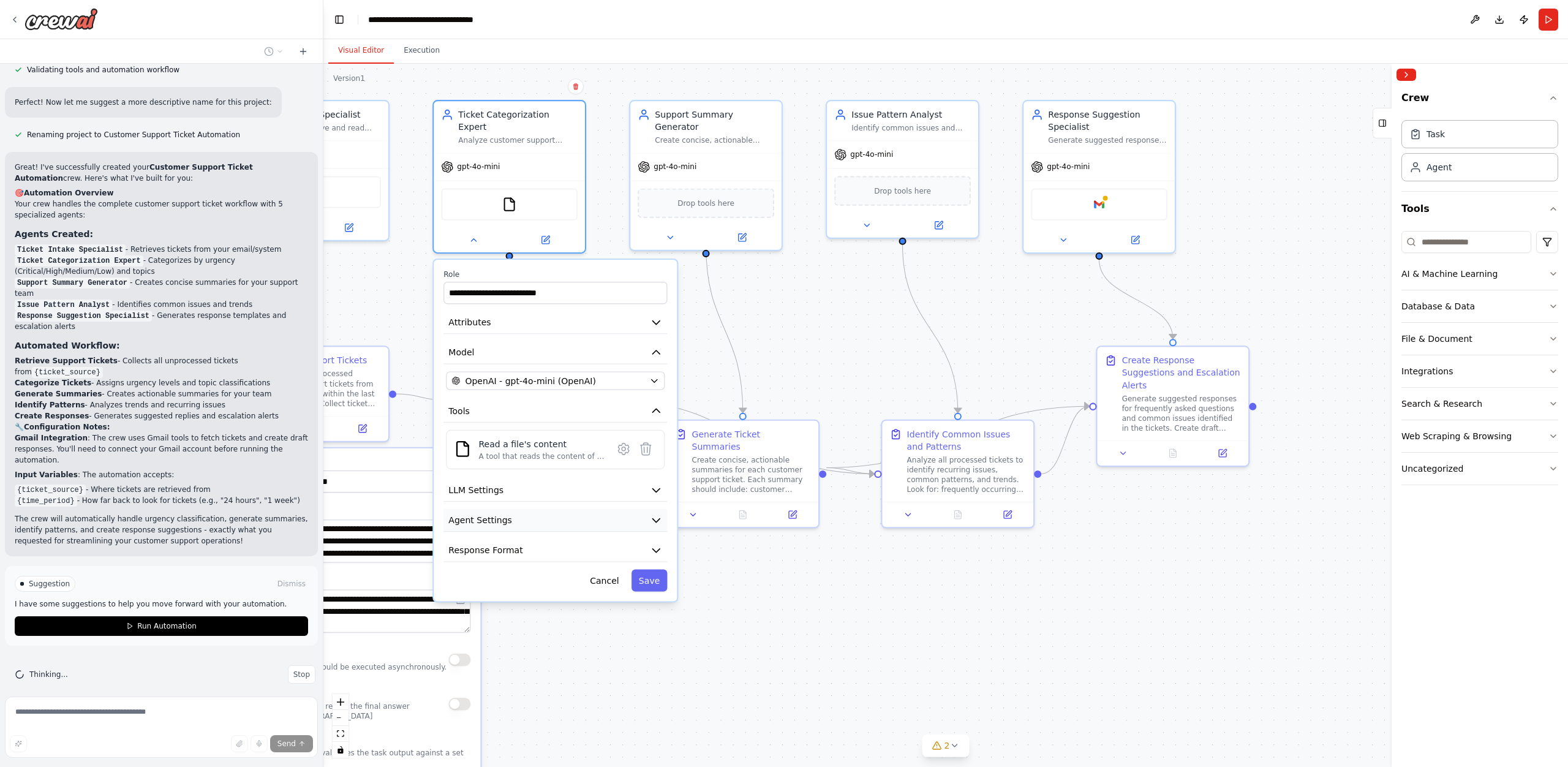
click at [582, 509] on button "Agent Settings" at bounding box center [555, 520] width 224 height 22
click at [581, 522] on div "**********" at bounding box center [555, 430] width 243 height 342
click at [581, 539] on button "Response Format" at bounding box center [555, 550] width 224 height 22
click at [587, 540] on button "Response Format" at bounding box center [555, 550] width 224 height 22
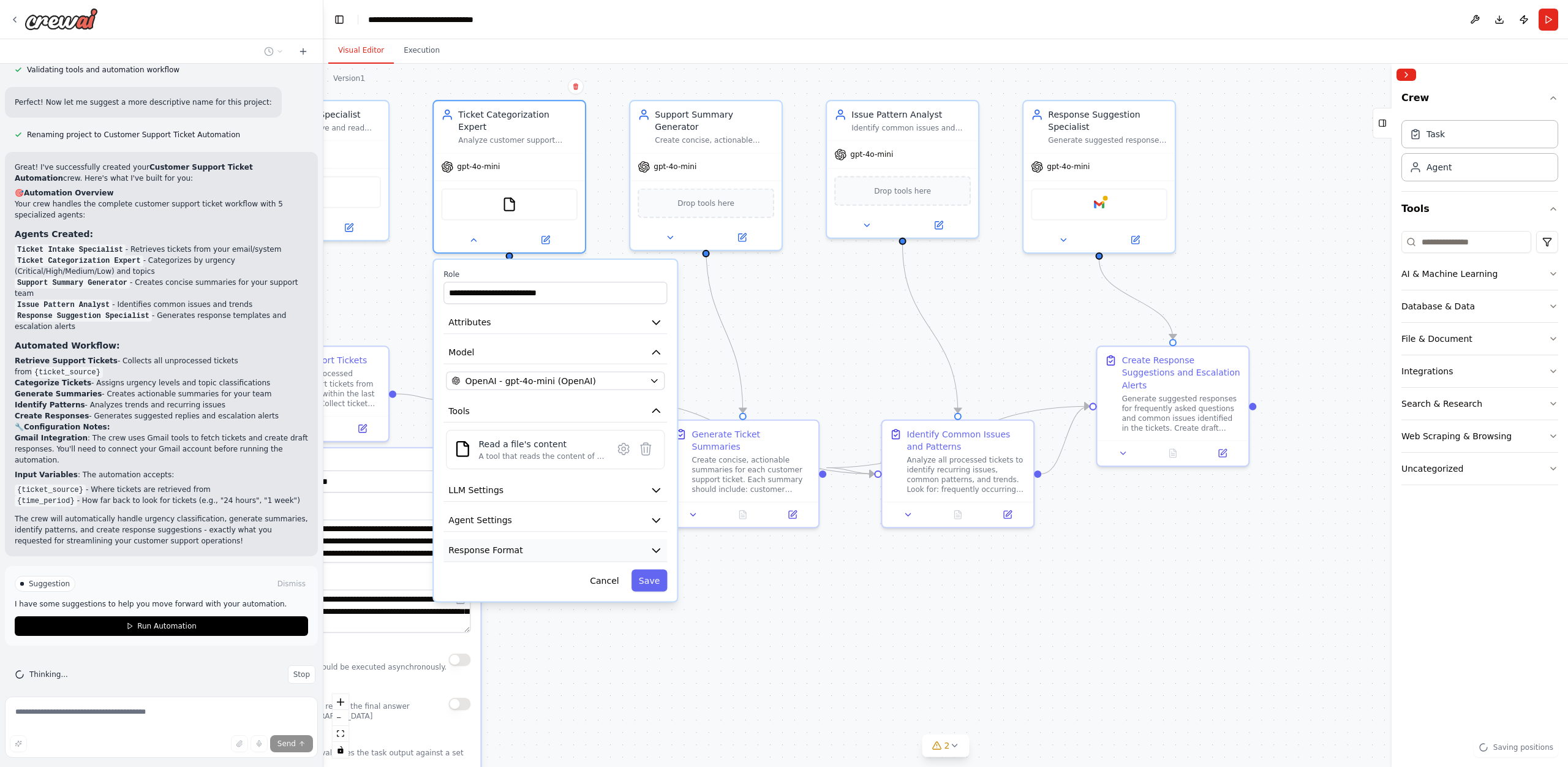
click at [592, 539] on button "Response Format" at bounding box center [555, 550] width 224 height 22
click at [729, 566] on div ".deletable-edge-delete-btn { width: 20px; height: 20px; border: 0px solid #ffff…" at bounding box center [946, 415] width 1244 height 703
click at [599, 571] on button "Cancel" at bounding box center [604, 580] width 44 height 22
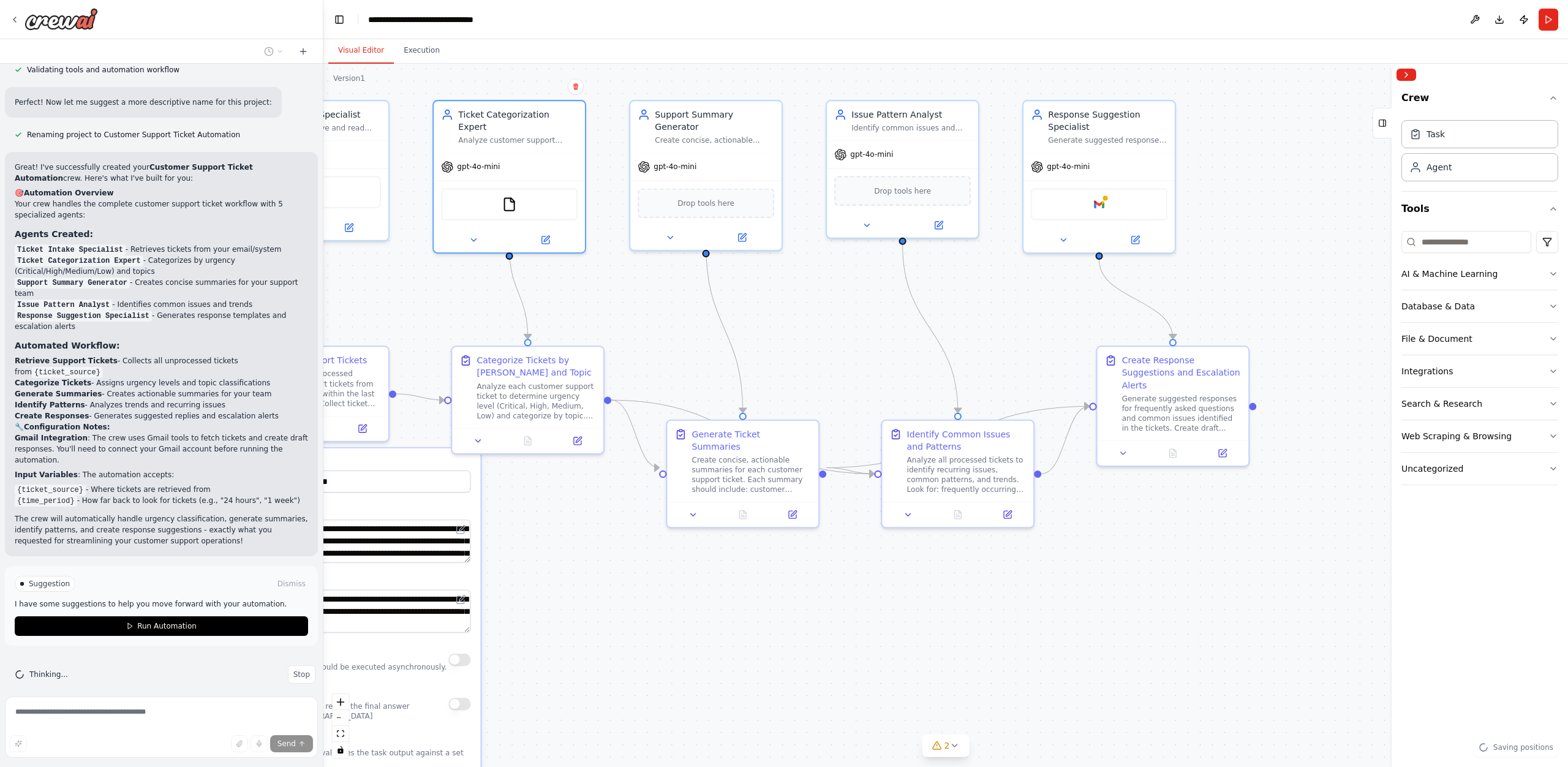
click at [763, 273] on div ".deletable-edge-delete-btn { width: 20px; height: 20px; border: 0px solid #ffff…" at bounding box center [946, 415] width 1244 height 703
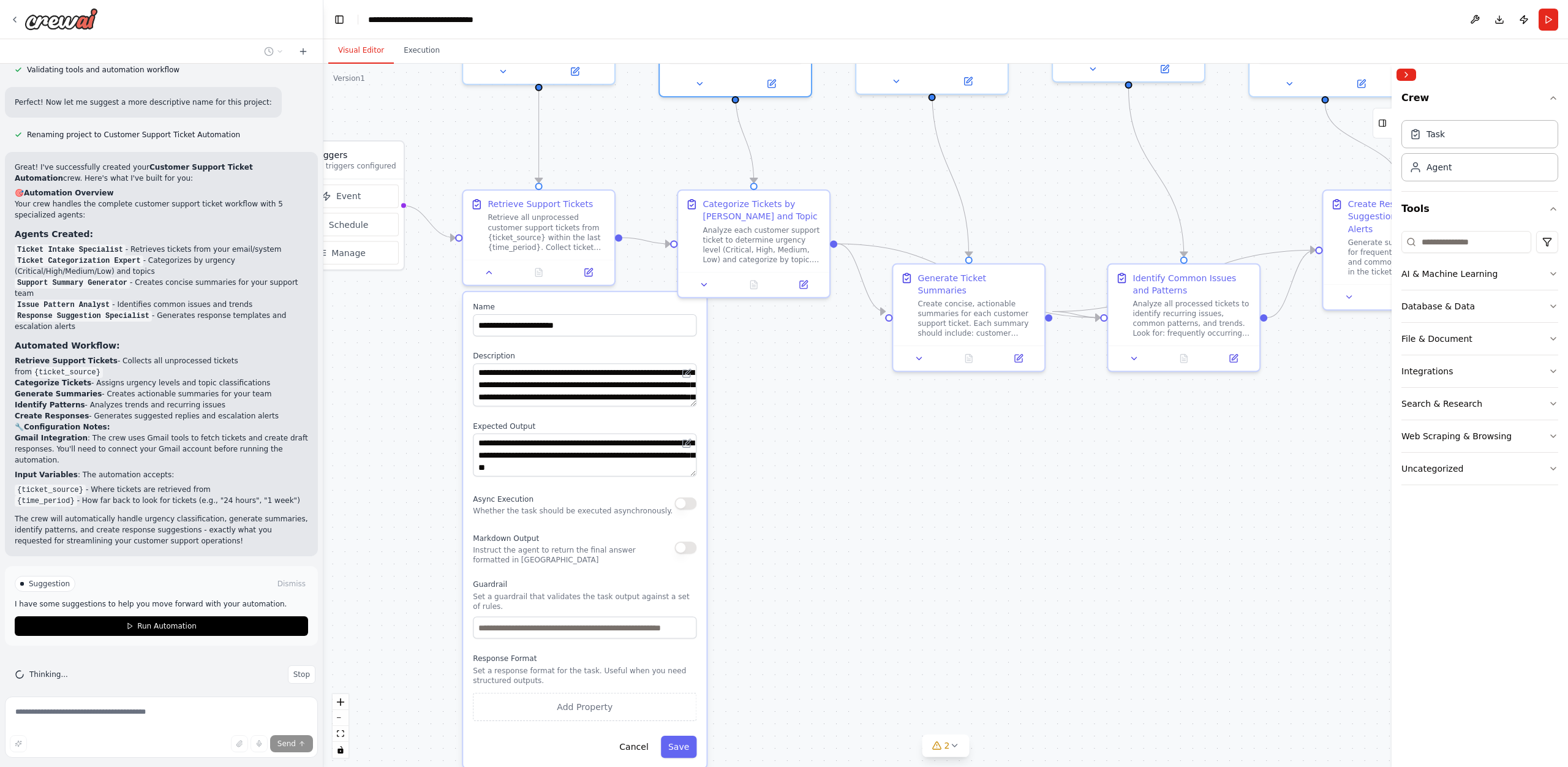
drag, startPoint x: 807, startPoint y: 165, endPoint x: 1033, endPoint y: 9, distance: 274.6
click at [1033, 9] on main "**********" at bounding box center [946, 383] width 1244 height 767
click at [490, 273] on icon at bounding box center [489, 270] width 10 height 10
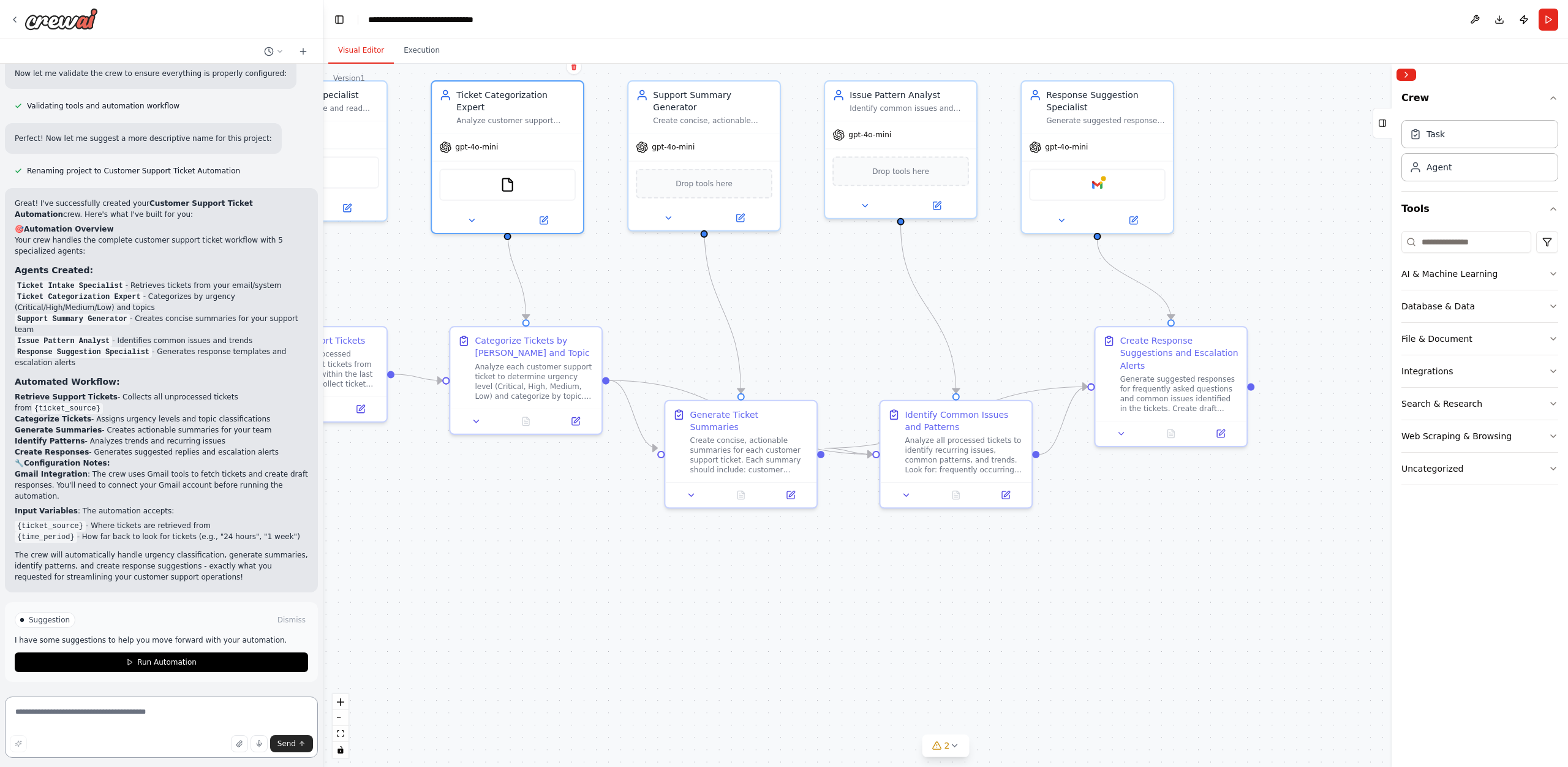
scroll to position [792, 0]
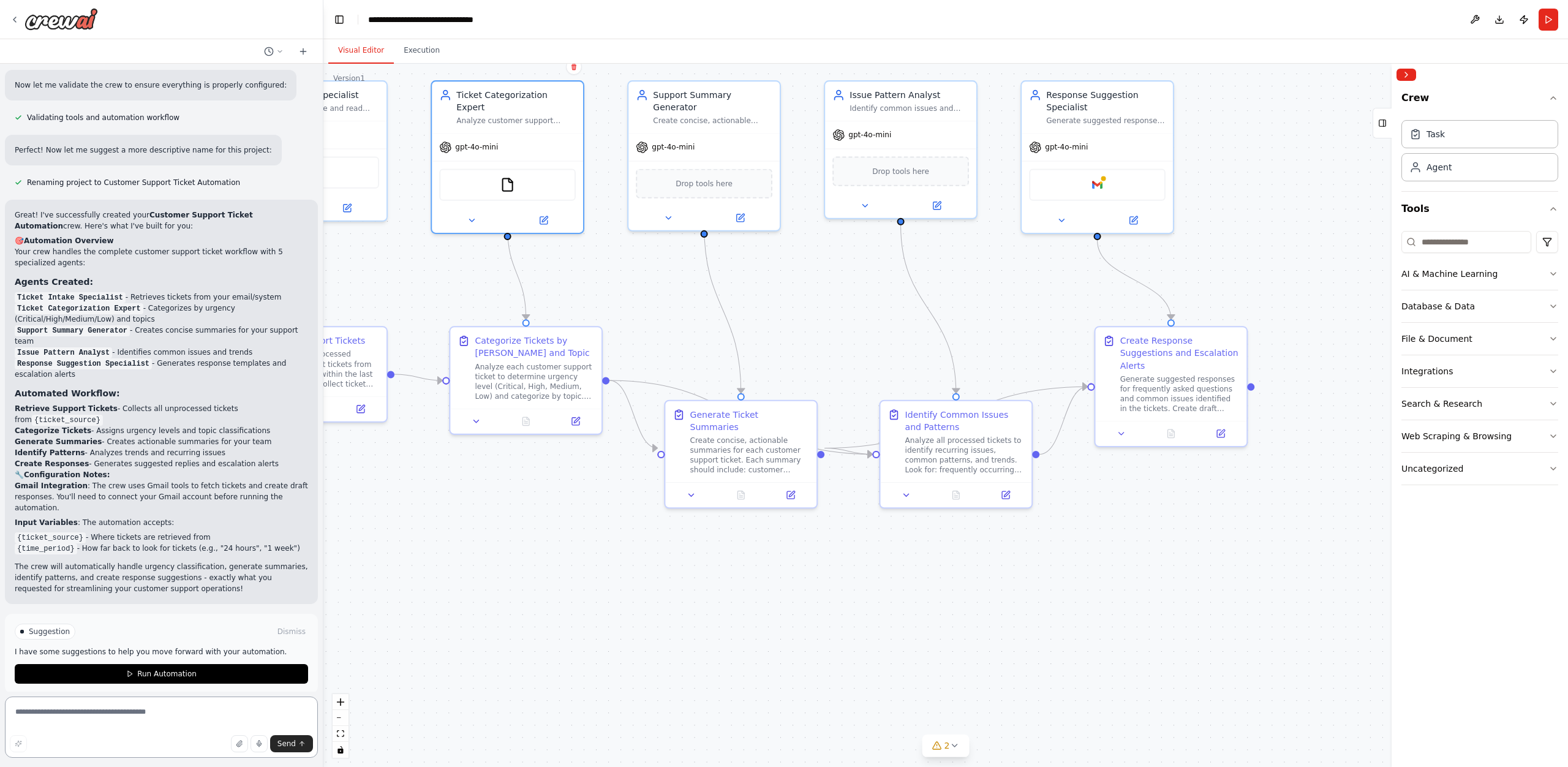
drag, startPoint x: 785, startPoint y: 360, endPoint x: 560, endPoint y: 496, distance: 262.9
click at [560, 496] on div ".deletable-edge-delete-btn { width: 20px; height: 20px; border: 0px solid #ffff…" at bounding box center [946, 415] width 1244 height 703
click at [469, 338] on icon at bounding box center [464, 338] width 12 height 12
drag, startPoint x: 156, startPoint y: 281, endPoint x: 256, endPoint y: 286, distance: 100.1
click at [256, 291] on li "Ticket Intake Specialist - Retrieves tickets from your email/system" at bounding box center [161, 297] width 293 height 11
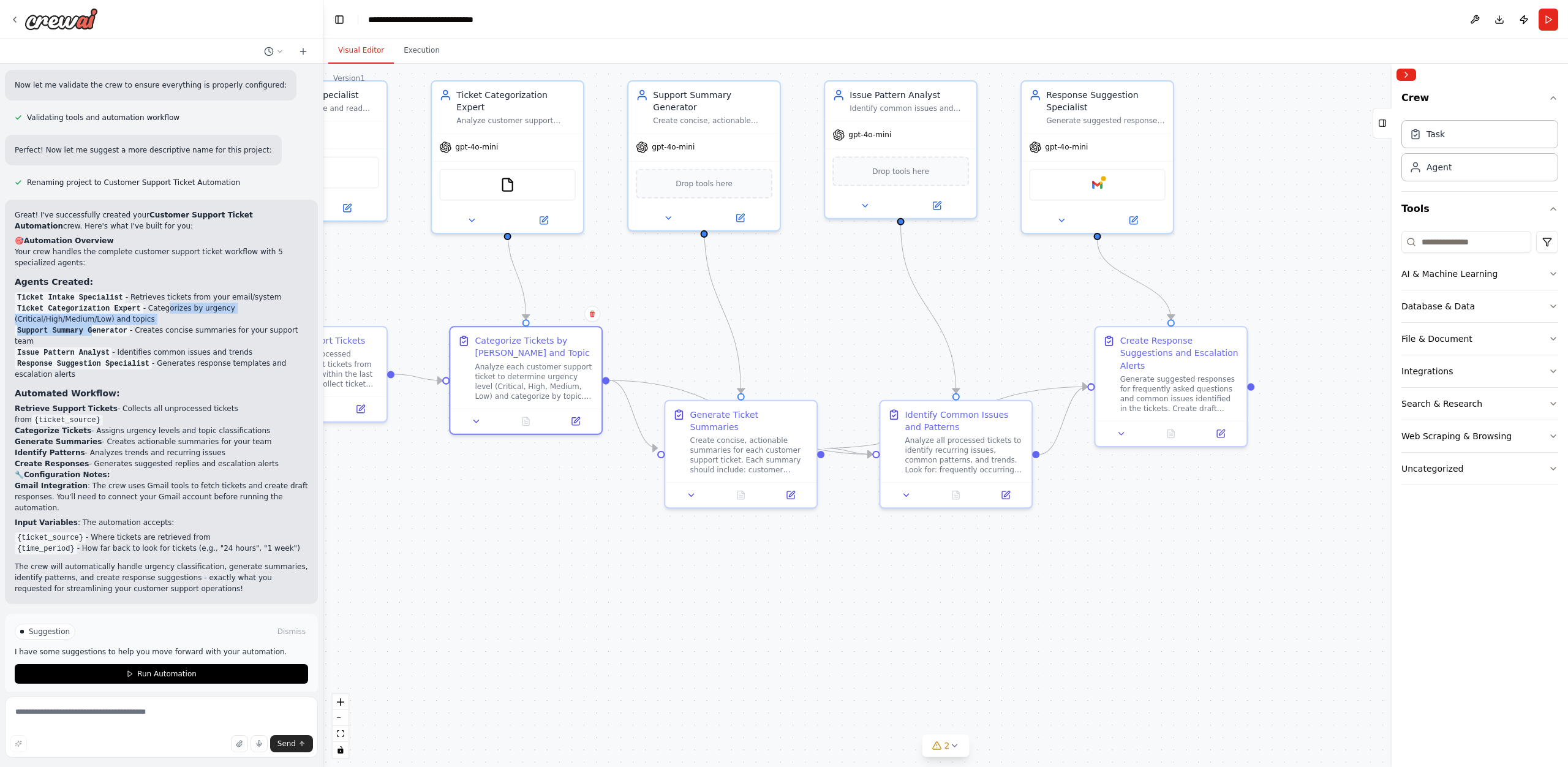
drag, startPoint x: 166, startPoint y: 295, endPoint x: 92, endPoint y: 317, distance: 77.2
click at [92, 317] on ol "Ticket Intake Specialist - Retrieves tickets from your email/system Ticket Cate…" at bounding box center [161, 335] width 293 height 88
click at [79, 325] on code "Support Summary Generator" at bounding box center [72, 331] width 115 height 11
drag, startPoint x: 142, startPoint y: 320, endPoint x: 239, endPoint y: 325, distance: 97.1
click at [239, 325] on li "Support Summary Generator - Creates concise summaries for your support team" at bounding box center [161, 336] width 293 height 22
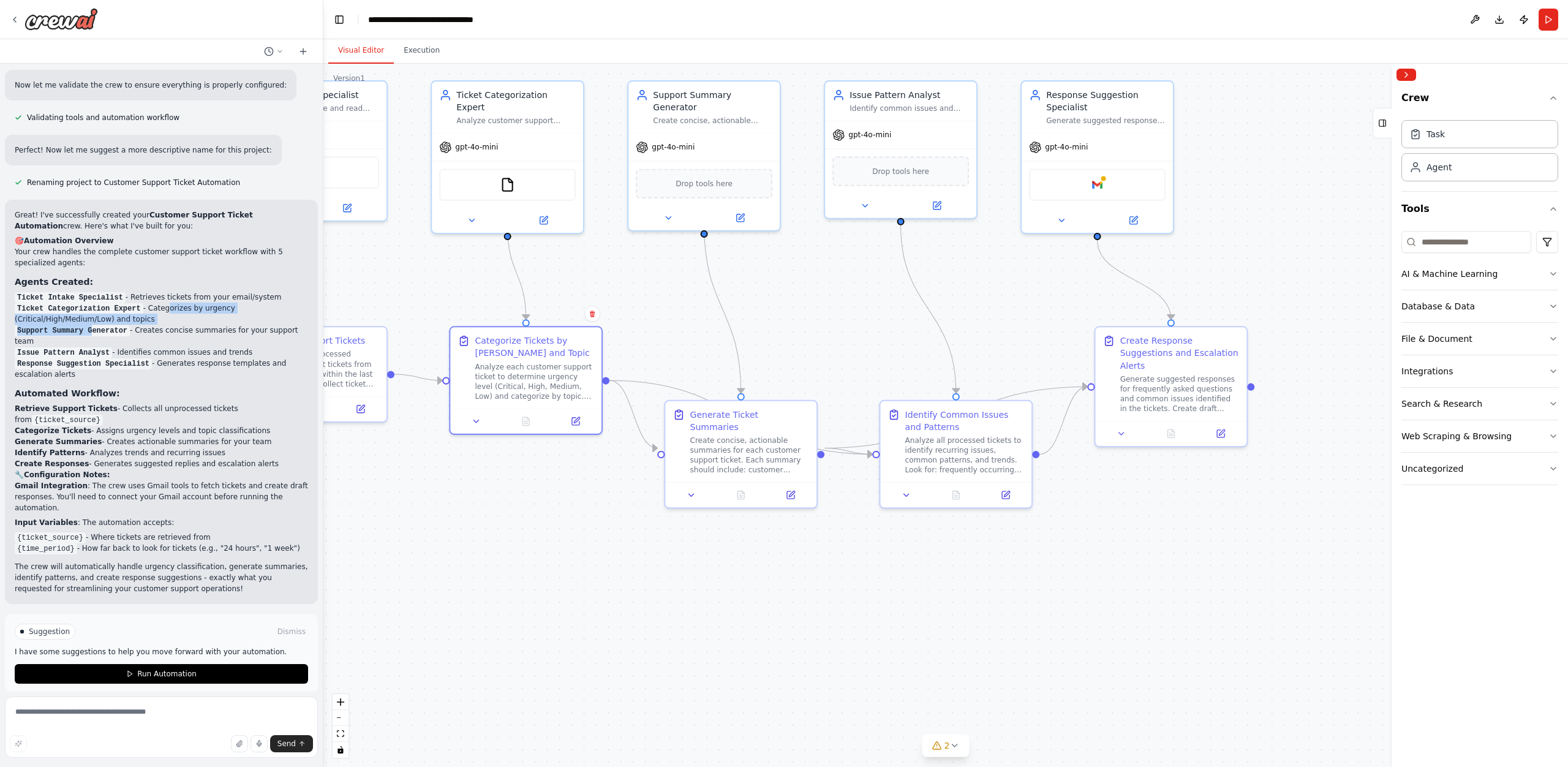
click at [239, 325] on li "Support Summary Generator - Creates concise summaries for your support team" at bounding box center [161, 336] width 293 height 22
drag, startPoint x: 137, startPoint y: 340, endPoint x: 246, endPoint y: 345, distance: 109.1
click at [246, 347] on li "Issue Pattern Analyst - Identifies common issues and trends" at bounding box center [161, 352] width 293 height 11
drag, startPoint x: 175, startPoint y: 355, endPoint x: 254, endPoint y: 360, distance: 79.2
click at [254, 360] on li "Response Suggestion Specialist - Generates response templates and escalation al…" at bounding box center [161, 369] width 293 height 22
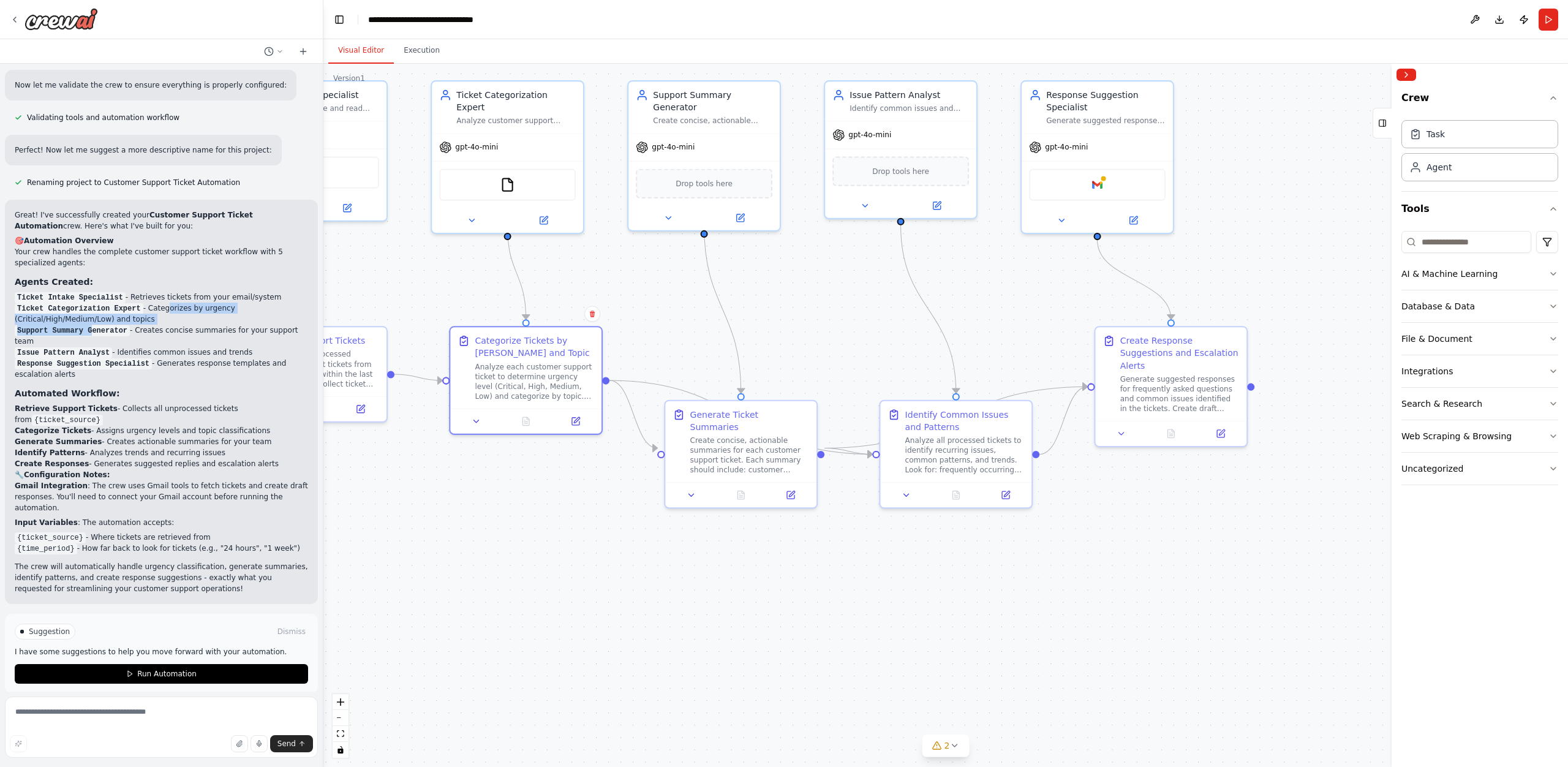
click at [254, 360] on li "Response Suggestion Specialist - Generates response templates and escalation al…" at bounding box center [161, 369] width 293 height 22
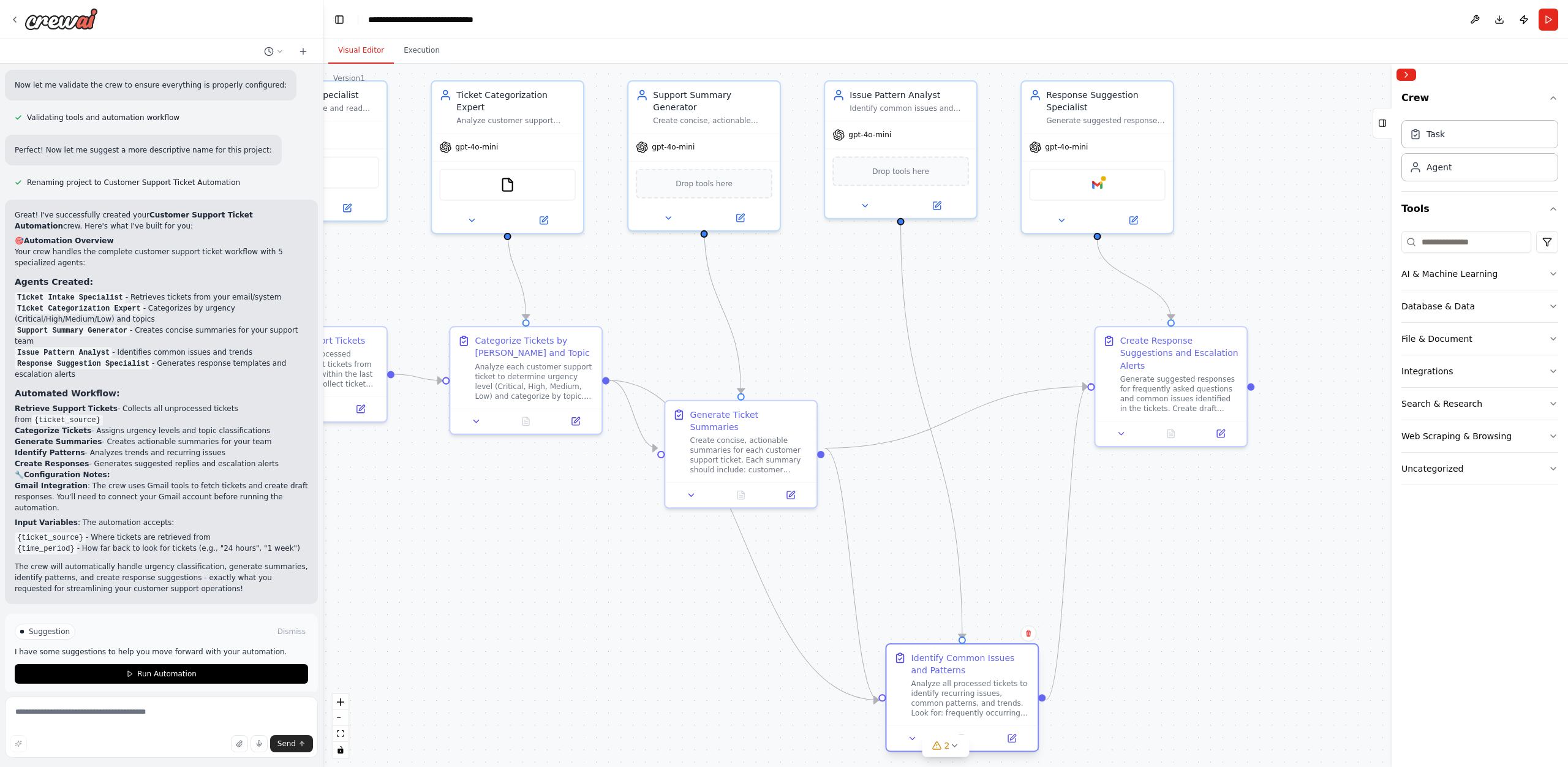
drag, startPoint x: 949, startPoint y: 449, endPoint x: 956, endPoint y: 697, distance: 248.1
click at [956, 697] on div "Analyze all processed tickets to identify recurring issues, common patterns, an…" at bounding box center [971, 698] width 119 height 39
drag, startPoint x: 955, startPoint y: 696, endPoint x: 961, endPoint y: 625, distance: 71.3
click at [961, 625] on div "Analyze all processed tickets to identify recurring issues, common patterns, an…" at bounding box center [983, 624] width 119 height 39
drag, startPoint x: 158, startPoint y: 352, endPoint x: 161, endPoint y: 365, distance: 13.3
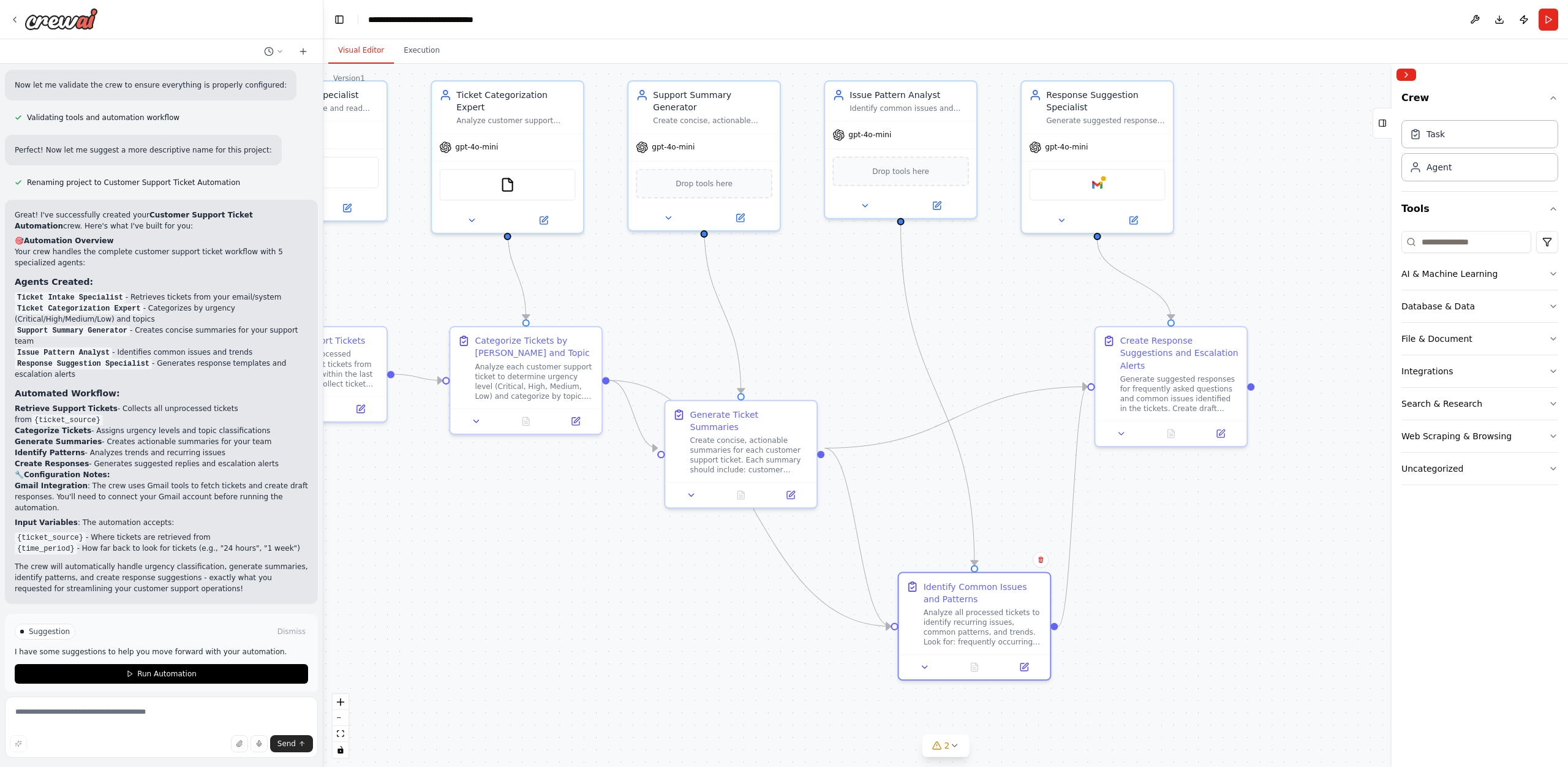
click at [161, 365] on li "Response Suggestion Specialist - Generates response templates and escalation al…" at bounding box center [161, 369] width 293 height 22
click at [160, 669] on span "Run Automation" at bounding box center [167, 674] width 60 height 10
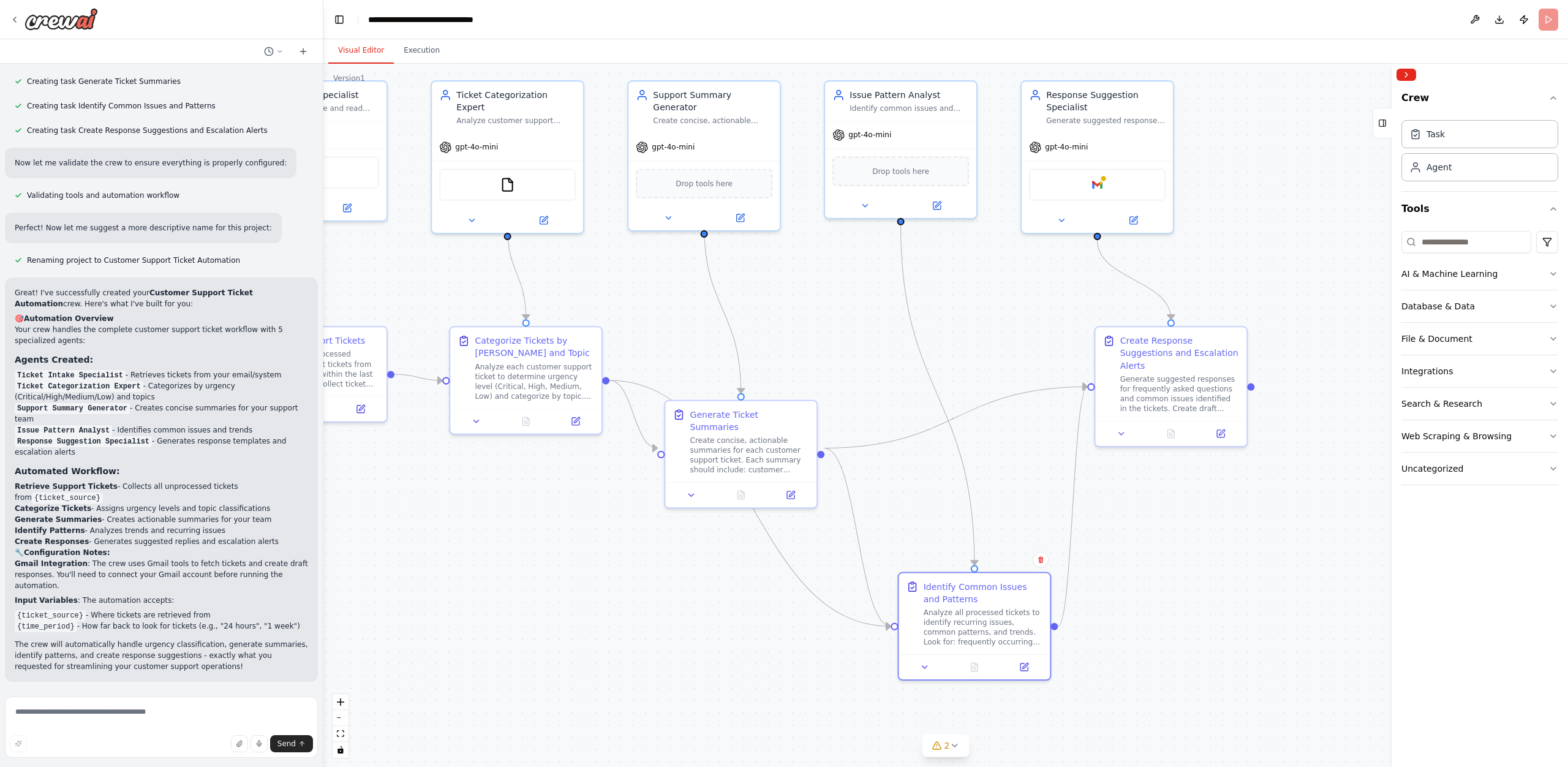
scroll to position [703, 0]
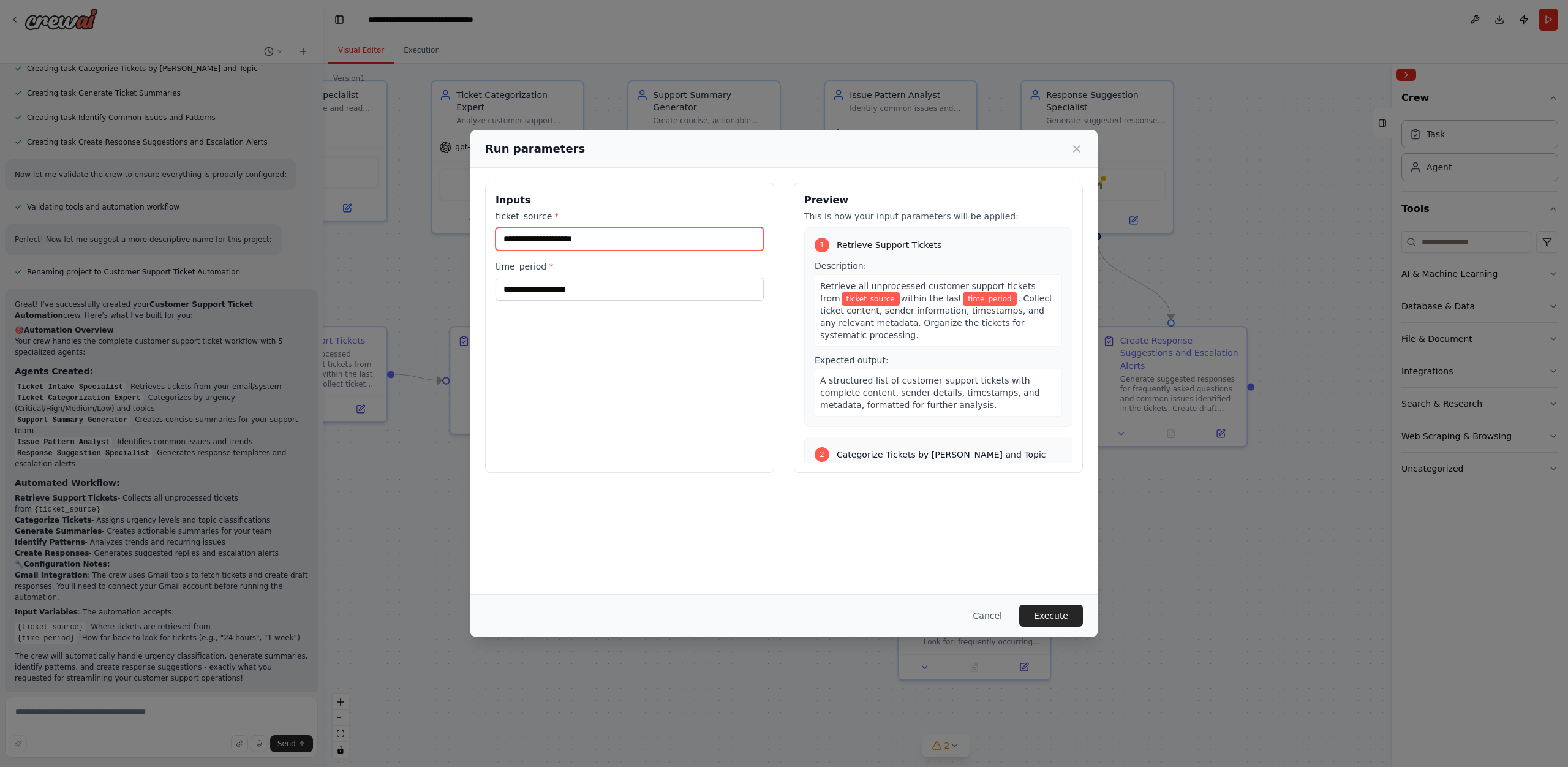
click at [579, 240] on input "ticket_source *" at bounding box center [630, 238] width 268 height 23
click at [579, 293] on input "time_period *" at bounding box center [630, 289] width 268 height 23
click at [984, 615] on button "Cancel" at bounding box center [987, 615] width 48 height 22
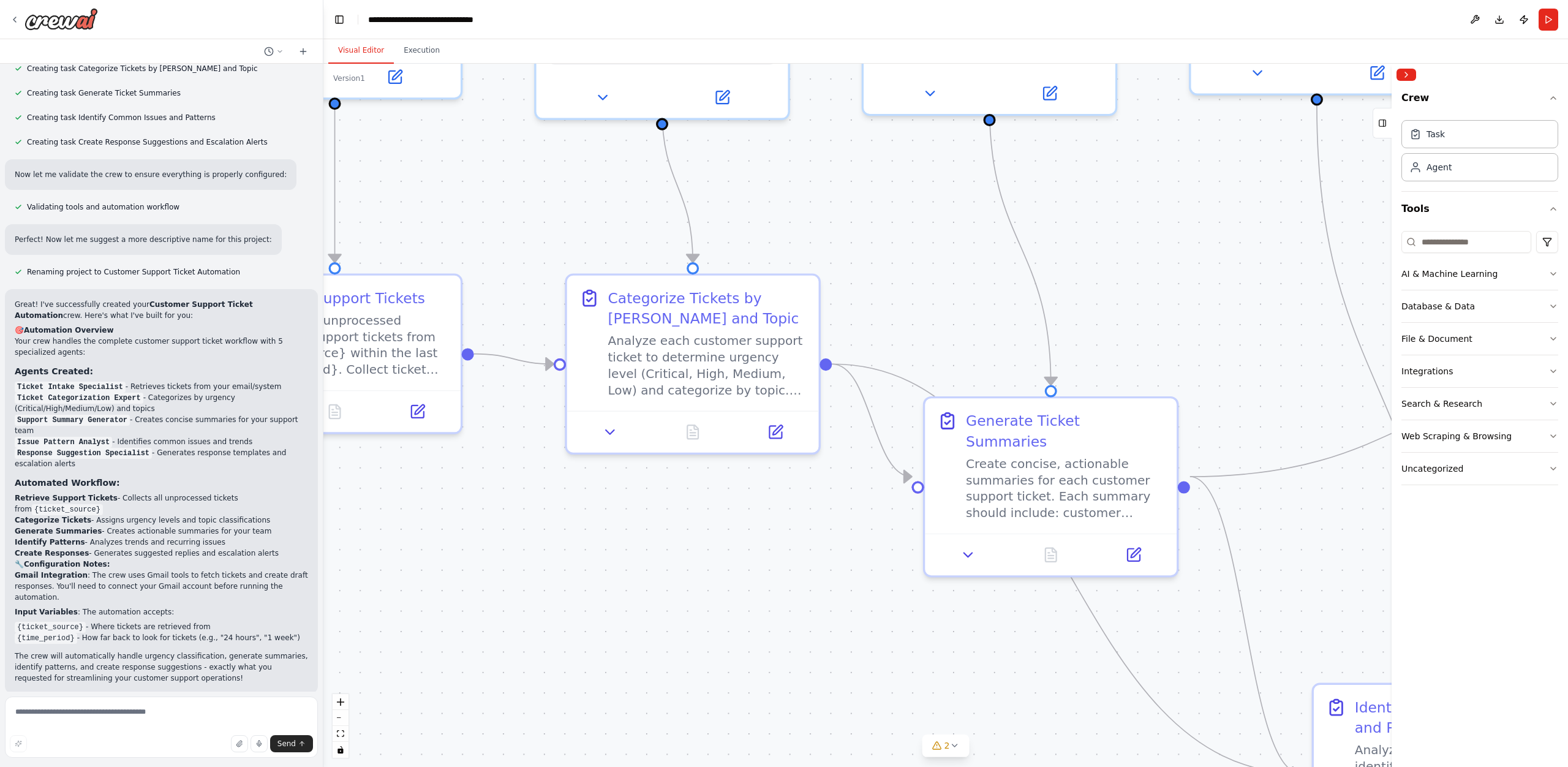
drag, startPoint x: 557, startPoint y: 200, endPoint x: 1123, endPoint y: 219, distance: 566.3
click at [1123, 219] on div ".deletable-edge-delete-btn { width: 20px; height: 20px; border: 0px solid #ffff…" at bounding box center [946, 415] width 1244 height 703
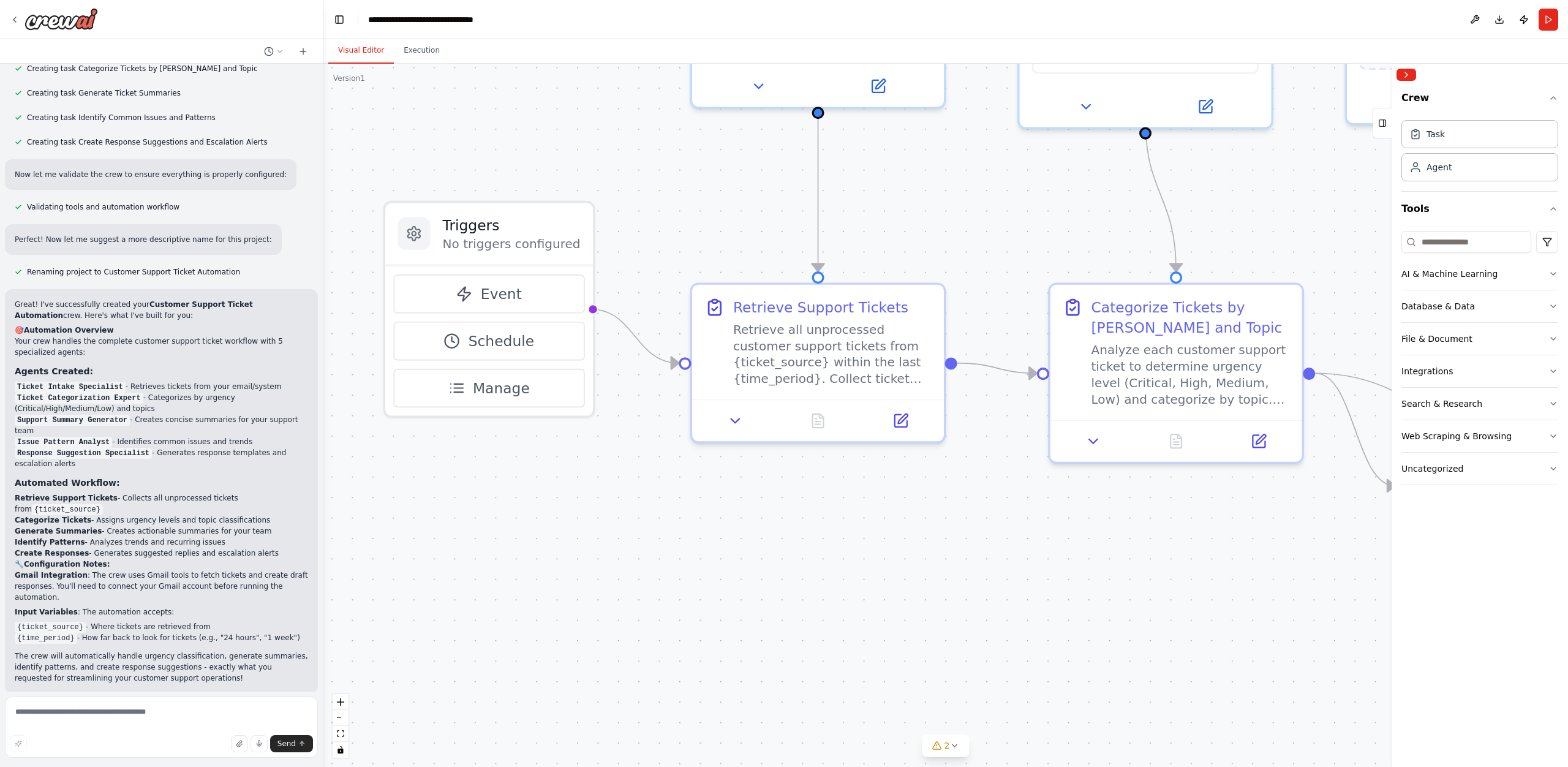
drag, startPoint x: 600, startPoint y: 241, endPoint x: 714, endPoint y: 242, distance: 114.0
click at [714, 242] on div ".deletable-edge-delete-btn { width: 20px; height: 20px; border: 0px solid #ffff…" at bounding box center [946, 415] width 1244 height 703
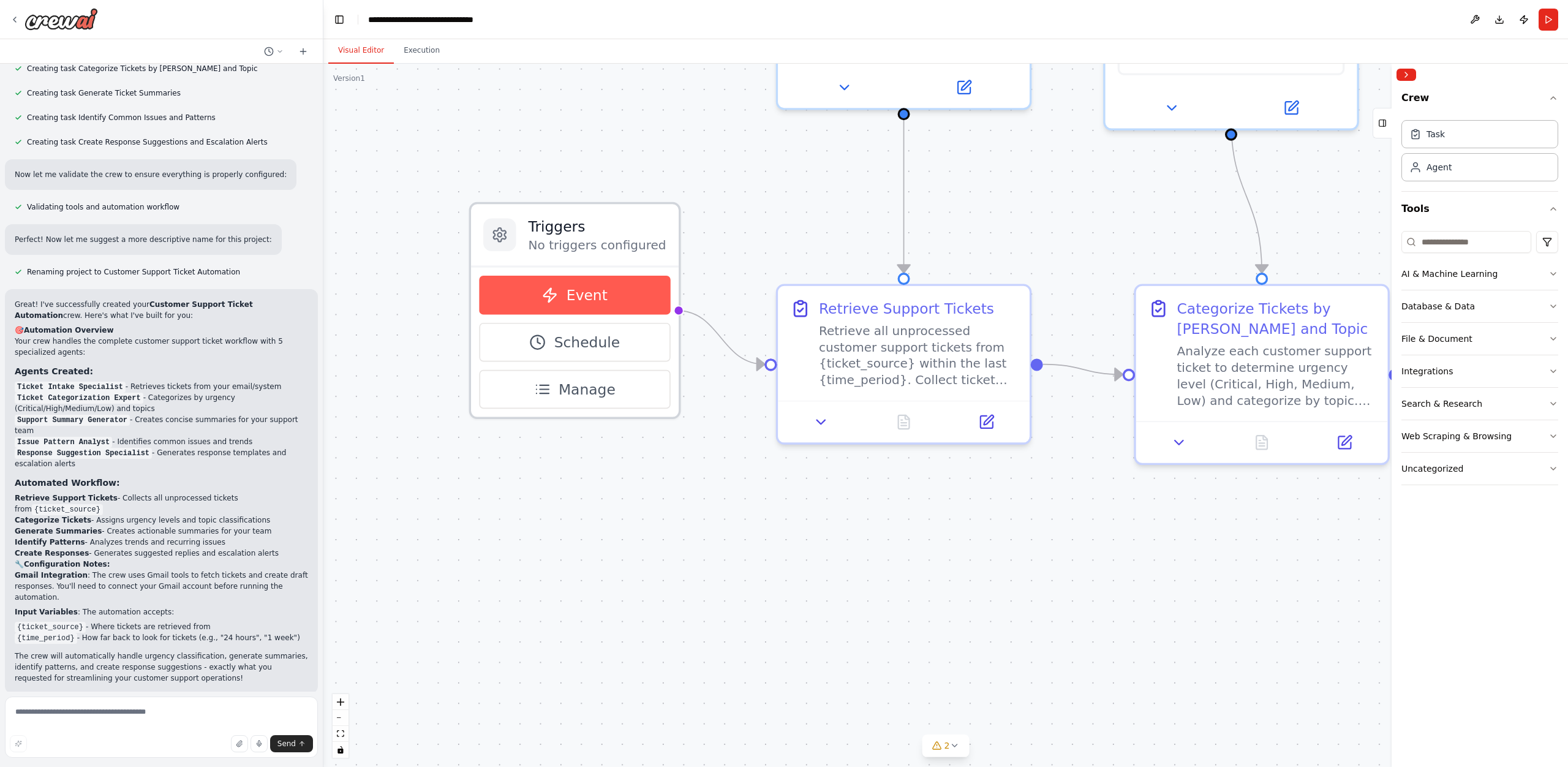
click at [575, 295] on span "Event" at bounding box center [587, 295] width 41 height 20
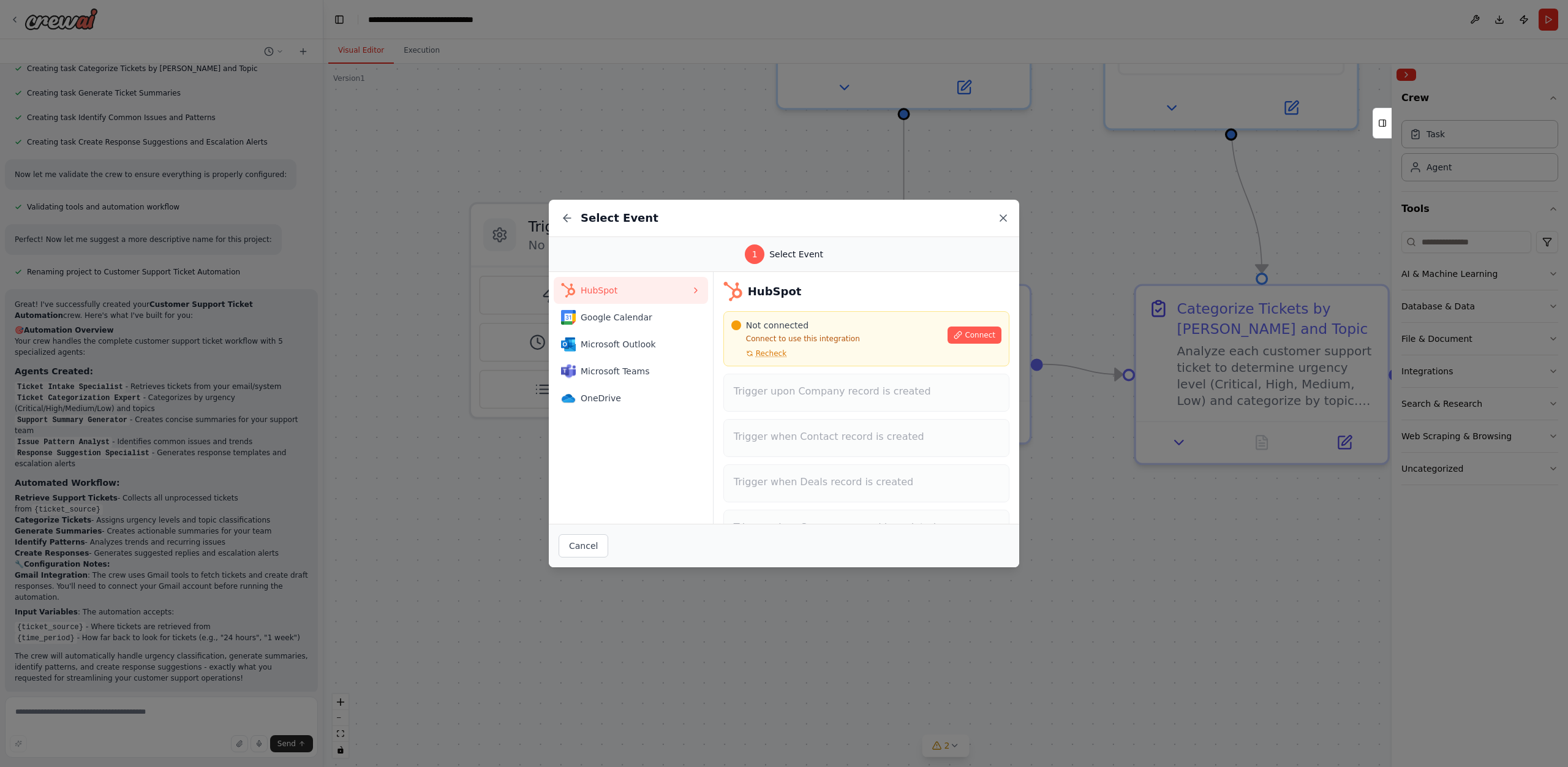
click at [1005, 219] on icon at bounding box center [1004, 218] width 6 height 6
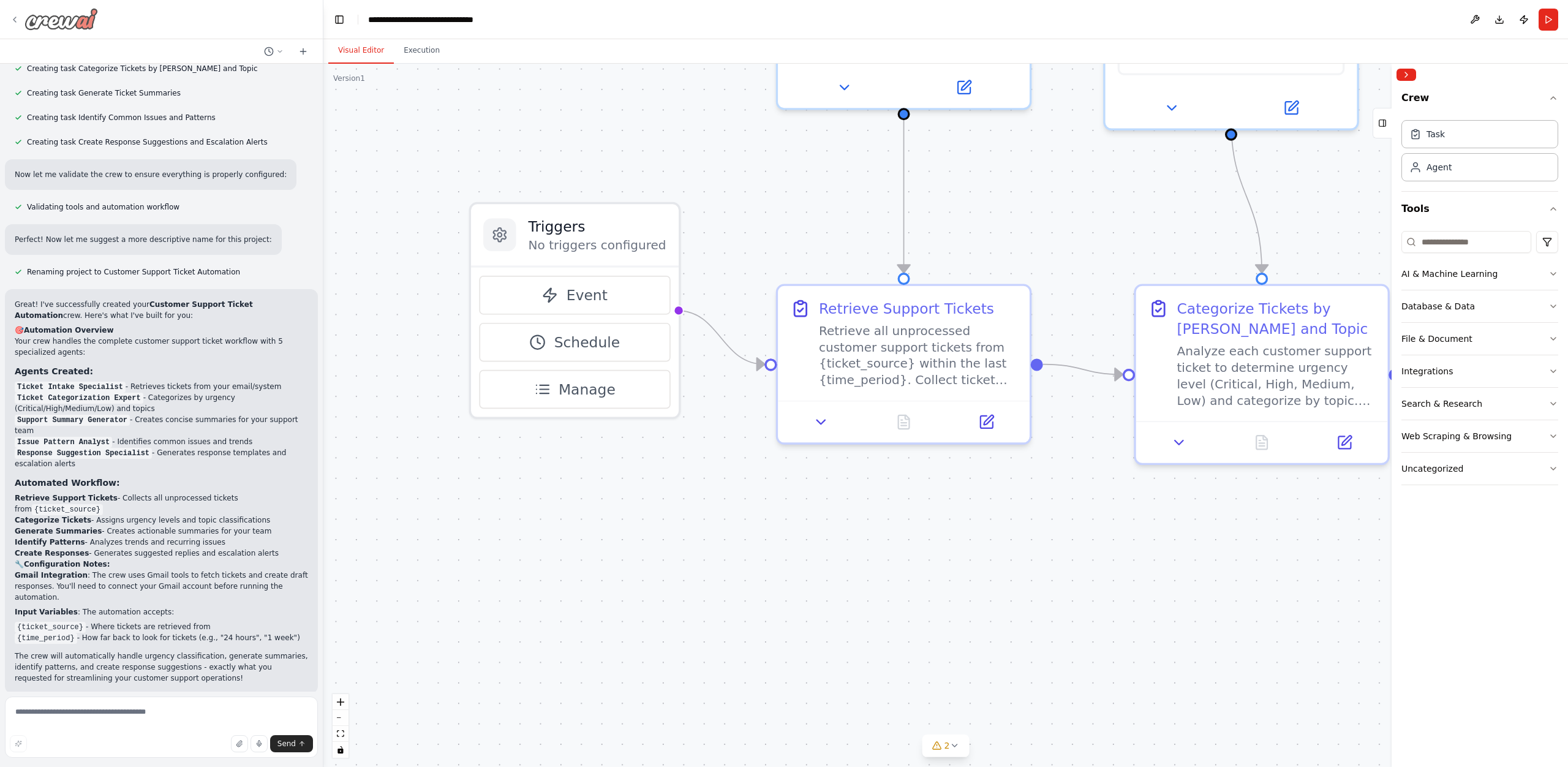
click at [13, 19] on icon at bounding box center [15, 20] width 10 height 10
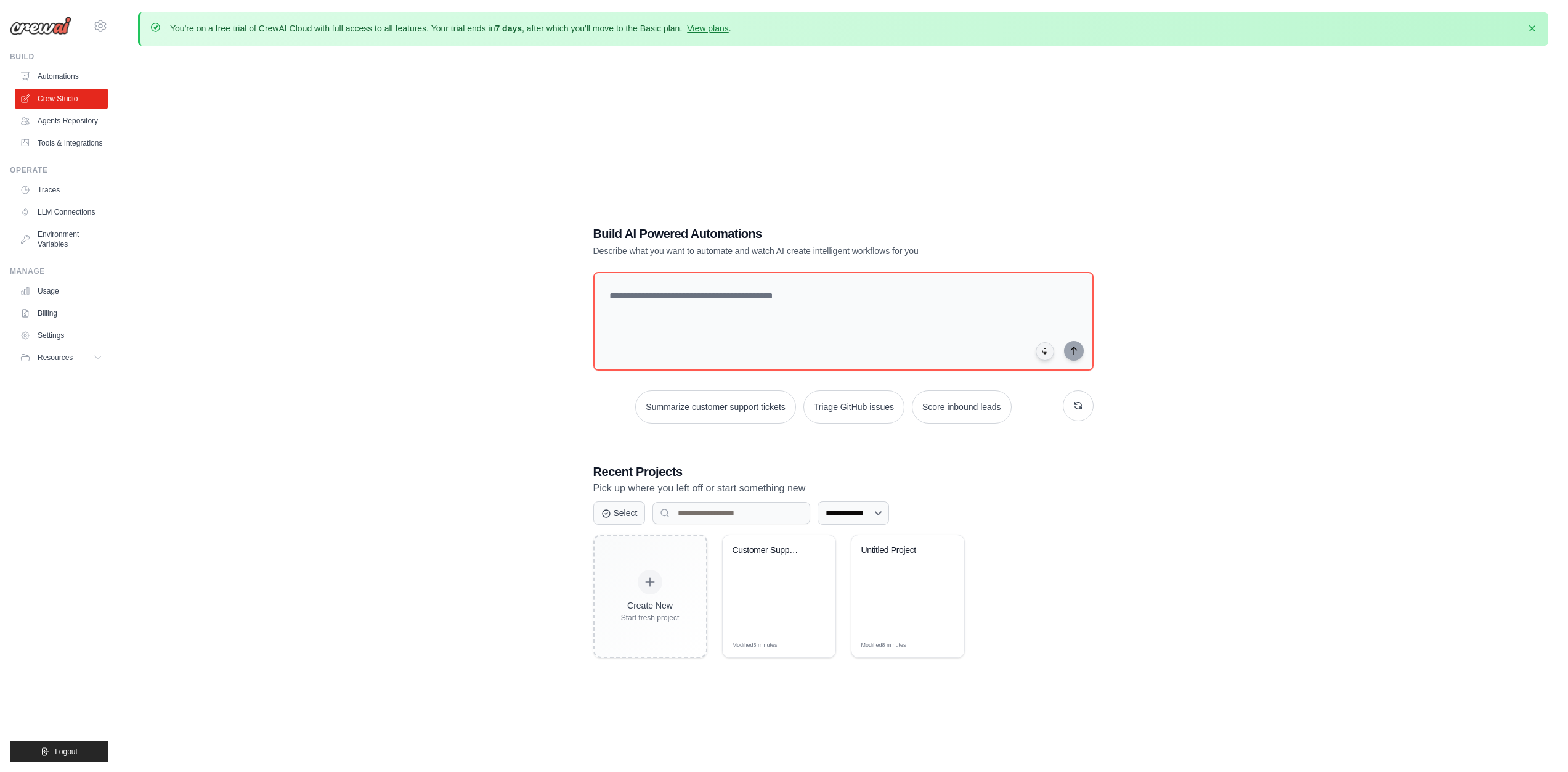
click at [213, 170] on div "**********" at bounding box center [843, 441] width 1411 height 772
click at [1083, 406] on button "button" at bounding box center [1078, 405] width 31 height 31
click at [995, 416] on button "Analyze customer feedback" at bounding box center [961, 406] width 127 height 33
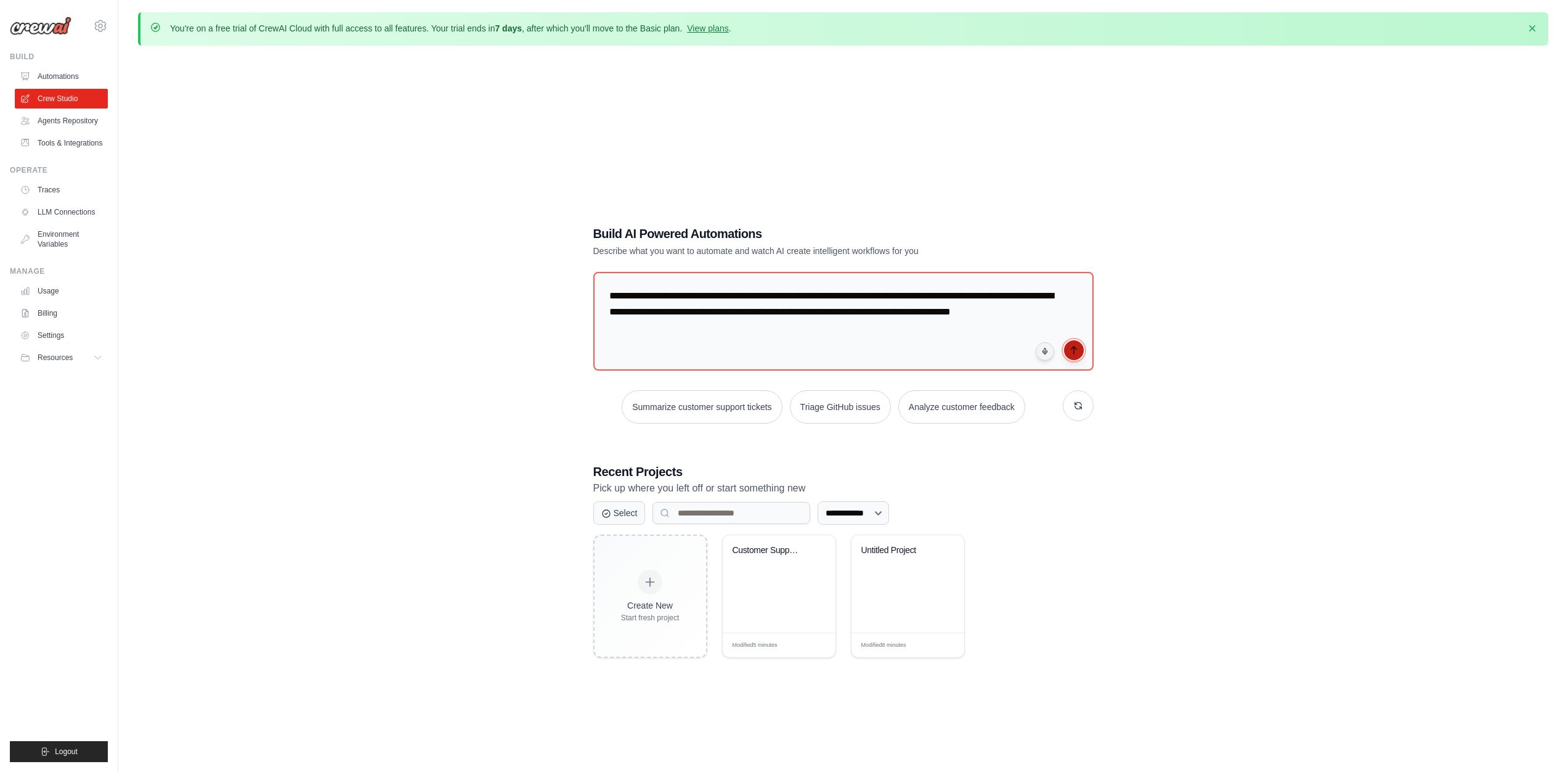
click at [1074, 349] on icon "submit" at bounding box center [1074, 350] width 10 height 10
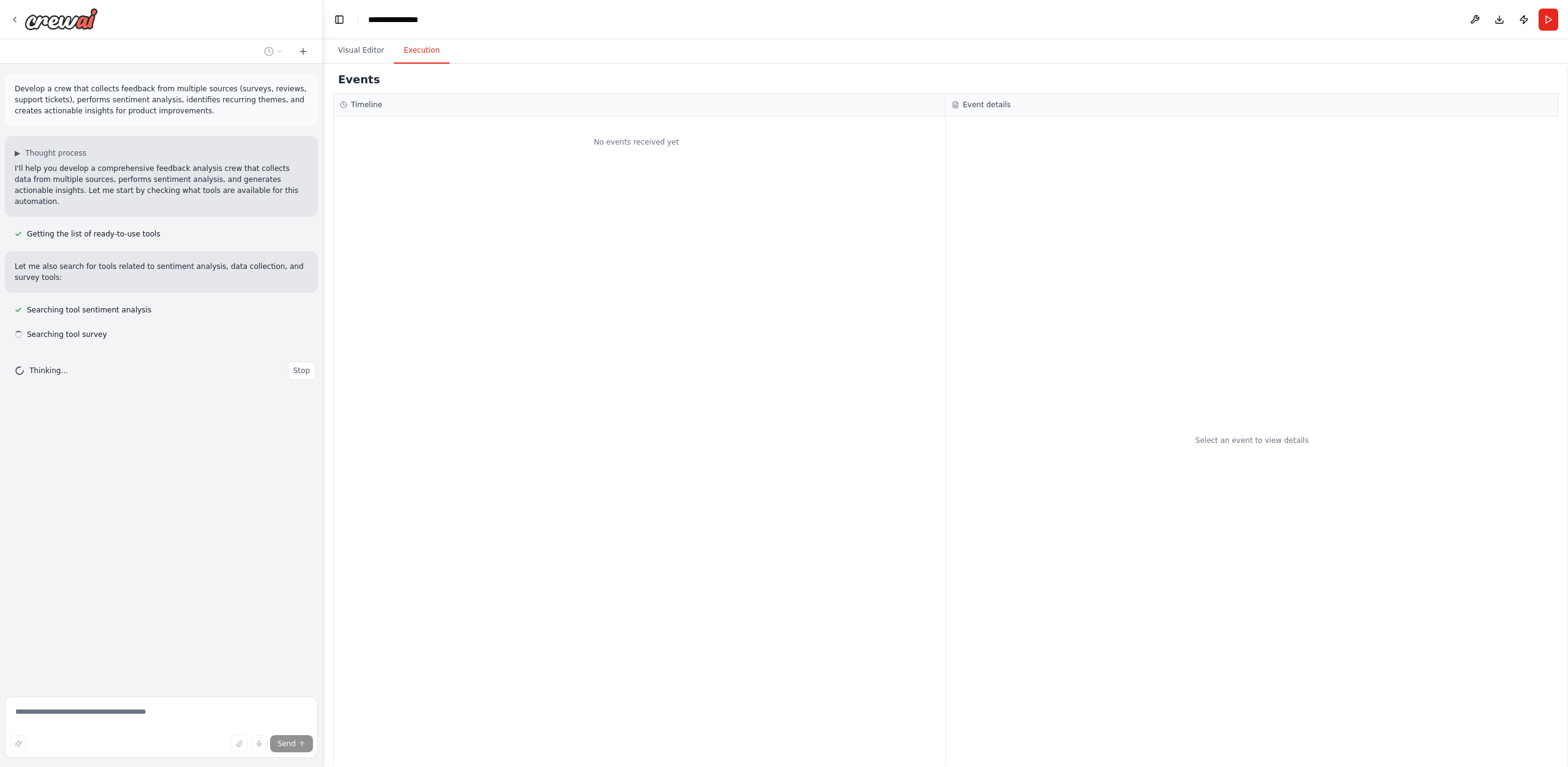
click at [429, 56] on button "Execution" at bounding box center [422, 50] width 56 height 25
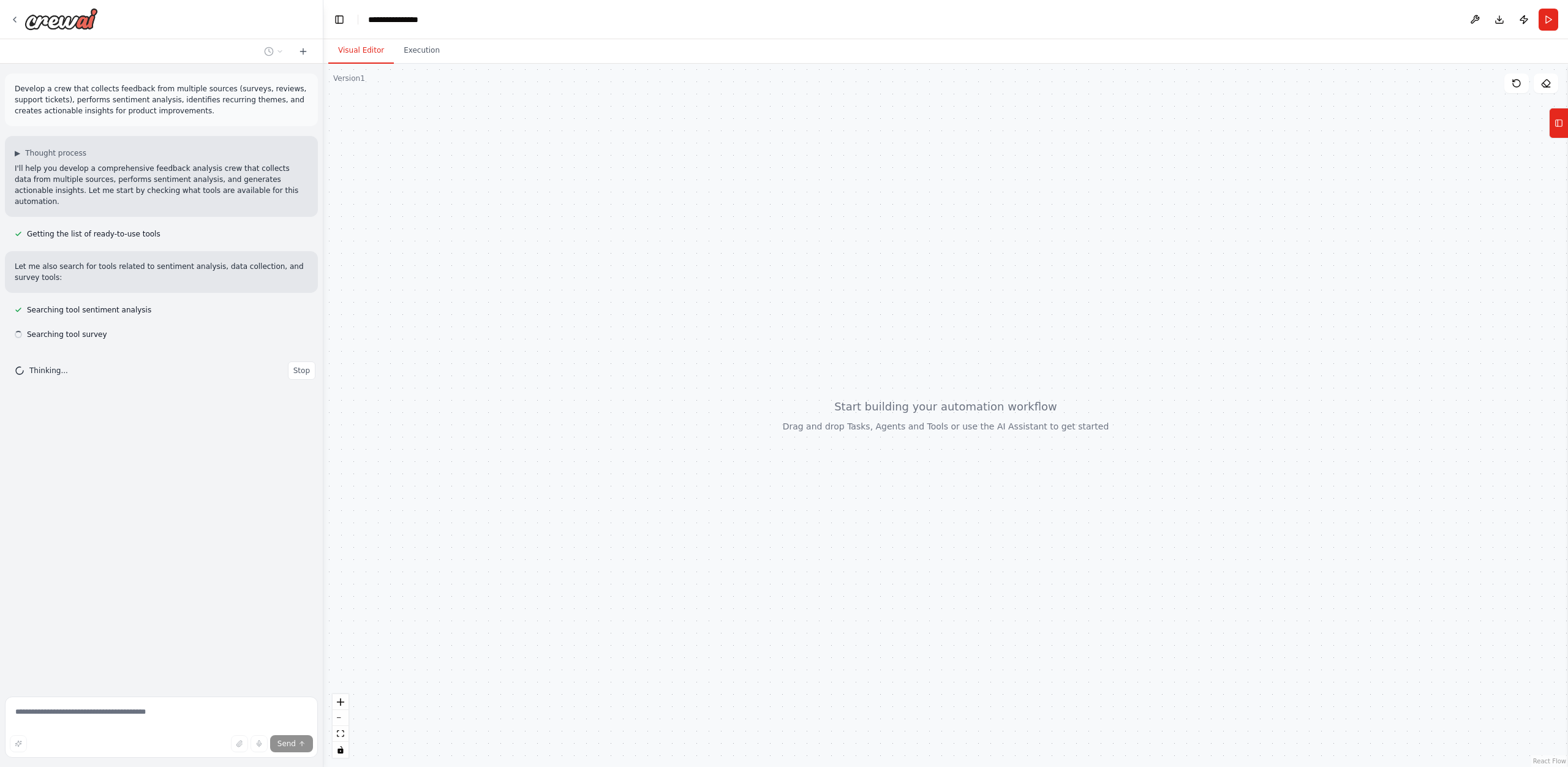
click at [362, 48] on button "Visual Editor" at bounding box center [361, 50] width 66 height 25
click at [362, 49] on button "Visual Editor" at bounding box center [361, 50] width 66 height 25
click at [1559, 125] on icon at bounding box center [1559, 123] width 9 height 20
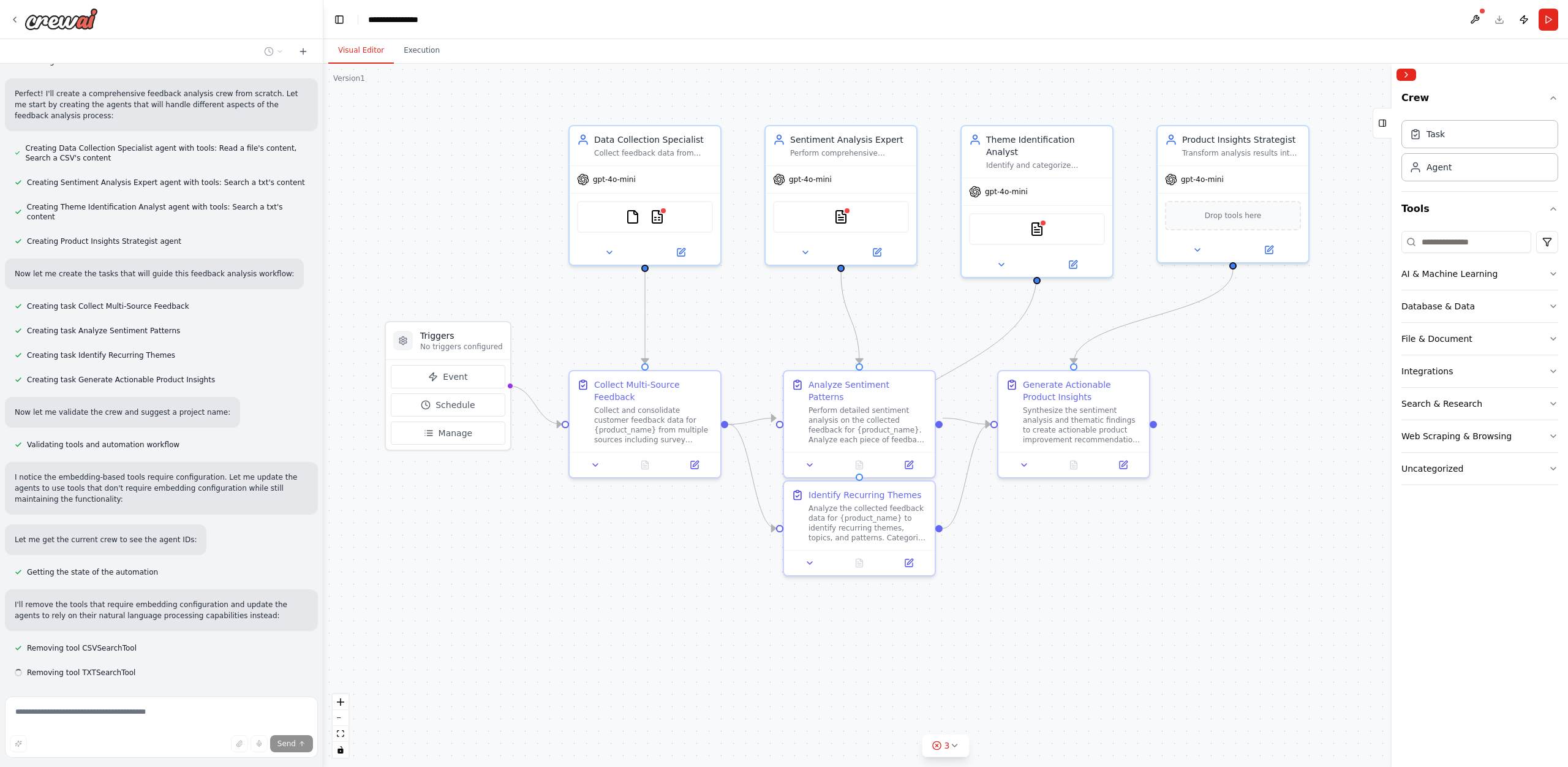
scroll to position [387, 0]
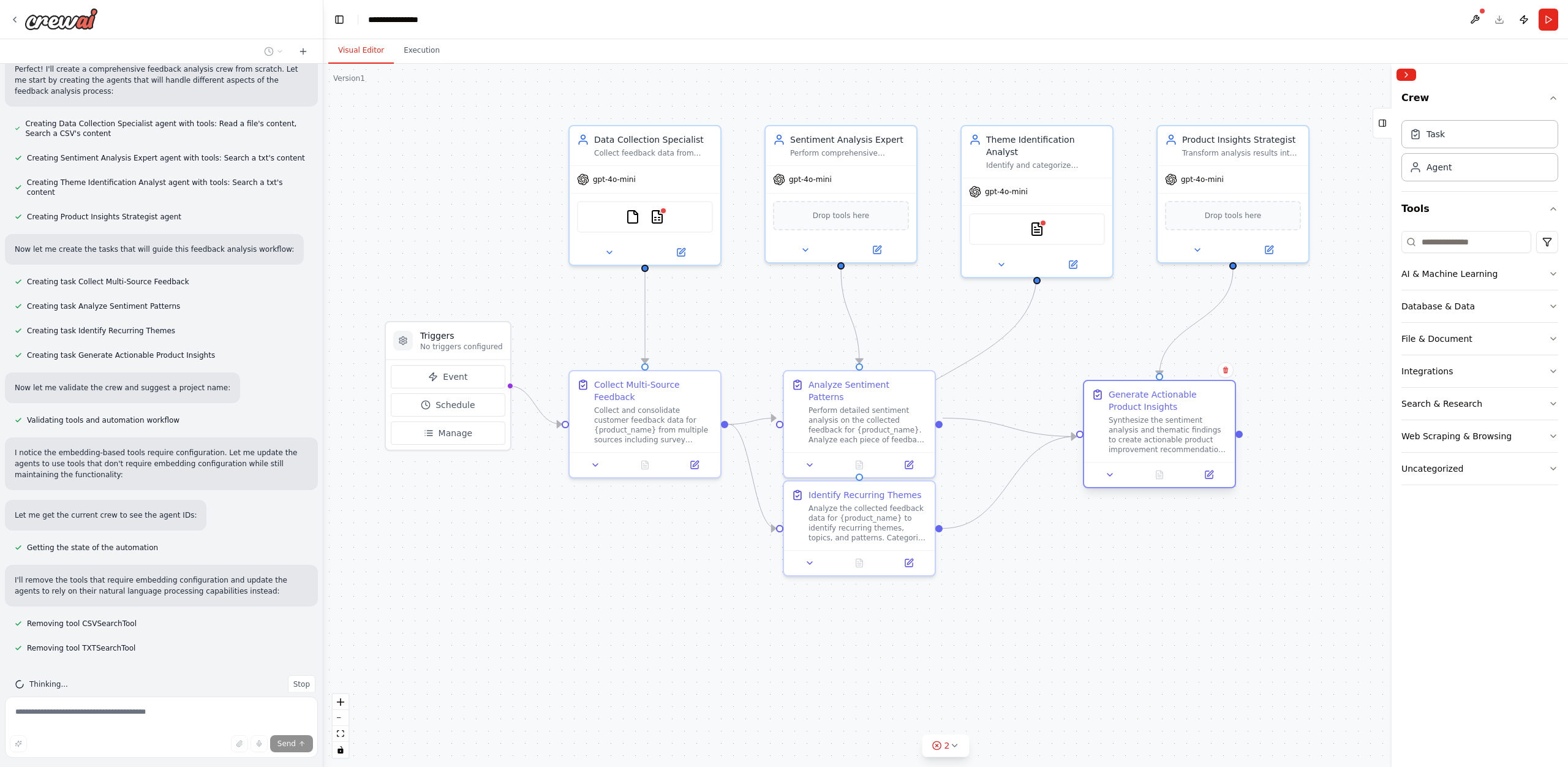
drag, startPoint x: 1107, startPoint y: 438, endPoint x: 1179, endPoint y: 450, distance: 73.0
click at [1179, 450] on div "Synthesize the sentiment analysis and thematic findings to create actionable pr…" at bounding box center [1167, 435] width 119 height 39
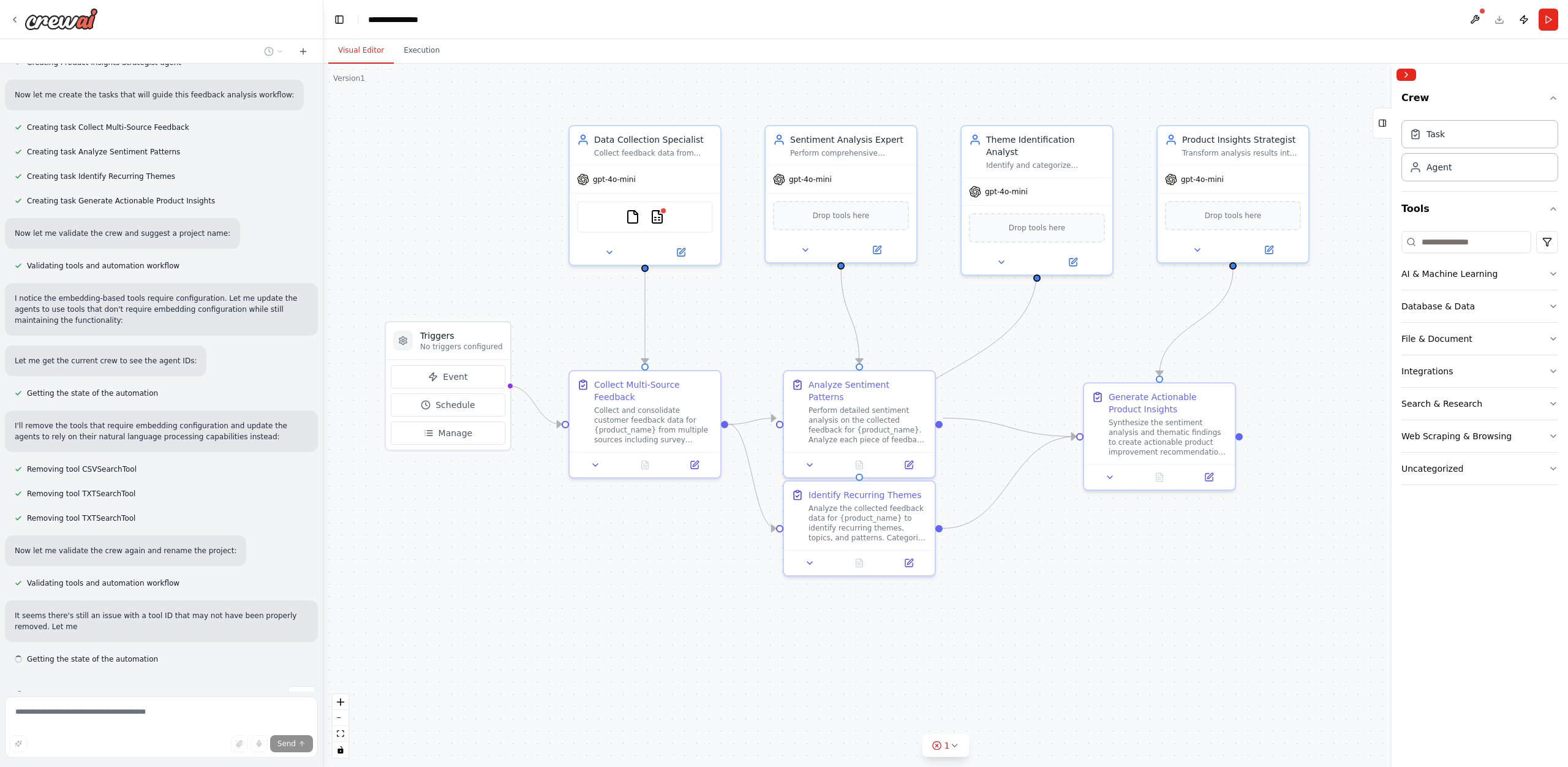
scroll to position [553, 0]
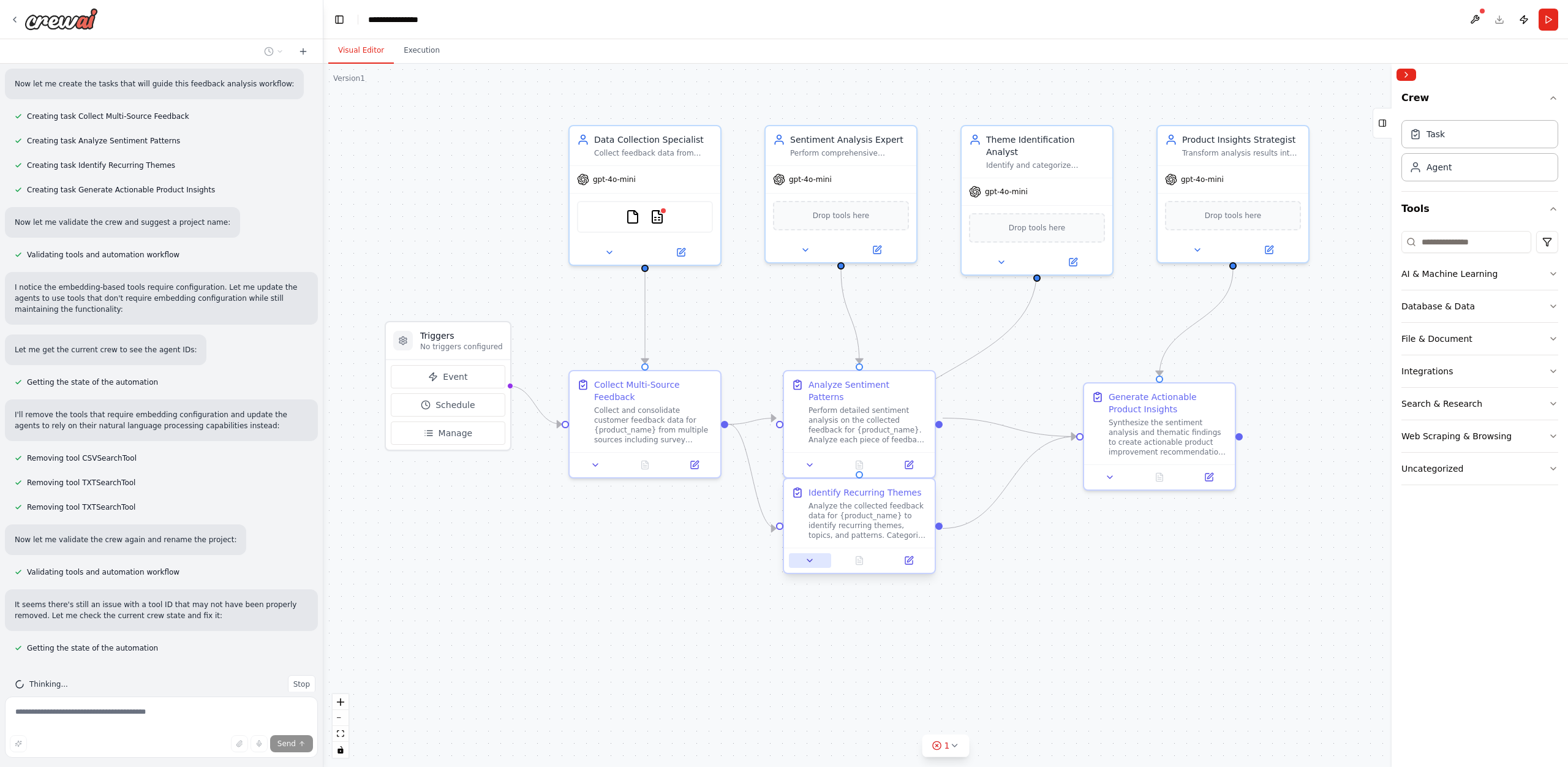
click at [811, 558] on icon at bounding box center [810, 561] width 10 height 10
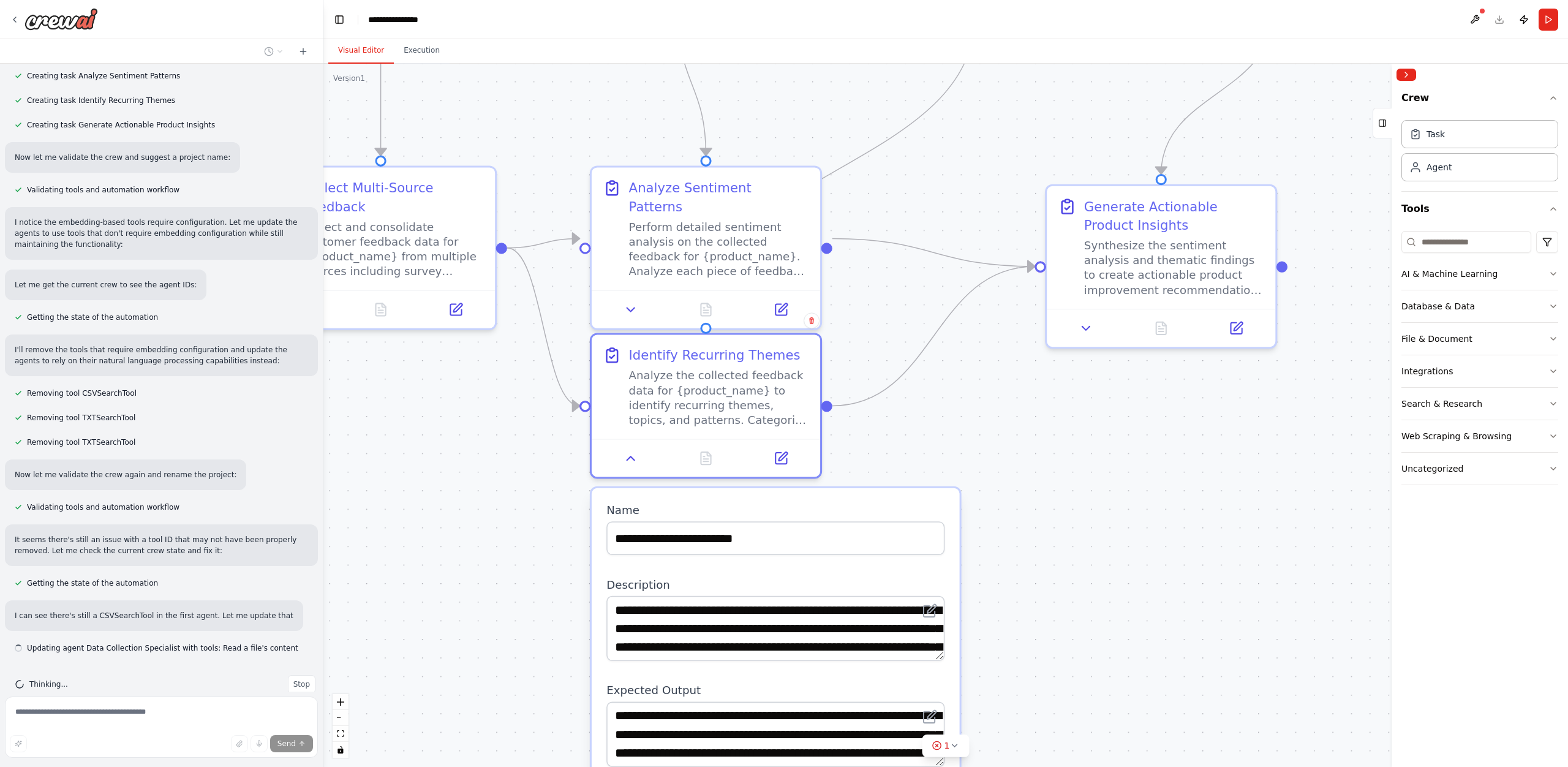
scroll to position [629, 0]
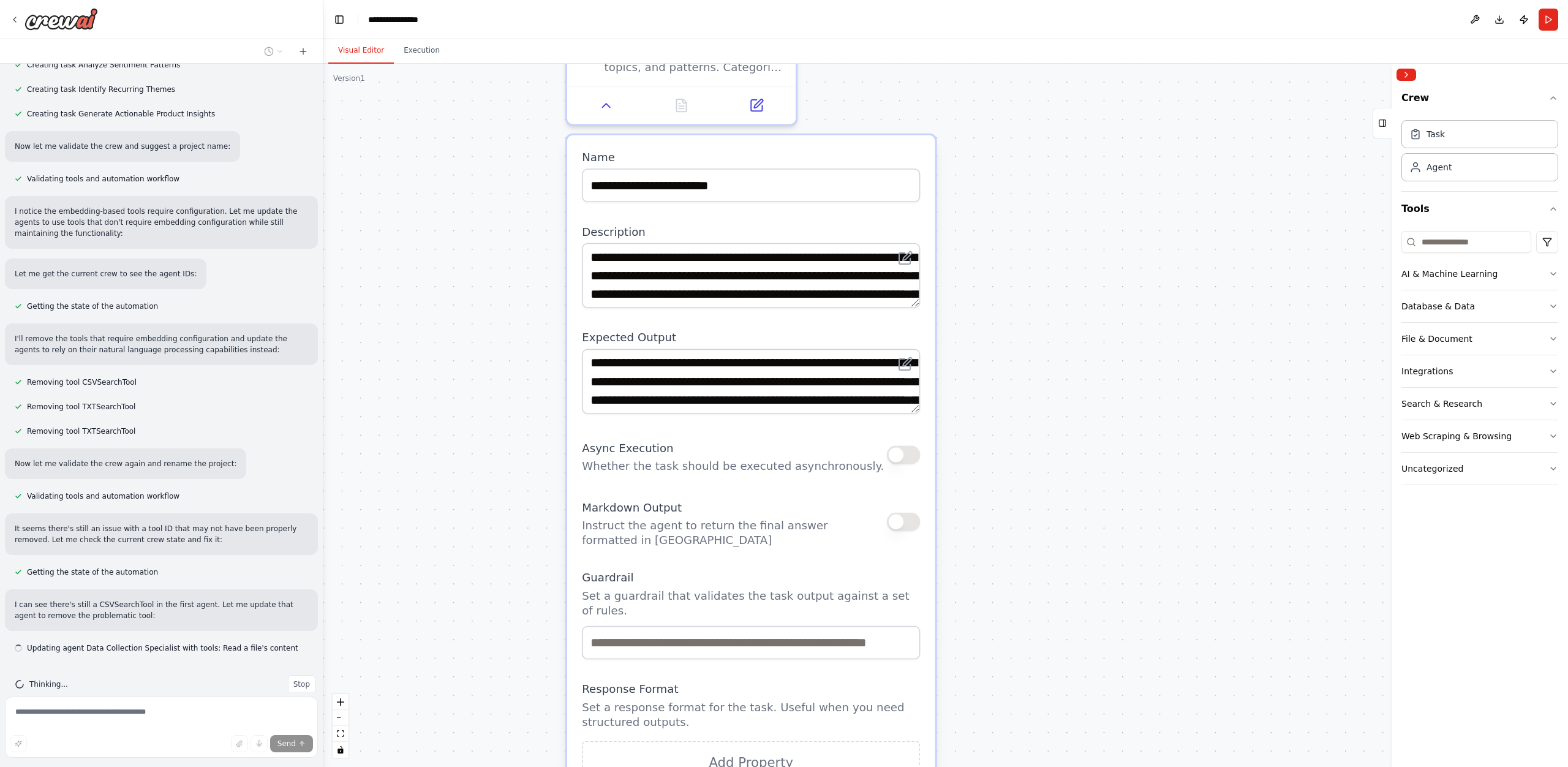
drag, startPoint x: 1053, startPoint y: 668, endPoint x: 1029, endPoint y: 315, distance: 353.8
click at [1029, 315] on div ".deletable-edge-delete-btn { width: 20px; height: 20px; border: 0px solid #ffff…" at bounding box center [946, 415] width 1244 height 703
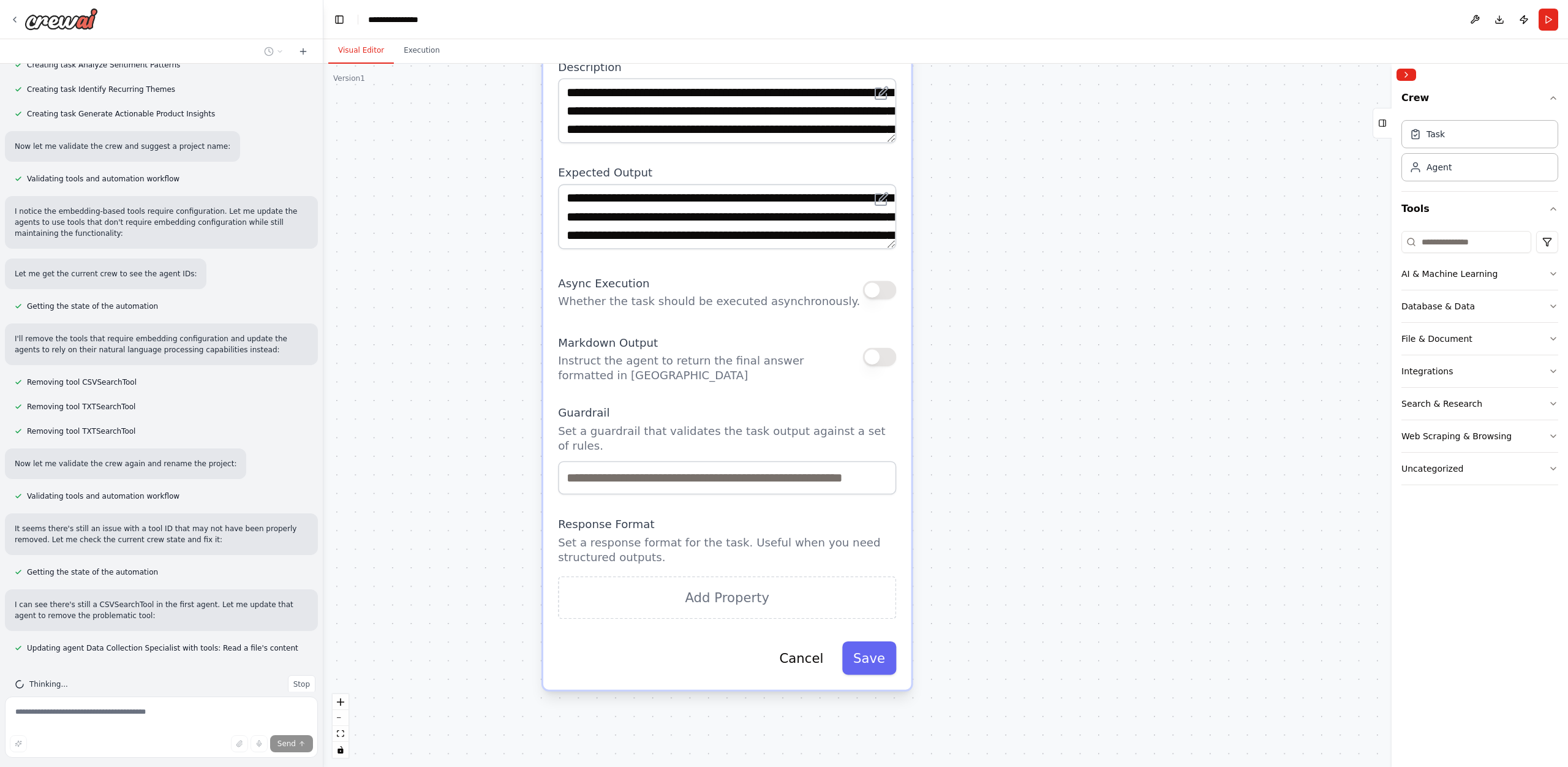
drag, startPoint x: 1013, startPoint y: 576, endPoint x: 992, endPoint y: 432, distance: 145.5
click at [992, 432] on div ".deletable-edge-delete-btn { width: 20px; height: 20px; border: 0px solid #ffff…" at bounding box center [946, 415] width 1244 height 703
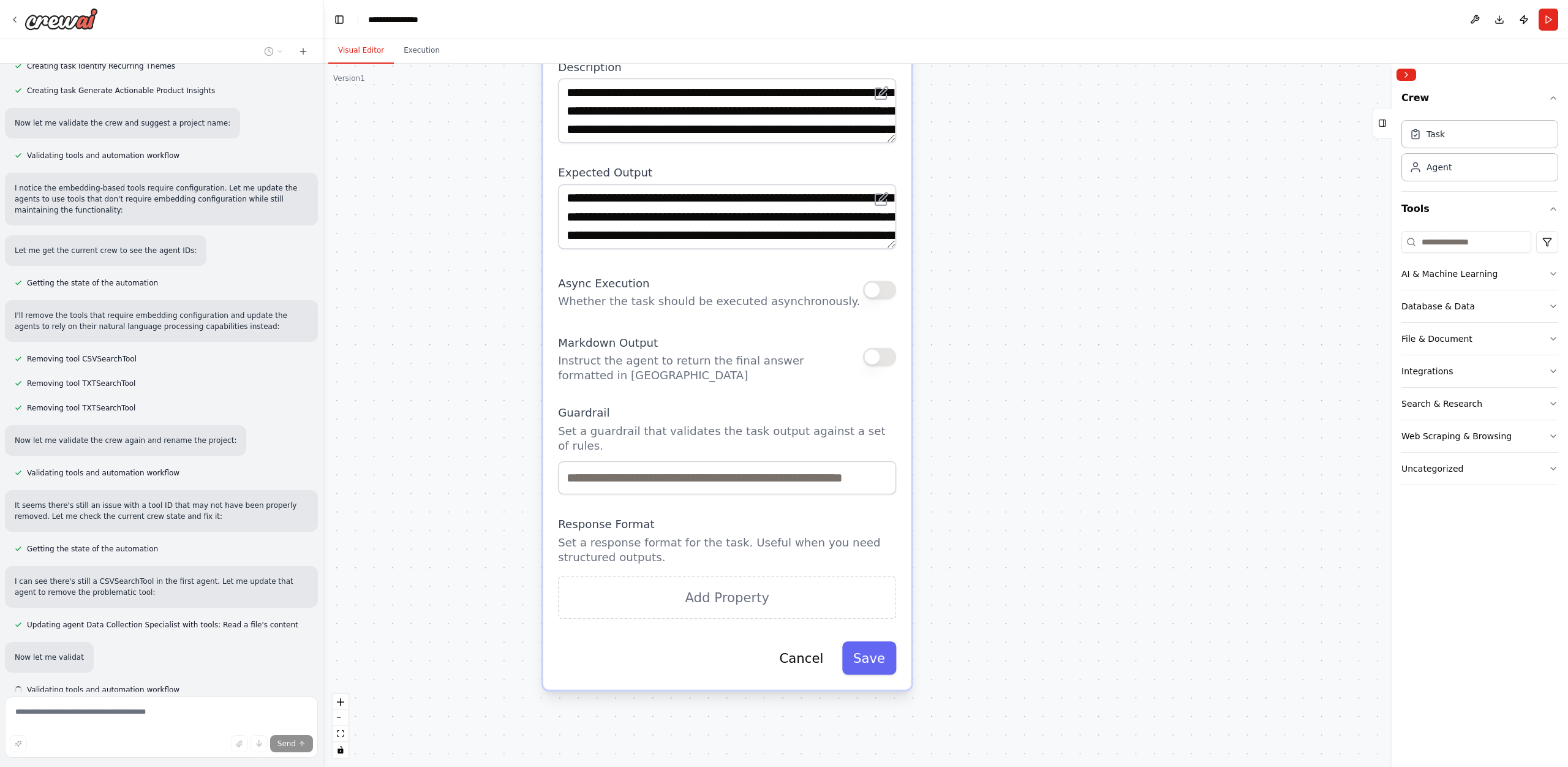
scroll to position [693, 0]
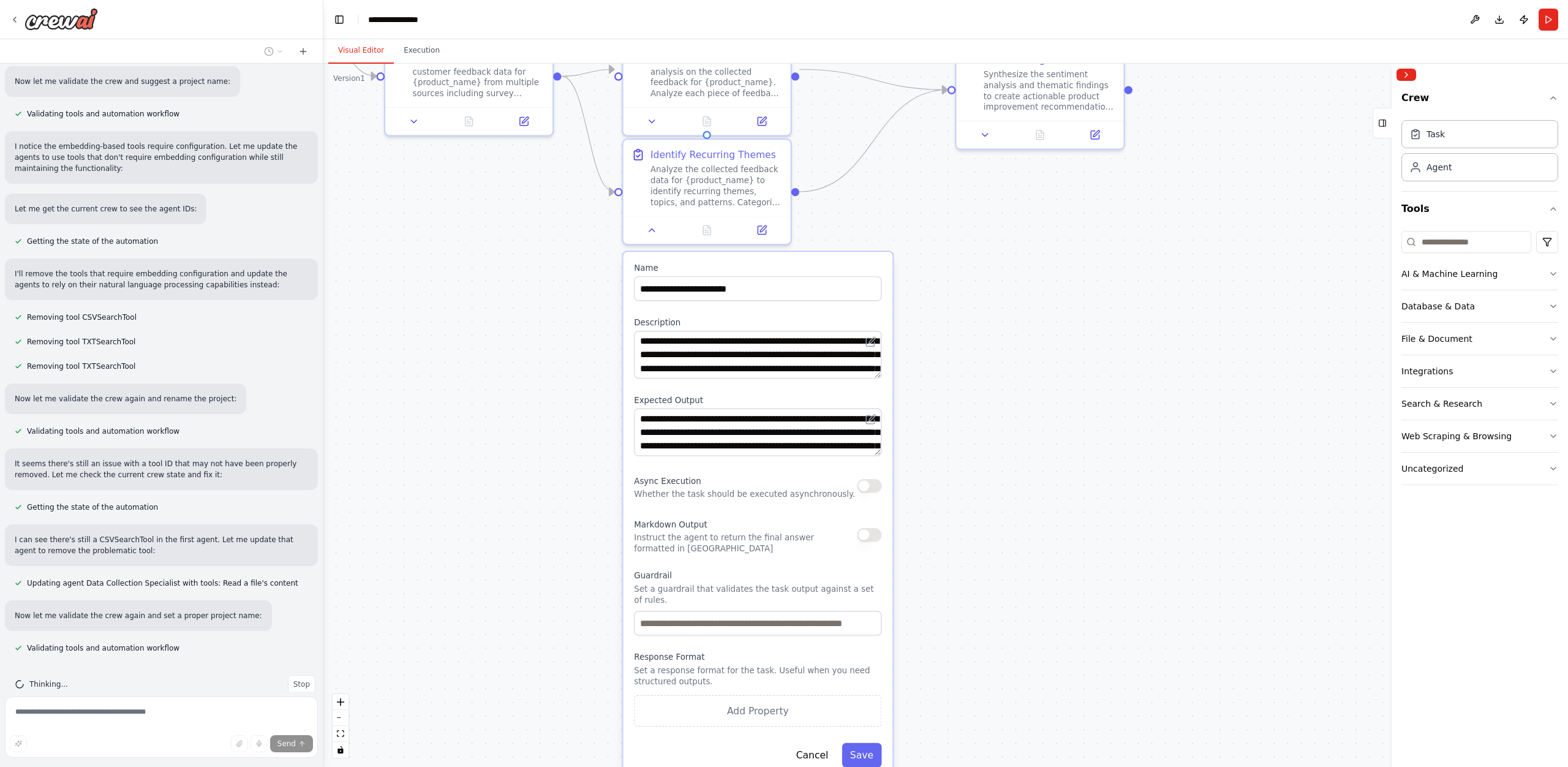
drag, startPoint x: 963, startPoint y: 416, endPoint x: 933, endPoint y: 561, distance: 148.1
click at [933, 561] on div ".deletable-edge-delete-btn { width: 20px; height: 20px; border: 0px solid #ffff…" at bounding box center [946, 415] width 1244 height 703
click at [768, 233] on button at bounding box center [761, 227] width 47 height 17
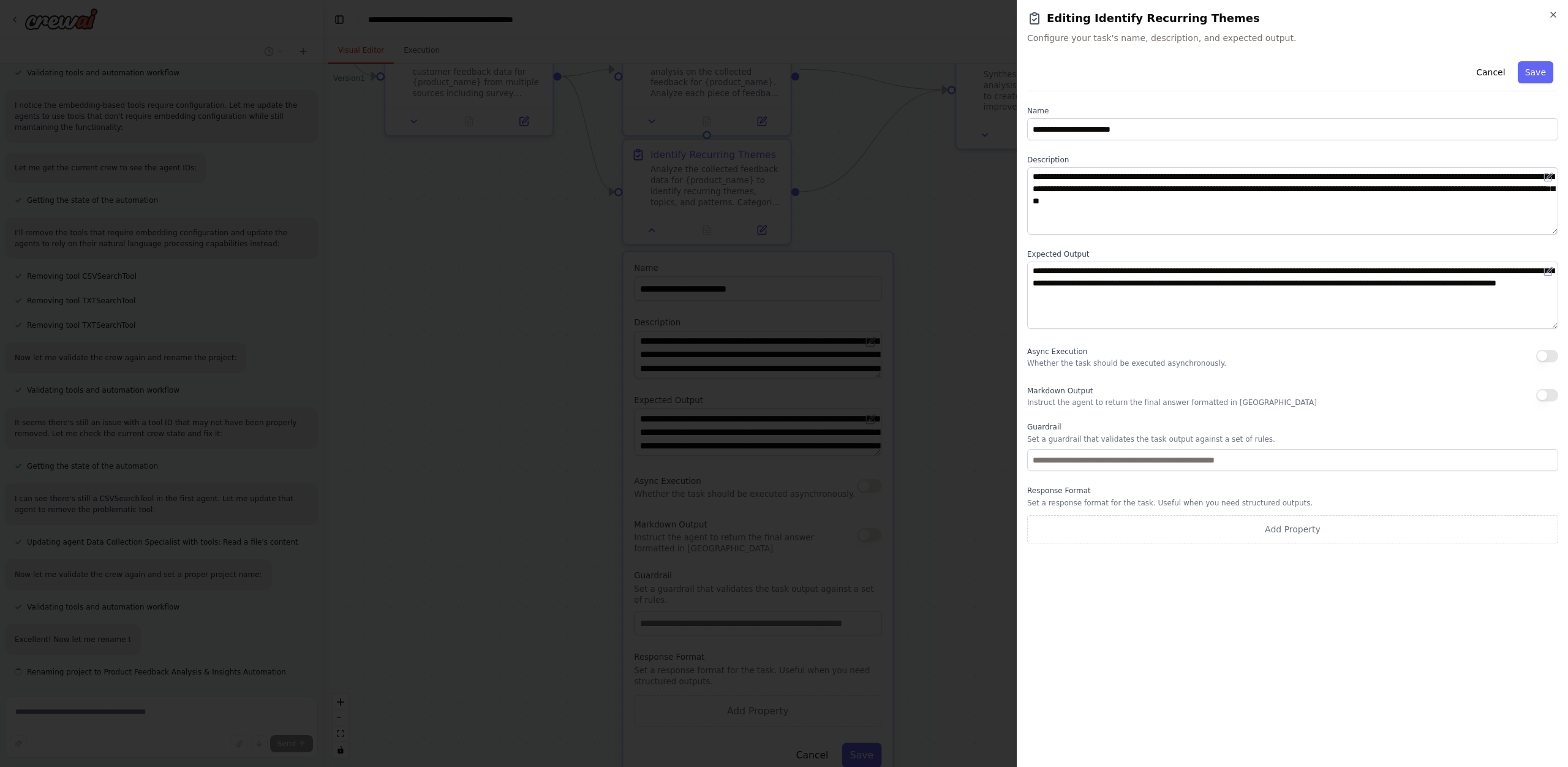
scroll to position [758, 0]
click at [1076, 503] on p "Set a response format for the task. Useful when you need structured outputs." at bounding box center [1292, 503] width 531 height 10
click at [1141, 499] on p "Set a response format for the task. Useful when you need structured outputs." at bounding box center [1292, 503] width 531 height 10
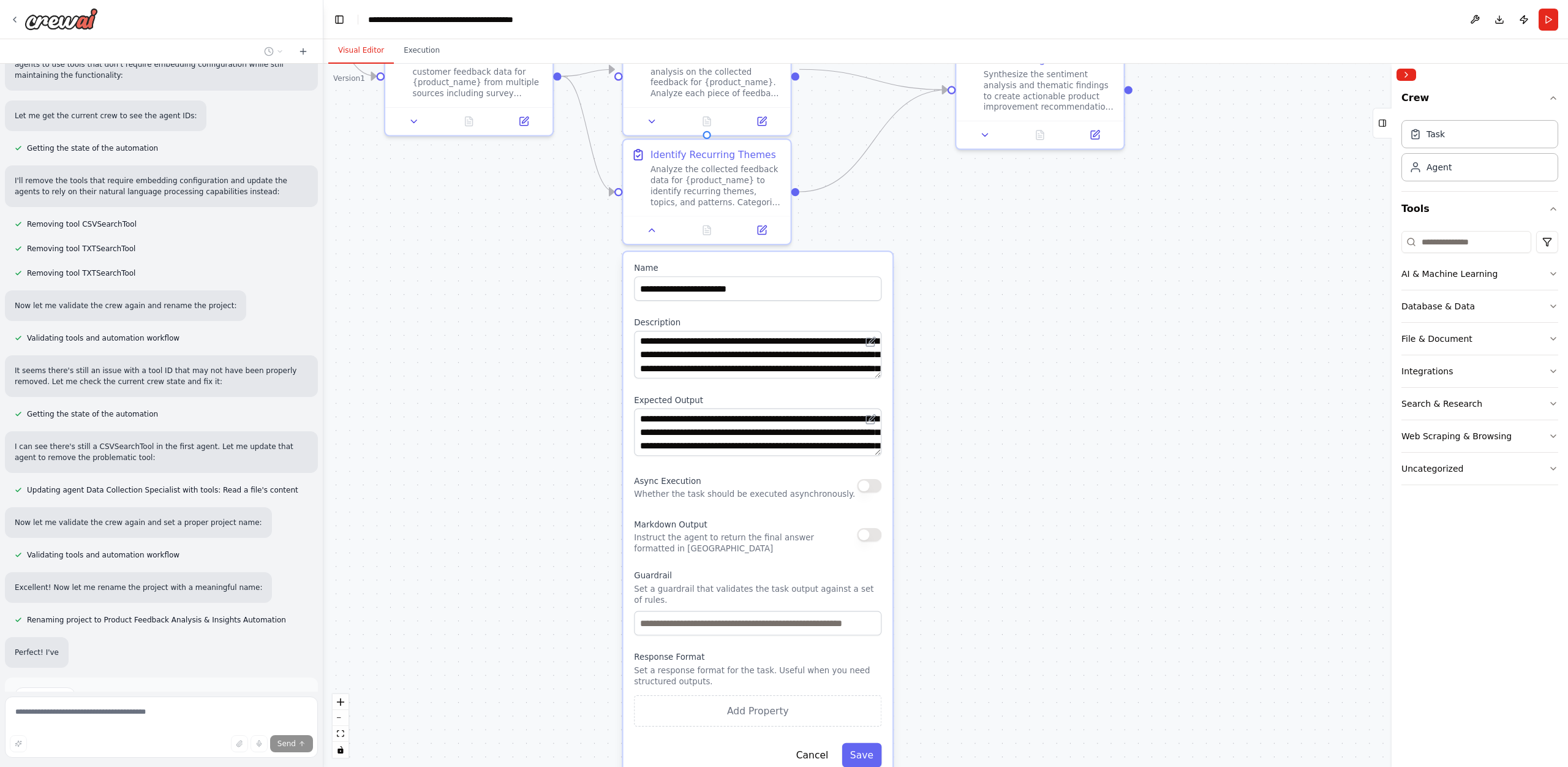
scroll to position [787, 0]
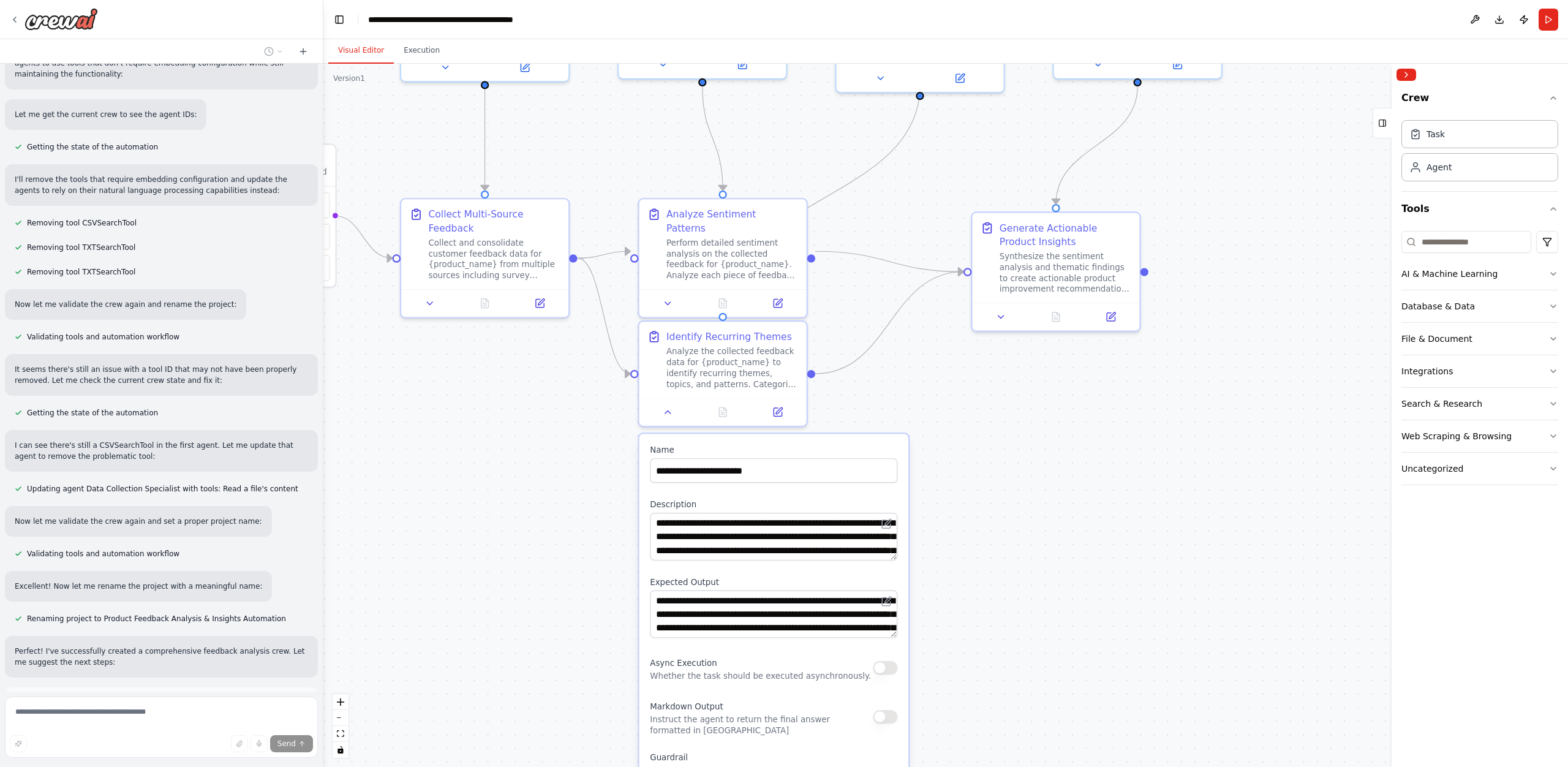
drag, startPoint x: 991, startPoint y: 296, endPoint x: 1007, endPoint y: 476, distance: 180.7
click at [1007, 476] on div ".deletable-edge-delete-btn { width: 20px; height: 20px; border: 0px solid #ffff…" at bounding box center [946, 415] width 1244 height 703
click at [785, 292] on button at bounding box center [777, 300] width 47 height 17
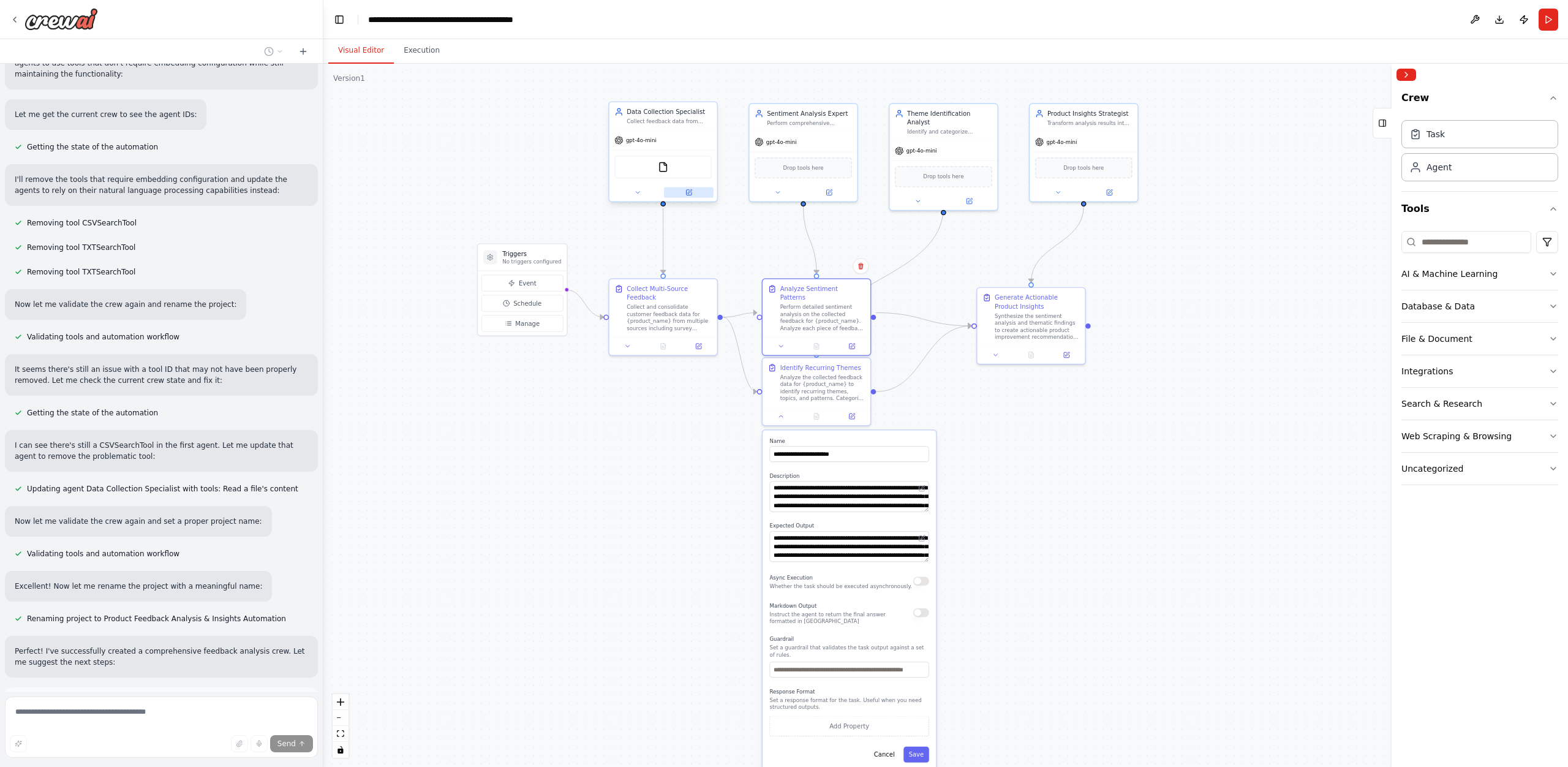
click at [691, 194] on icon at bounding box center [689, 193] width 6 height 6
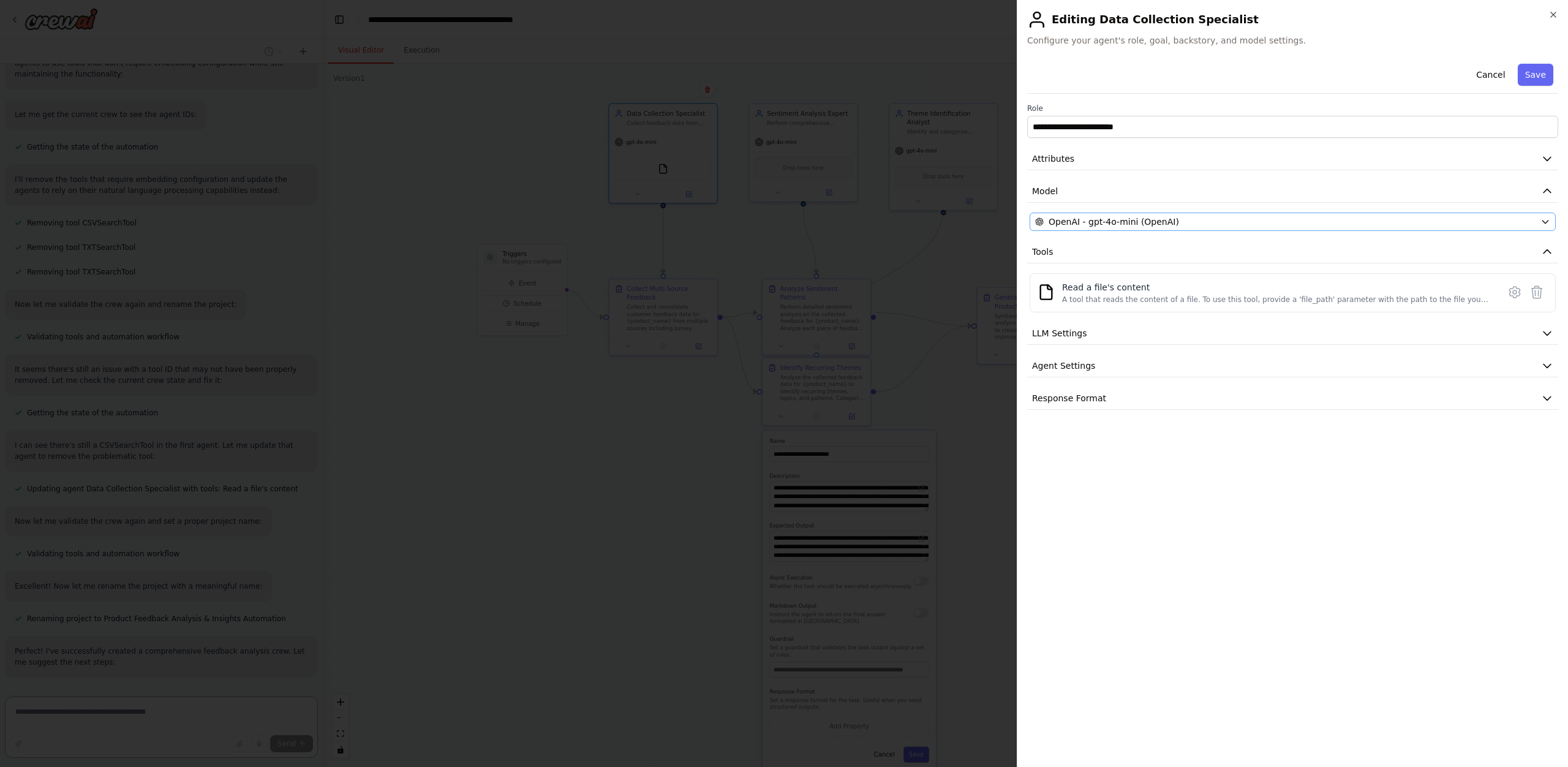
click at [1101, 217] on body "Develop a crew that collects feedback from multiple sources (surveys, reviews, …" at bounding box center [784, 383] width 1568 height 767
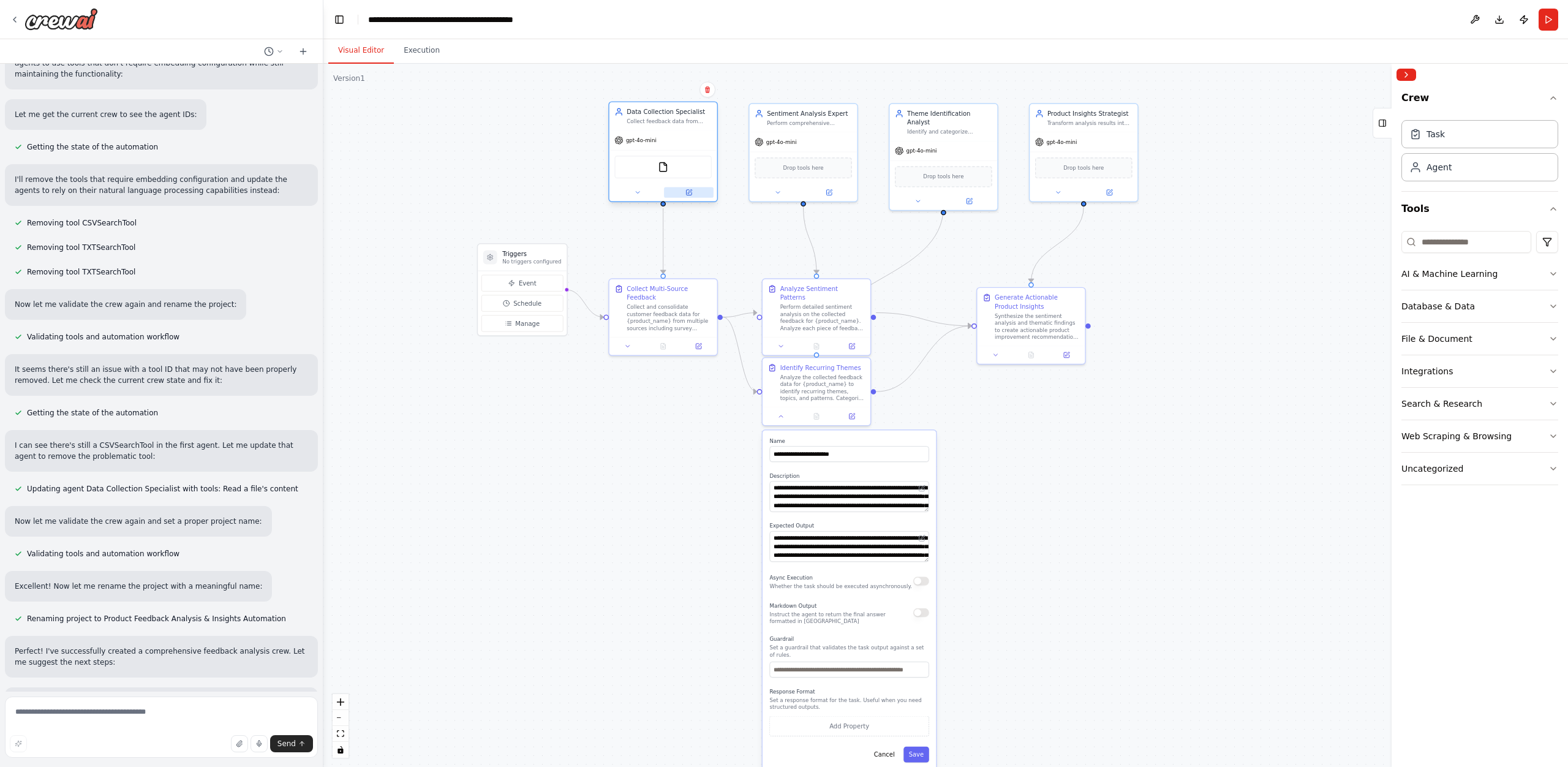
click at [697, 194] on button at bounding box center [689, 193] width 50 height 11
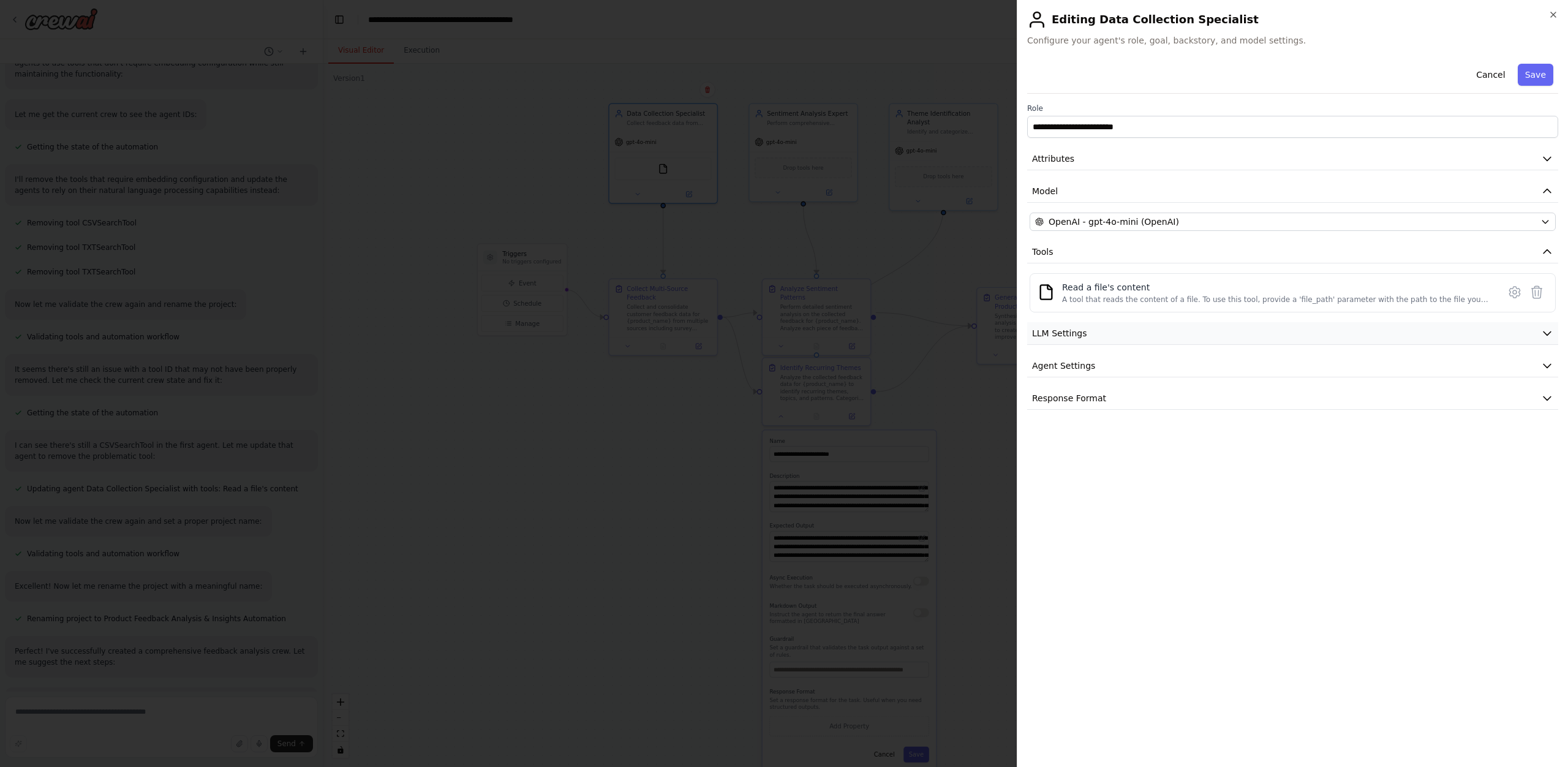
click at [1101, 328] on button "LLM Settings" at bounding box center [1292, 334] width 531 height 22
click at [1112, 295] on div "A tool that reads the content of a file. To use this tool, provide a 'file_path…" at bounding box center [1276, 299] width 429 height 10
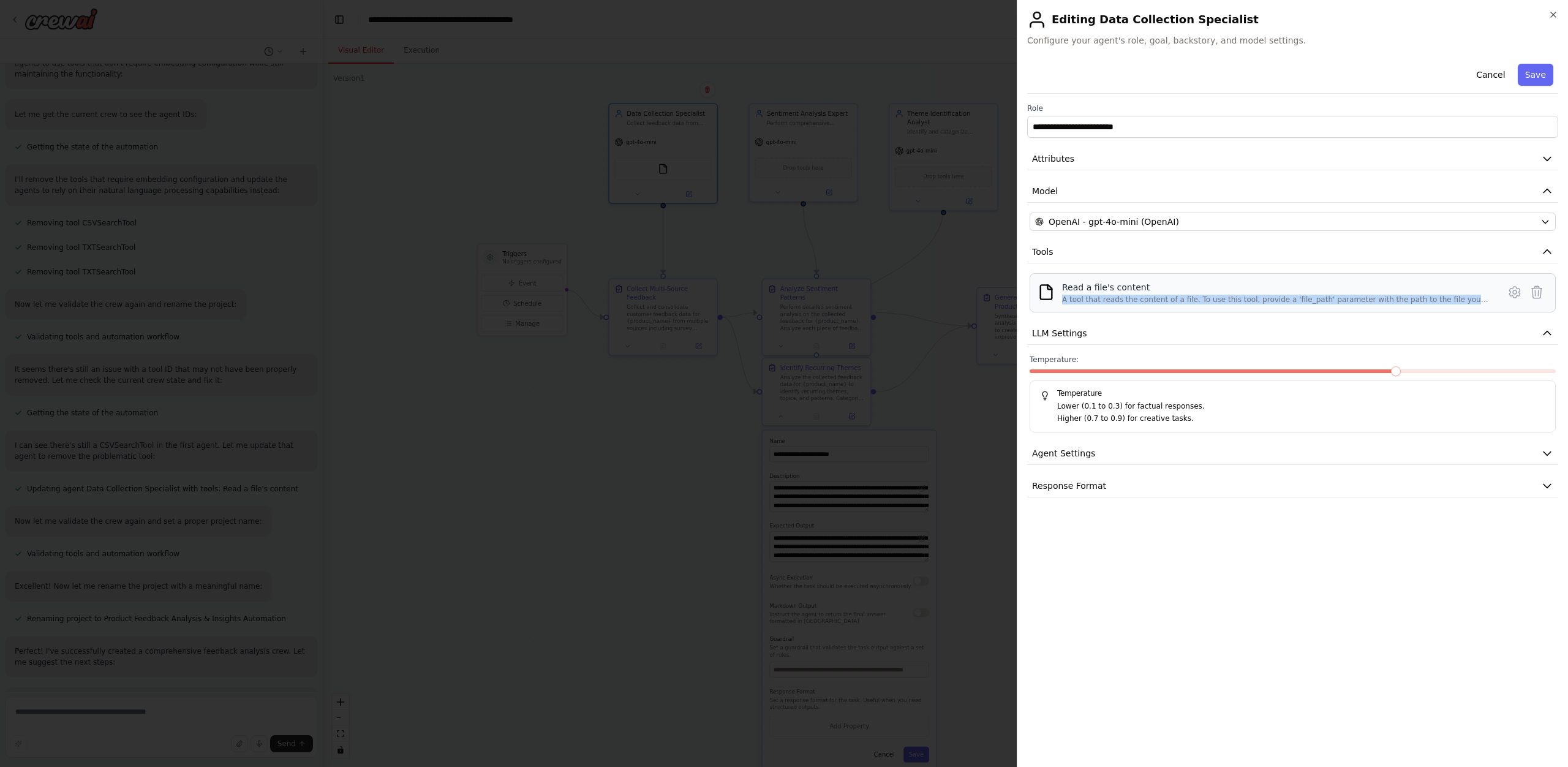
click at [1112, 295] on div "A tool that reads the content of a file. To use this tool, provide a 'file_path…" at bounding box center [1276, 299] width 429 height 10
click at [1114, 300] on div "A tool that reads the content of a file. To use this tool, provide a 'file_path…" at bounding box center [1276, 299] width 429 height 10
click at [1085, 465] on div "**********" at bounding box center [1292, 278] width 531 height 438
click at [1087, 456] on span "Agent Settings" at bounding box center [1064, 453] width 63 height 12
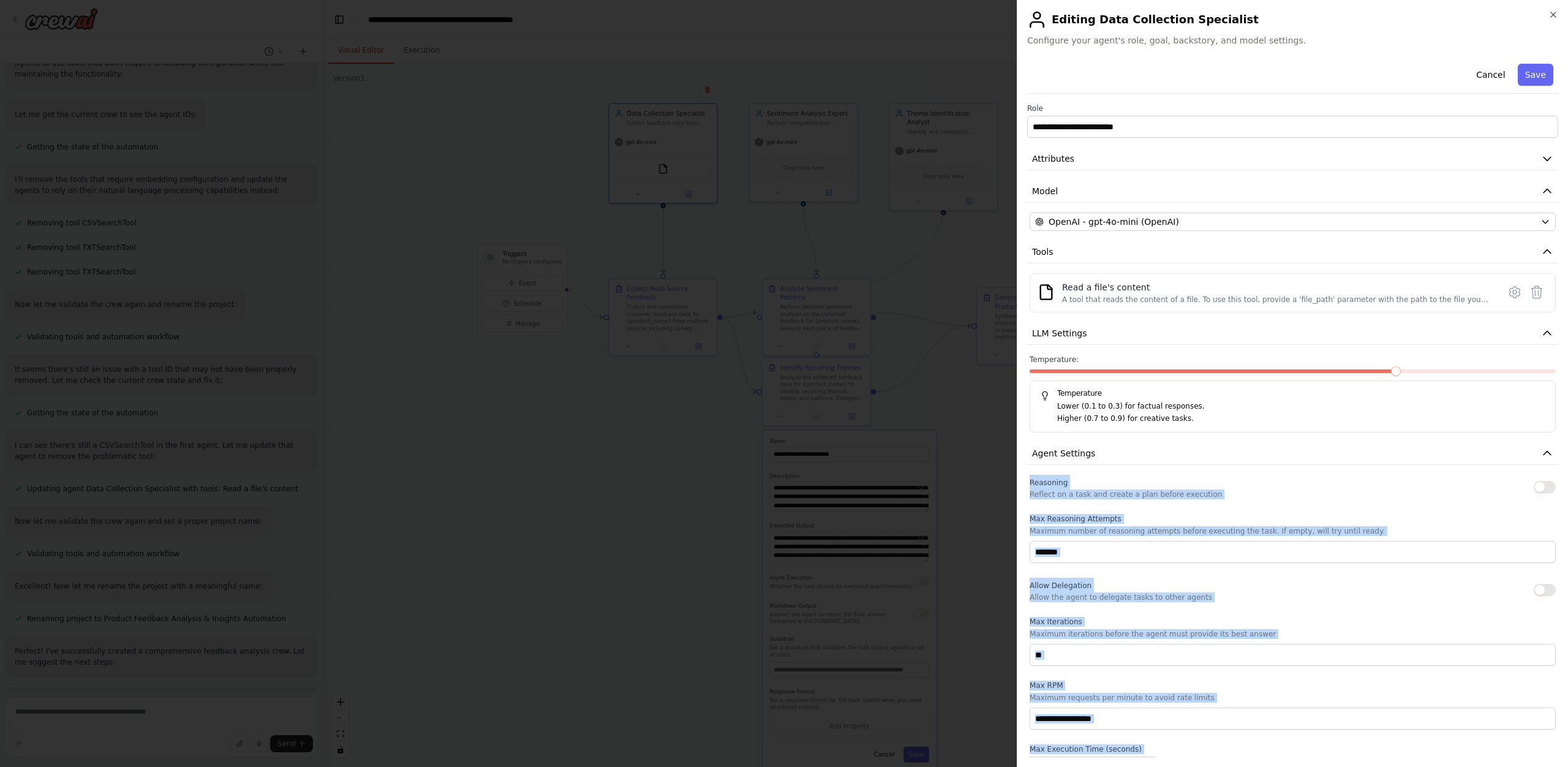
click at [1140, 488] on div "Reasoning Reflect on a task and create a plan before execution" at bounding box center [1126, 486] width 193 height 24
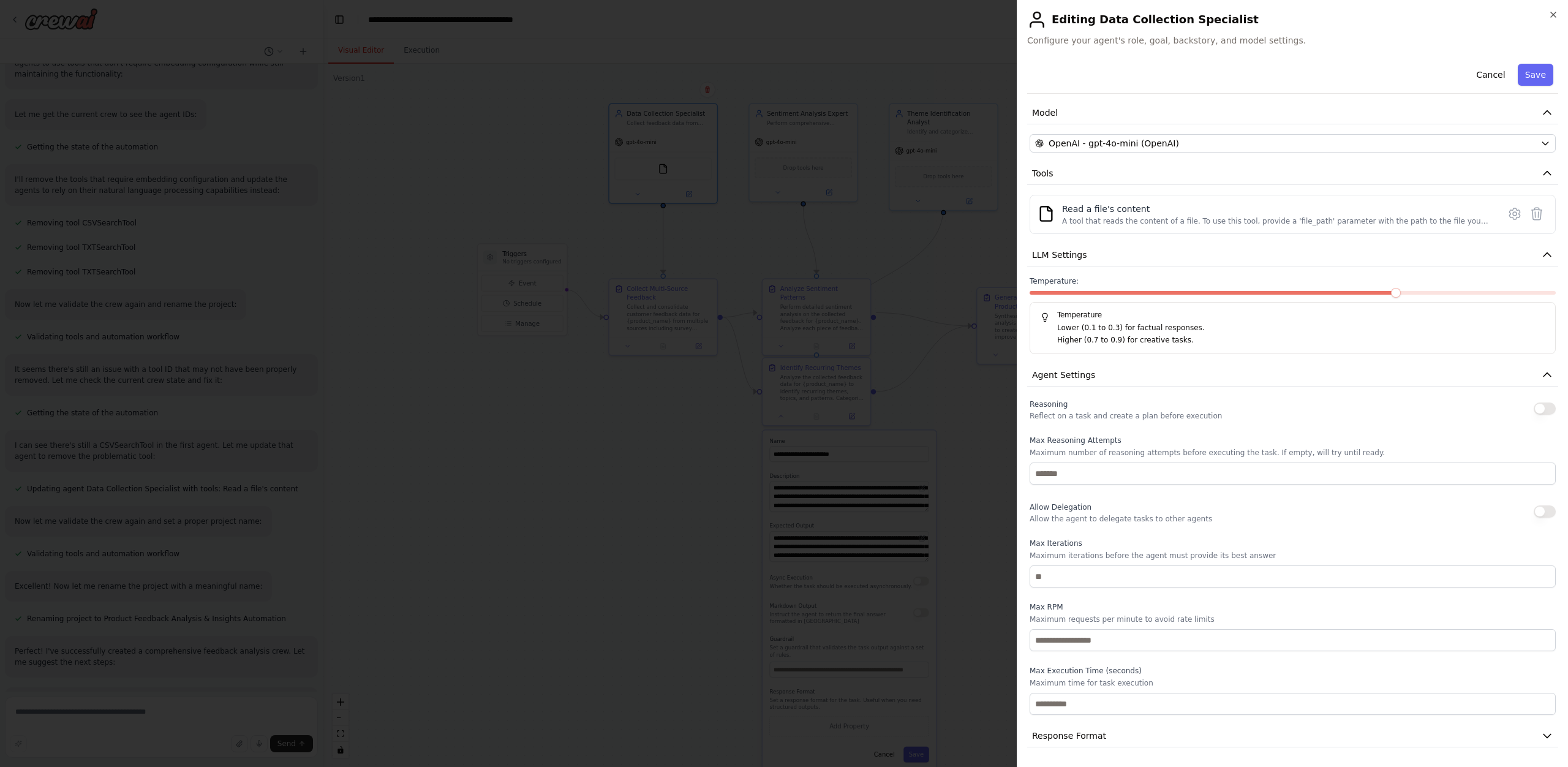
scroll to position [76, 0]
click at [1107, 730] on button "Response Format" at bounding box center [1292, 738] width 531 height 22
click at [1108, 738] on button "Response Format" at bounding box center [1292, 738] width 531 height 22
click at [1074, 737] on span "Response Format" at bounding box center [1069, 736] width 74 height 12
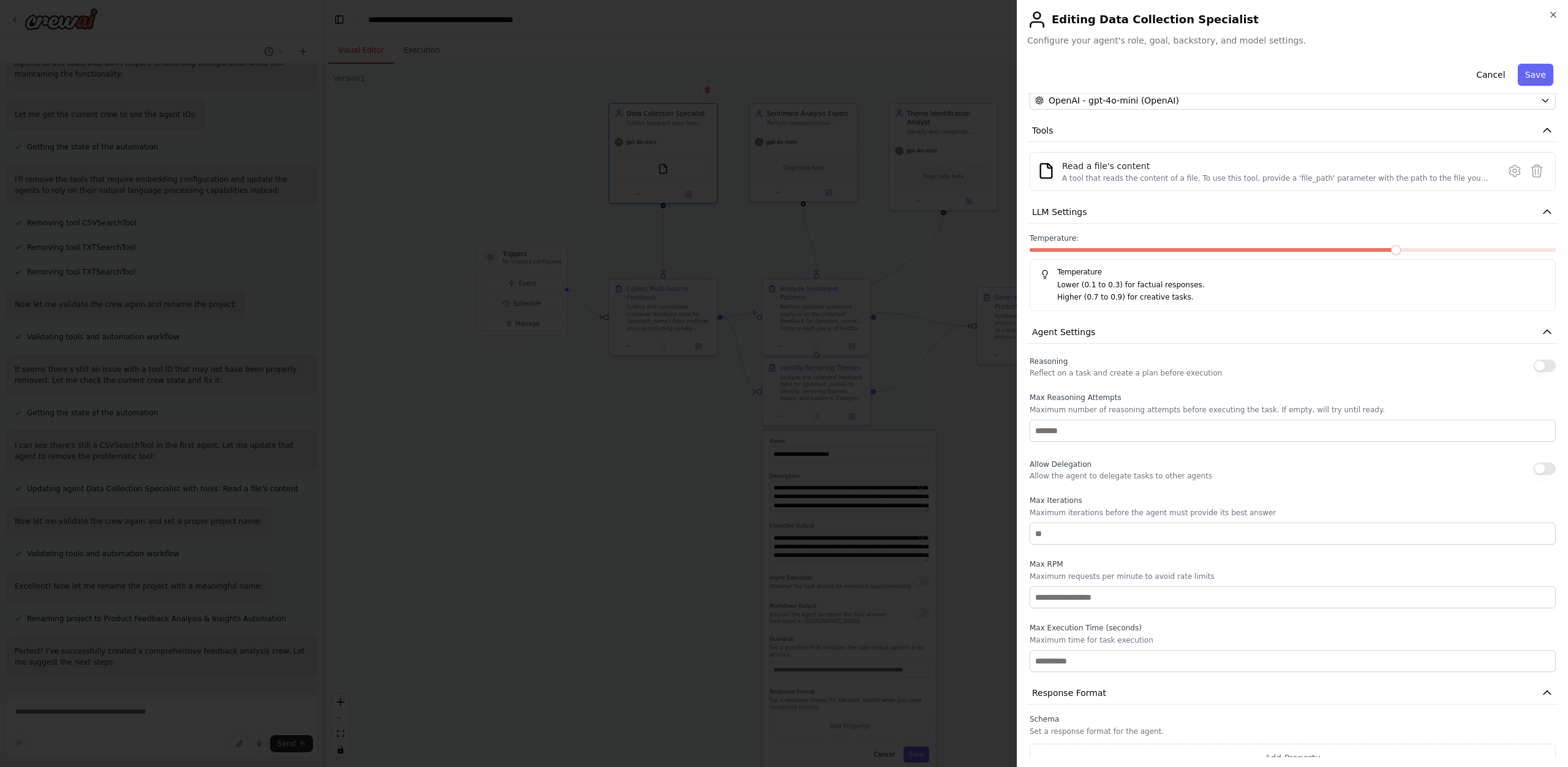
scroll to position [136, 0]
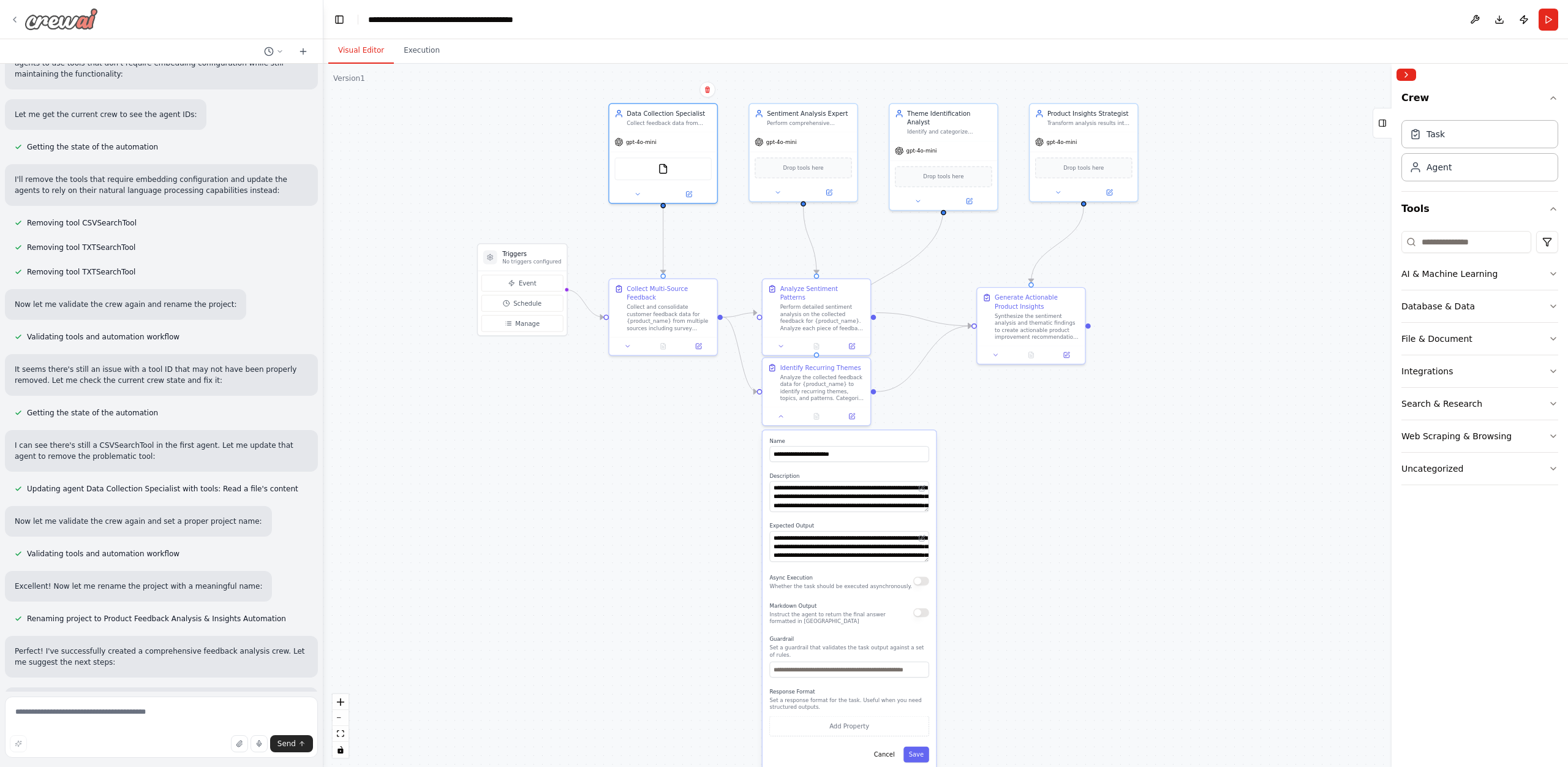
click at [18, 16] on icon at bounding box center [15, 20] width 10 height 10
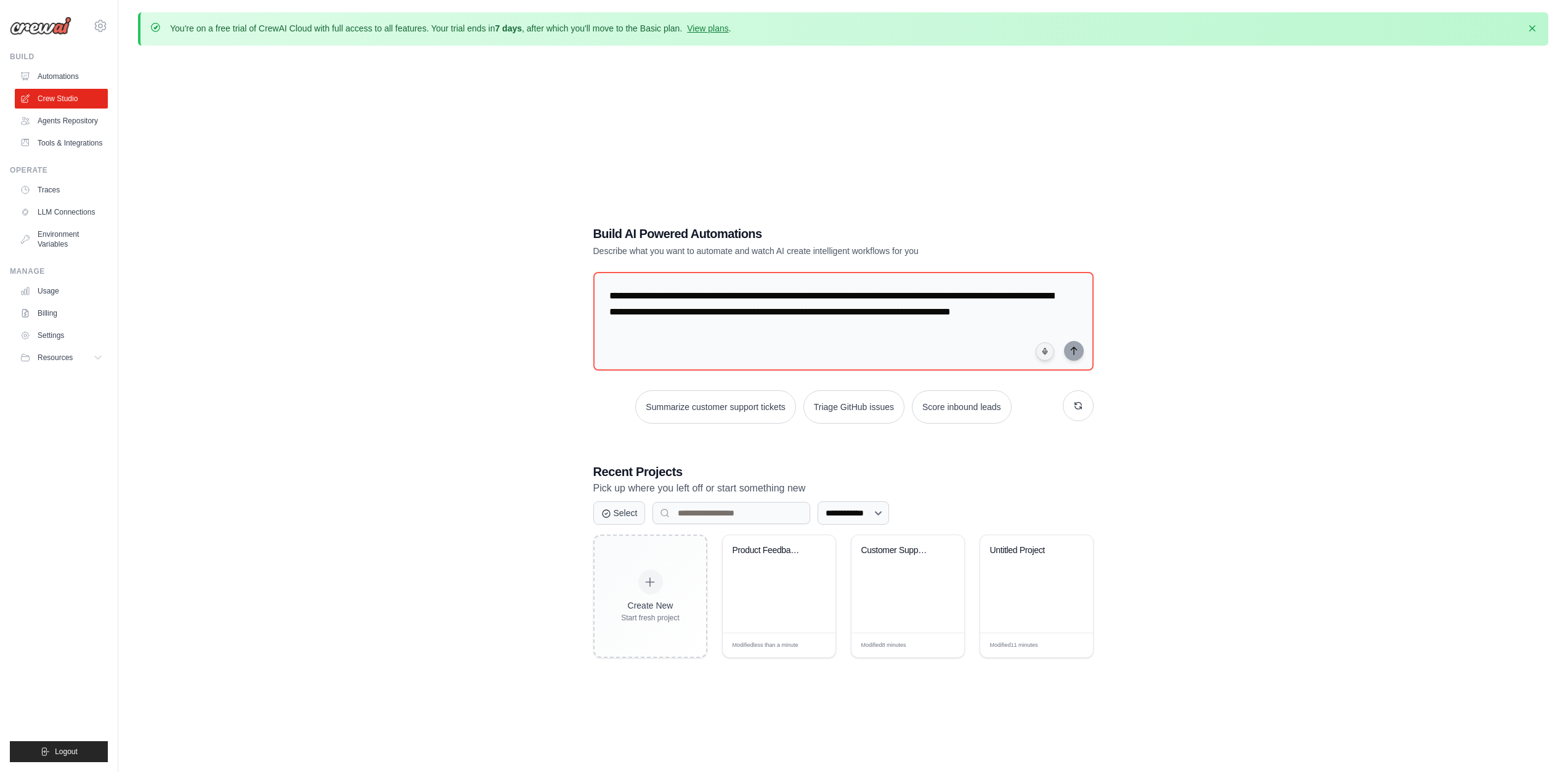
click at [359, 184] on div "**********" at bounding box center [843, 441] width 1411 height 772
